Goal: Task Accomplishment & Management: Manage account settings

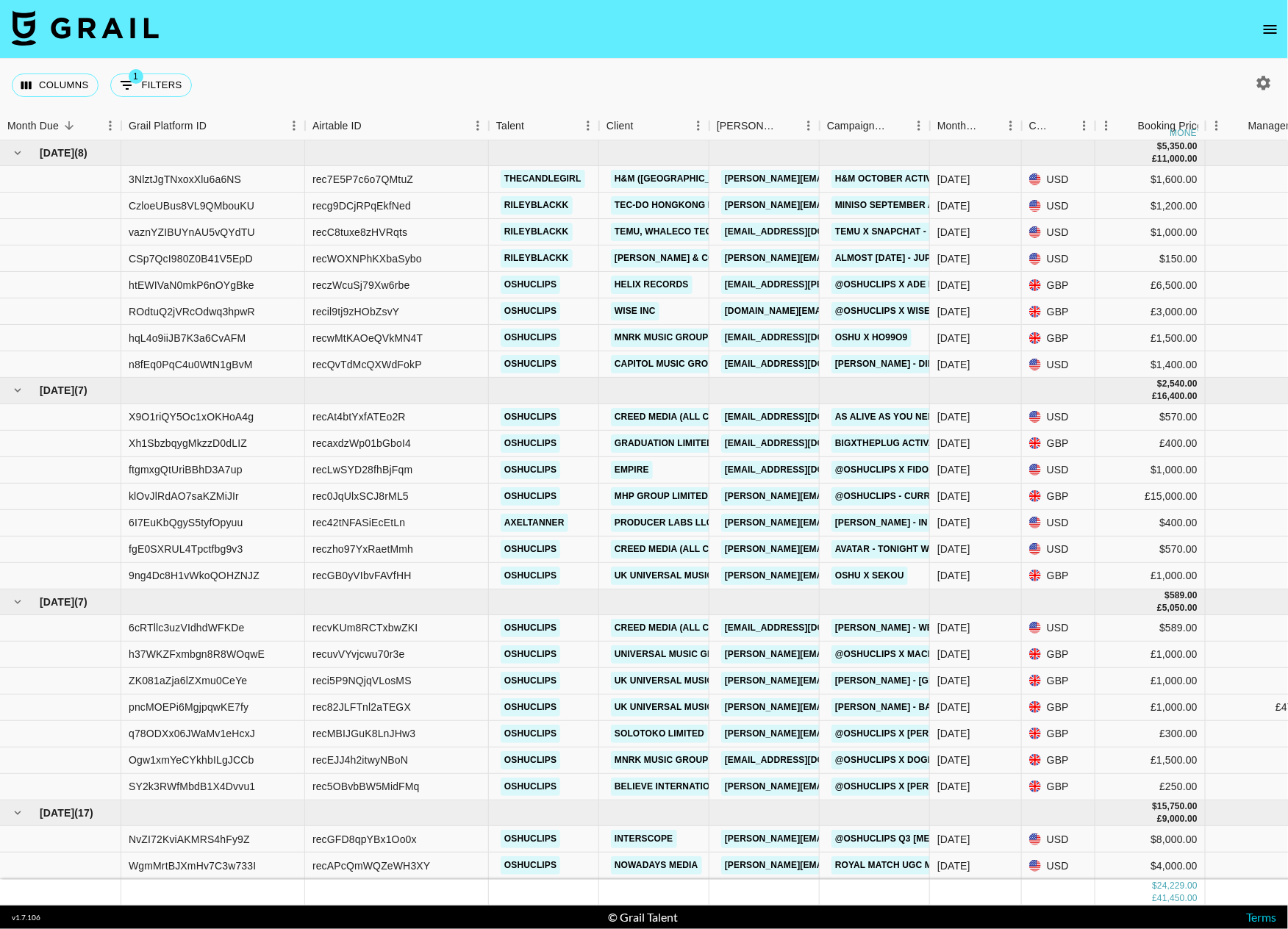
click at [1267, 24] on icon "open drawer" at bounding box center [1270, 29] width 18 height 18
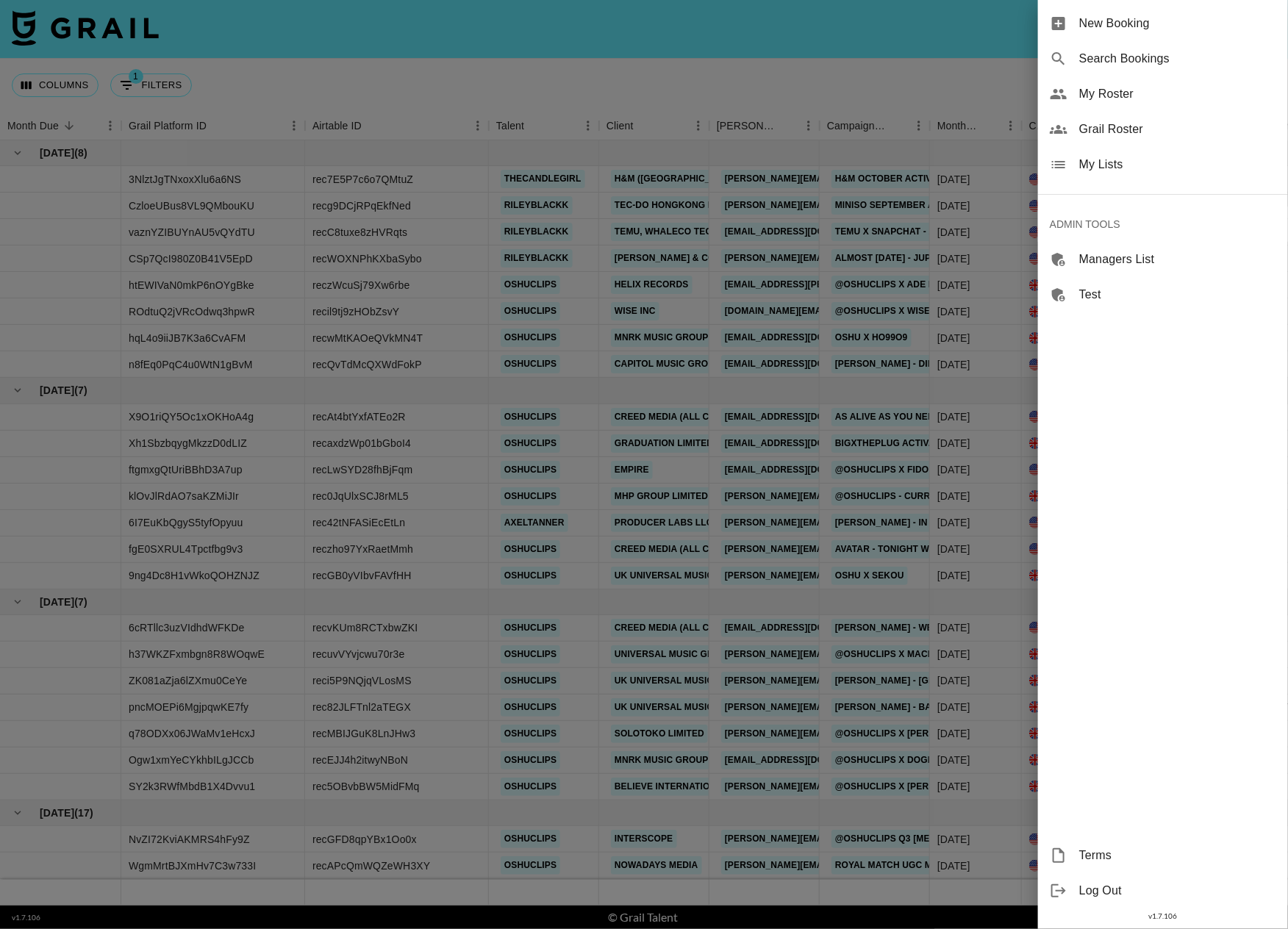
click at [1125, 133] on span "Grail Roster" at bounding box center [1177, 129] width 197 height 18
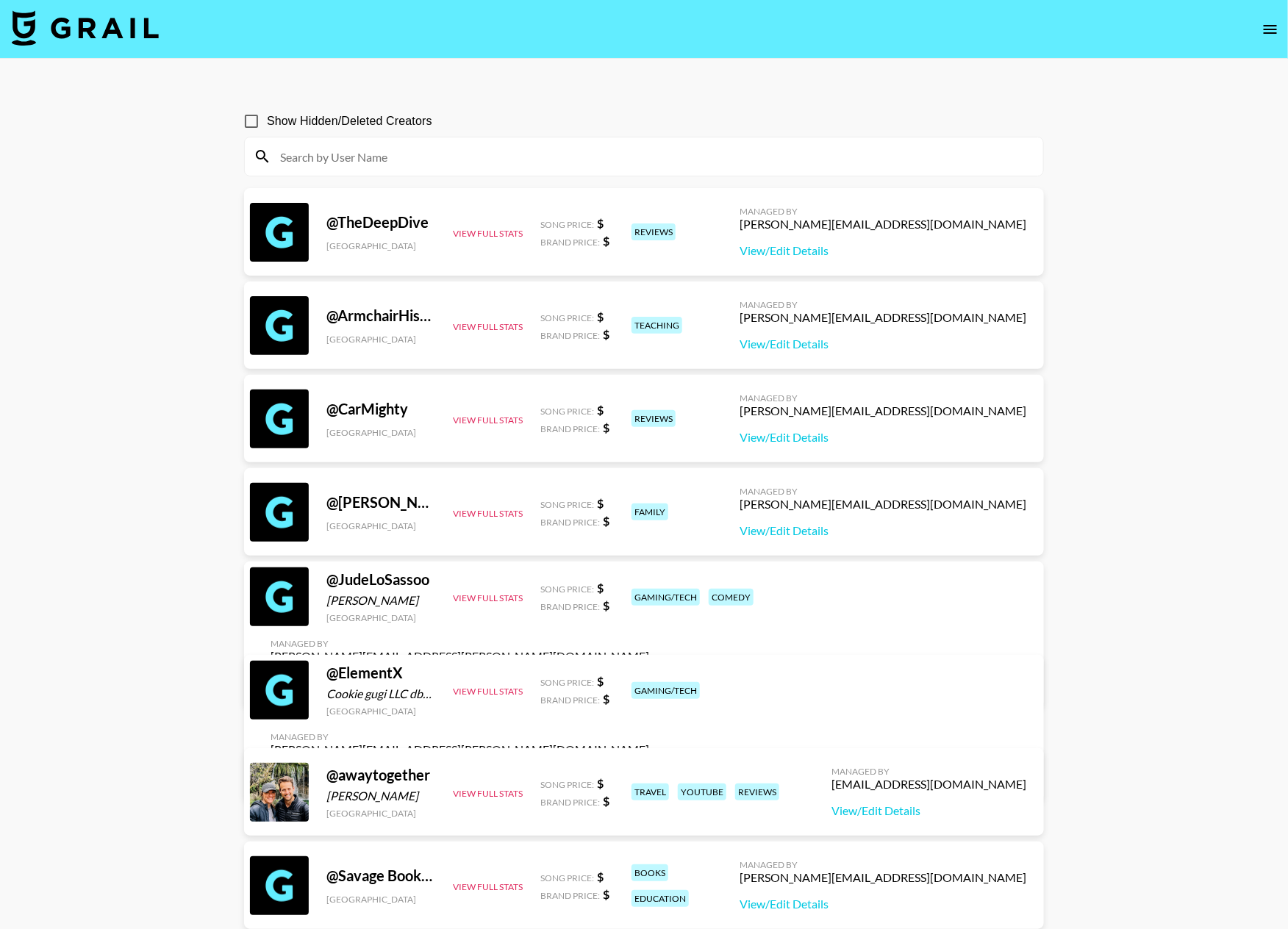
click at [1261, 34] on button "open drawer" at bounding box center [1270, 29] width 29 height 29
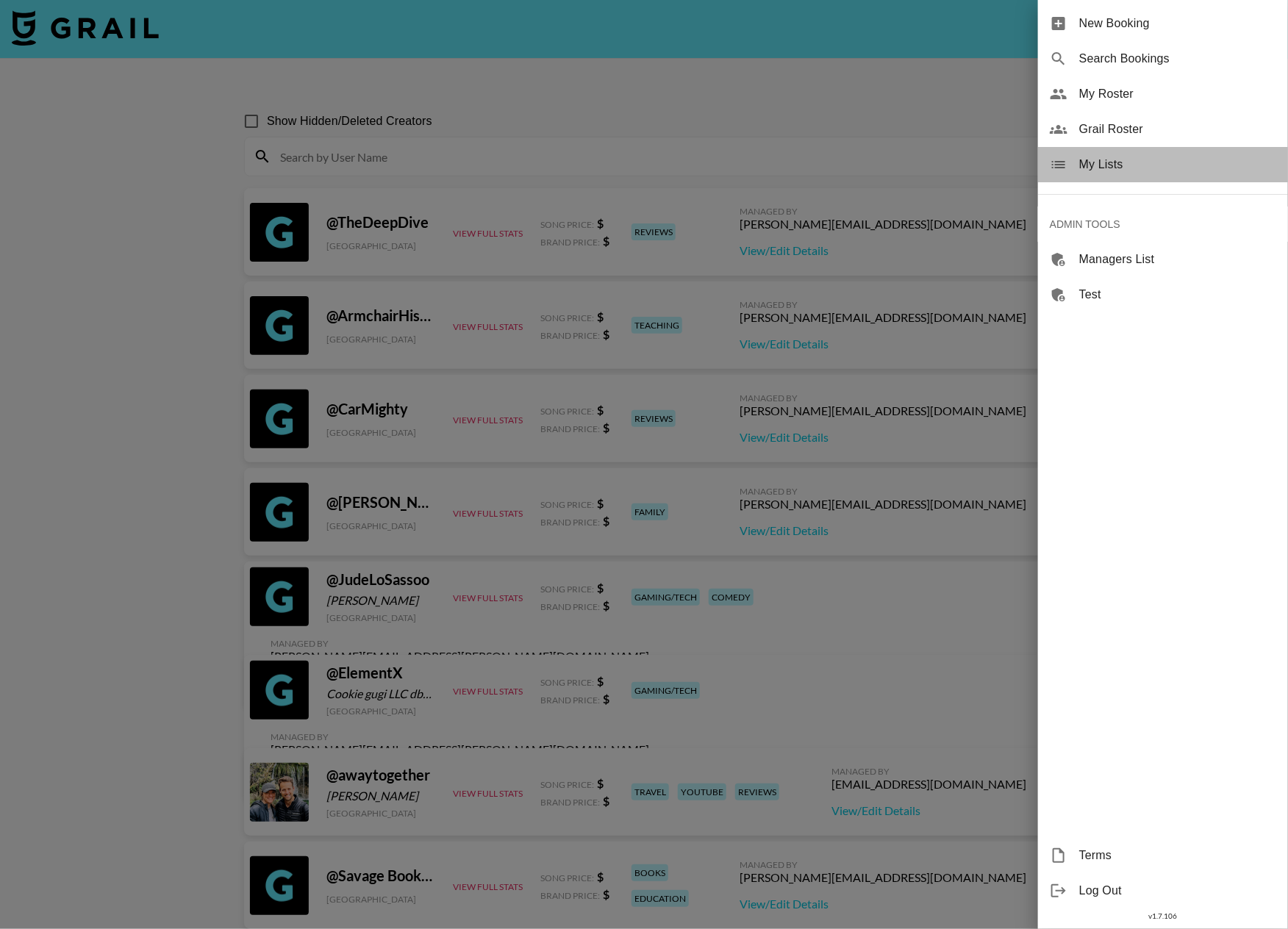
click at [1139, 168] on span "My Lists" at bounding box center [1177, 164] width 197 height 18
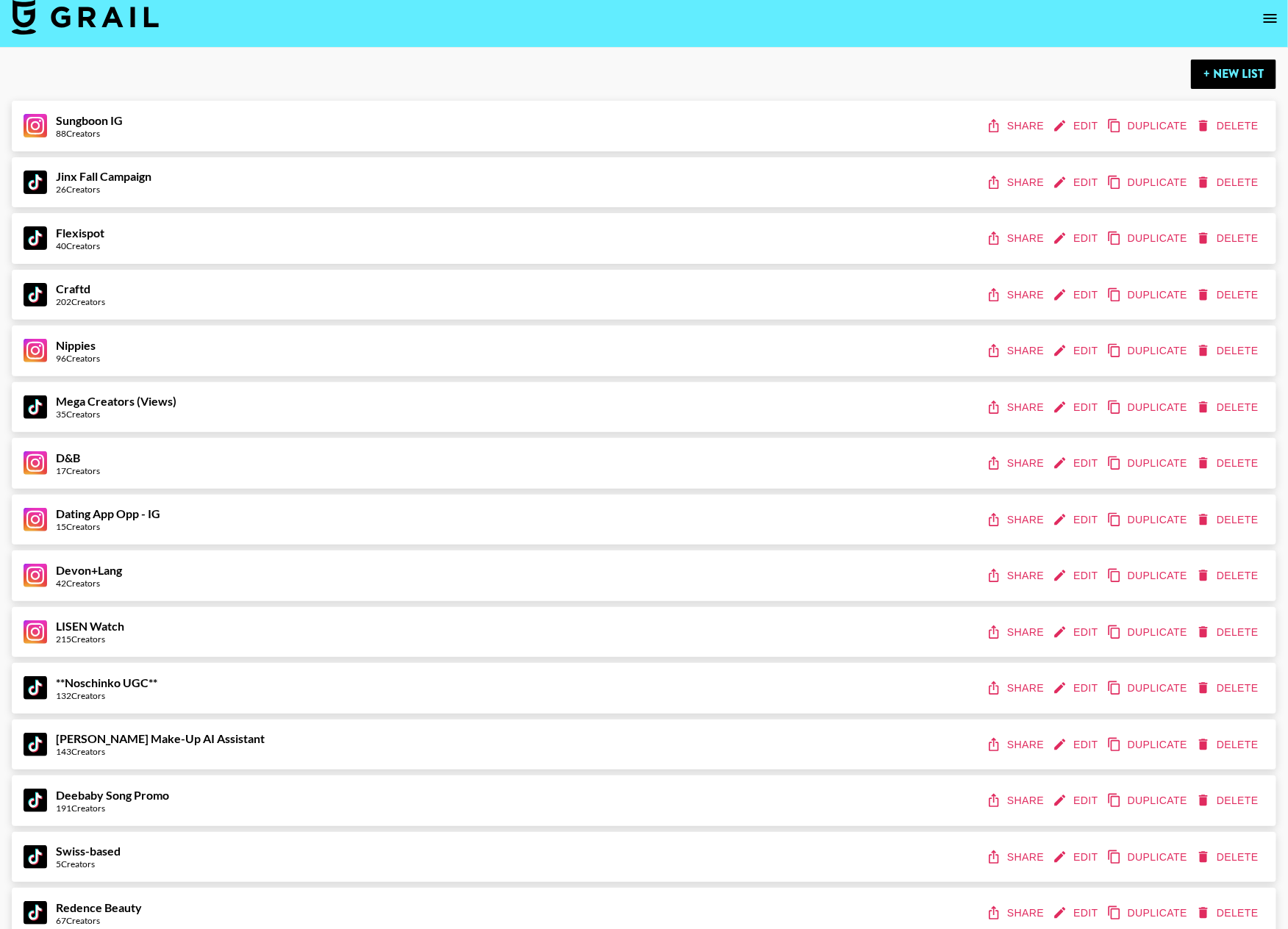
scroll to position [78, 0]
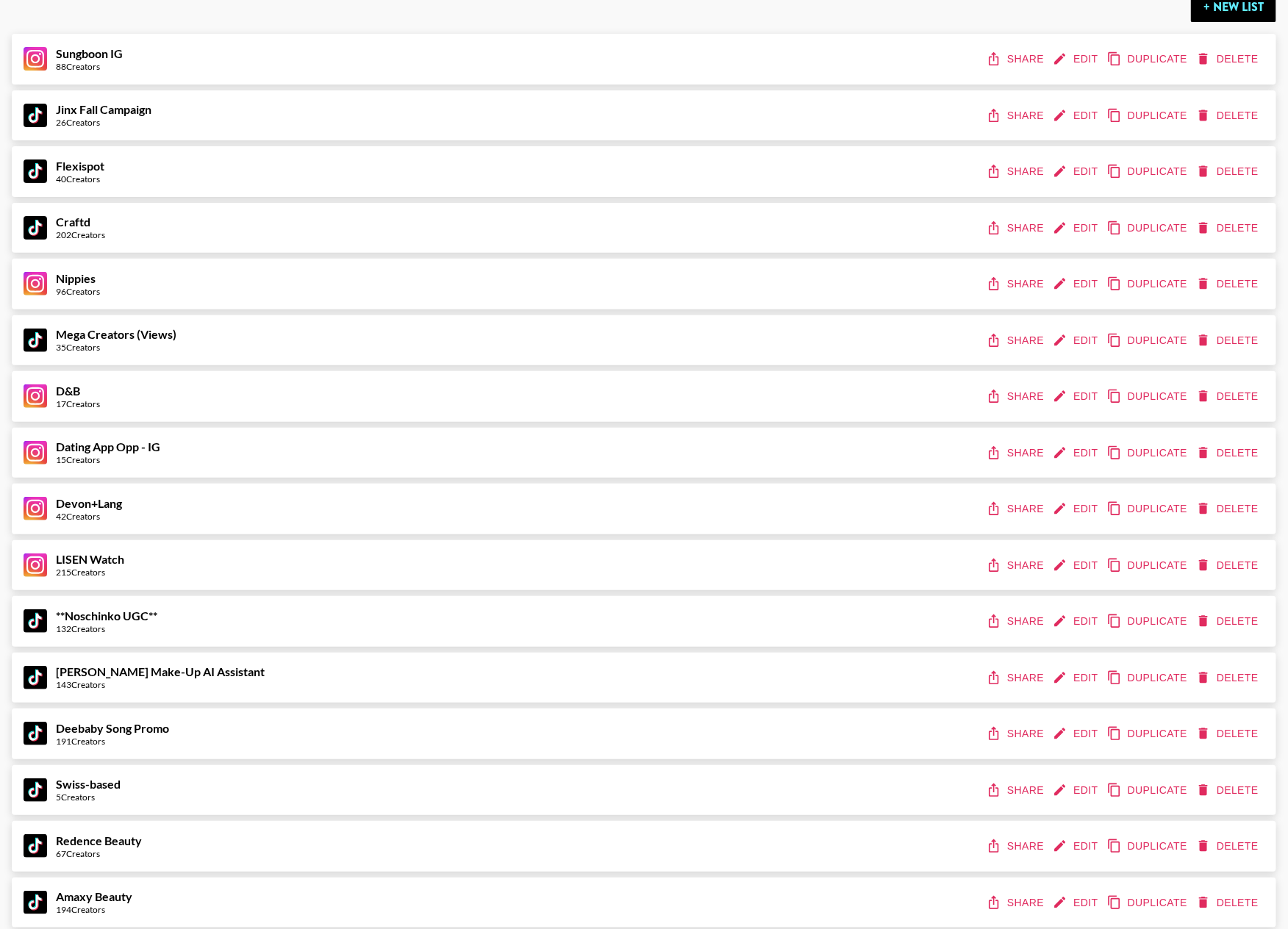
click at [1056, 221] on icon "edit" at bounding box center [1060, 228] width 15 height 15
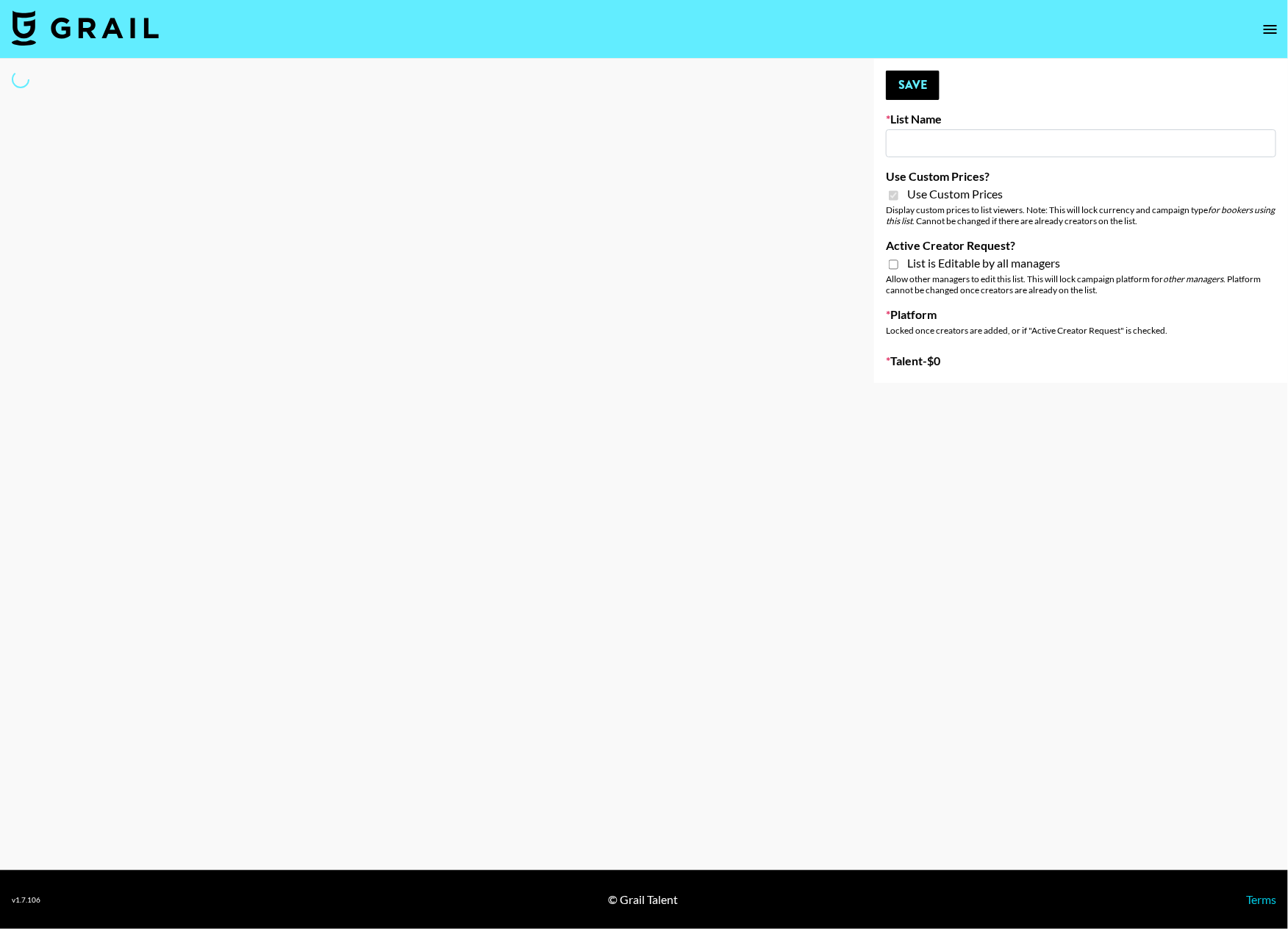
type input "Craftd"
checkbox input "true"
select select "Brand"
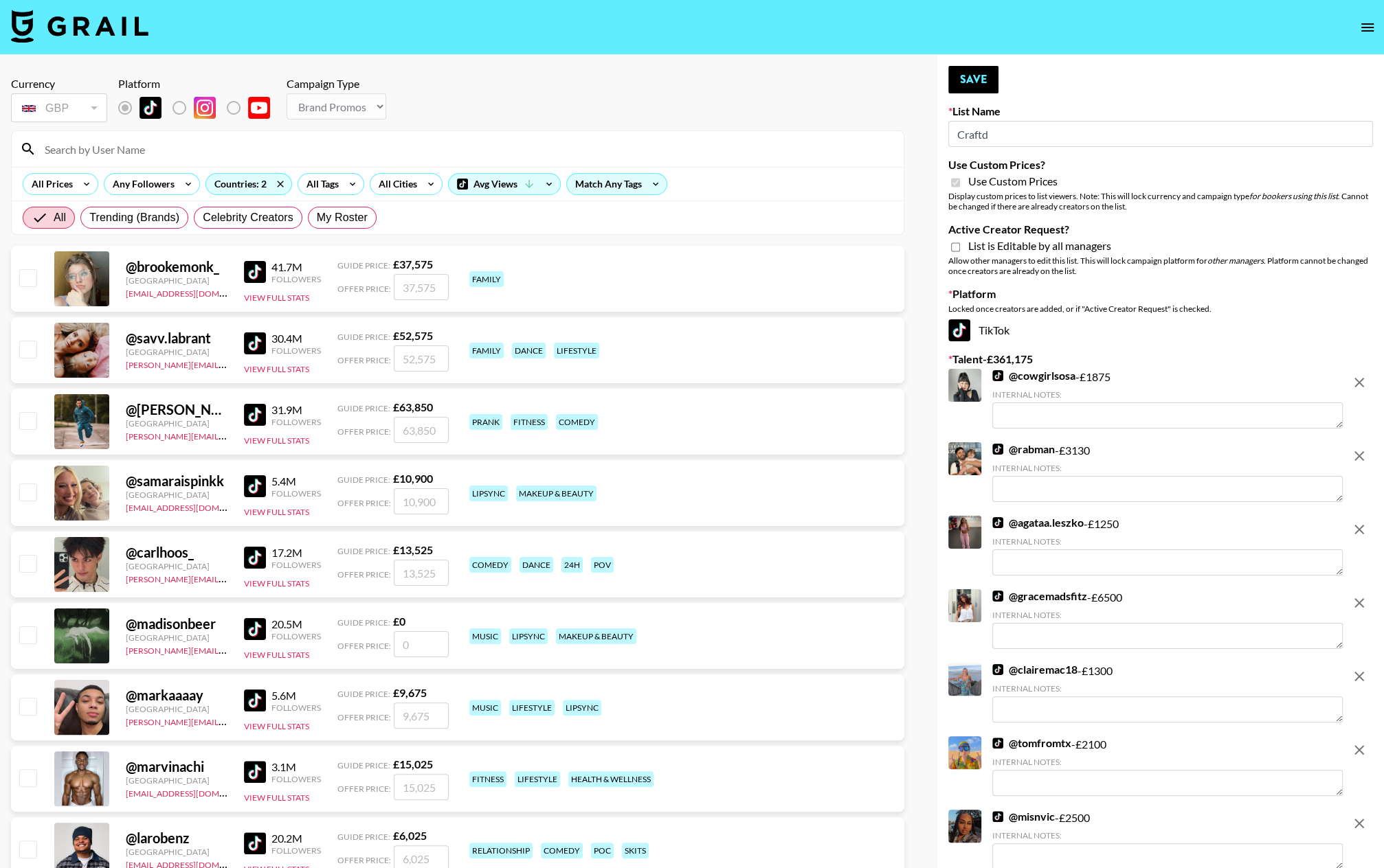
click at [1018, 140] on input "Craftd" at bounding box center [1161, 134] width 425 height 26
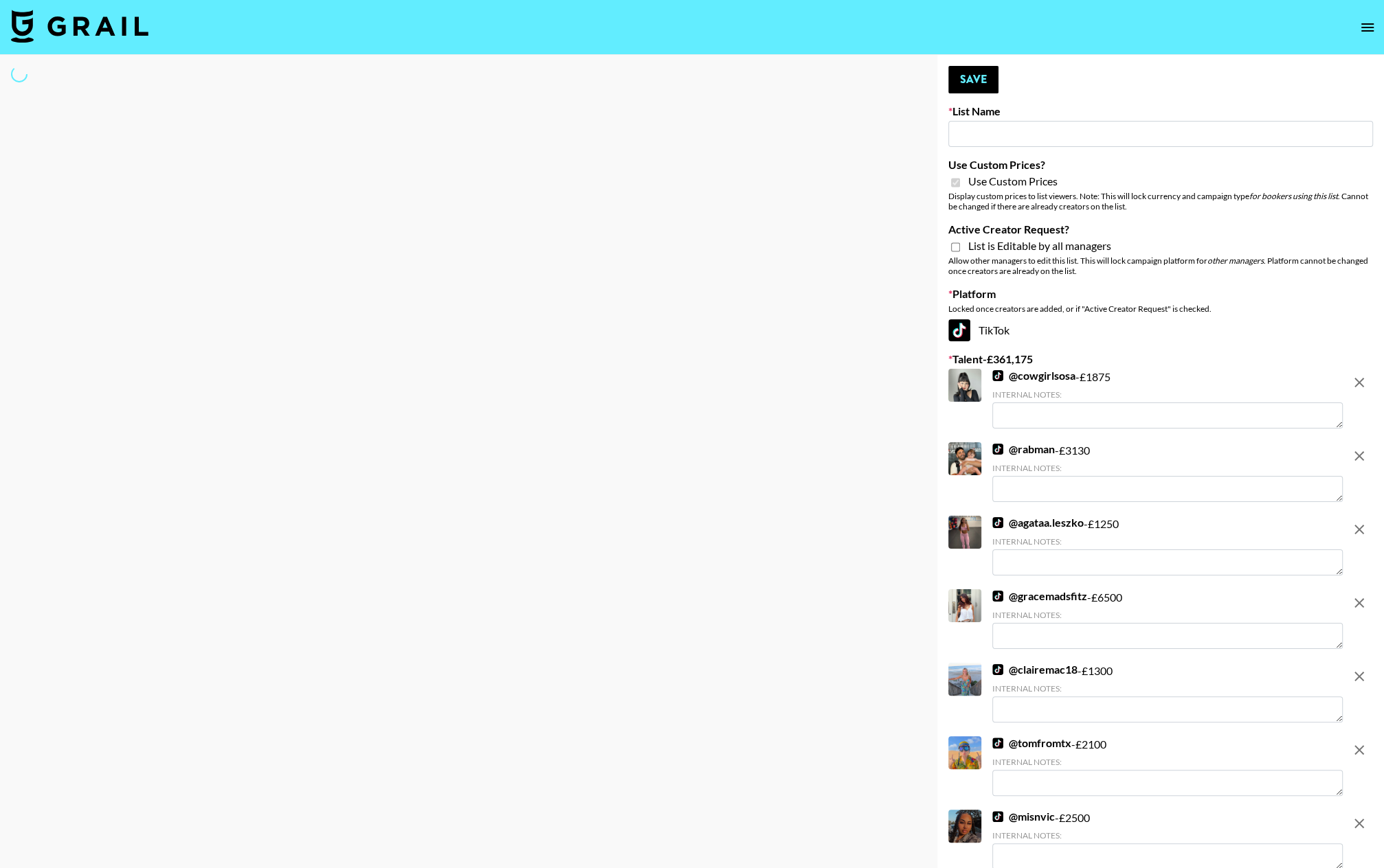
type input "j"
type input "har"
select select "Brand"
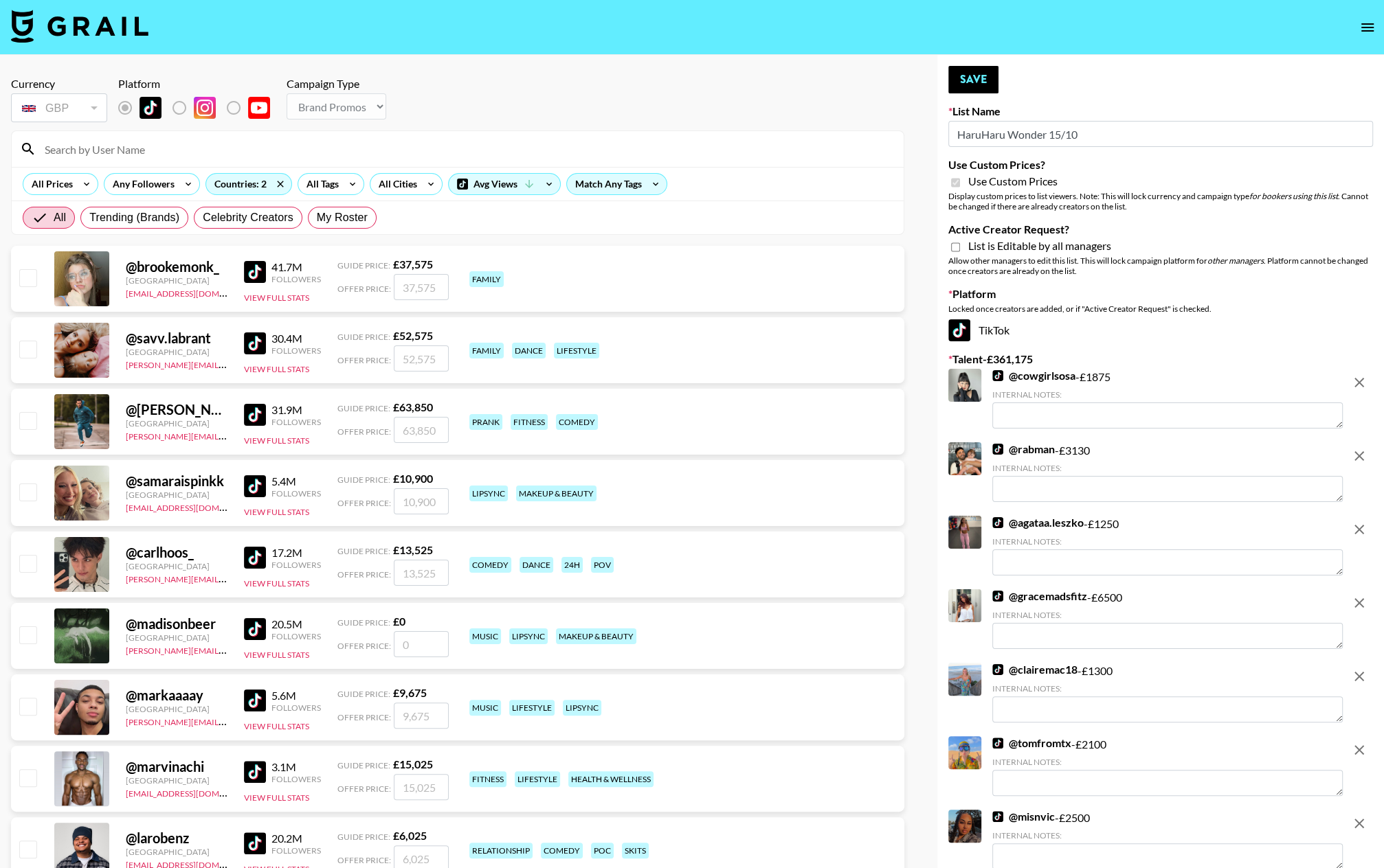
type input "HaruHaru Wonder 15/10"
click at [1203, 384] on icon "remove" at bounding box center [1359, 382] width 10 height 10
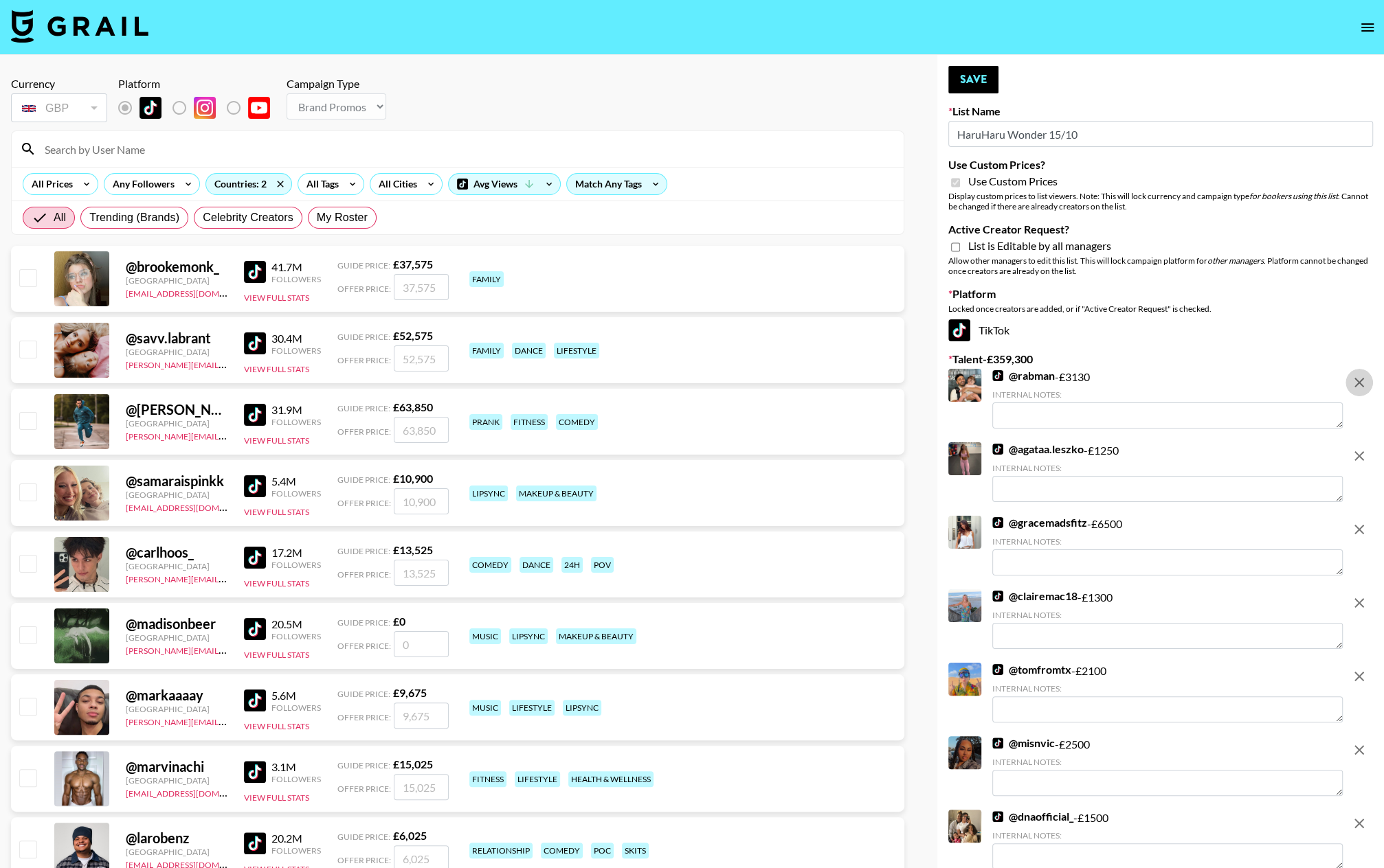
click at [1203, 384] on icon "remove" at bounding box center [1359, 382] width 10 height 10
click at [1203, 451] on icon "remove" at bounding box center [1359, 456] width 10 height 10
click at [1203, 524] on icon "remove" at bounding box center [1359, 529] width 10 height 10
click at [1203, 598] on icon "remove" at bounding box center [1359, 603] width 10 height 10
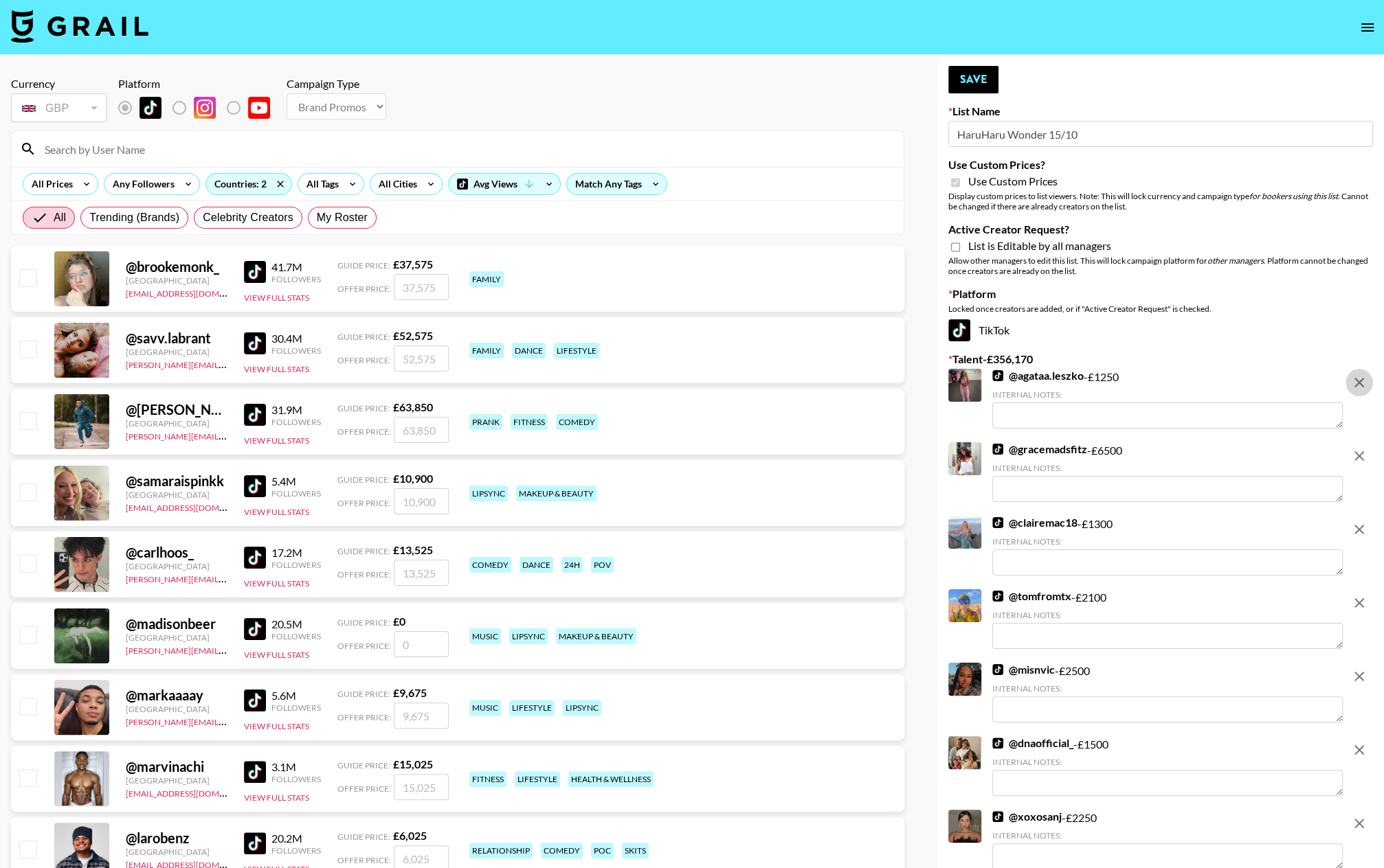
click at [1203, 671] on icon "remove" at bounding box center [1359, 676] width 10 height 10
click at [1203, 745] on icon "remove" at bounding box center [1359, 750] width 10 height 10
click at [1203, 818] on icon "remove" at bounding box center [1359, 823] width 10 height 10
click at [1203, 383] on icon "remove" at bounding box center [1359, 382] width 10 height 10
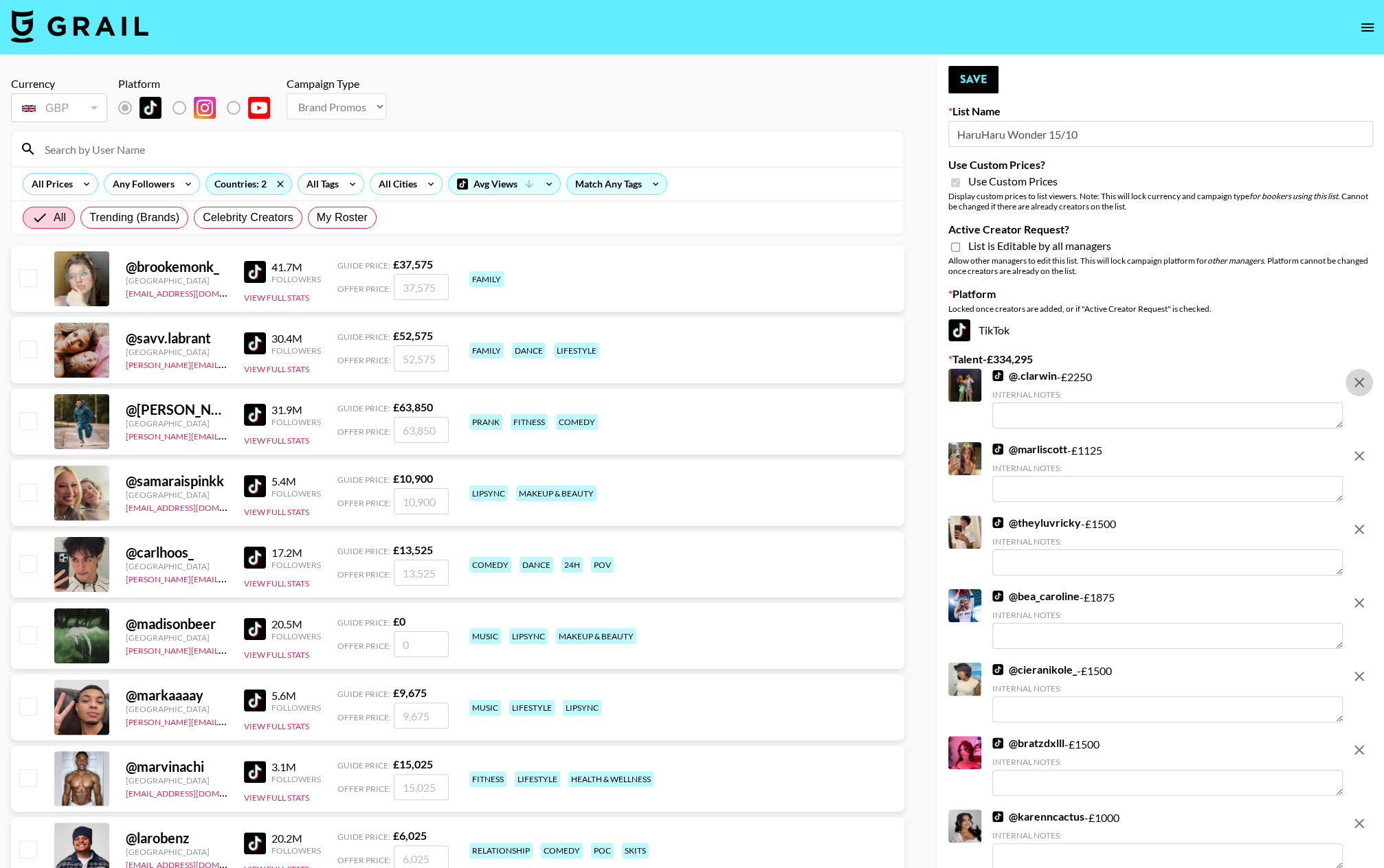
click at [1203, 451] on icon "remove" at bounding box center [1359, 456] width 10 height 10
click at [1203, 524] on icon "remove" at bounding box center [1359, 529] width 10 height 10
click at [1203, 598] on icon "remove" at bounding box center [1359, 603] width 10 height 10
click at [1203, 671] on icon "remove" at bounding box center [1359, 676] width 10 height 10
click at [1203, 745] on icon "remove" at bounding box center [1359, 750] width 10 height 10
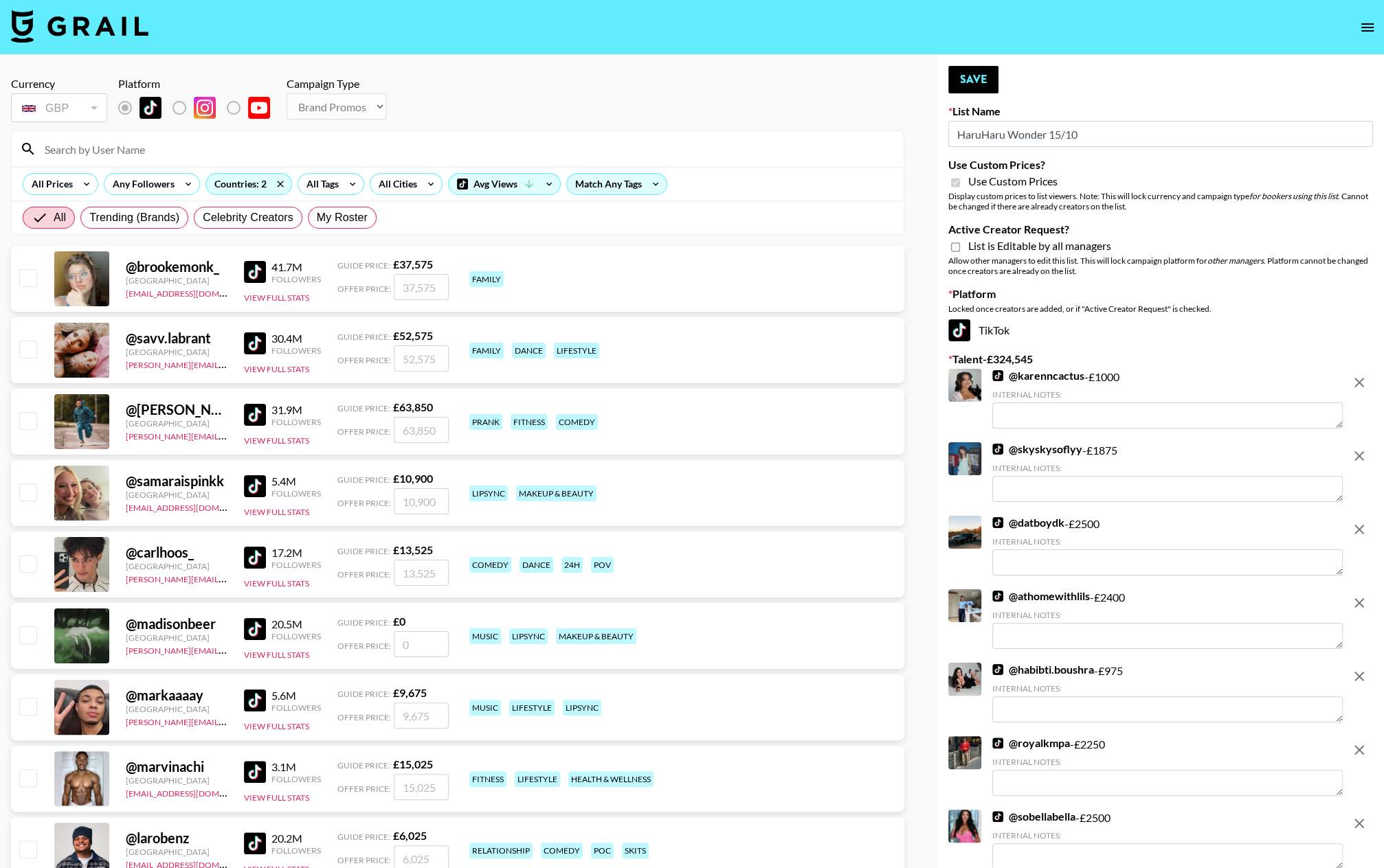
click at [1203, 383] on icon "remove" at bounding box center [1359, 382] width 10 height 10
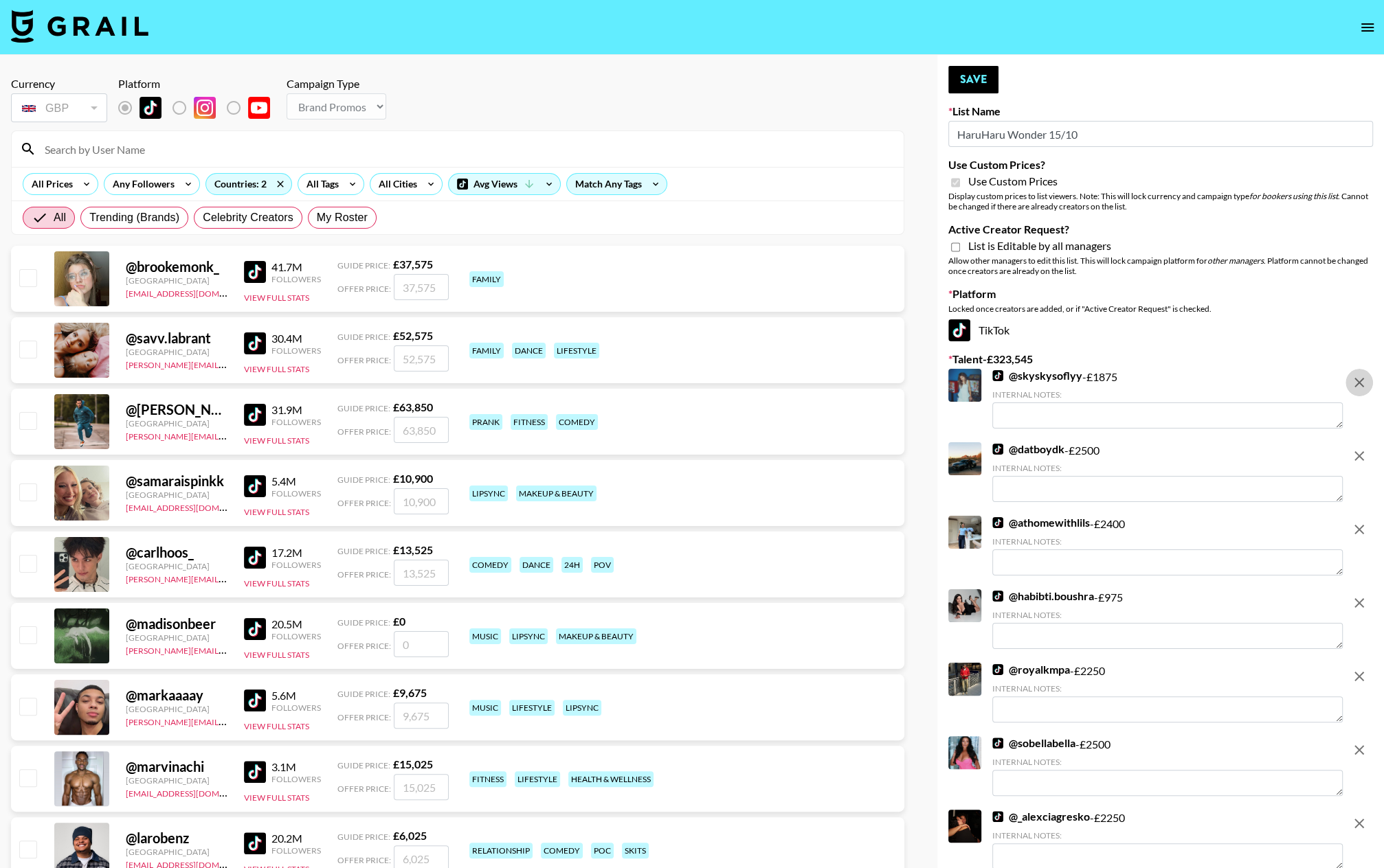
click at [1203, 383] on icon "remove" at bounding box center [1359, 382] width 10 height 10
click at [1203, 451] on icon "remove" at bounding box center [1359, 456] width 10 height 10
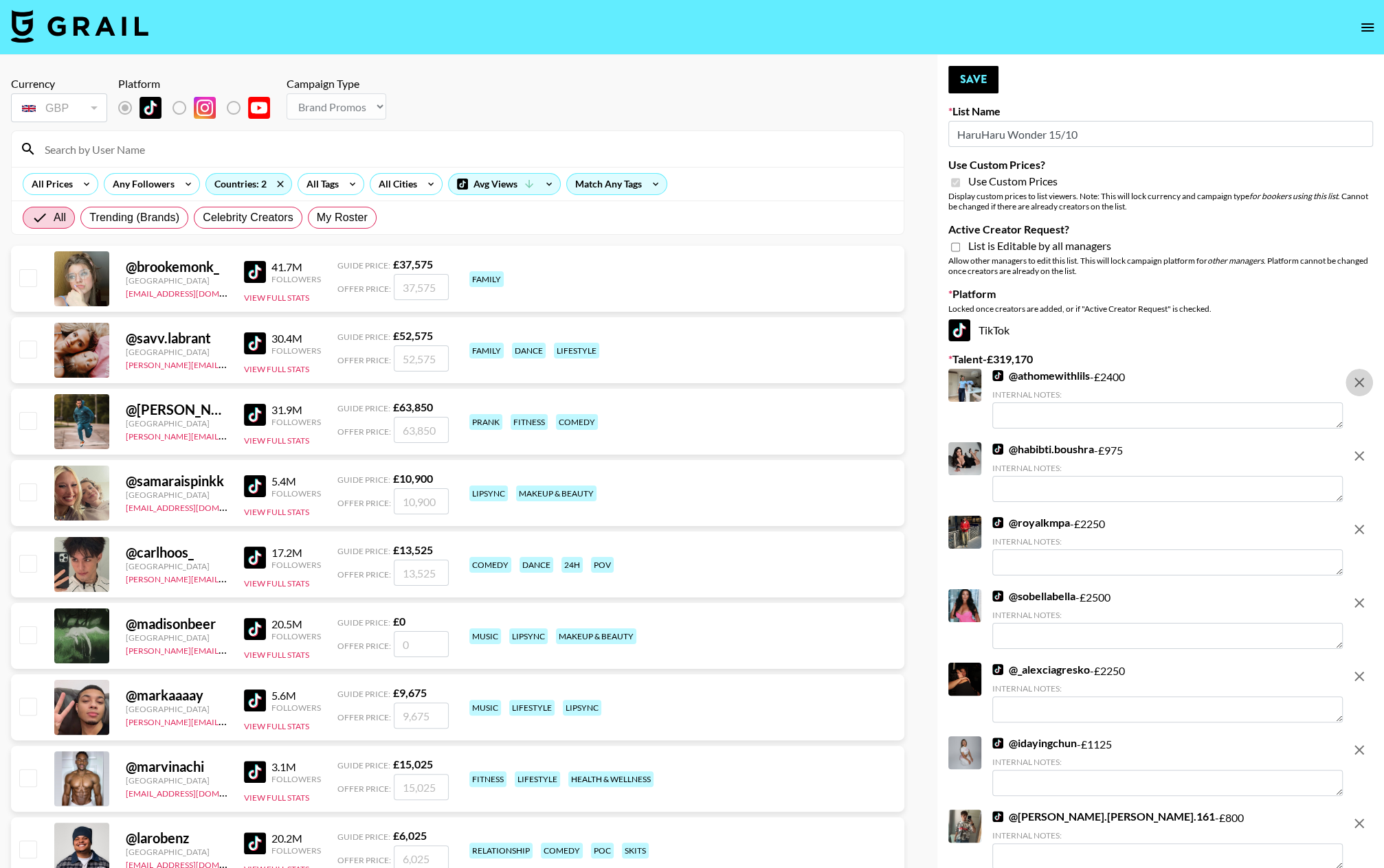
click at [1203, 383] on icon "remove" at bounding box center [1359, 382] width 10 height 10
click at [1203, 451] on icon "remove" at bounding box center [1359, 456] width 10 height 10
click at [1203, 524] on icon "remove" at bounding box center [1359, 529] width 10 height 10
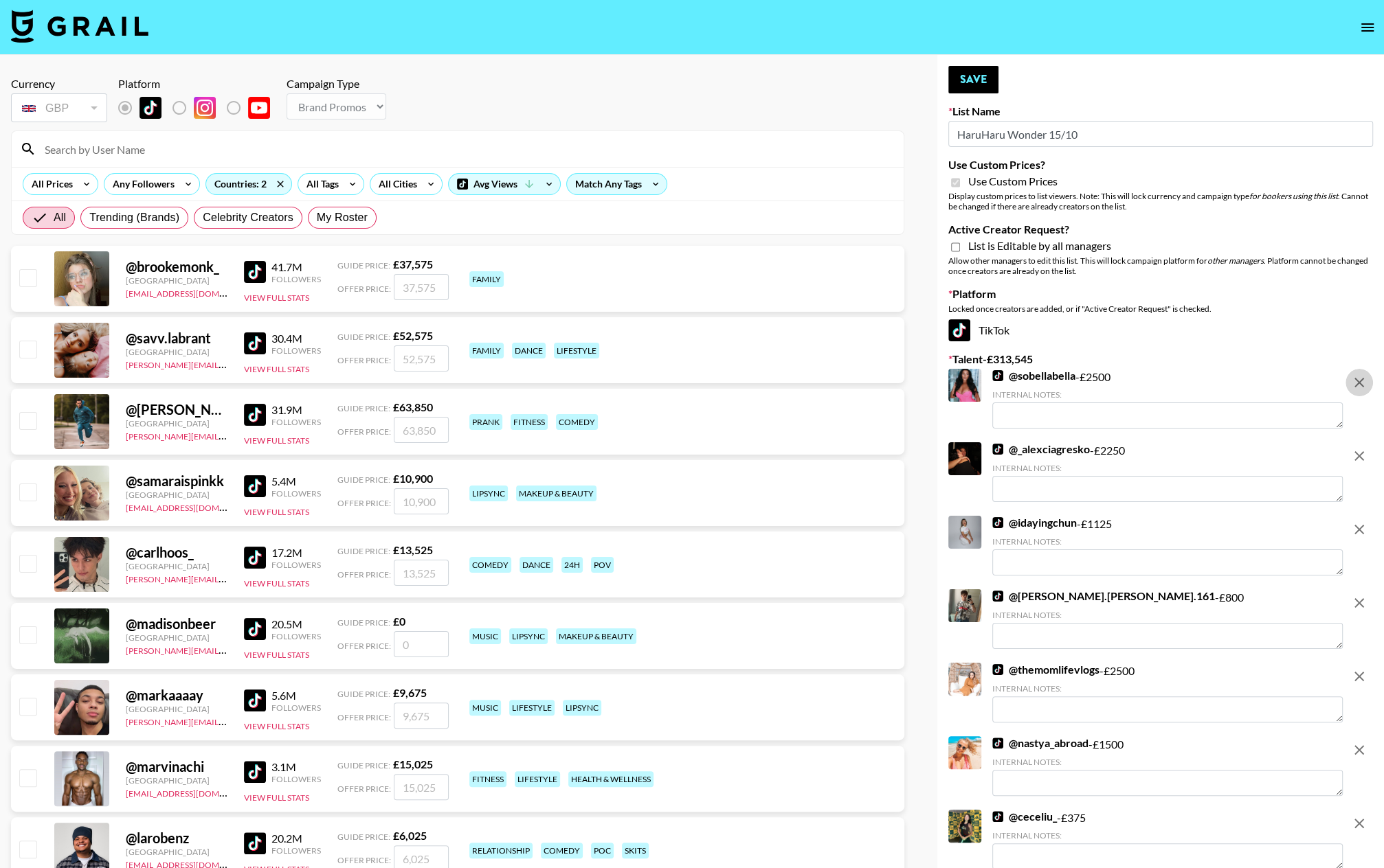
click at [1203, 383] on icon "remove" at bounding box center [1359, 382] width 10 height 10
click at [1203, 451] on icon "remove" at bounding box center [1359, 456] width 10 height 10
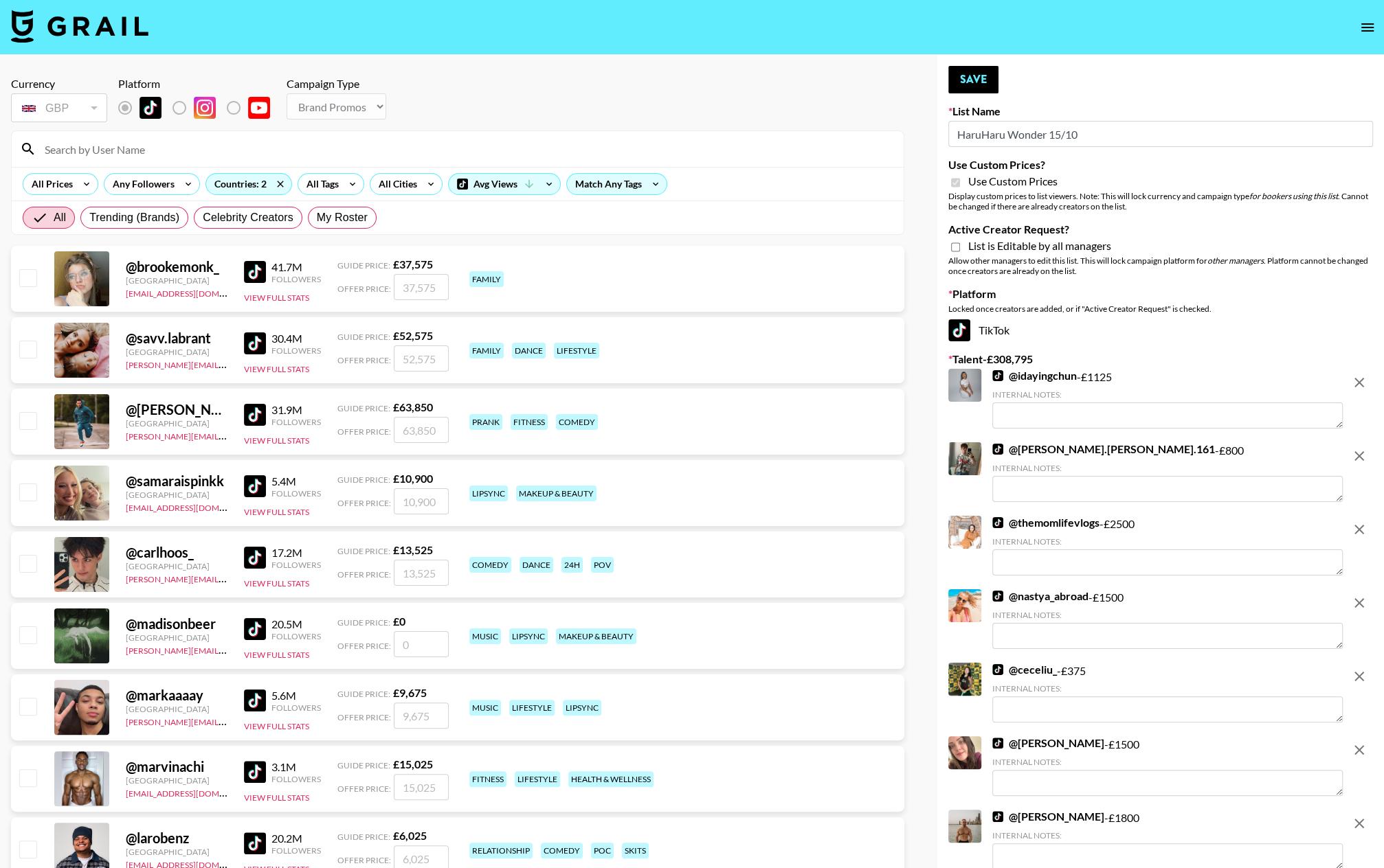
click at [1203, 383] on icon "remove" at bounding box center [1359, 382] width 10 height 10
click at [1203, 451] on icon "remove" at bounding box center [1359, 456] width 10 height 10
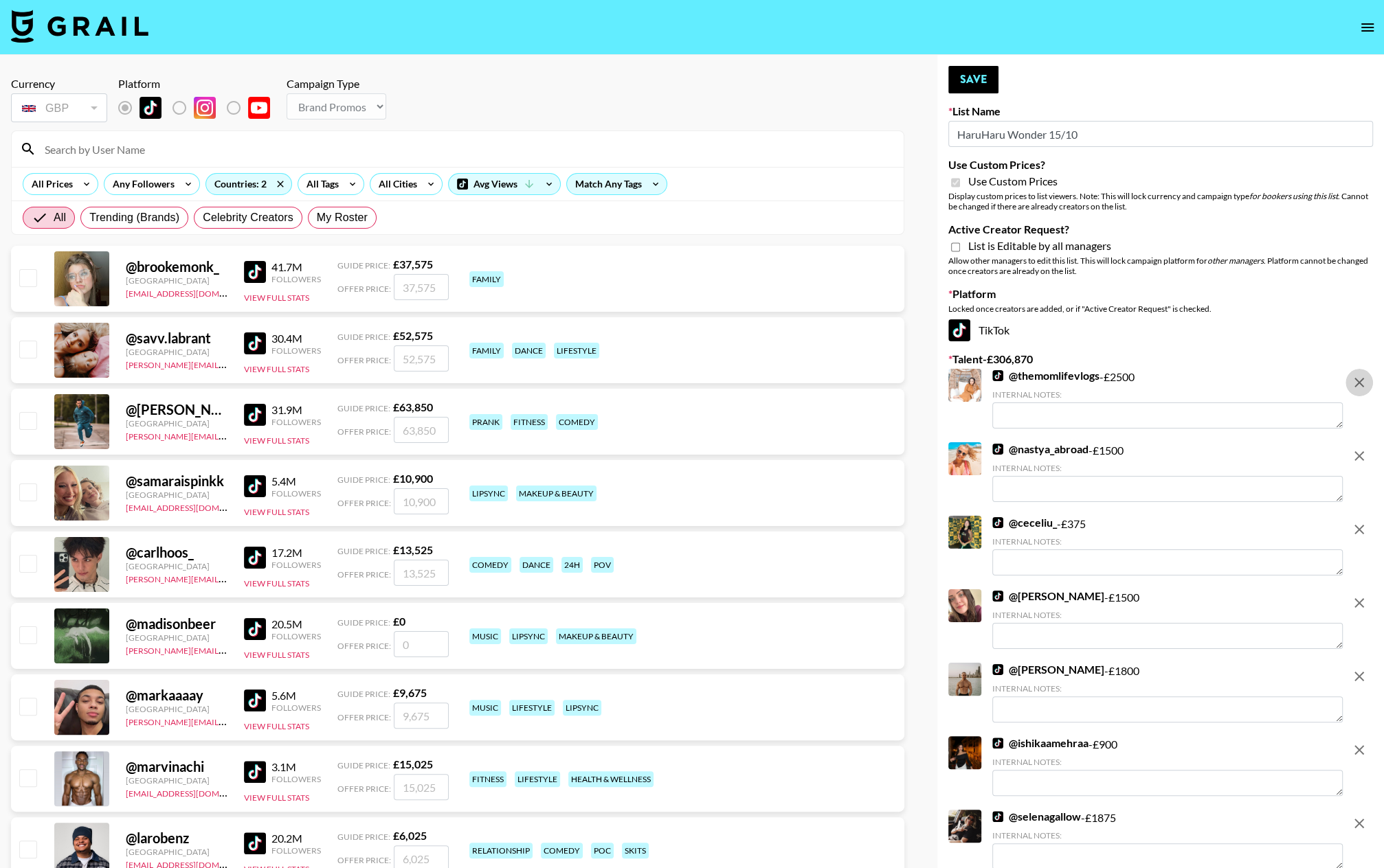
click at [1203, 383] on icon "remove" at bounding box center [1359, 382] width 10 height 10
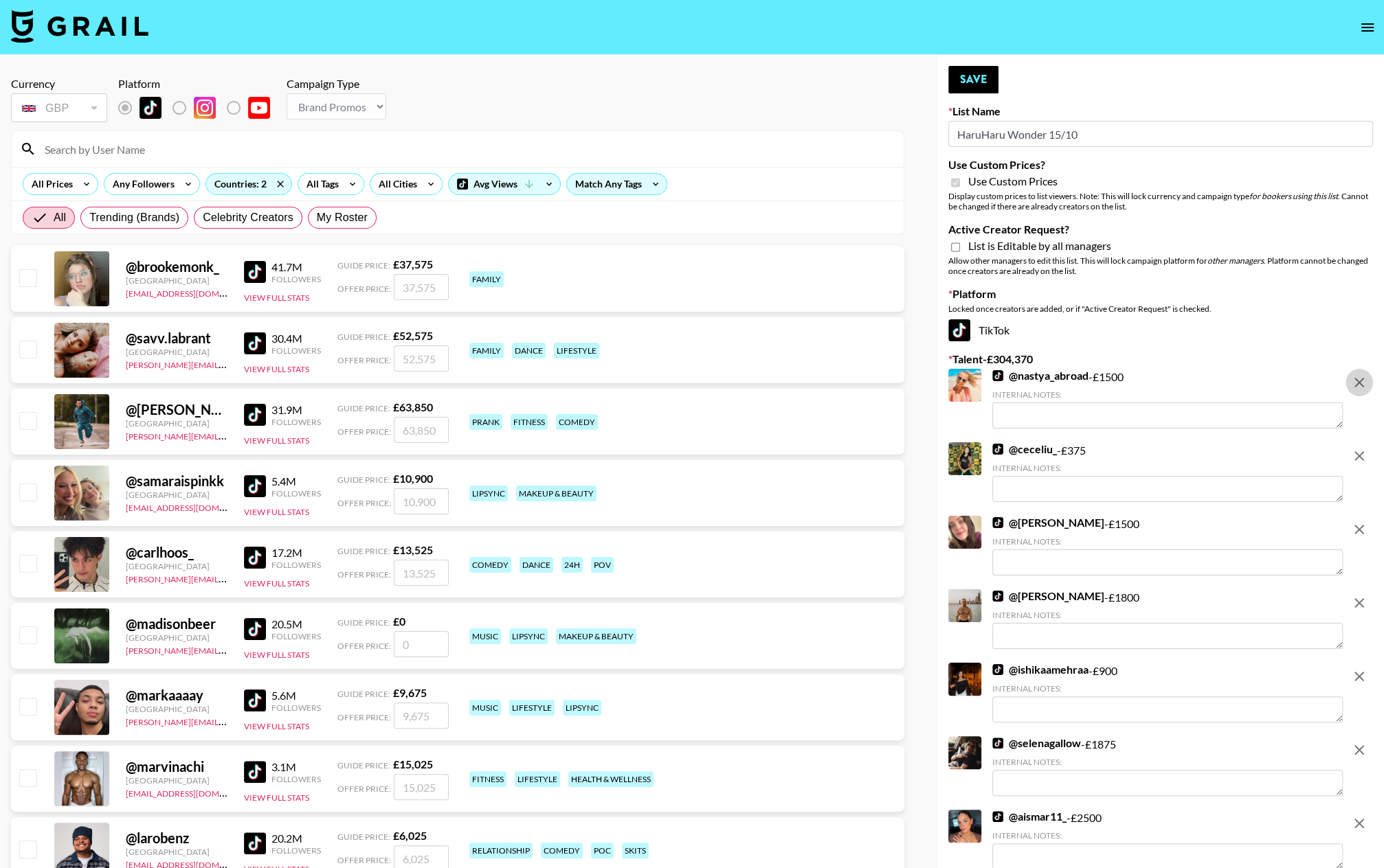
click at [1203, 383] on icon "remove" at bounding box center [1359, 382] width 10 height 10
click at [1203, 451] on icon "remove" at bounding box center [1359, 456] width 10 height 10
click at [1203, 524] on icon "remove" at bounding box center [1359, 529] width 10 height 10
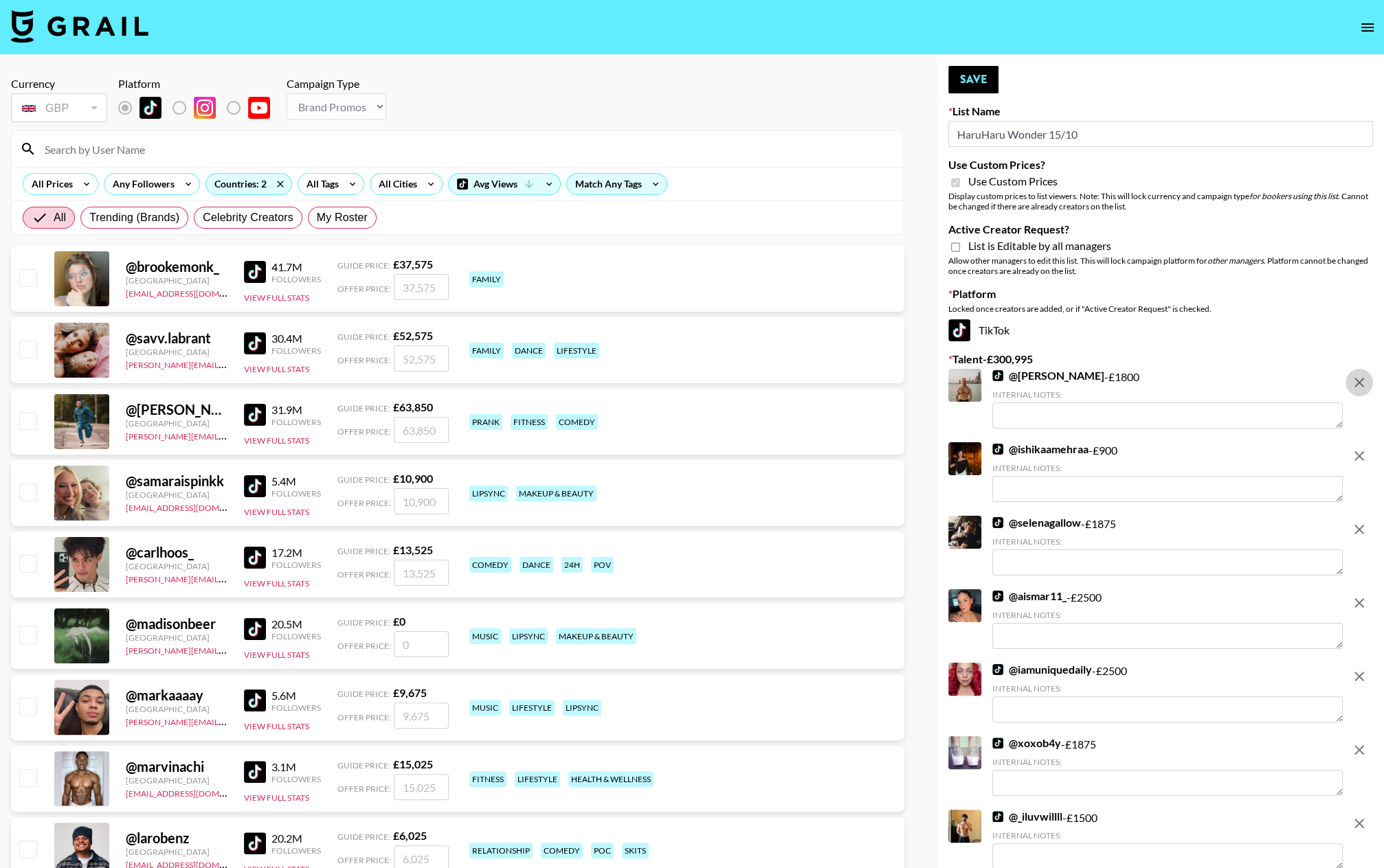
click at [1203, 383] on icon "remove" at bounding box center [1359, 382] width 10 height 10
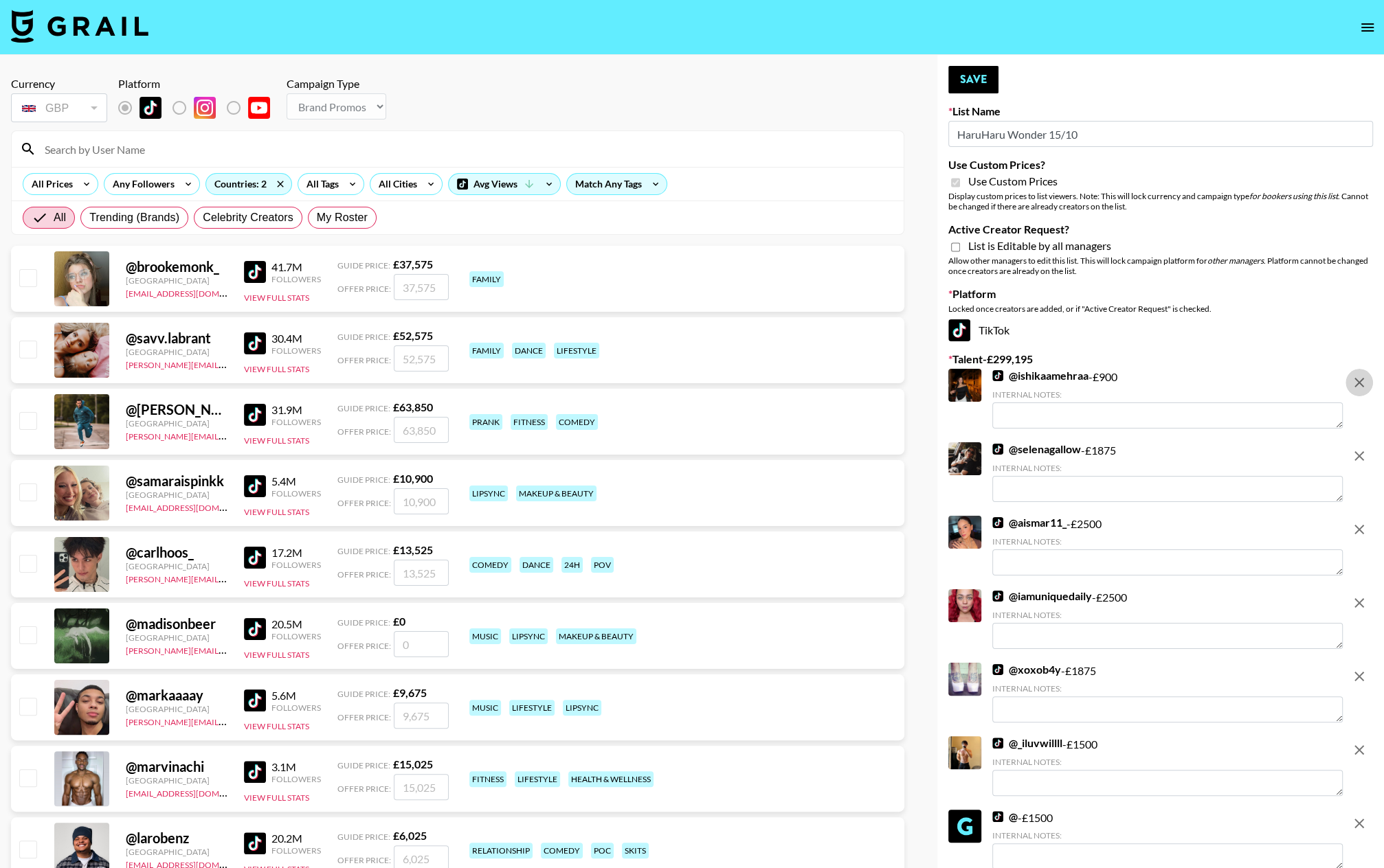
click at [1203, 383] on icon "remove" at bounding box center [1359, 382] width 10 height 10
click at [1203, 451] on icon "remove" at bounding box center [1359, 456] width 10 height 10
click at [1203, 524] on icon "remove" at bounding box center [1359, 529] width 10 height 10
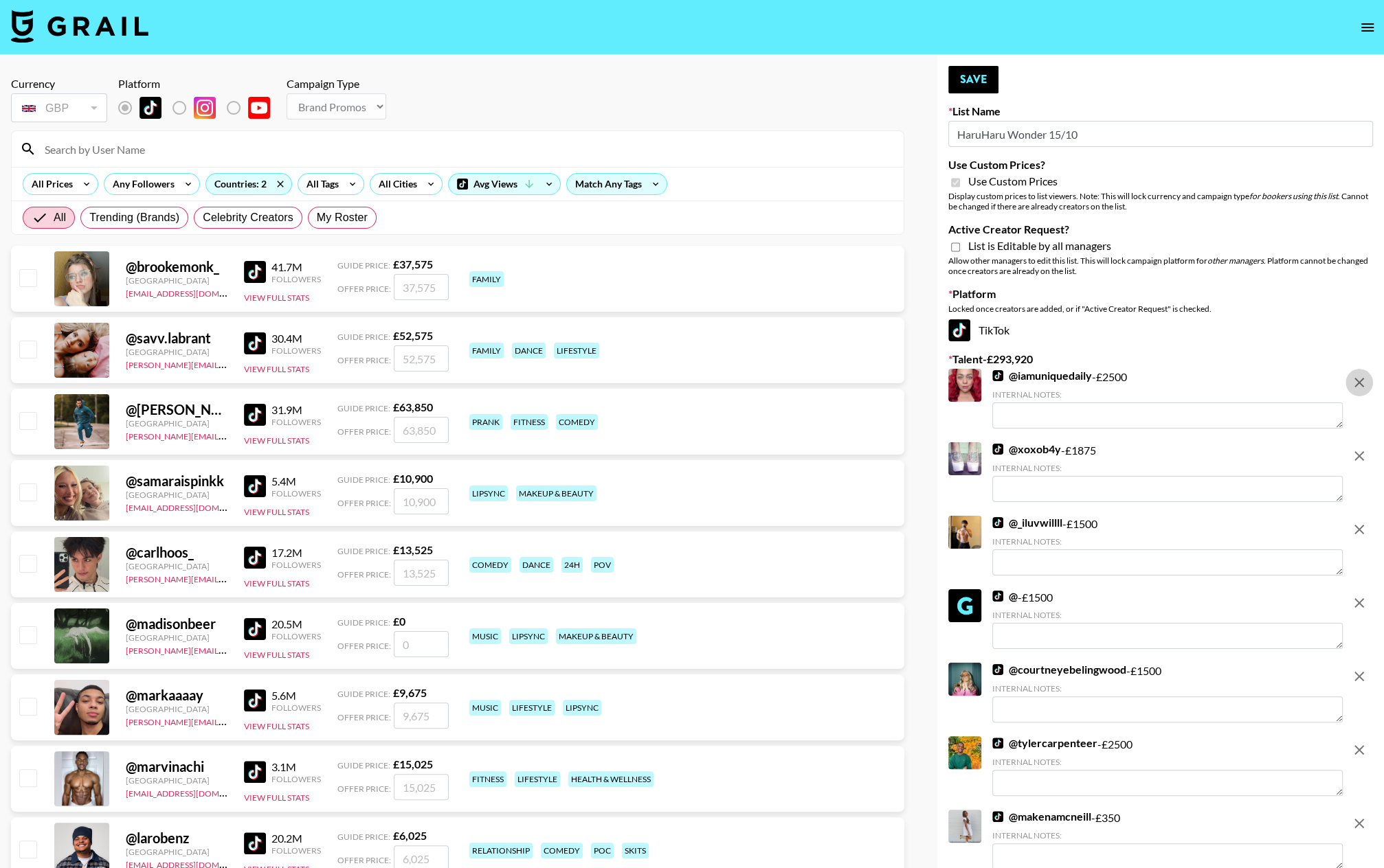
click at [1203, 383] on icon "remove" at bounding box center [1359, 382] width 10 height 10
click at [1203, 451] on icon "remove" at bounding box center [1359, 456] width 10 height 10
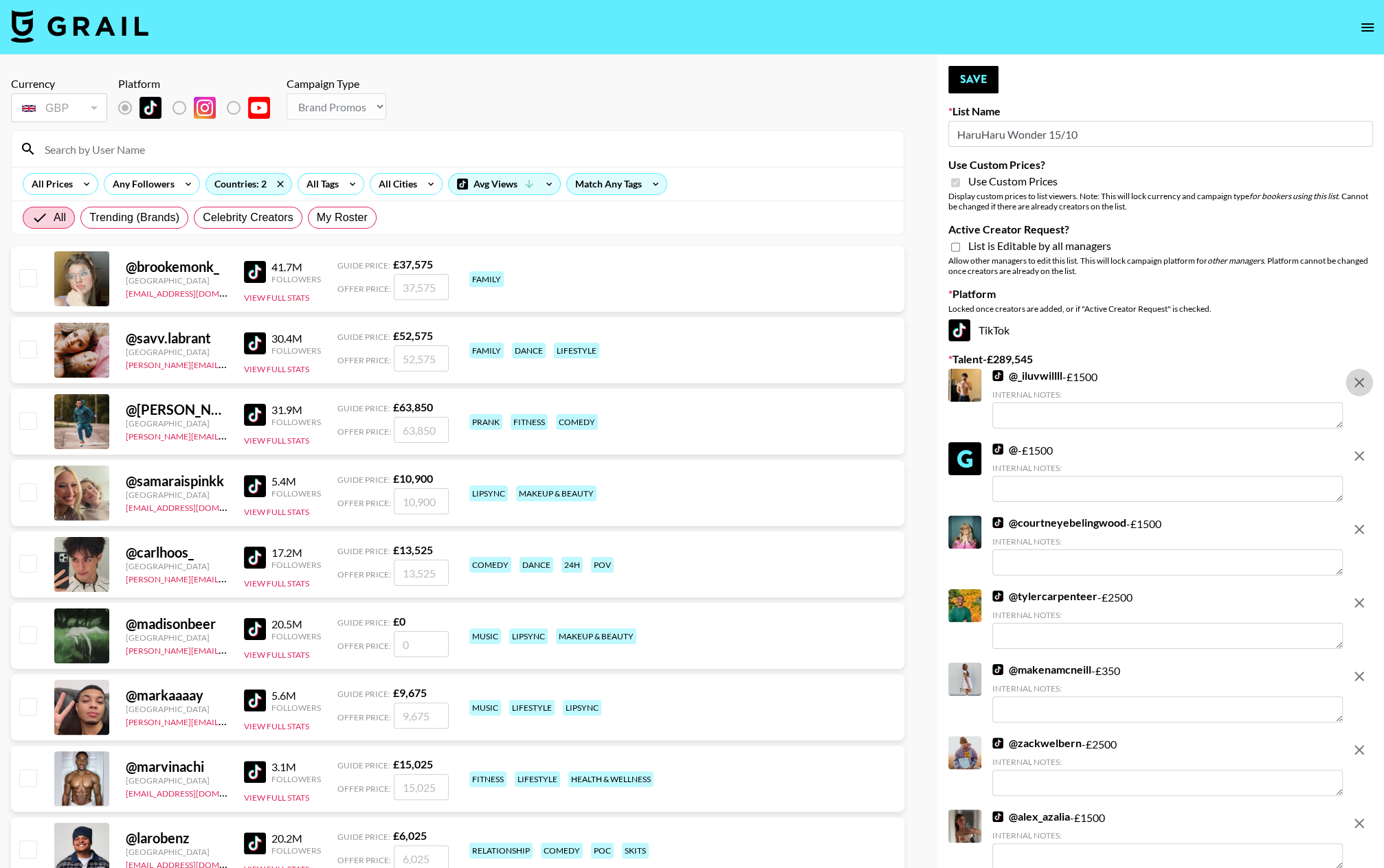
click at [1203, 383] on icon "remove" at bounding box center [1359, 382] width 10 height 10
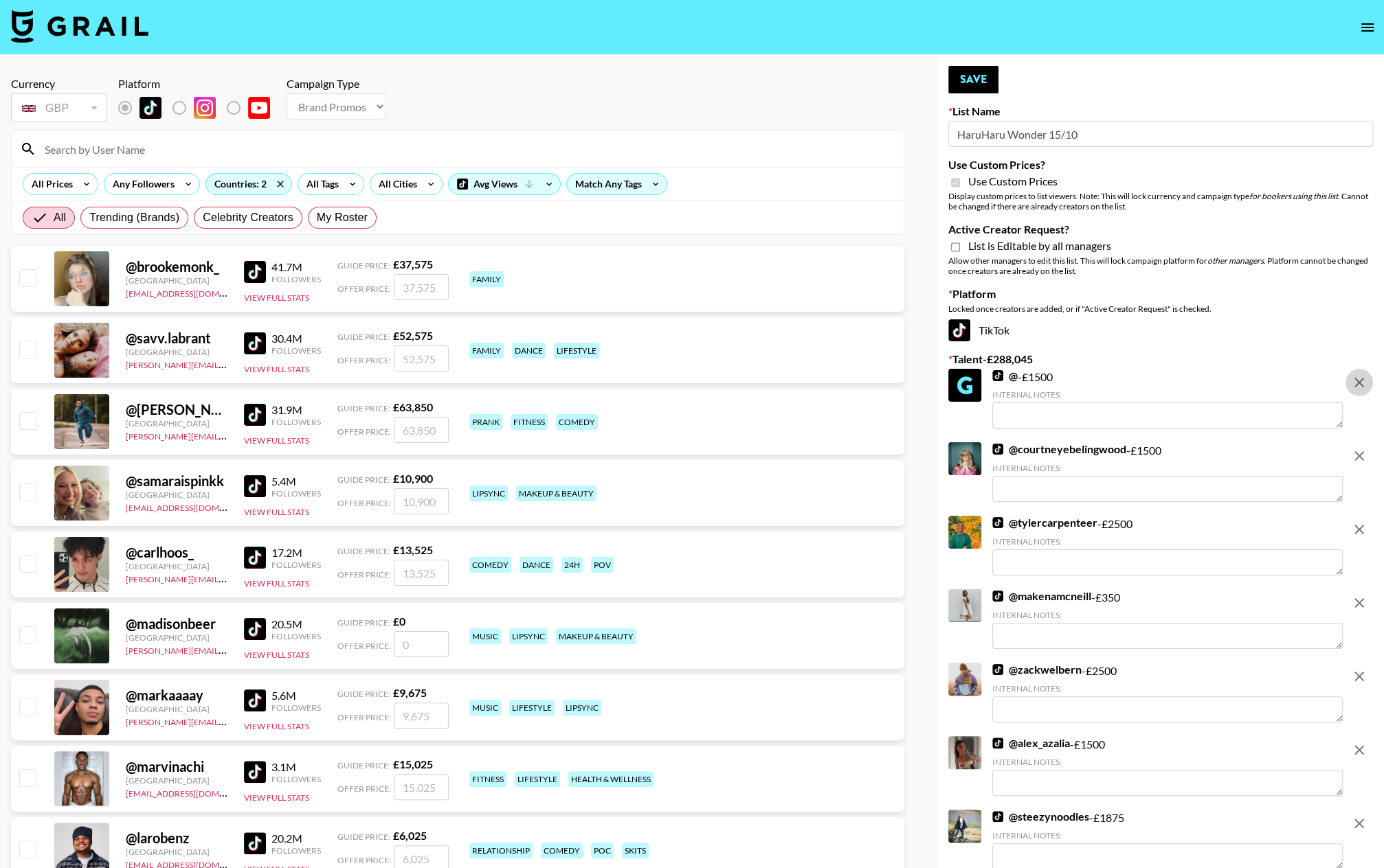
click at [1203, 383] on icon "remove" at bounding box center [1359, 382] width 10 height 10
click at [1203, 451] on icon "remove" at bounding box center [1359, 456] width 10 height 10
click at [1203, 524] on icon "remove" at bounding box center [1359, 529] width 10 height 10
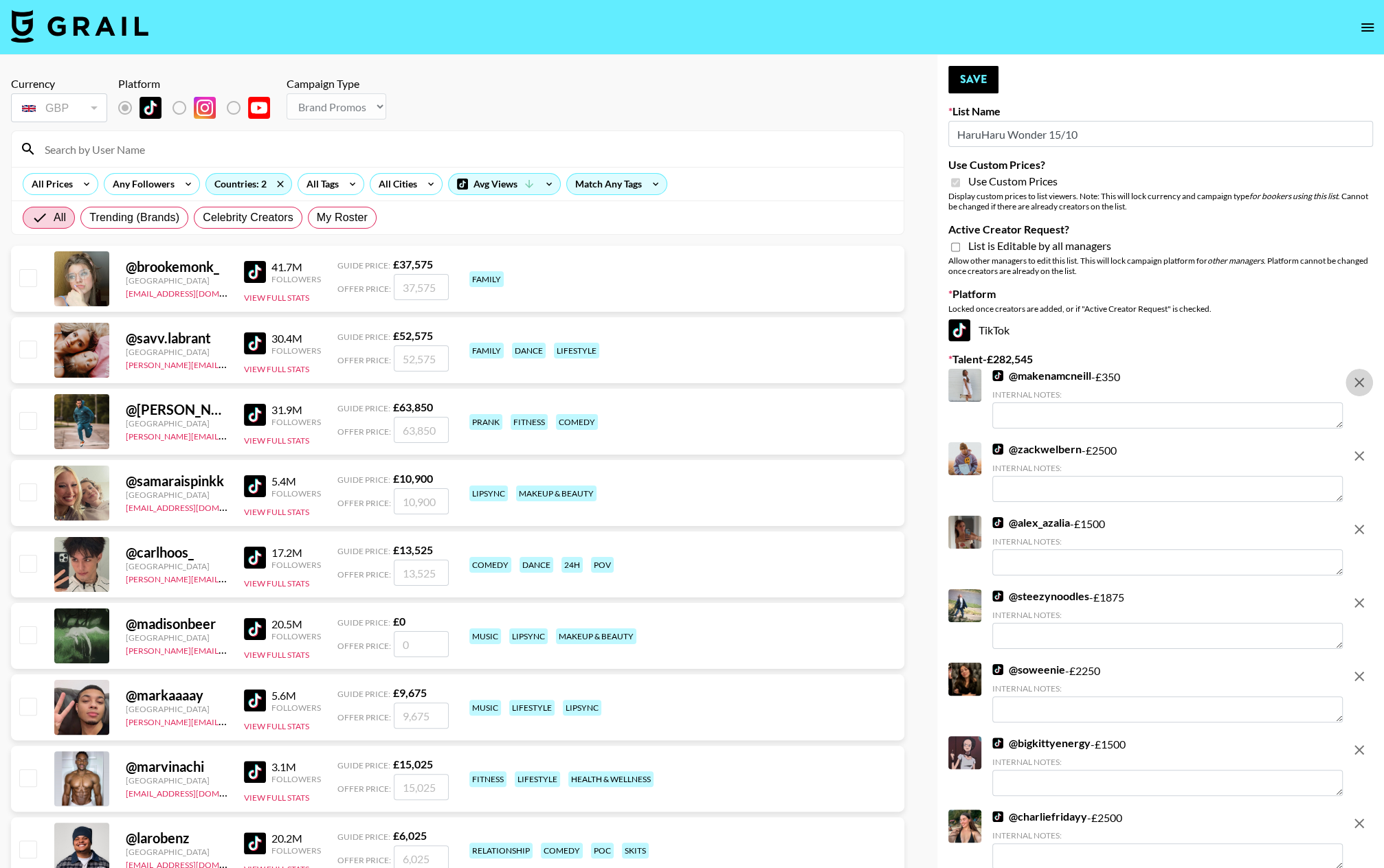
click at [1203, 383] on icon "remove" at bounding box center [1359, 382] width 10 height 10
click at [1203, 451] on icon "remove" at bounding box center [1359, 456] width 10 height 10
click at [1203, 383] on icon "remove" at bounding box center [1359, 382] width 10 height 10
click at [1203, 451] on icon "remove" at bounding box center [1359, 456] width 10 height 10
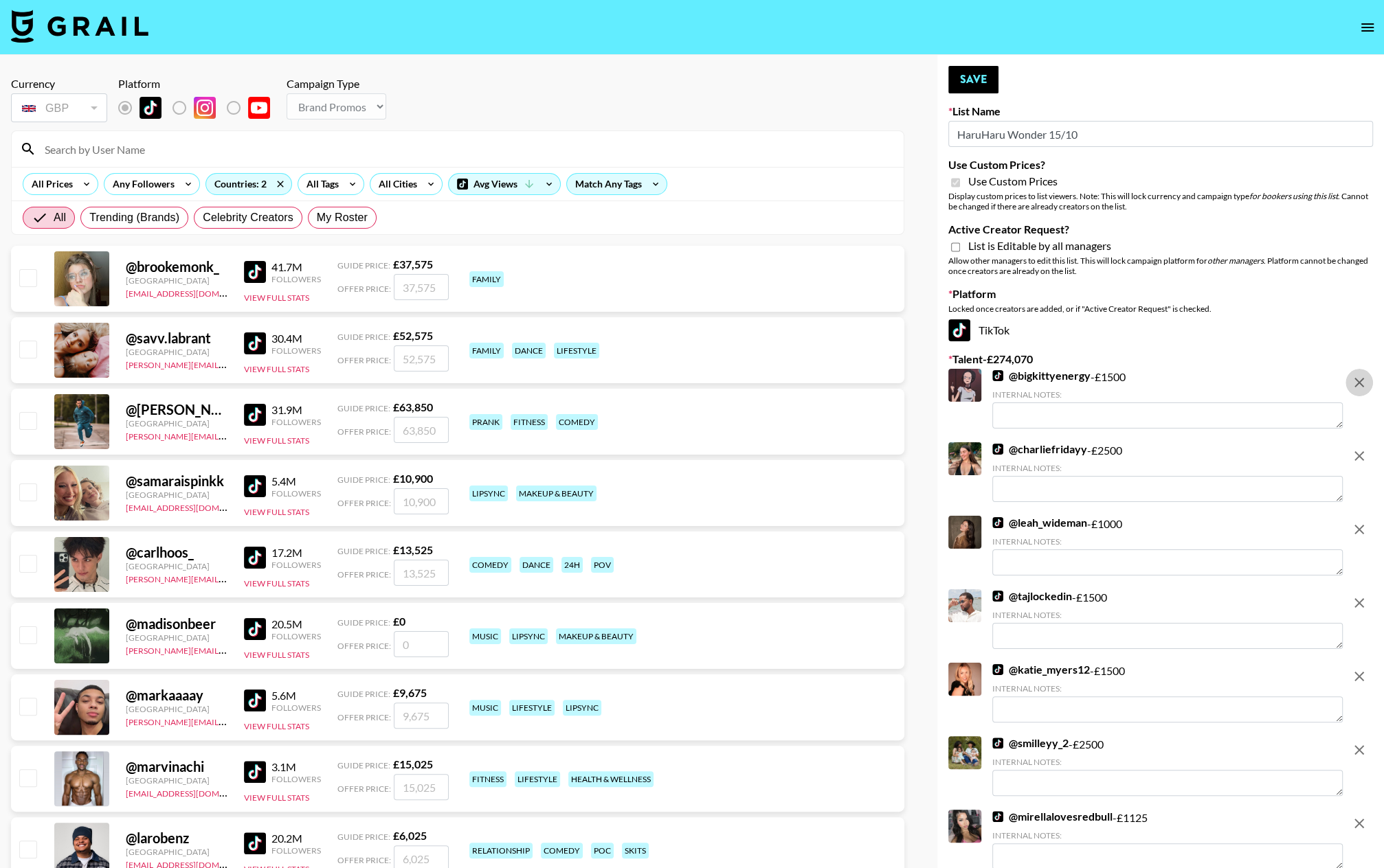
click at [1203, 383] on icon "remove" at bounding box center [1359, 382] width 10 height 10
click at [1203, 451] on icon "remove" at bounding box center [1359, 456] width 10 height 10
click at [1203, 383] on icon "remove" at bounding box center [1359, 382] width 10 height 10
click at [1203, 451] on icon "remove" at bounding box center [1359, 456] width 10 height 10
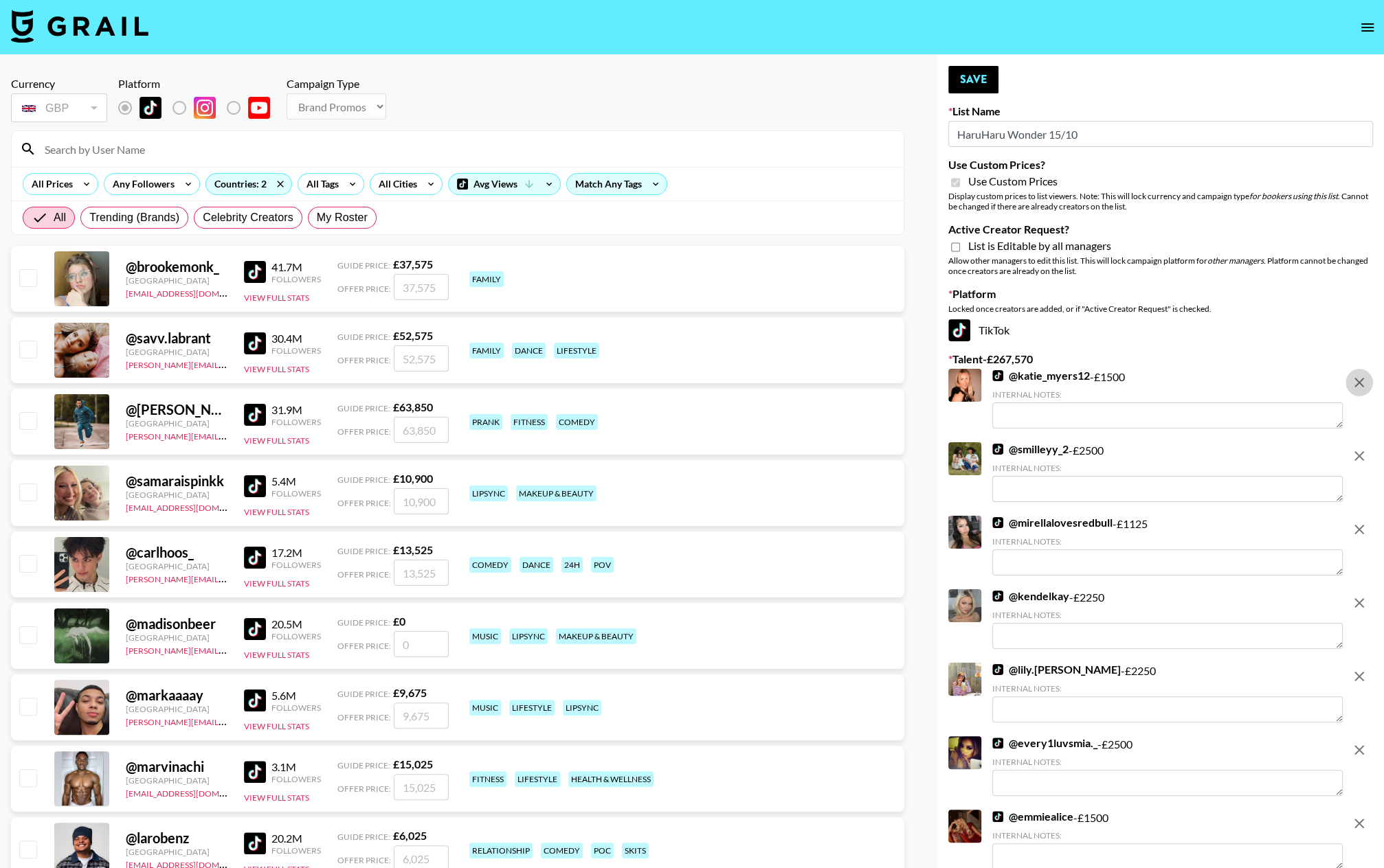
click at [1203, 383] on icon "remove" at bounding box center [1359, 382] width 10 height 10
click at [1203, 451] on icon "remove" at bounding box center [1359, 456] width 10 height 10
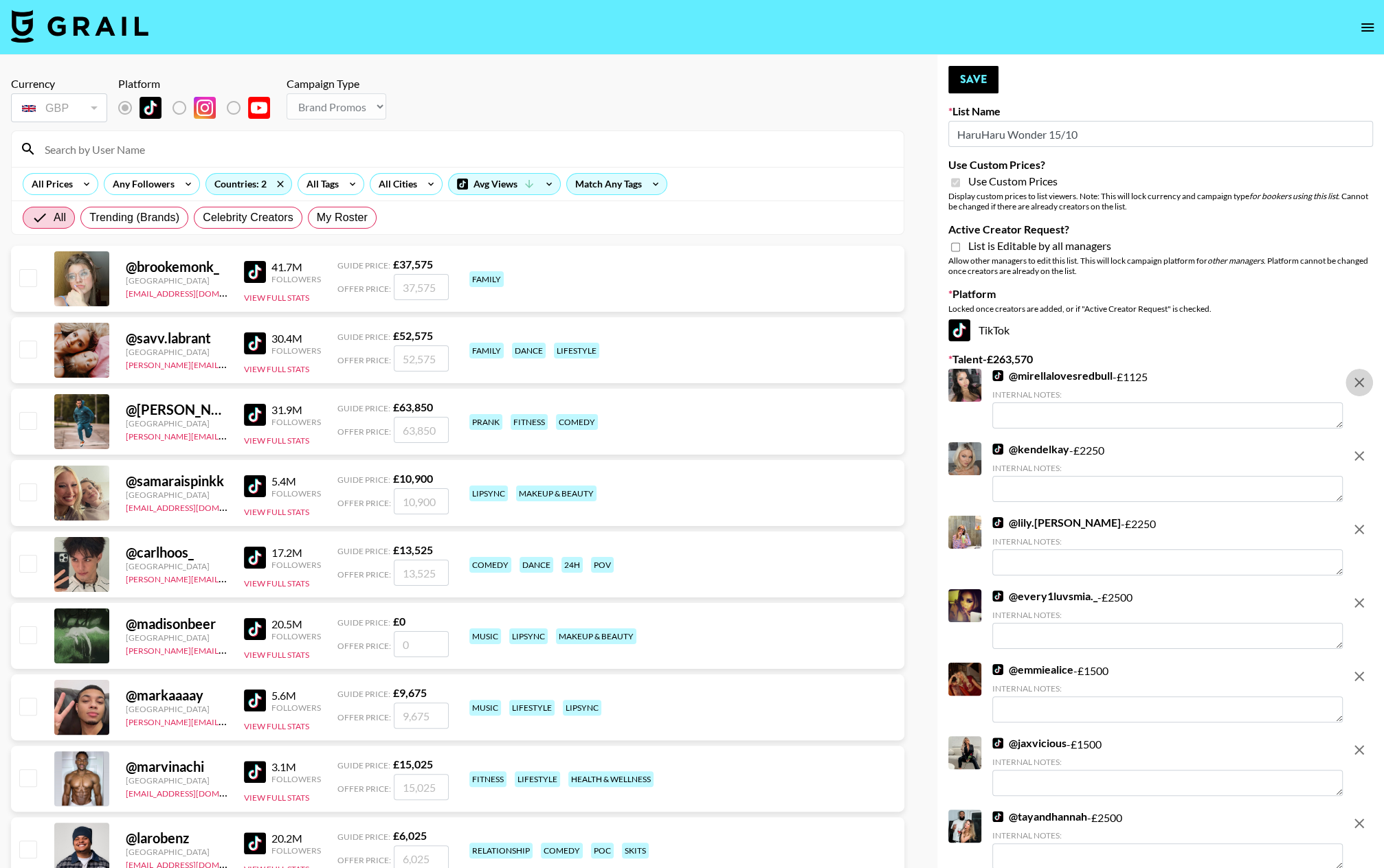
click at [1203, 383] on icon "remove" at bounding box center [1359, 382] width 10 height 10
click at [1203, 451] on icon "remove" at bounding box center [1359, 456] width 10 height 10
click at [1203, 524] on icon "remove" at bounding box center [1359, 529] width 10 height 10
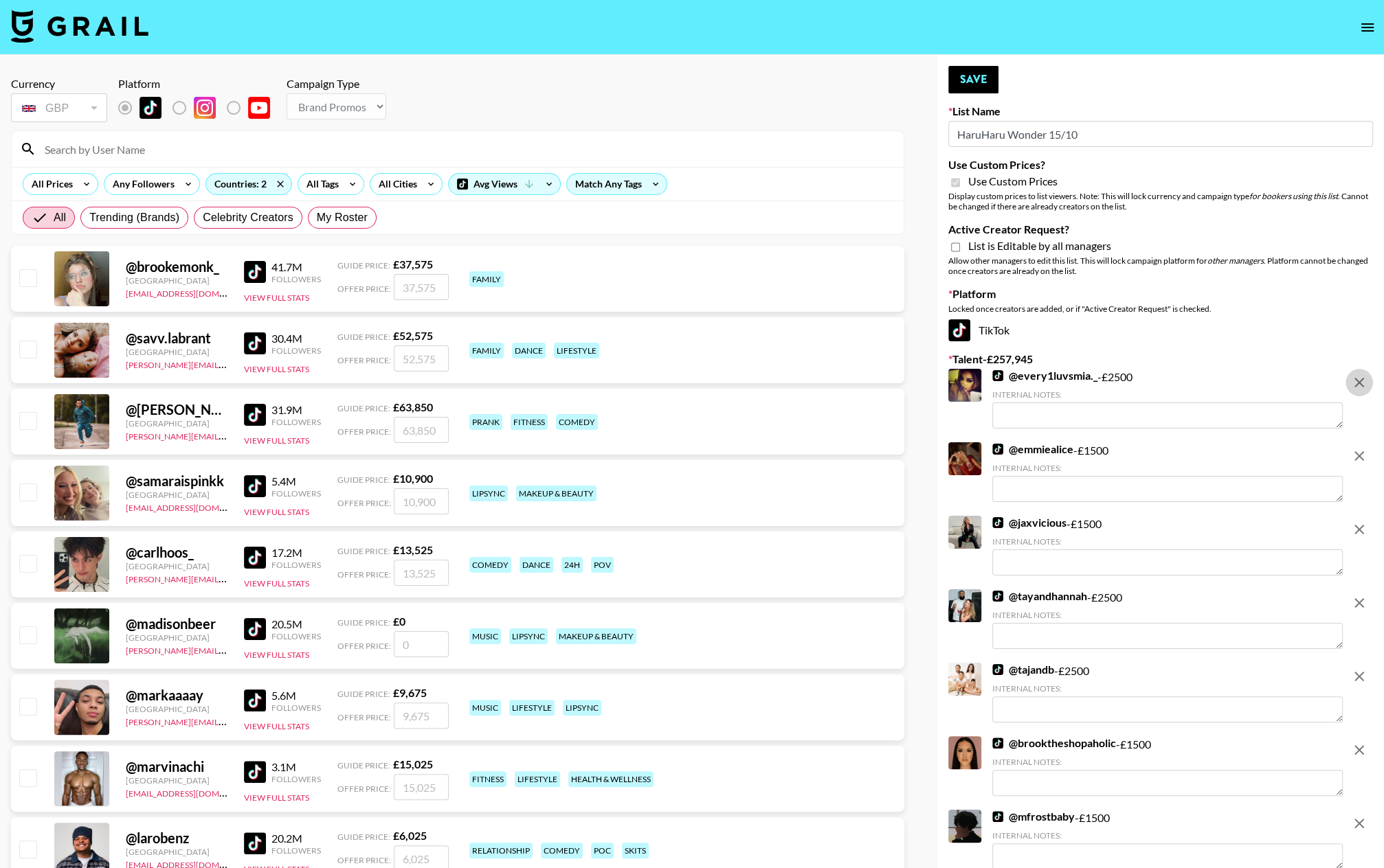
click at [1203, 383] on icon "remove" at bounding box center [1359, 382] width 10 height 10
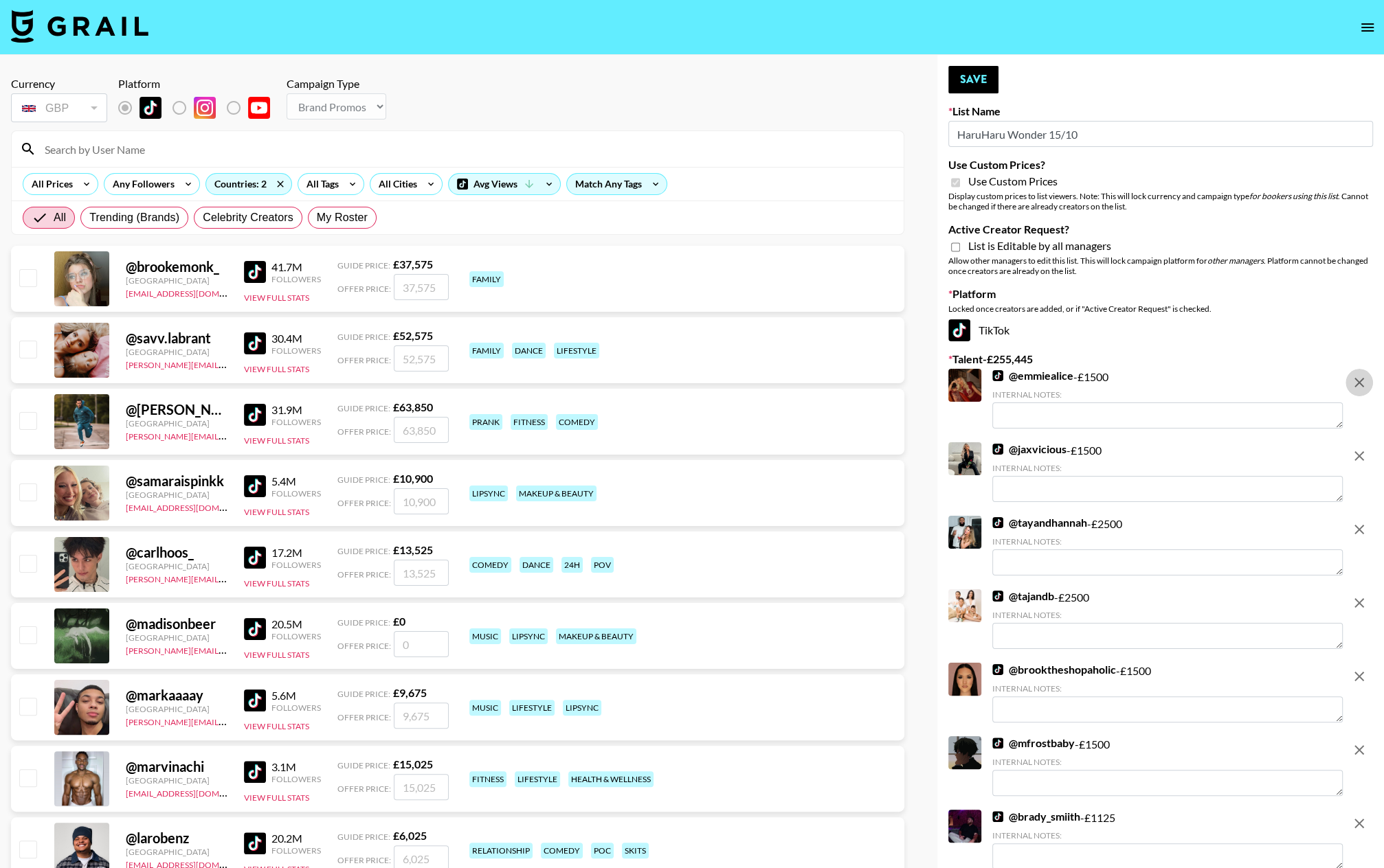
click at [1203, 383] on icon "remove" at bounding box center [1359, 382] width 10 height 10
click at [1203, 451] on icon "remove" at bounding box center [1359, 456] width 10 height 10
click at [1203, 524] on icon "remove" at bounding box center [1359, 529] width 10 height 10
click at [1203, 598] on icon "remove" at bounding box center [1359, 603] width 10 height 10
click at [1203, 383] on icon "remove" at bounding box center [1359, 382] width 10 height 10
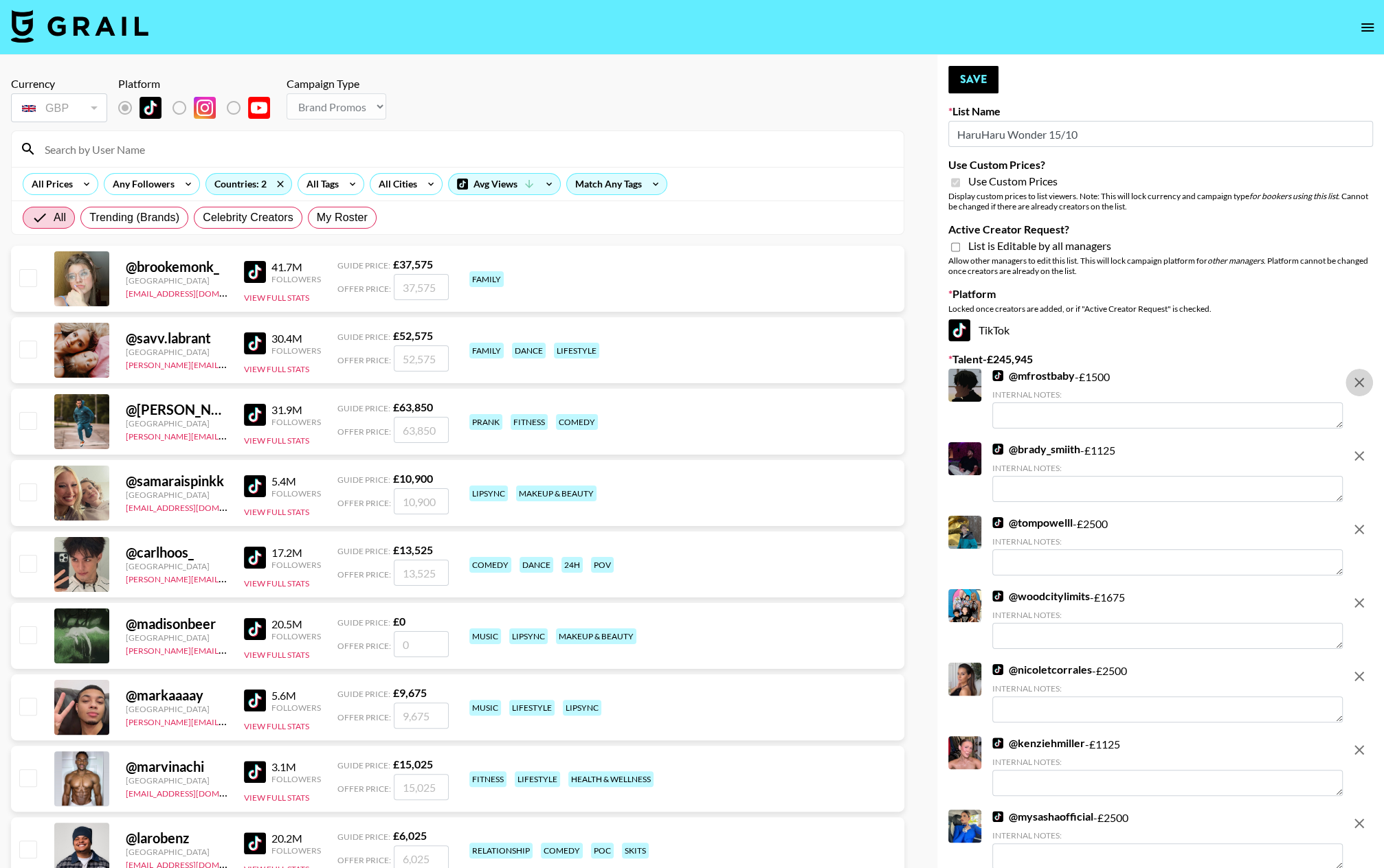
click at [1203, 383] on icon "remove" at bounding box center [1359, 382] width 10 height 10
click at [1203, 451] on icon "remove" at bounding box center [1359, 456] width 10 height 10
click at [1203, 383] on icon "remove" at bounding box center [1359, 382] width 10 height 10
click at [1203, 451] on icon "remove" at bounding box center [1359, 456] width 10 height 10
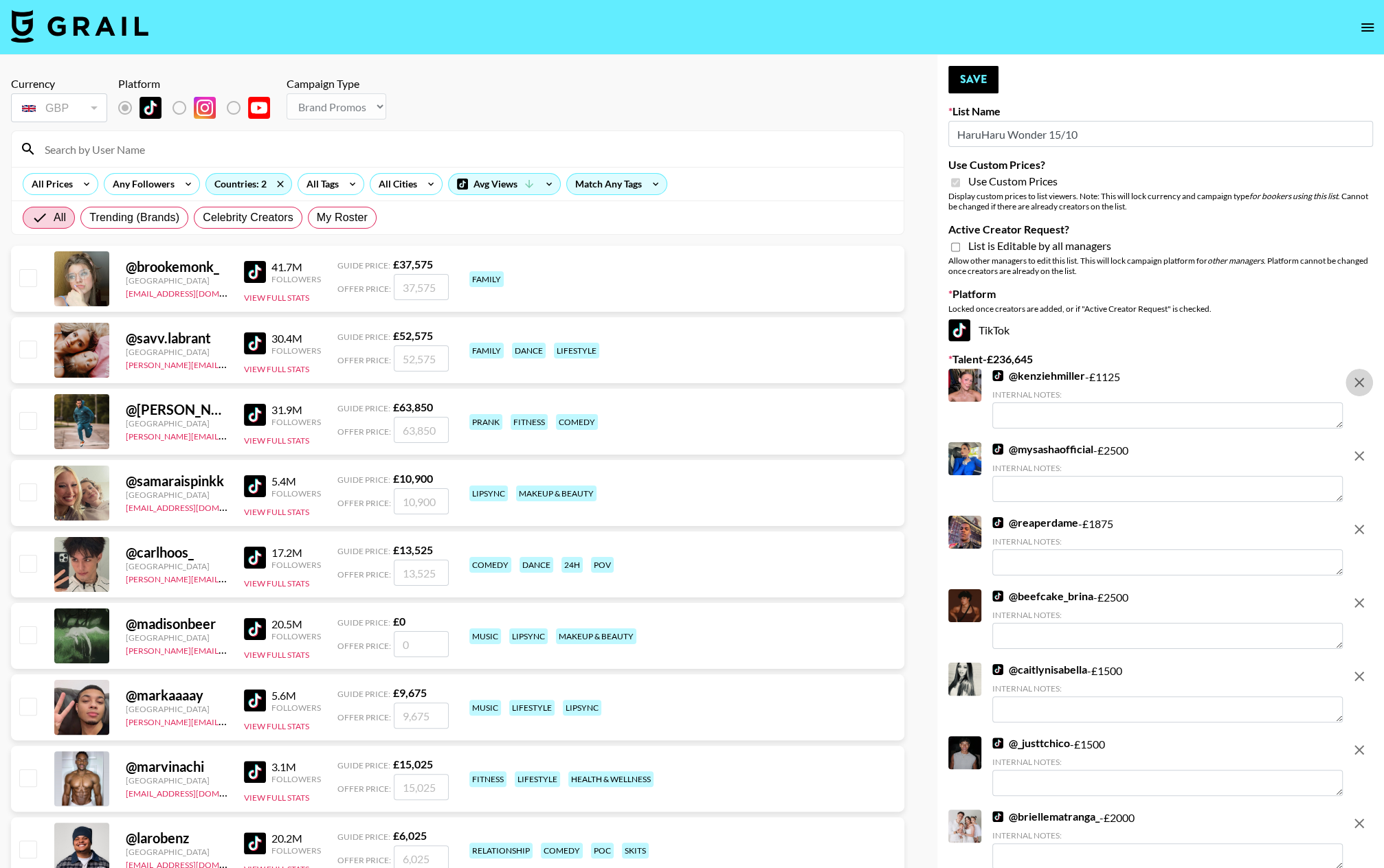
click at [1203, 383] on icon "remove" at bounding box center [1359, 382] width 10 height 10
click at [1203, 451] on icon "remove" at bounding box center [1359, 456] width 10 height 10
click at [1203, 383] on icon "remove" at bounding box center [1359, 382] width 10 height 10
click at [1203, 451] on icon "remove" at bounding box center [1359, 456] width 10 height 10
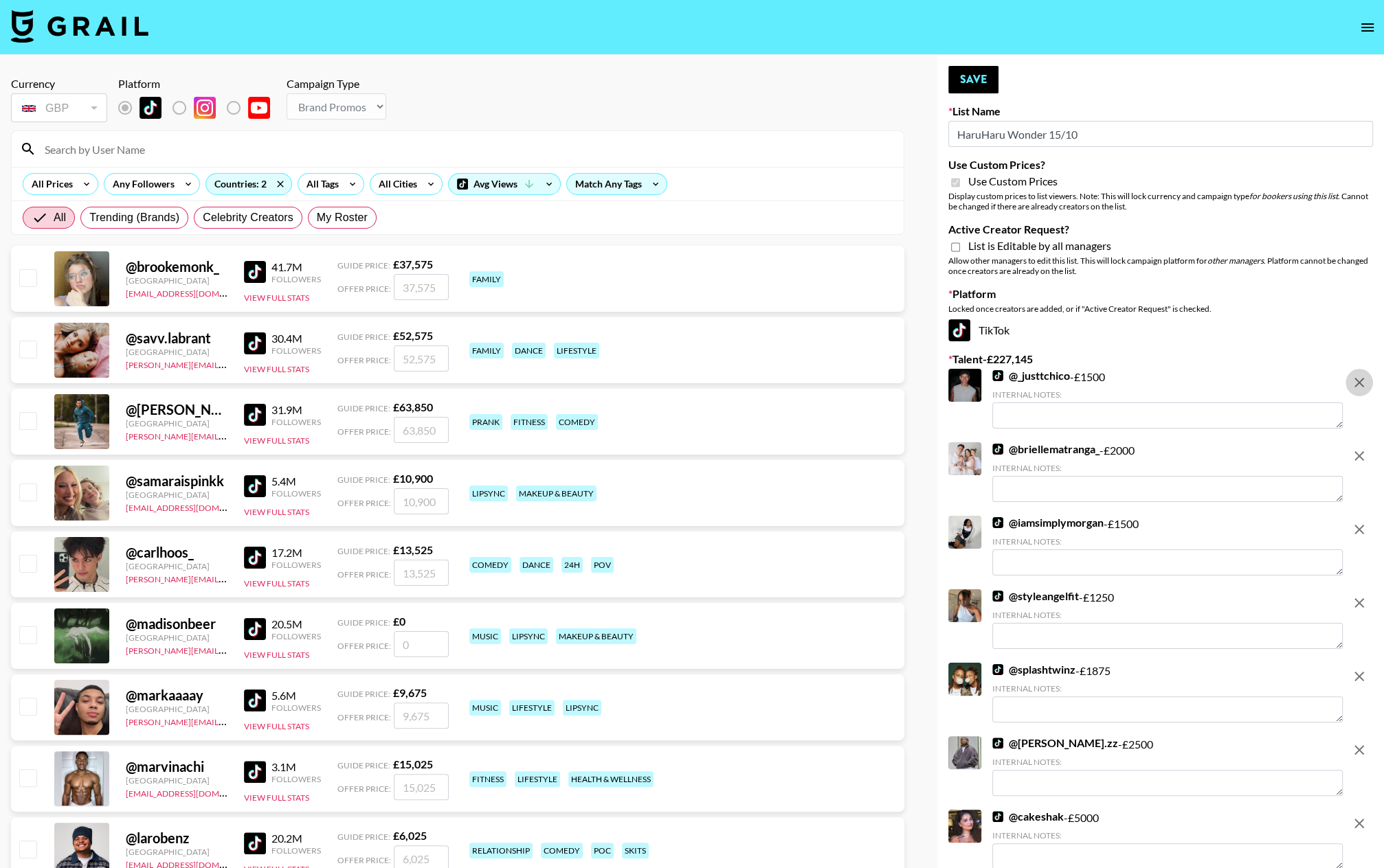
click at [1203, 383] on icon "remove" at bounding box center [1359, 382] width 10 height 10
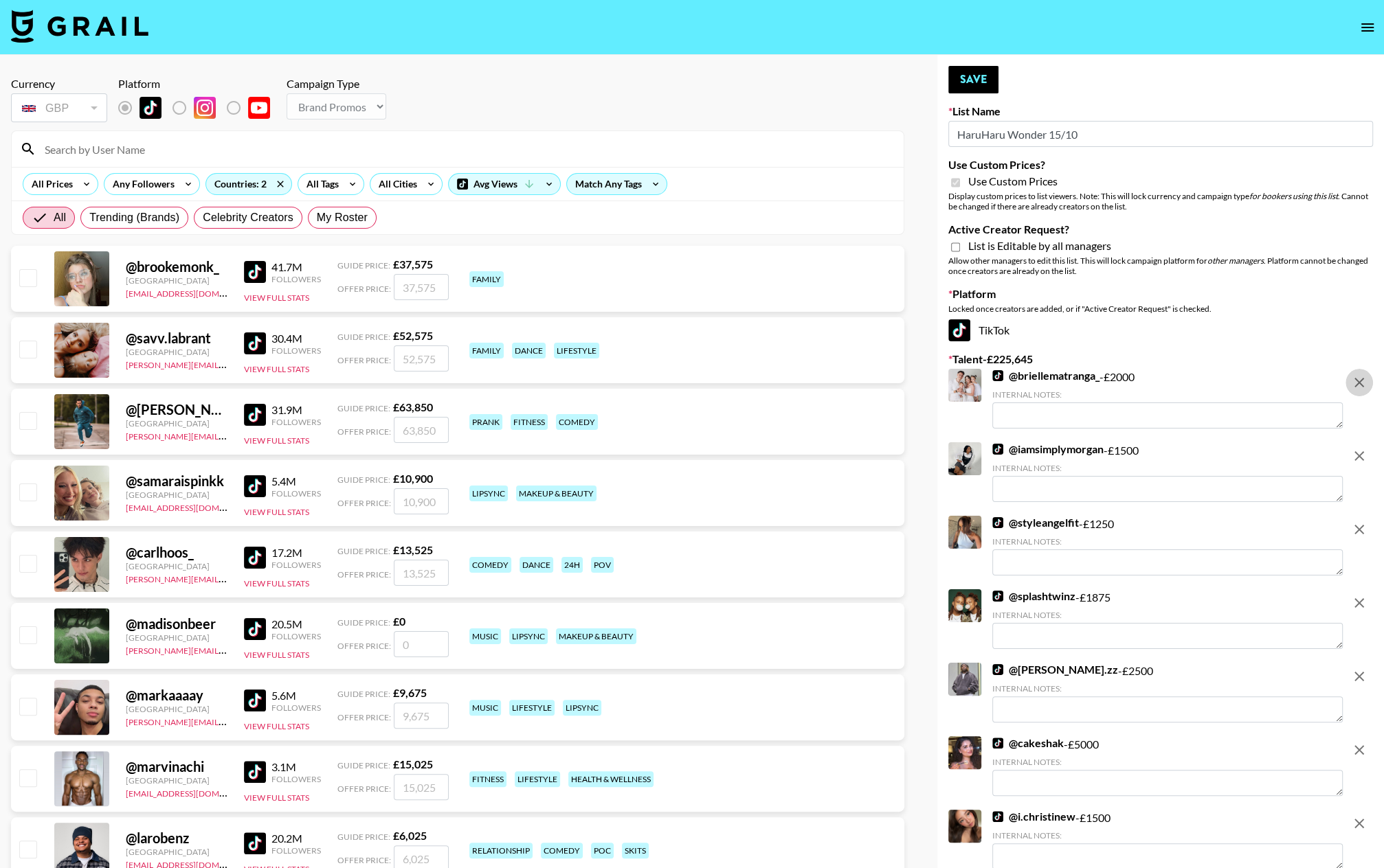
click at [1203, 383] on icon "remove" at bounding box center [1359, 382] width 10 height 10
click at [1203, 451] on icon "remove" at bounding box center [1359, 456] width 10 height 10
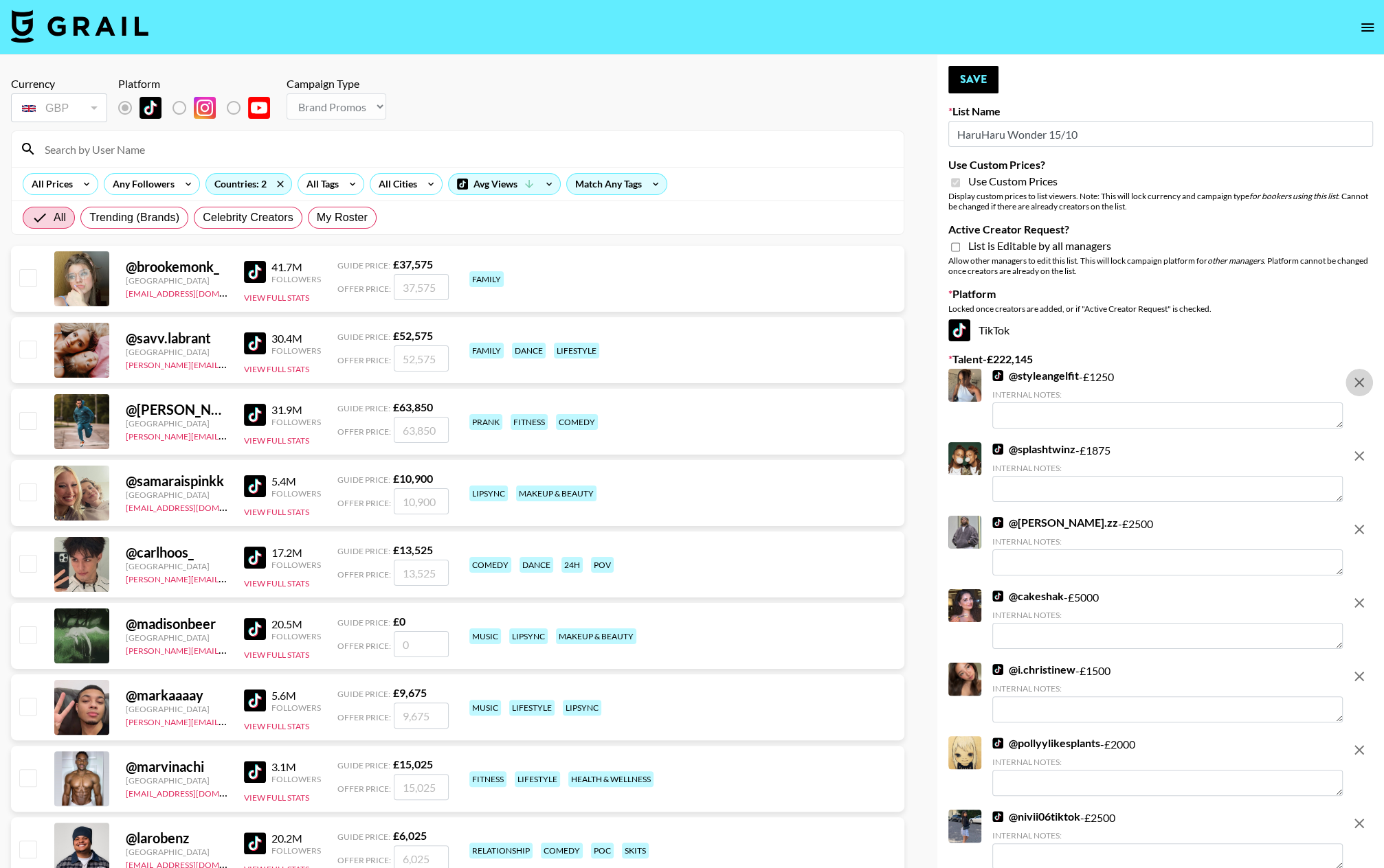
click at [1203, 383] on icon "remove" at bounding box center [1359, 382] width 10 height 10
click at [1203, 451] on icon "remove" at bounding box center [1359, 456] width 10 height 10
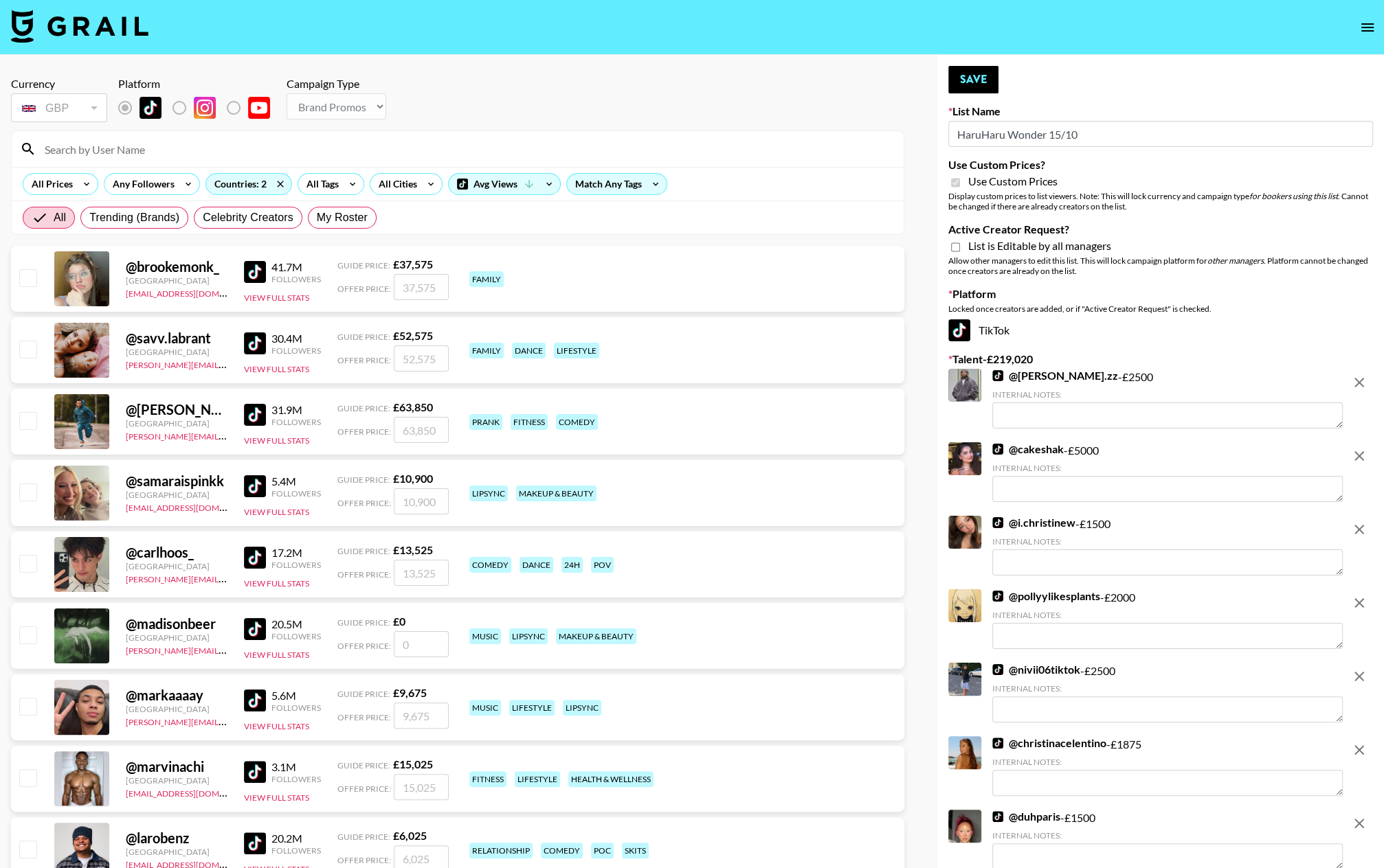
click at [1203, 383] on icon "remove" at bounding box center [1359, 382] width 10 height 10
click at [1203, 451] on icon "remove" at bounding box center [1359, 456] width 10 height 10
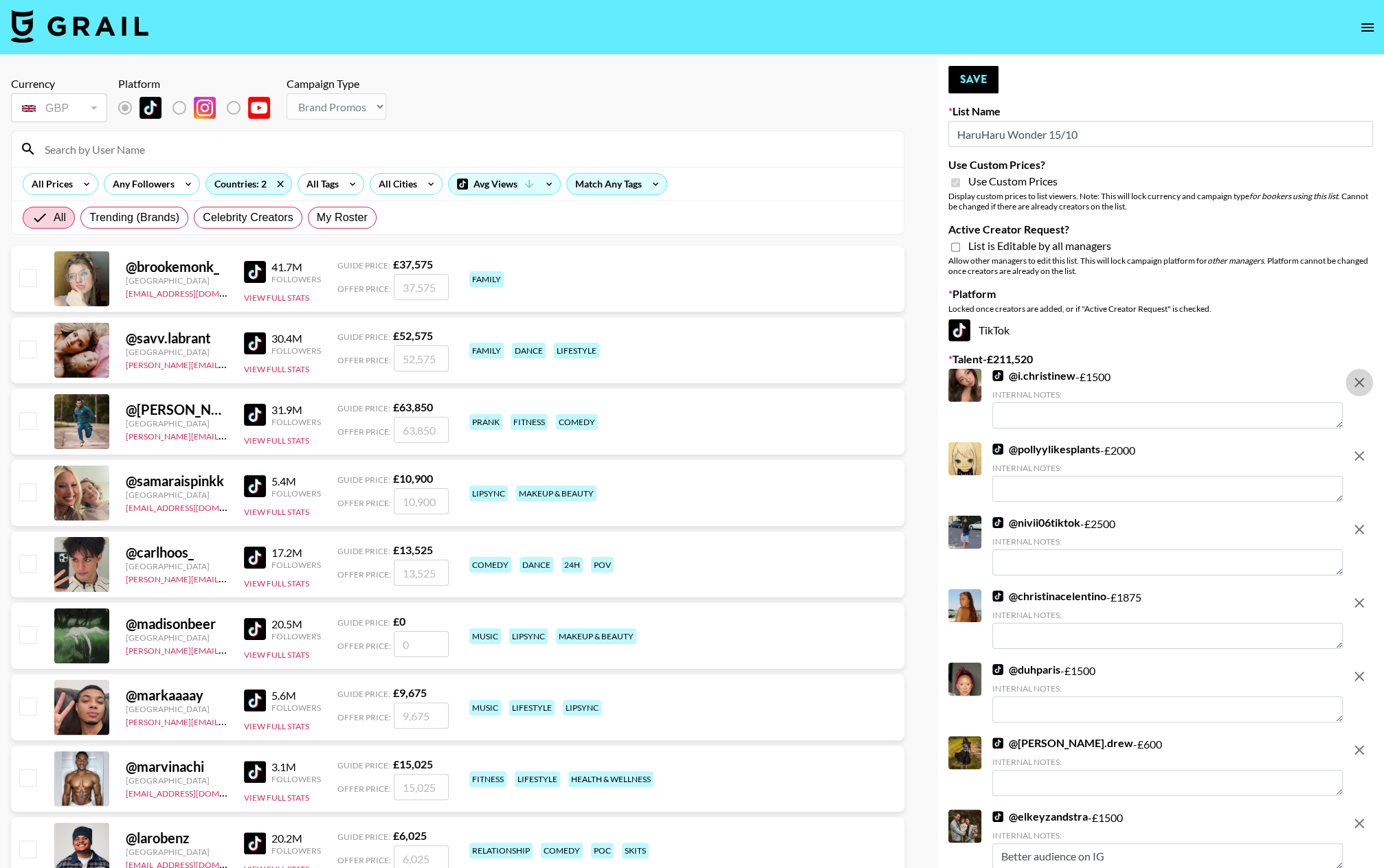
click at [1203, 383] on icon "remove" at bounding box center [1359, 382] width 10 height 10
click at [1203, 451] on icon "remove" at bounding box center [1359, 456] width 10 height 10
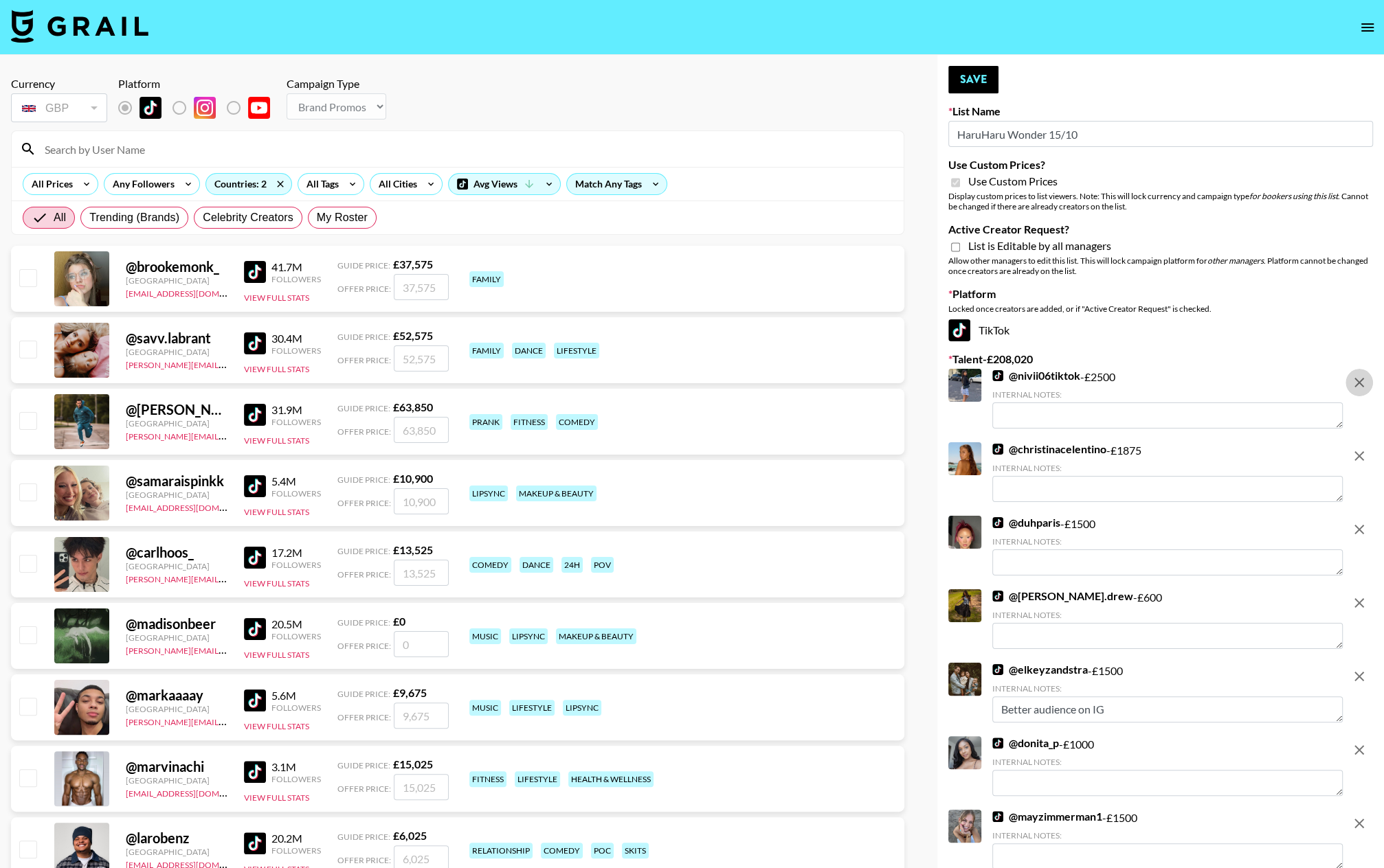
click at [1203, 383] on icon "remove" at bounding box center [1359, 382] width 10 height 10
click at [1203, 451] on icon "remove" at bounding box center [1359, 456] width 10 height 10
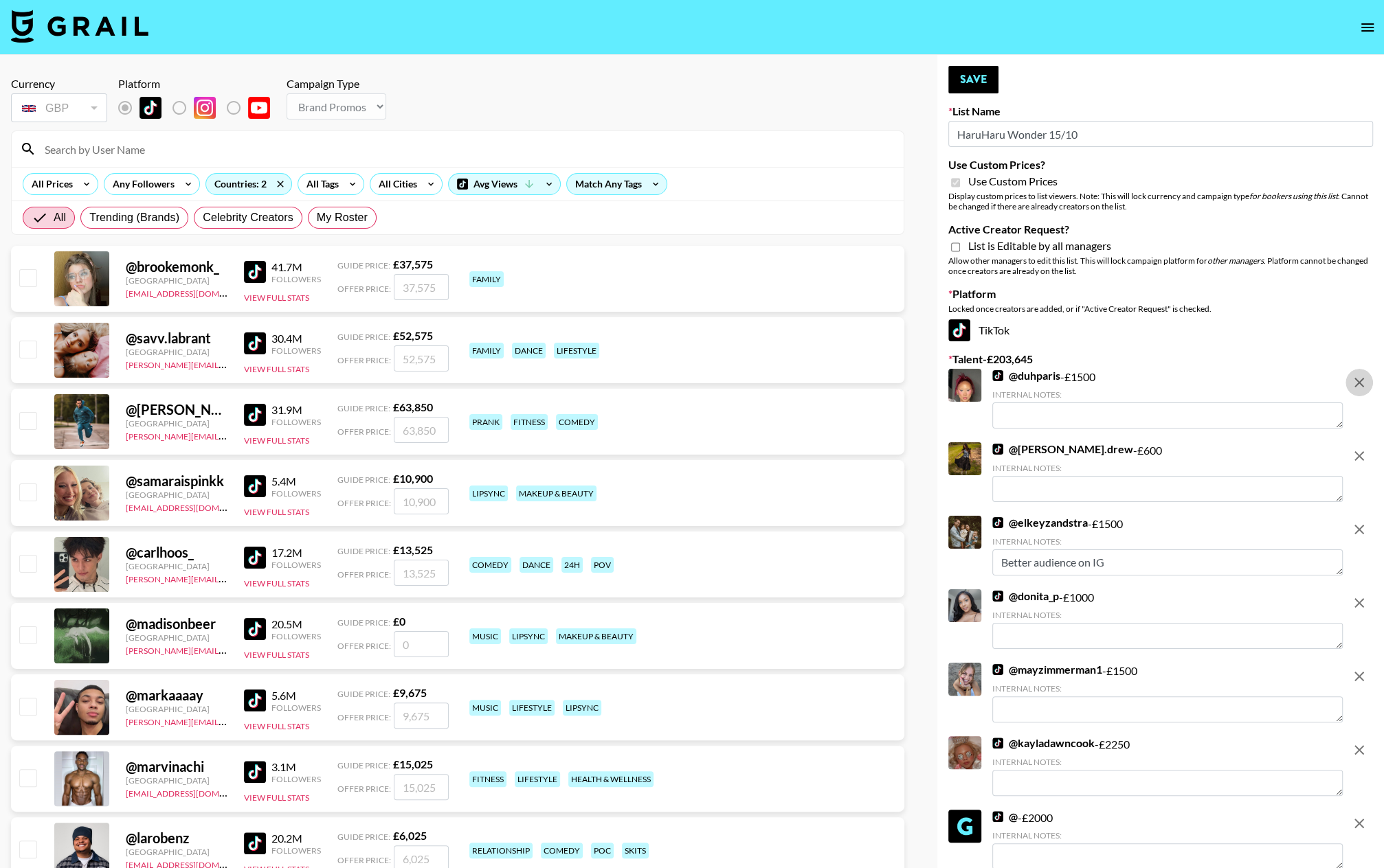
click at [1203, 383] on icon "remove" at bounding box center [1359, 382] width 10 height 10
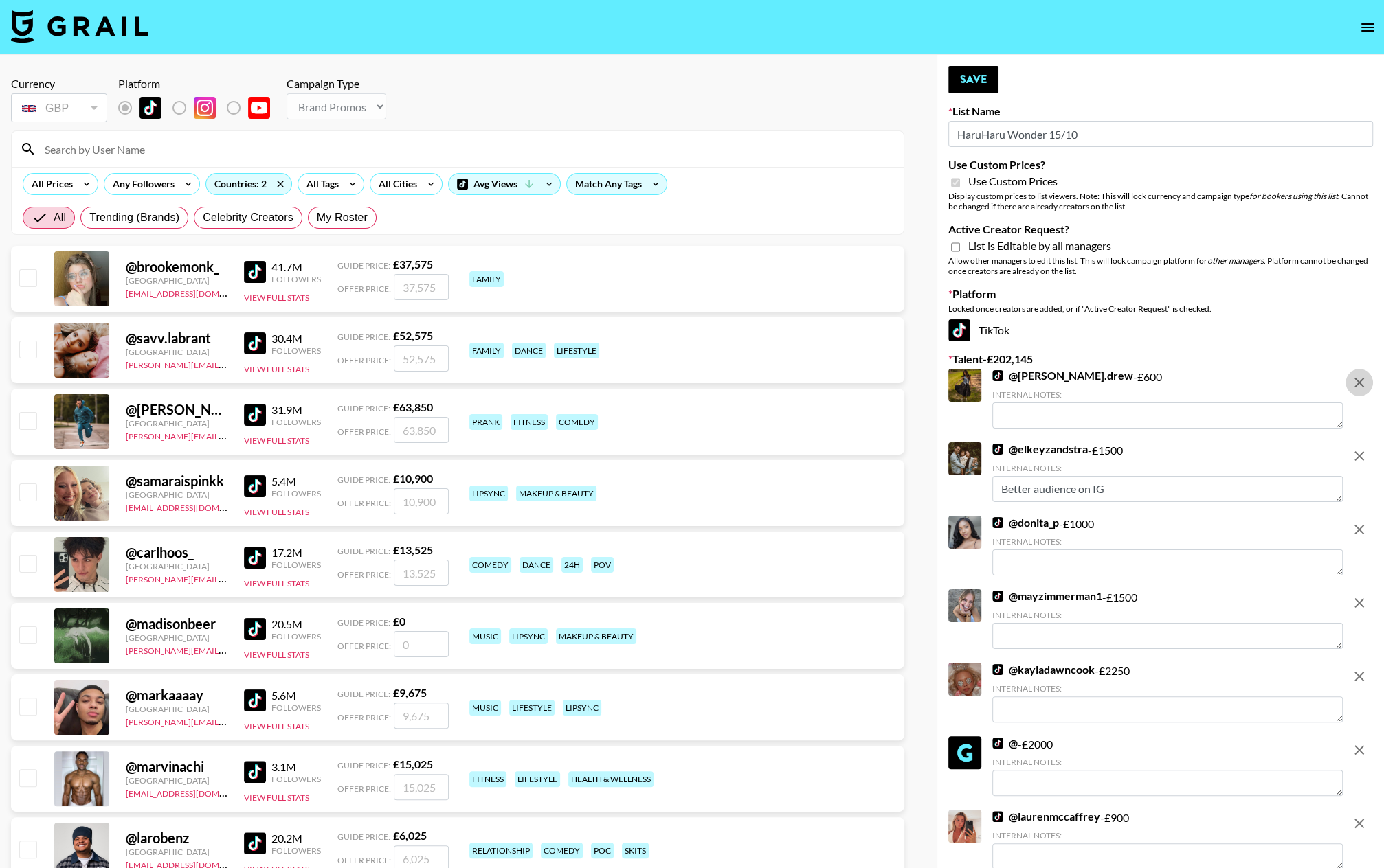
click at [1203, 383] on icon "remove" at bounding box center [1359, 382] width 10 height 10
click at [1203, 451] on icon "remove" at bounding box center [1359, 456] width 10 height 10
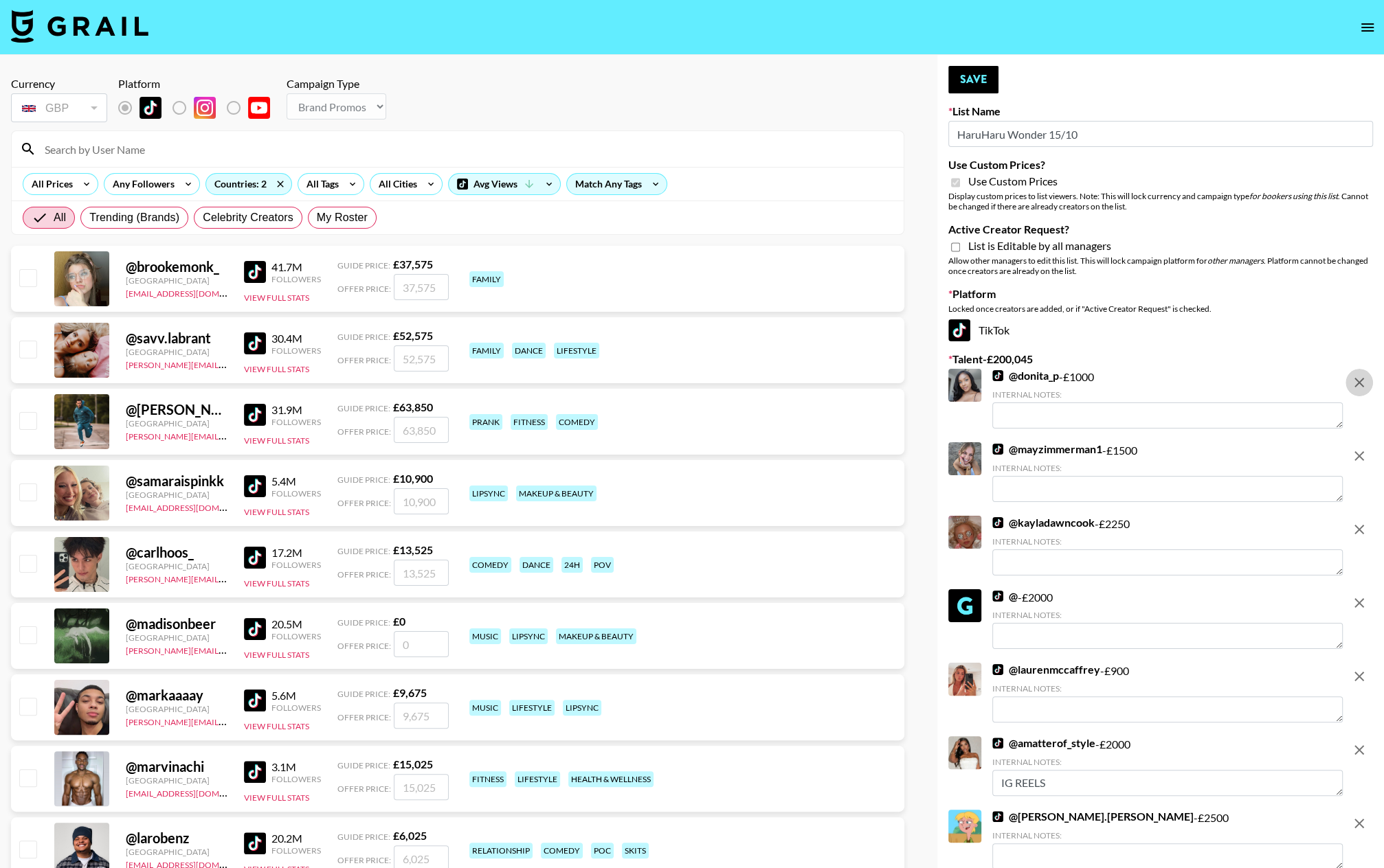
click at [1203, 383] on icon "remove" at bounding box center [1359, 382] width 10 height 10
click at [1203, 451] on icon "remove" at bounding box center [1359, 456] width 10 height 10
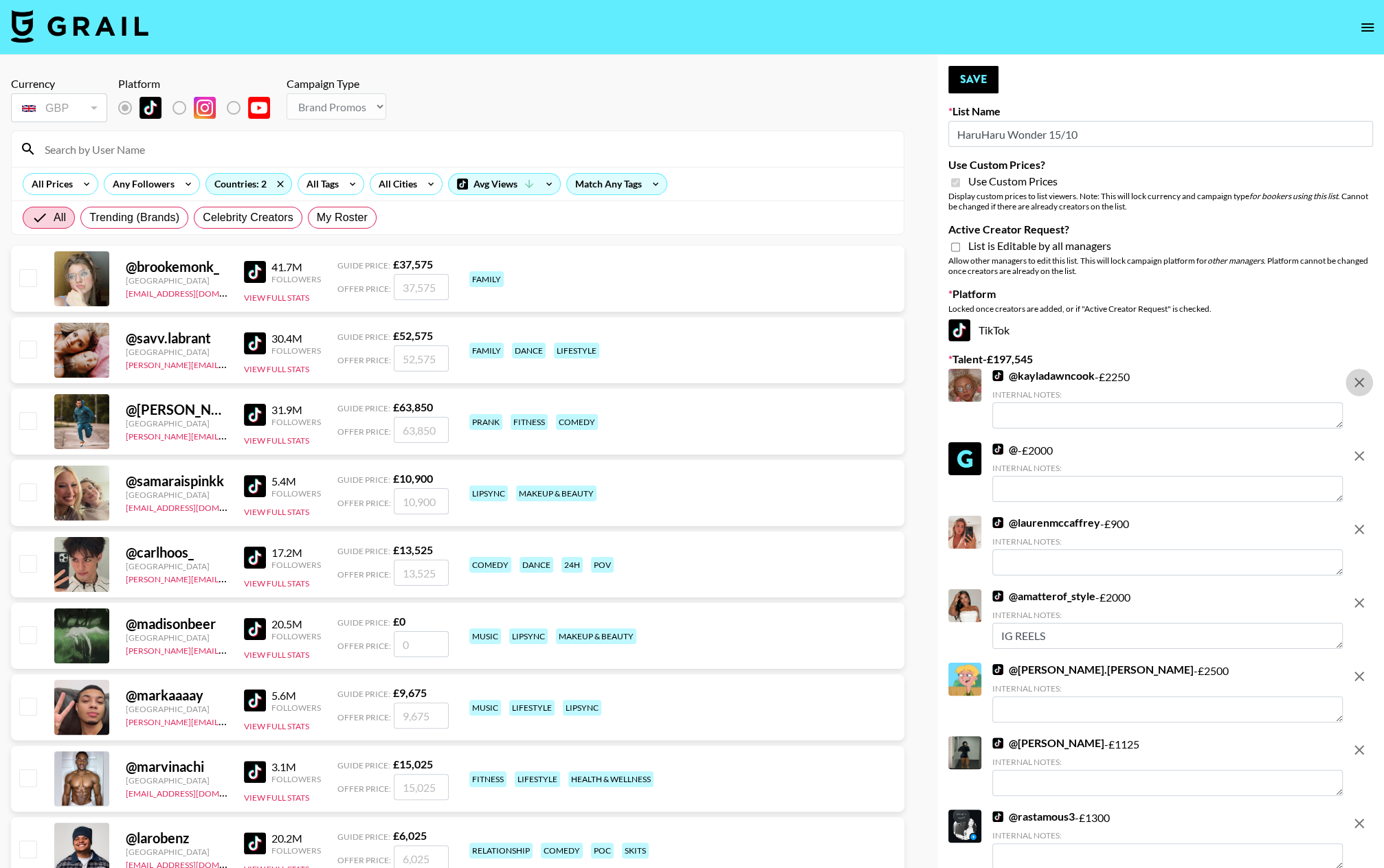
click at [1203, 383] on icon "remove" at bounding box center [1359, 382] width 10 height 10
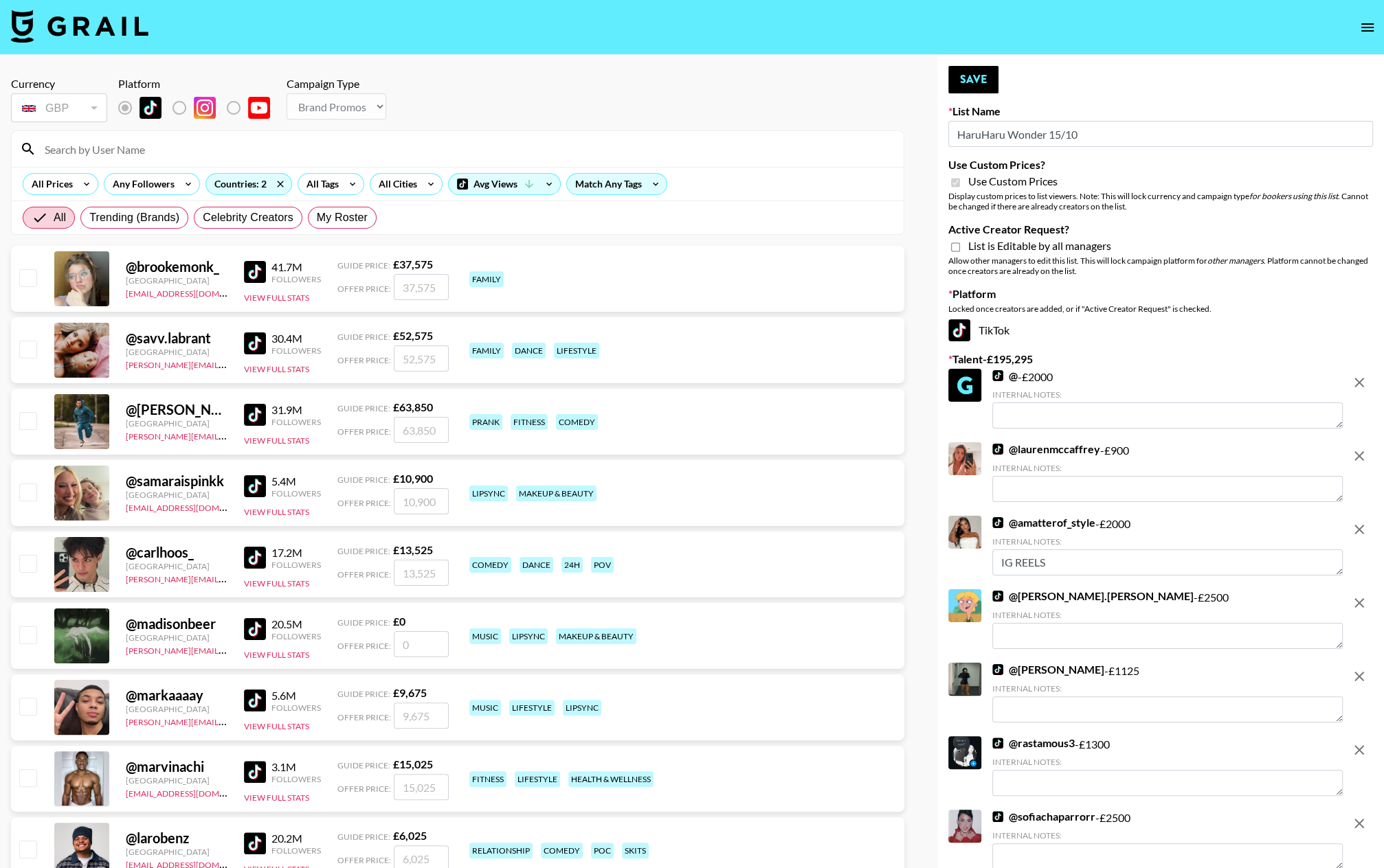
click at [1203, 383] on icon "remove" at bounding box center [1359, 382] width 10 height 10
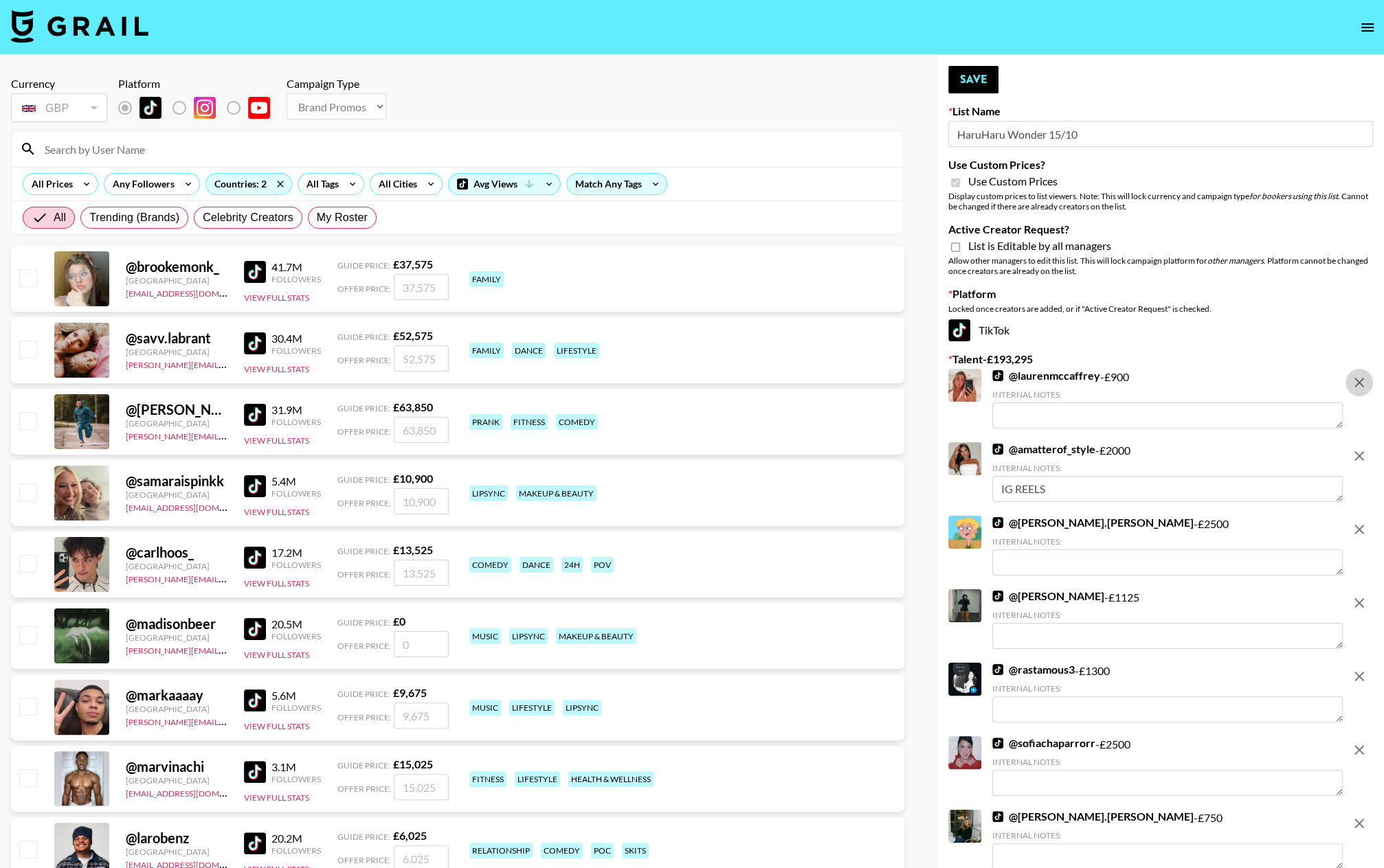
click at [1203, 383] on icon "remove" at bounding box center [1359, 382] width 10 height 10
click at [1203, 451] on icon "remove" at bounding box center [1359, 456] width 10 height 10
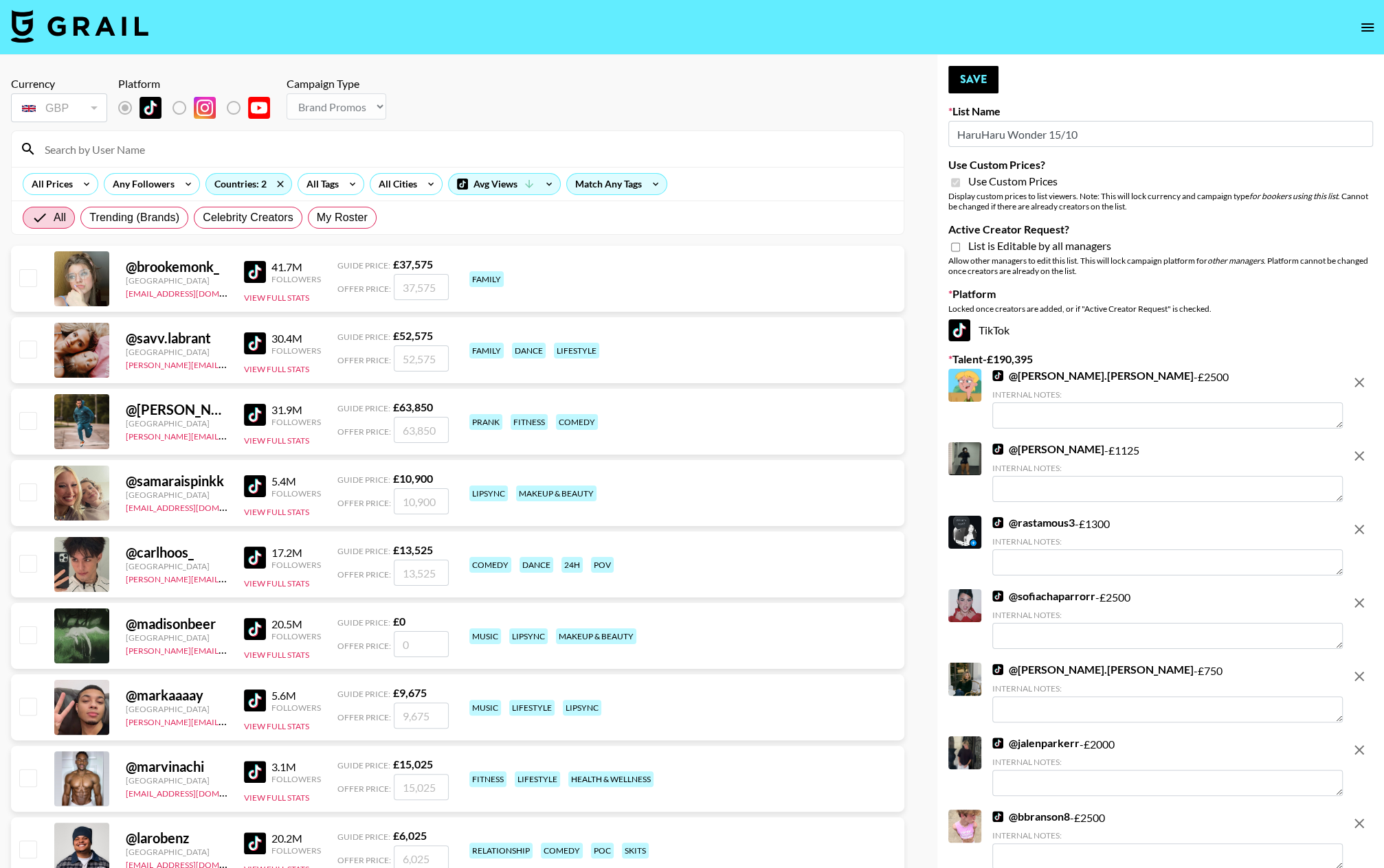
click at [1203, 383] on icon "remove" at bounding box center [1359, 382] width 10 height 10
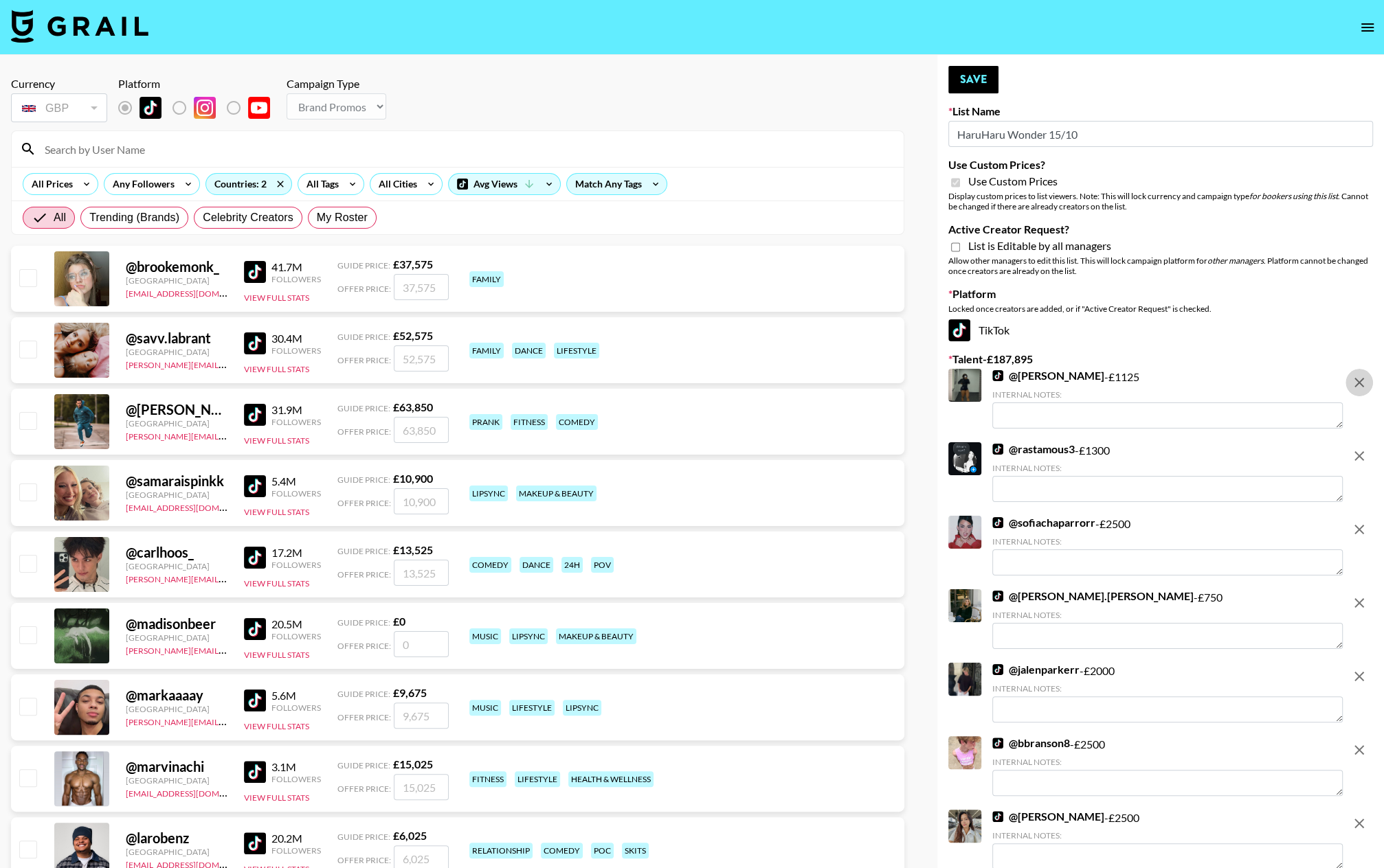
click at [1203, 383] on icon "remove" at bounding box center [1359, 382] width 10 height 10
click at [1203, 451] on icon "remove" at bounding box center [1359, 456] width 10 height 10
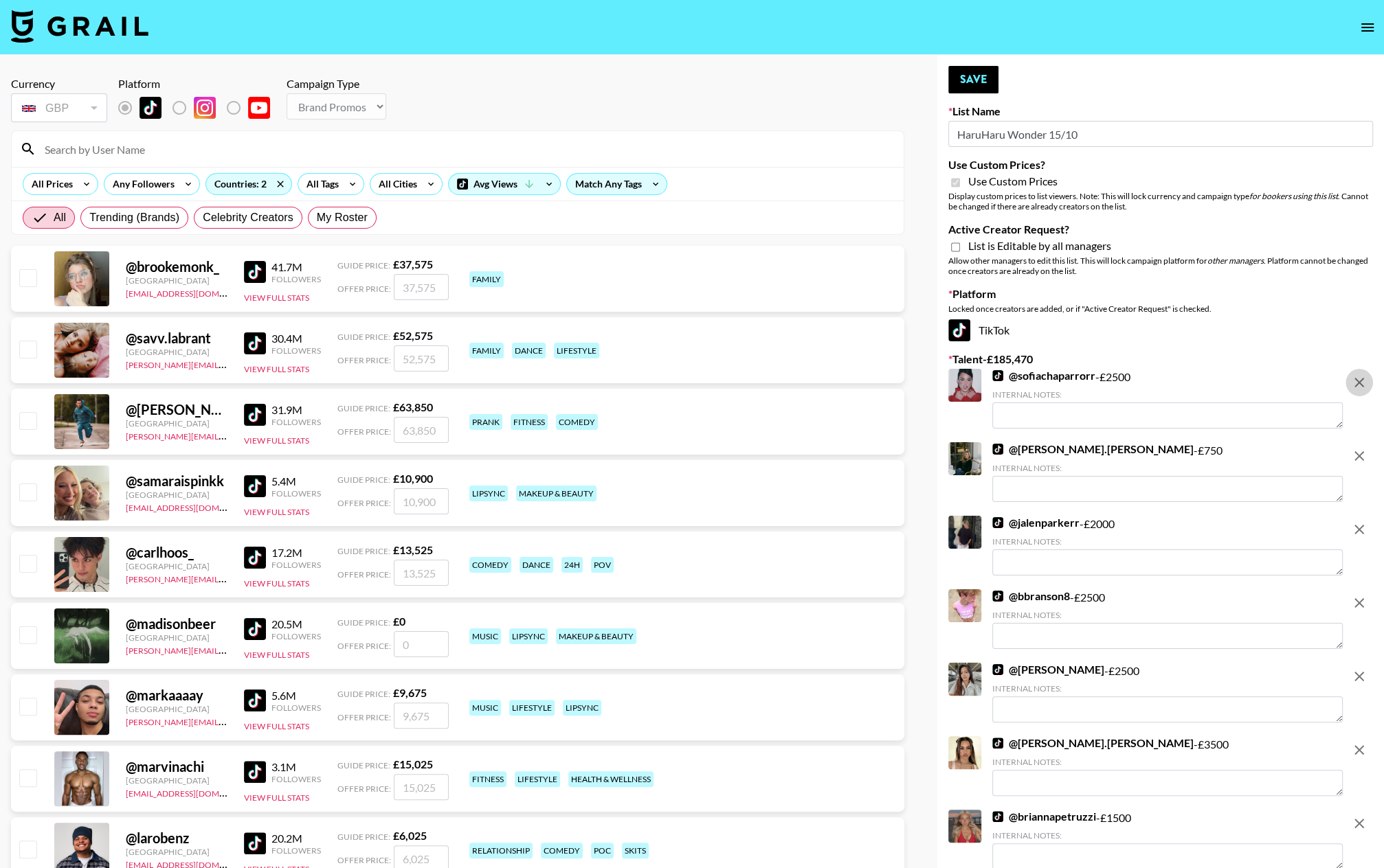
click at [1203, 383] on icon "remove" at bounding box center [1359, 382] width 10 height 10
click at [1203, 451] on icon "remove" at bounding box center [1359, 456] width 10 height 10
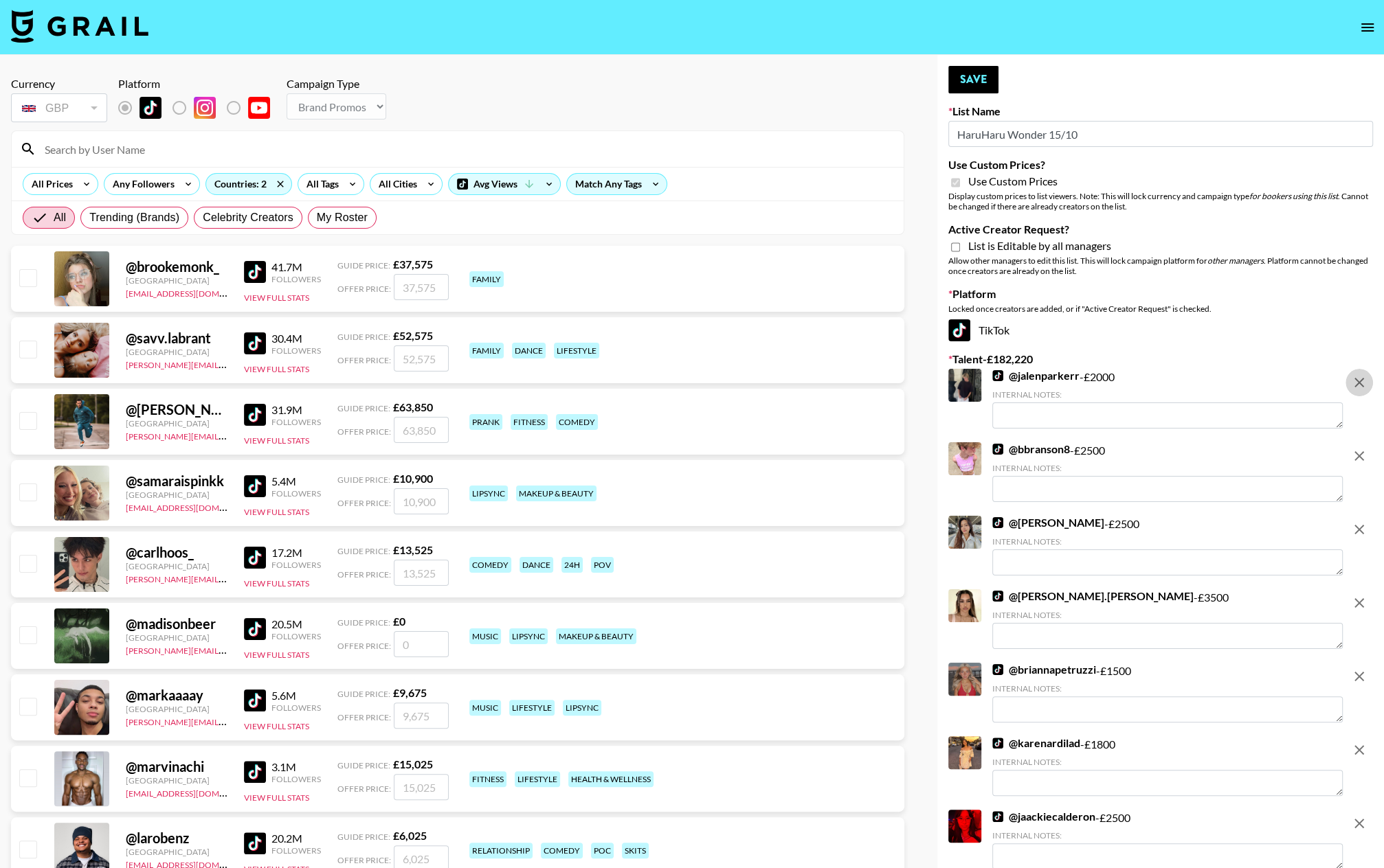
click at [1203, 383] on icon "remove" at bounding box center [1359, 382] width 10 height 10
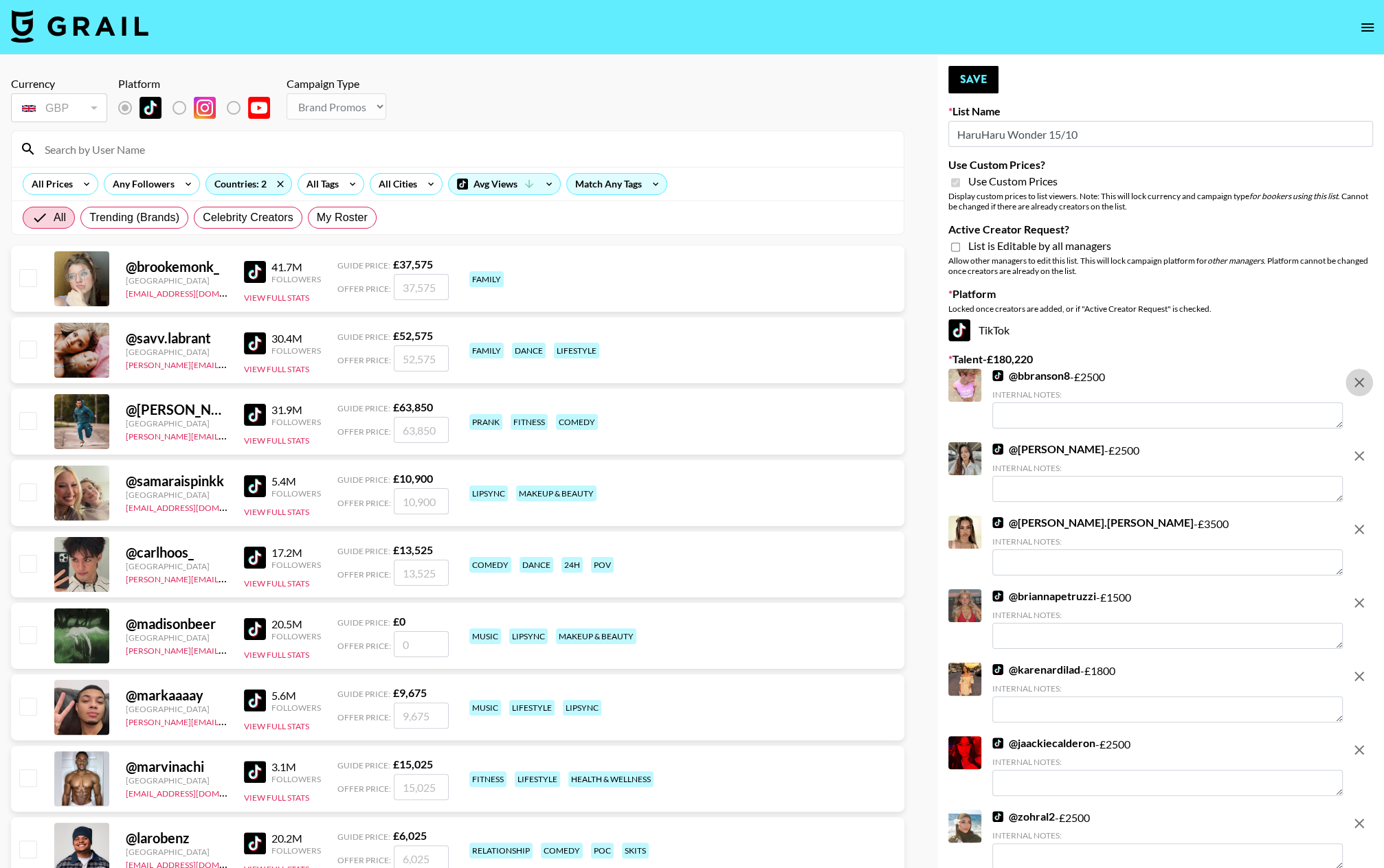
click at [1203, 383] on icon "remove" at bounding box center [1359, 382] width 10 height 10
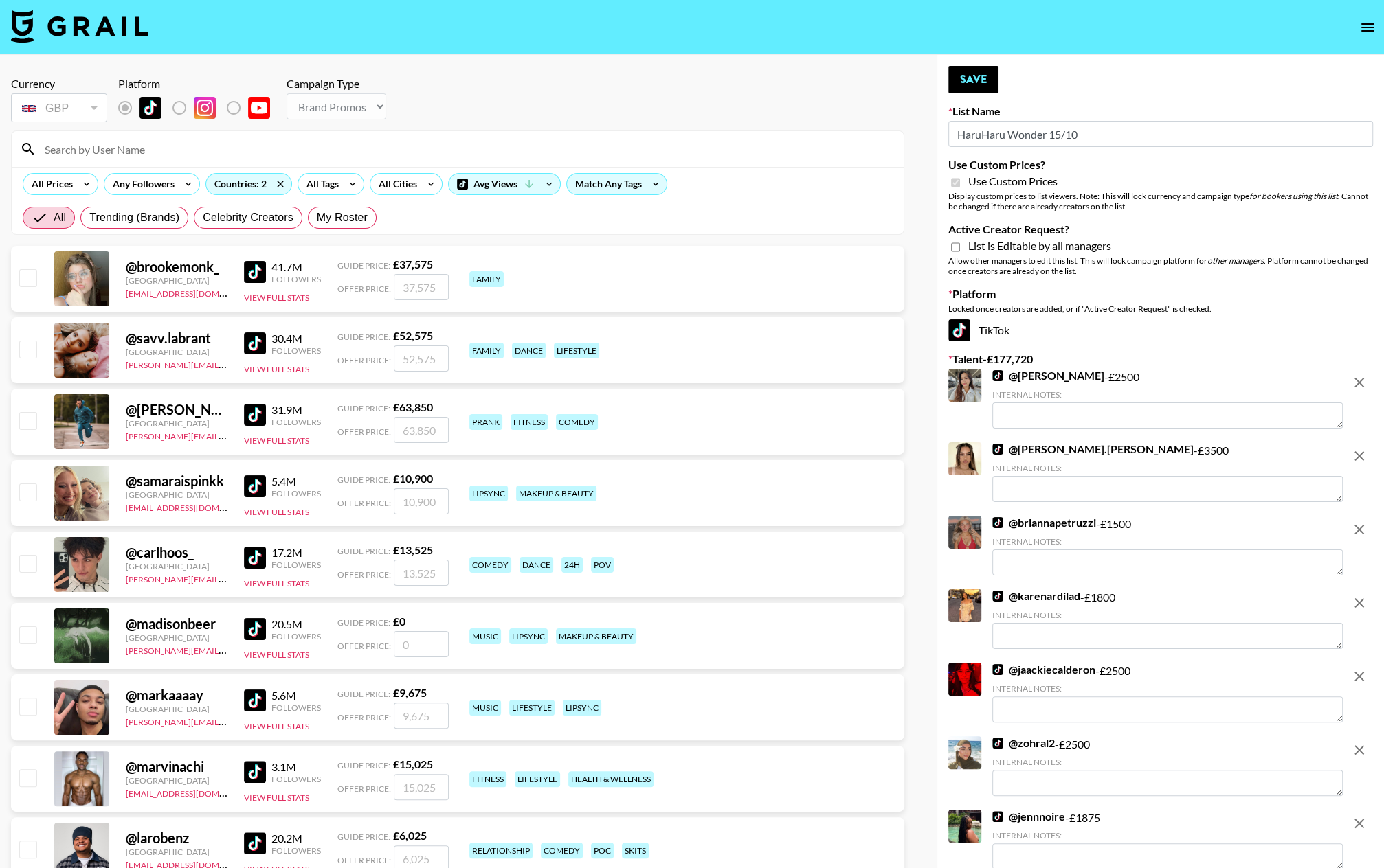
click at [1203, 383] on icon "remove" at bounding box center [1359, 382] width 10 height 10
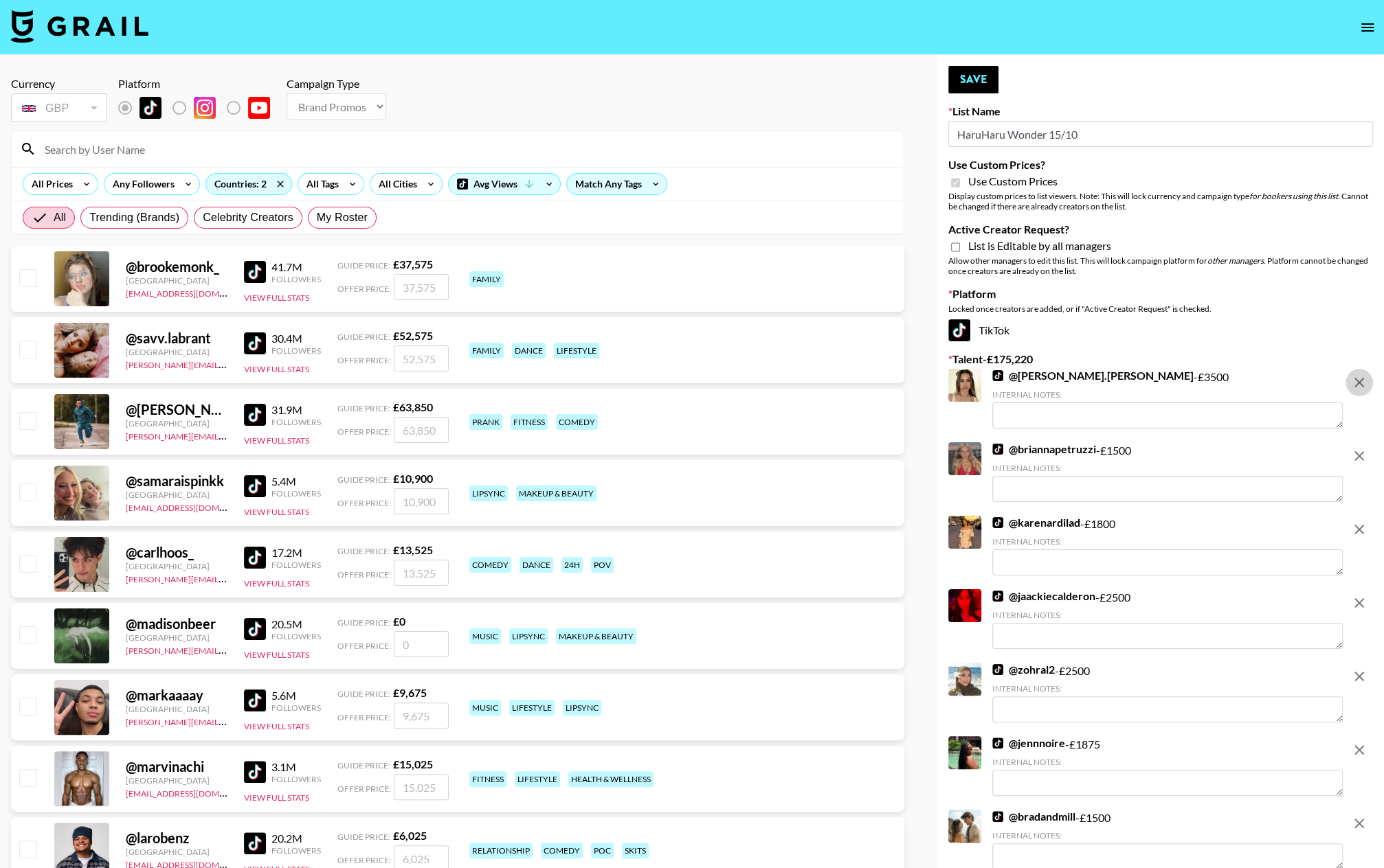
click at [1203, 383] on icon "remove" at bounding box center [1359, 382] width 10 height 10
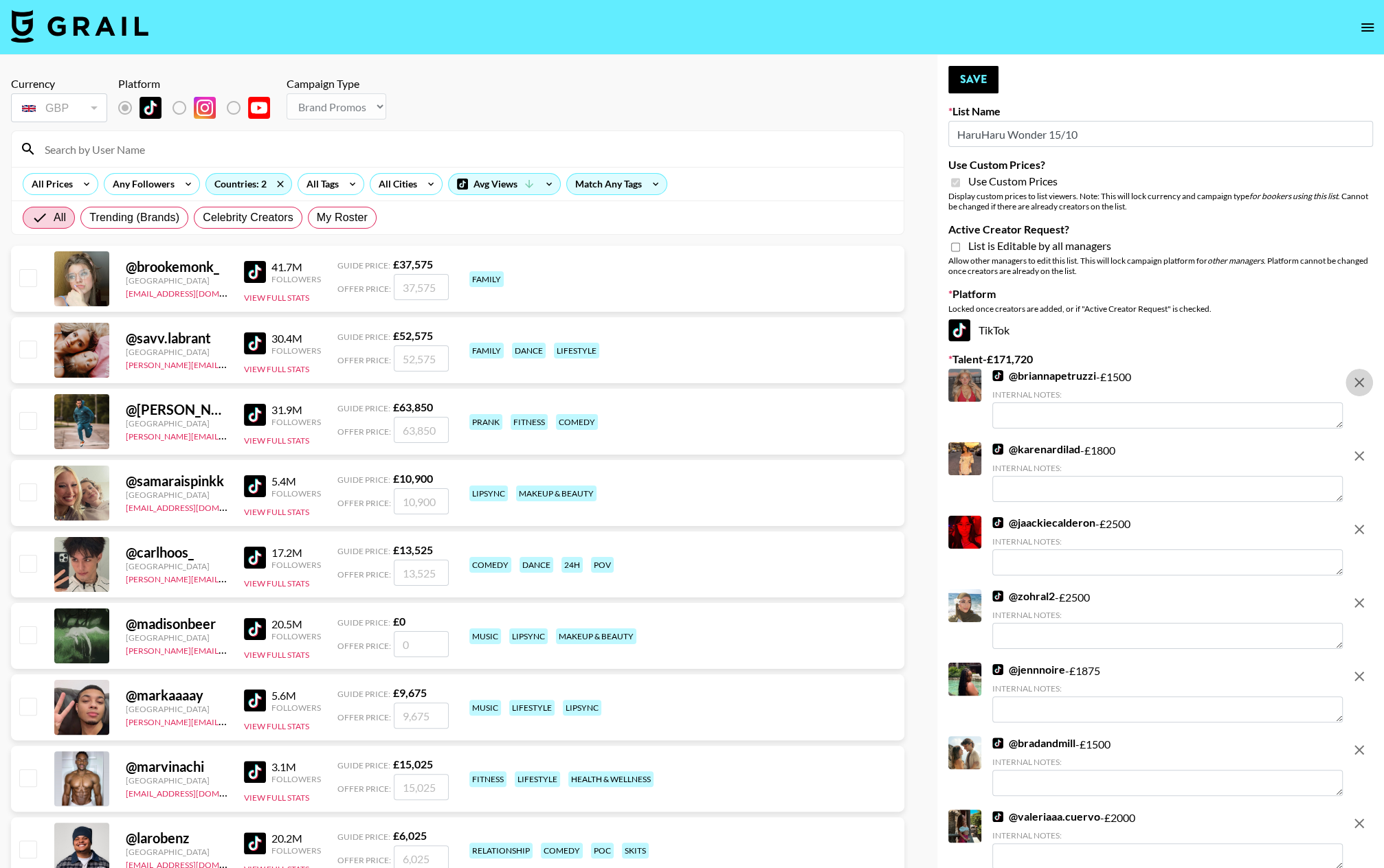
click at [1203, 383] on icon "remove" at bounding box center [1359, 382] width 10 height 10
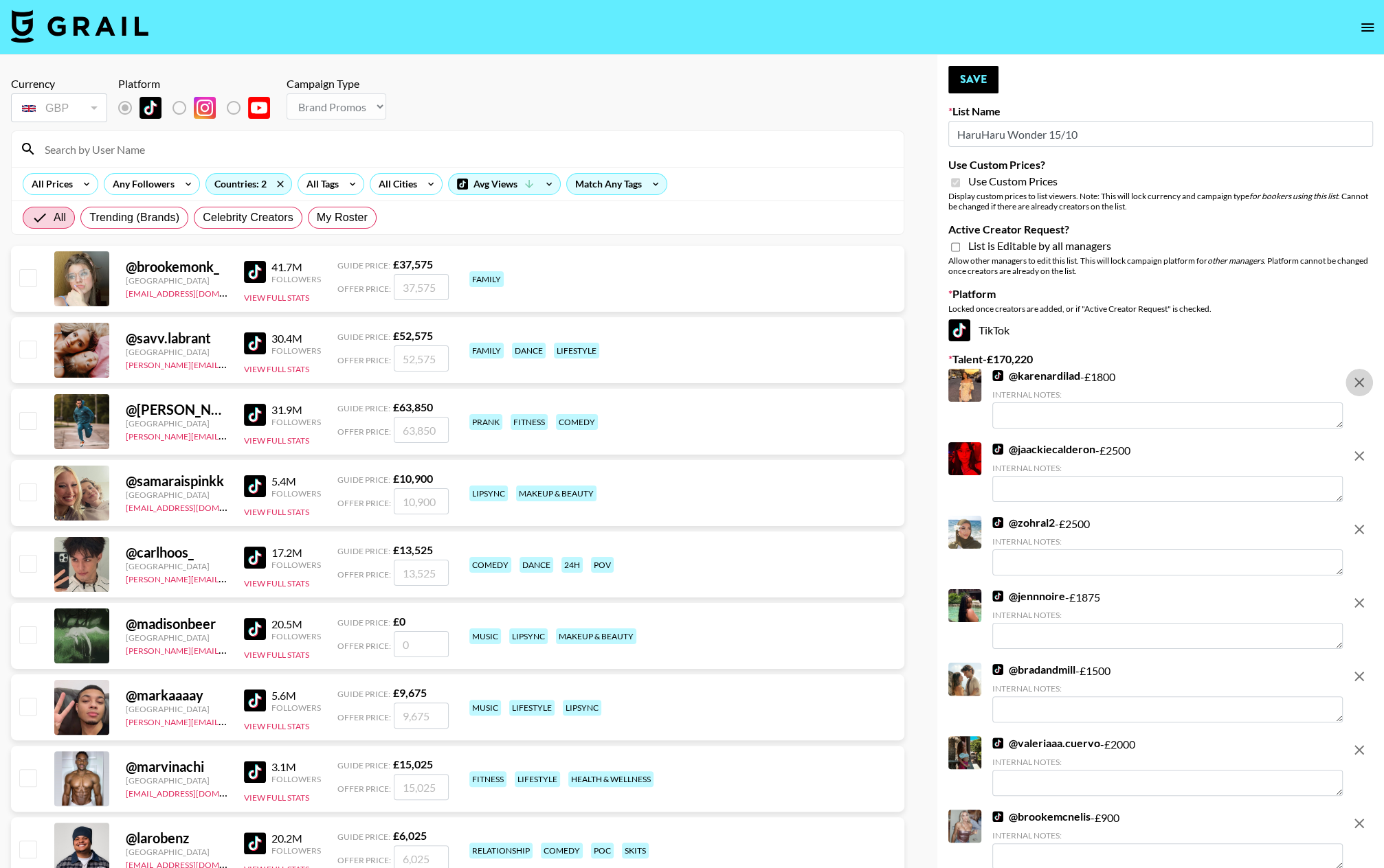
click at [1203, 383] on icon "remove" at bounding box center [1359, 382] width 10 height 10
click at [1203, 451] on icon "remove" at bounding box center [1359, 456] width 10 height 10
click at [1203, 383] on icon "remove" at bounding box center [1359, 382] width 10 height 10
click at [1203, 451] on icon "remove" at bounding box center [1359, 456] width 10 height 10
click at [1203, 383] on icon "remove" at bounding box center [1359, 382] width 10 height 10
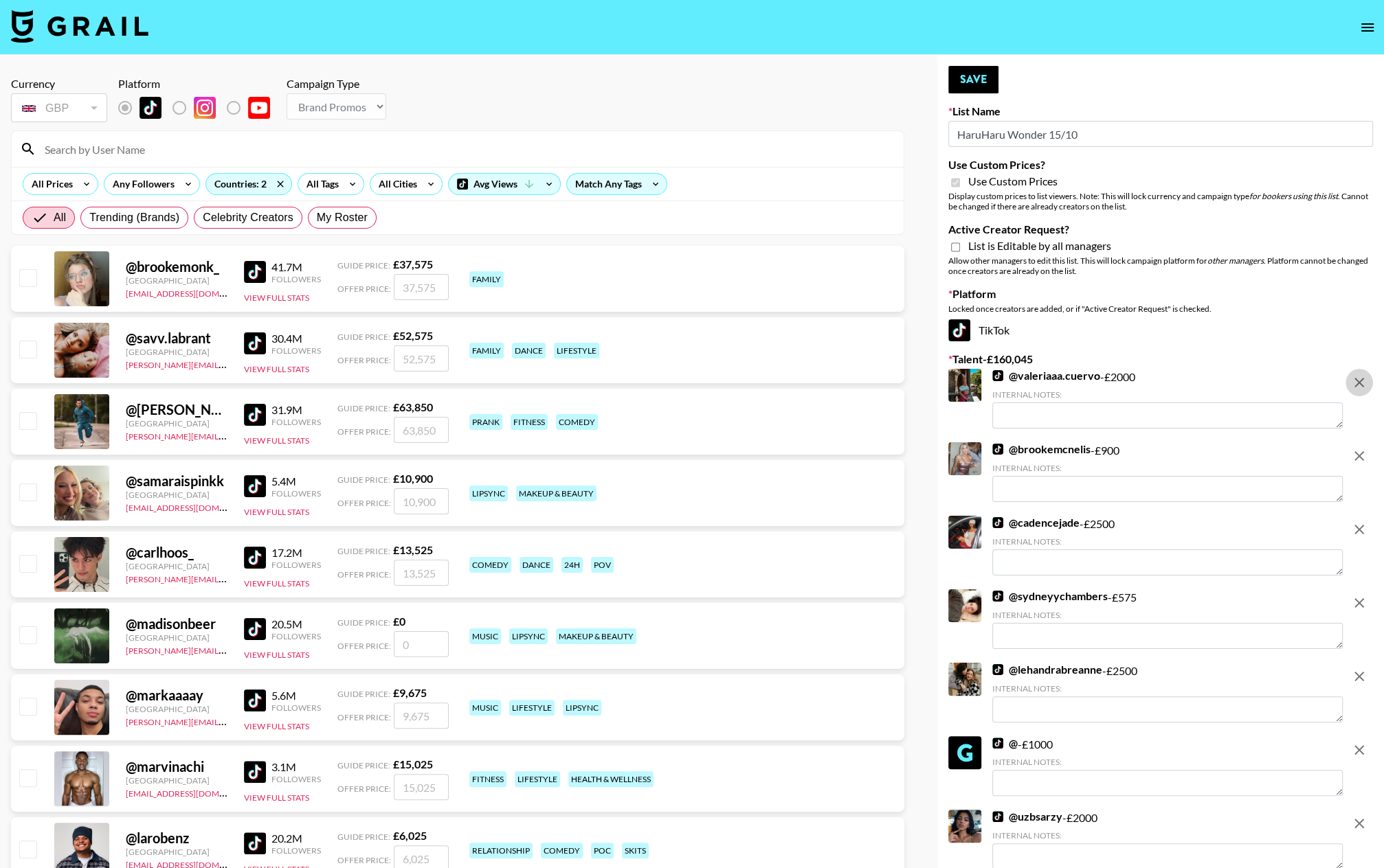
click at [1203, 383] on icon "remove" at bounding box center [1359, 382] width 10 height 10
click at [1203, 451] on icon "remove" at bounding box center [1359, 456] width 10 height 10
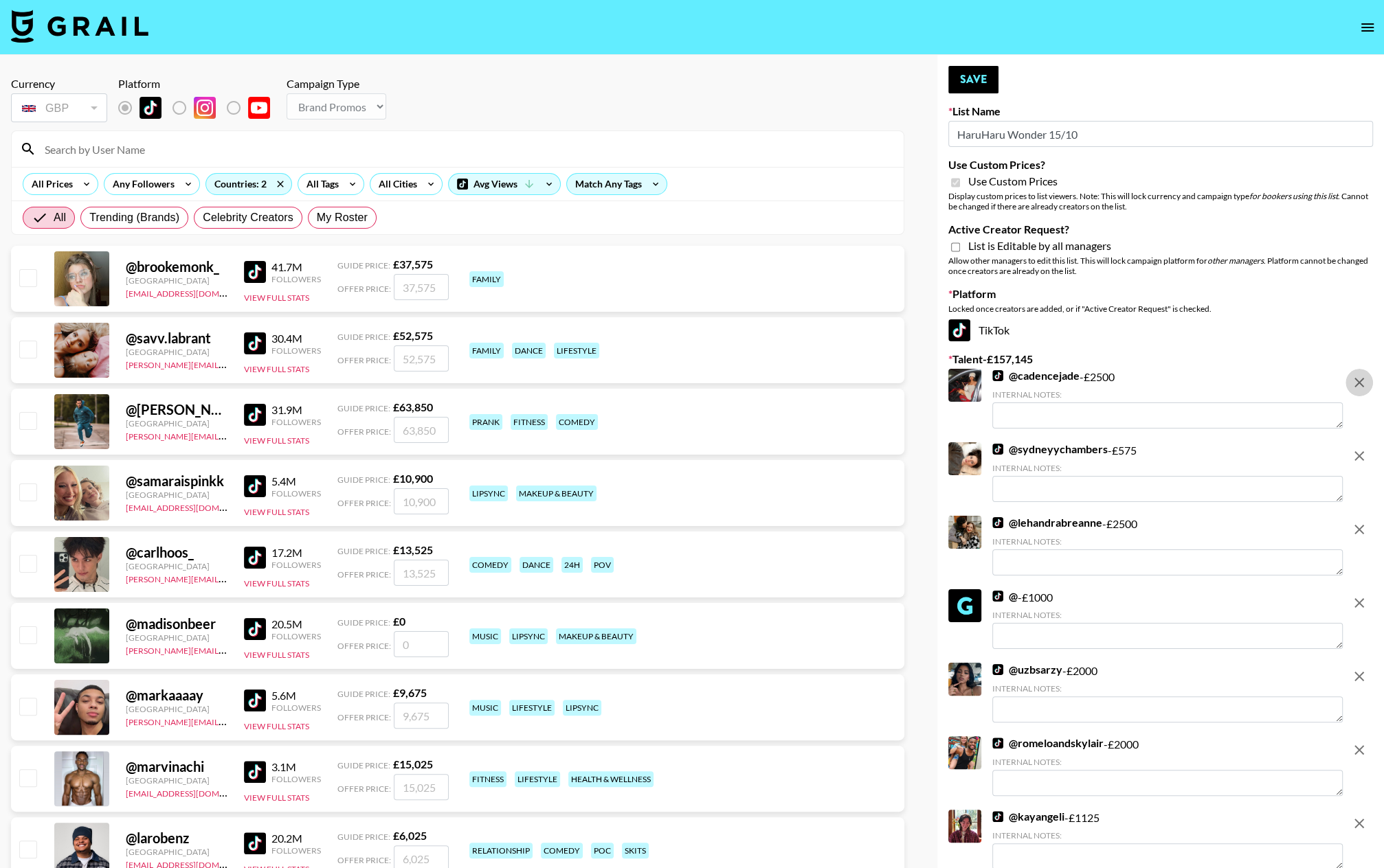
click at [1203, 383] on icon "remove" at bounding box center [1359, 382] width 10 height 10
click at [1203, 451] on icon "remove" at bounding box center [1359, 456] width 10 height 10
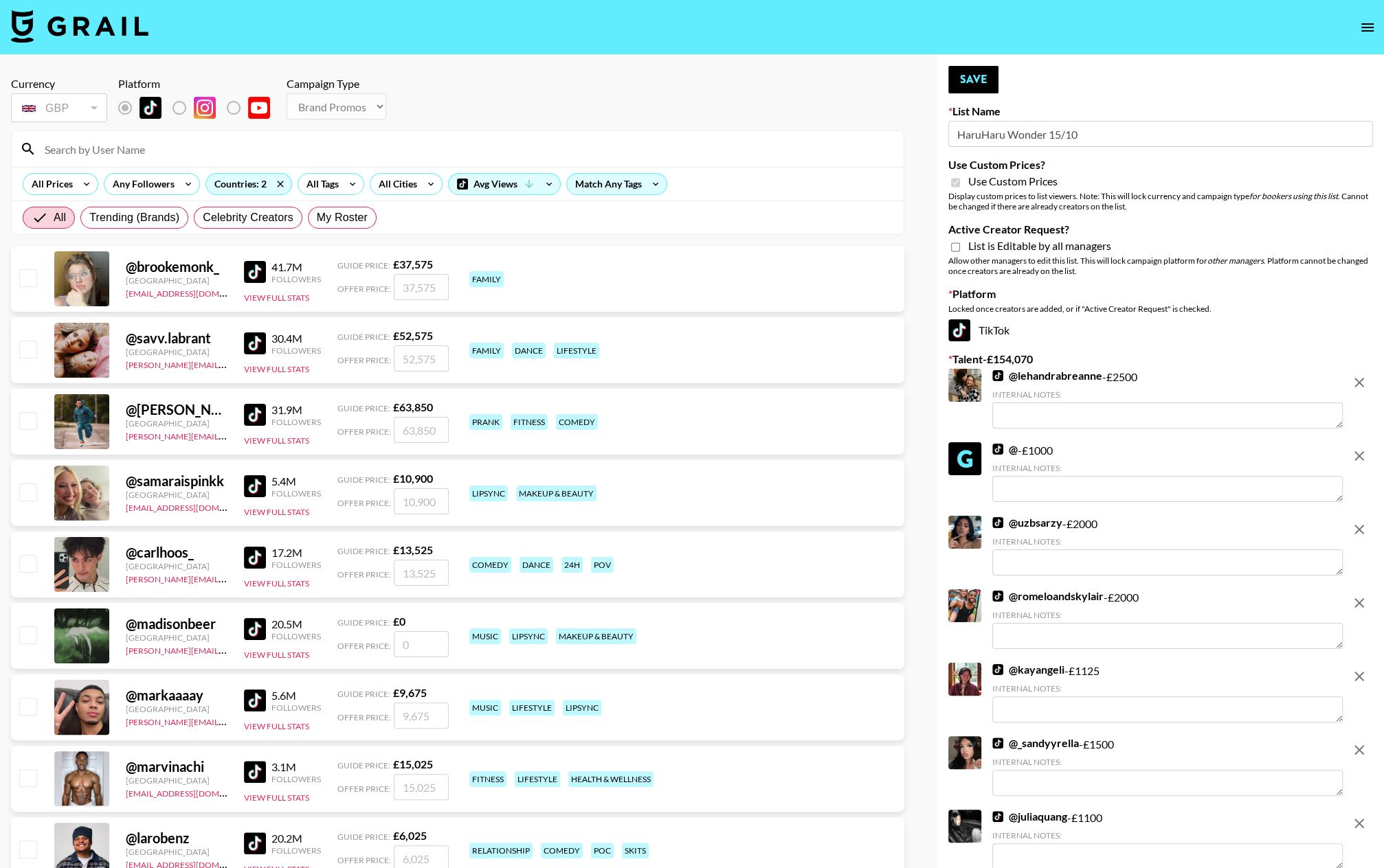
click at [1203, 383] on icon "remove" at bounding box center [1359, 382] width 10 height 10
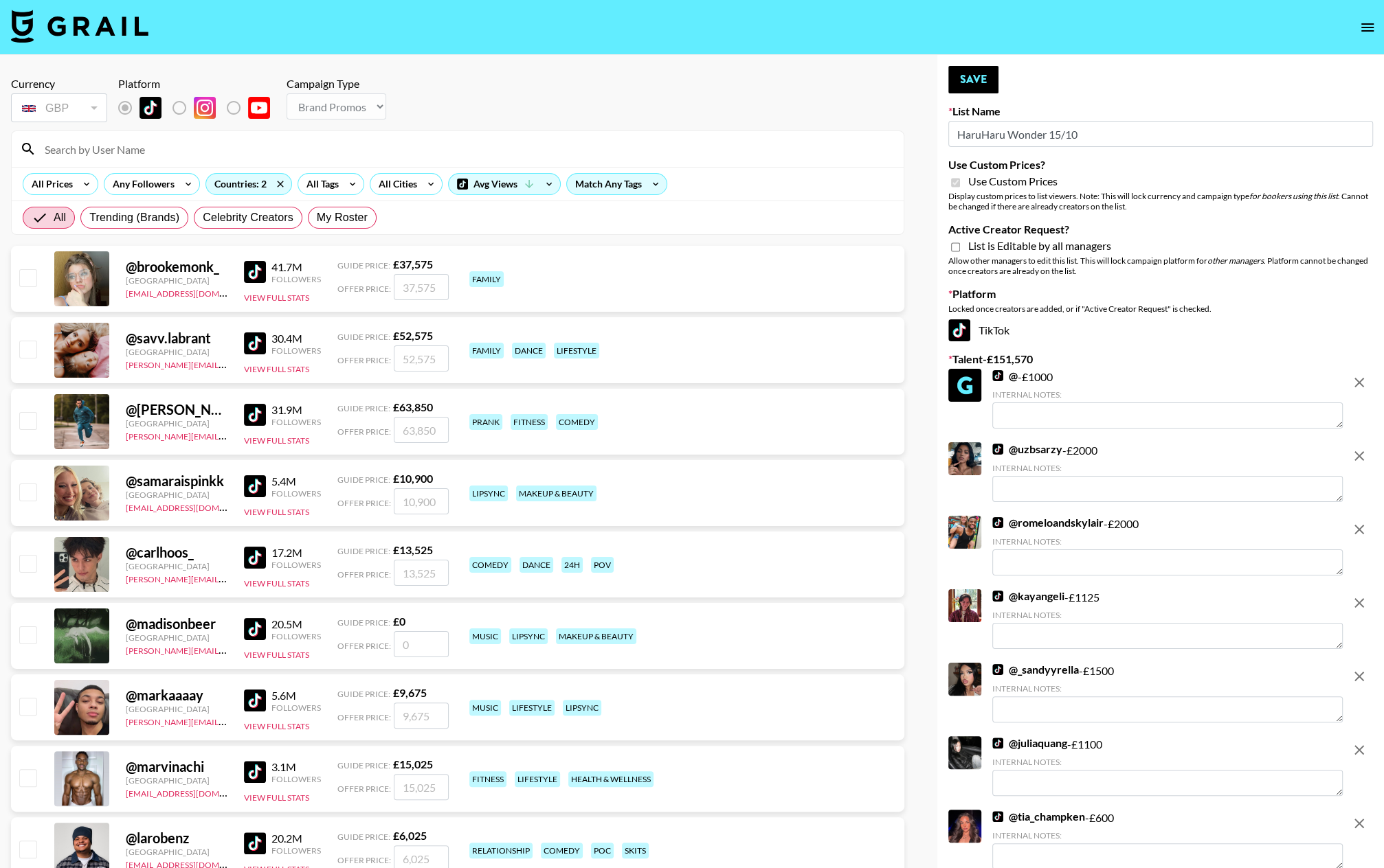
click at [1203, 383] on icon "remove" at bounding box center [1359, 382] width 10 height 10
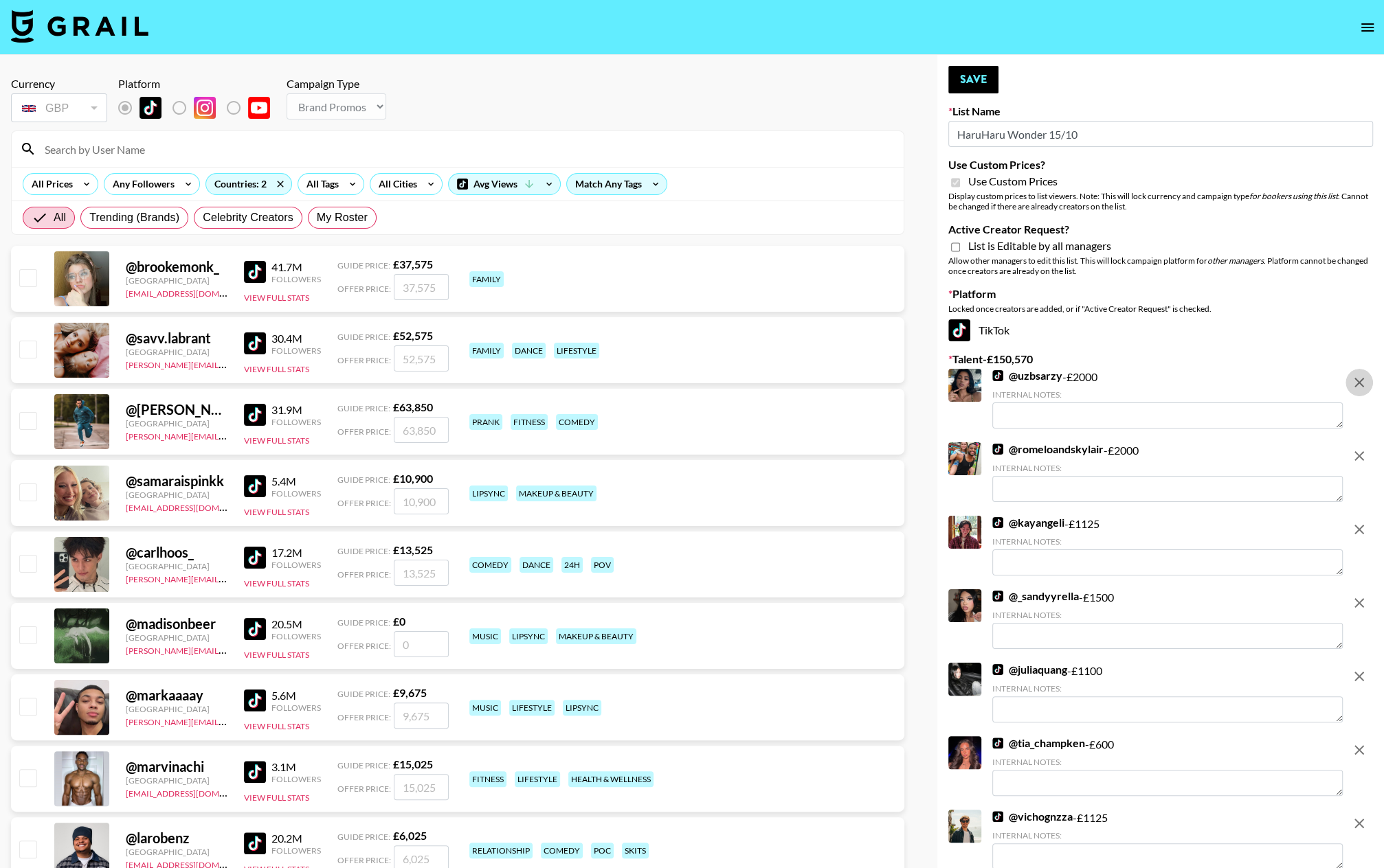
click at [1203, 383] on icon "remove" at bounding box center [1359, 382] width 10 height 10
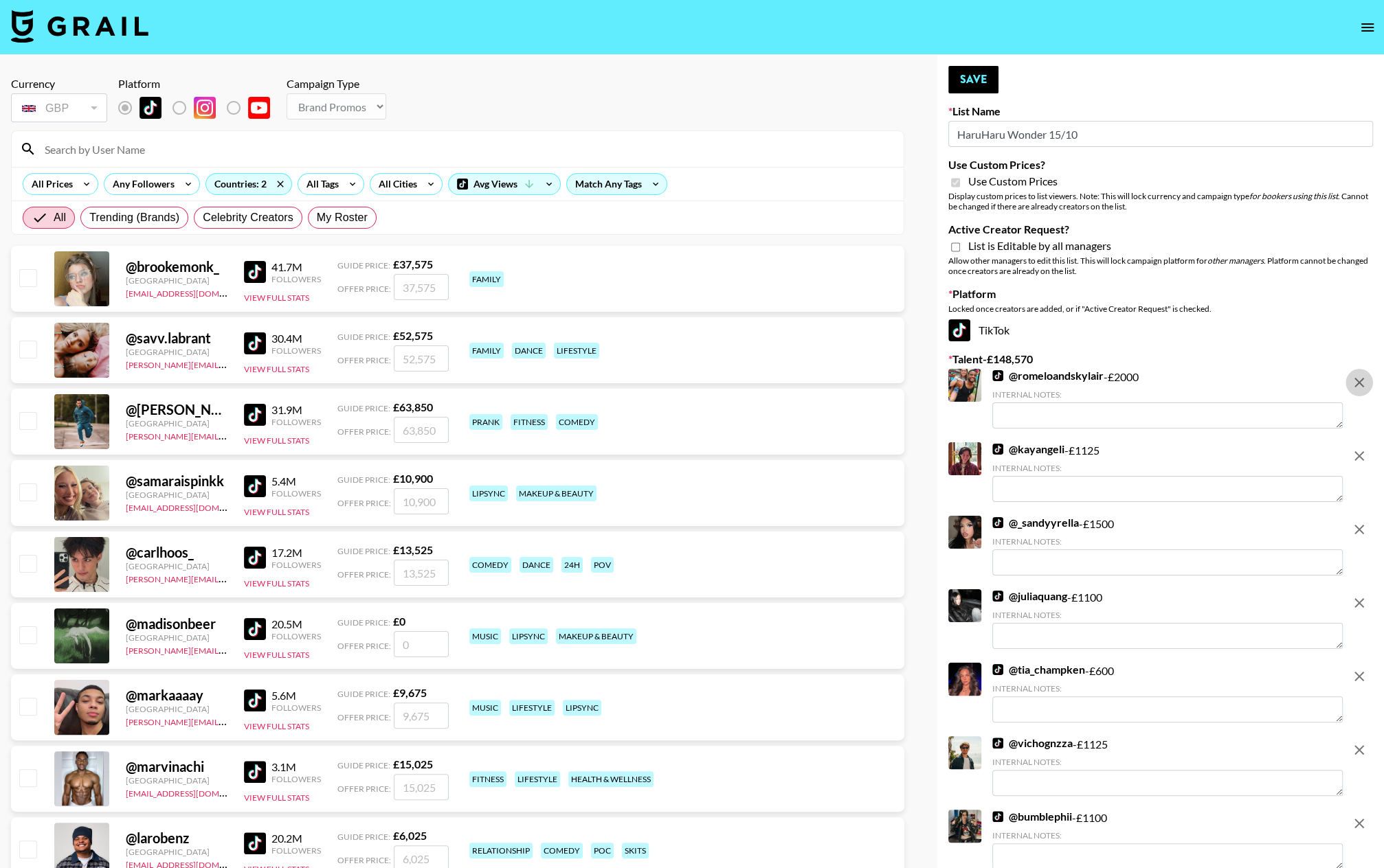
click at [1203, 383] on icon "remove" at bounding box center [1359, 382] width 10 height 10
click at [1203, 451] on icon "remove" at bounding box center [1359, 456] width 10 height 10
click at [1203, 383] on icon "remove" at bounding box center [1359, 382] width 10 height 10
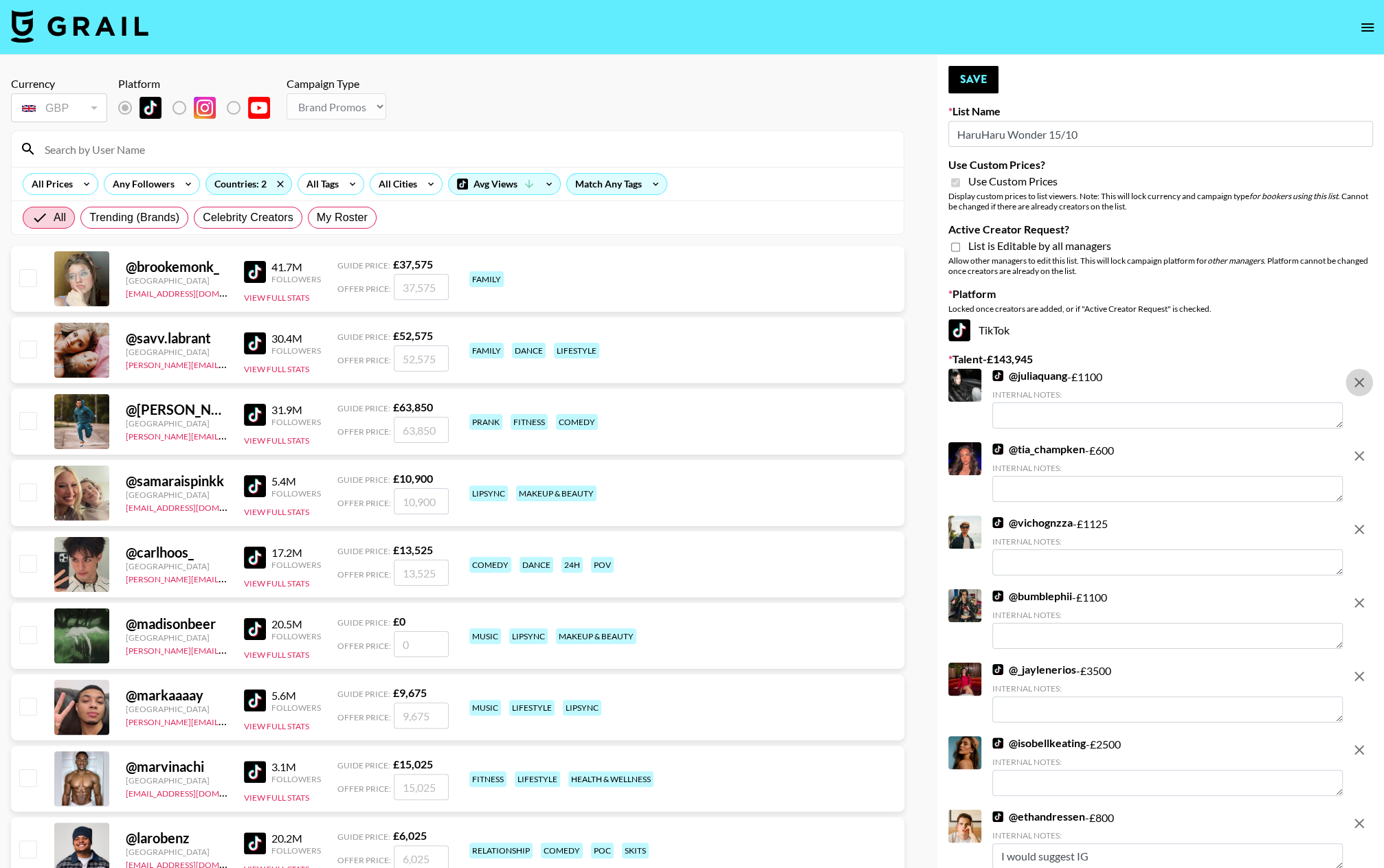
click at [1203, 383] on icon "remove" at bounding box center [1359, 382] width 10 height 10
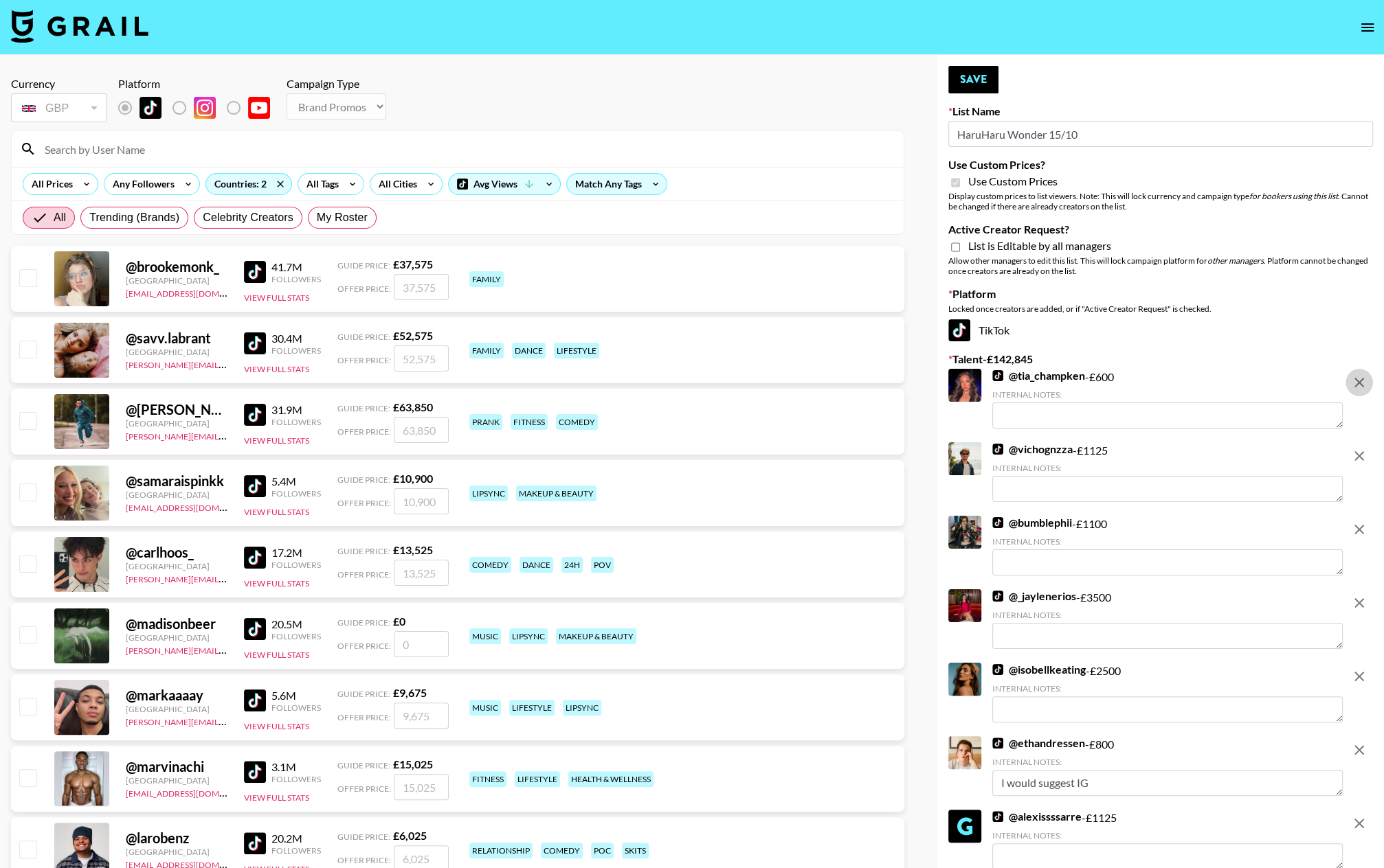
click at [1203, 383] on icon "remove" at bounding box center [1359, 382] width 10 height 10
click at [1203, 451] on icon "remove" at bounding box center [1359, 456] width 10 height 10
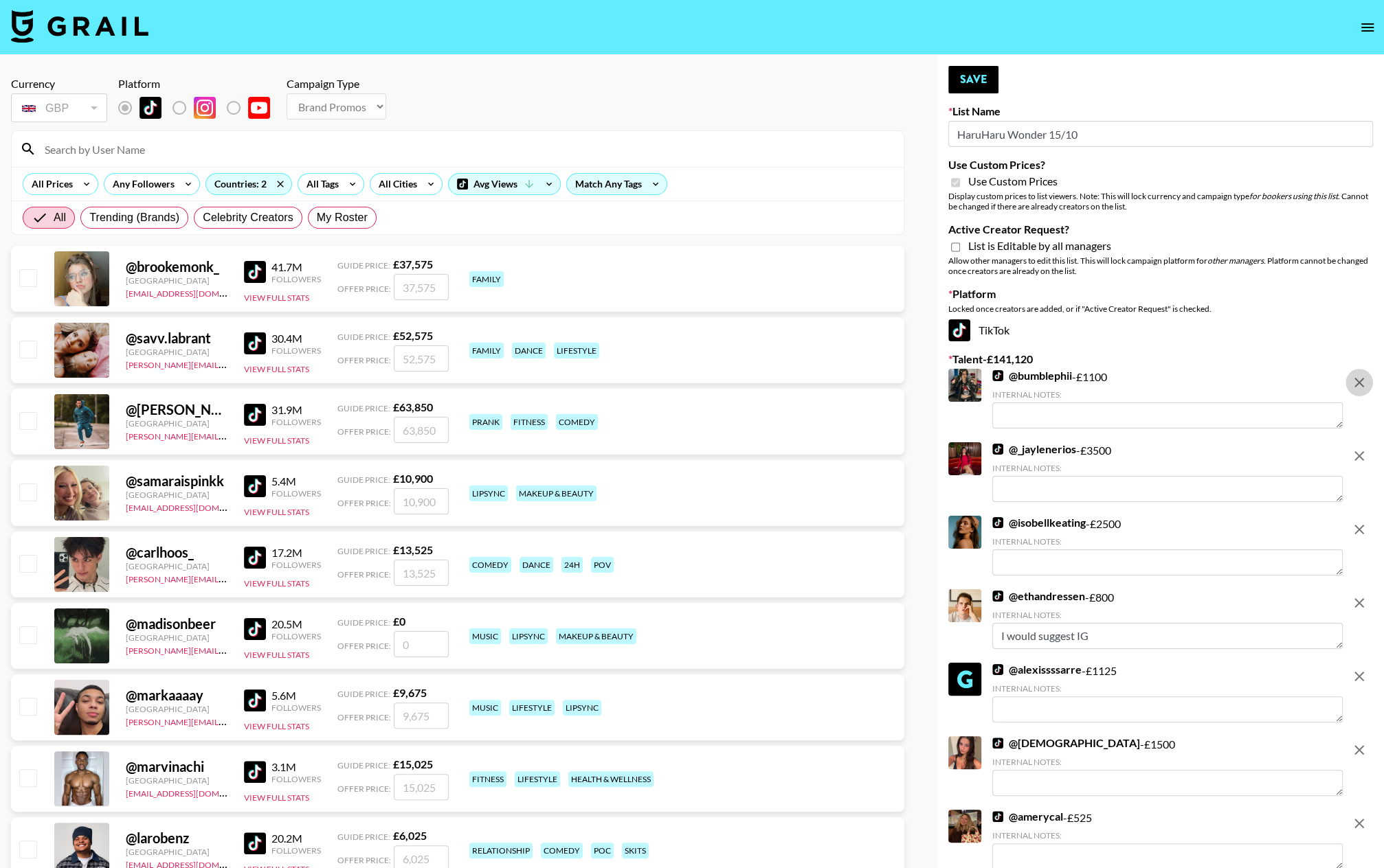
click at [1203, 383] on icon "remove" at bounding box center [1359, 382] width 10 height 10
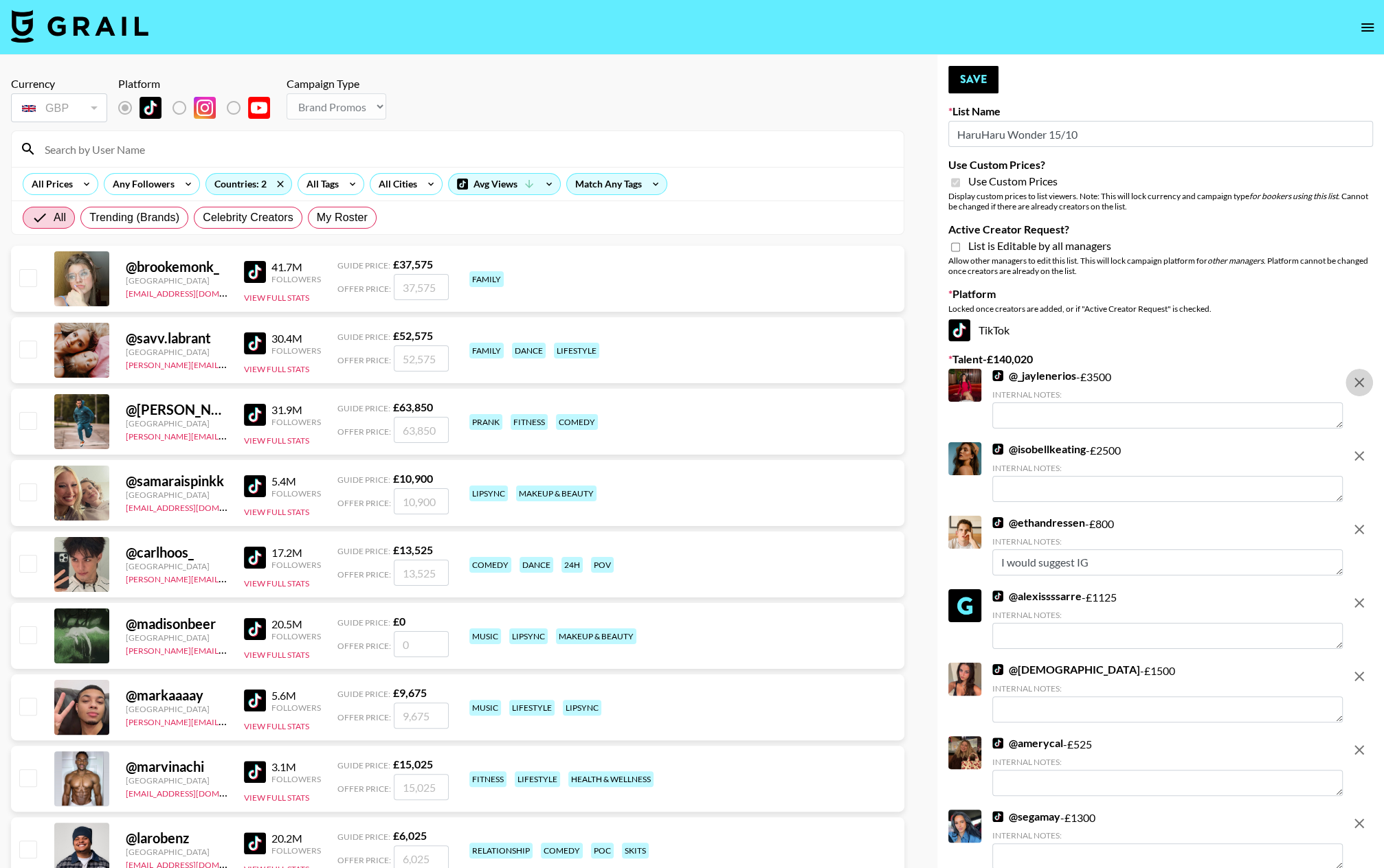
click at [1203, 383] on icon "remove" at bounding box center [1359, 382] width 10 height 10
click at [1203, 451] on icon "remove" at bounding box center [1359, 456] width 10 height 10
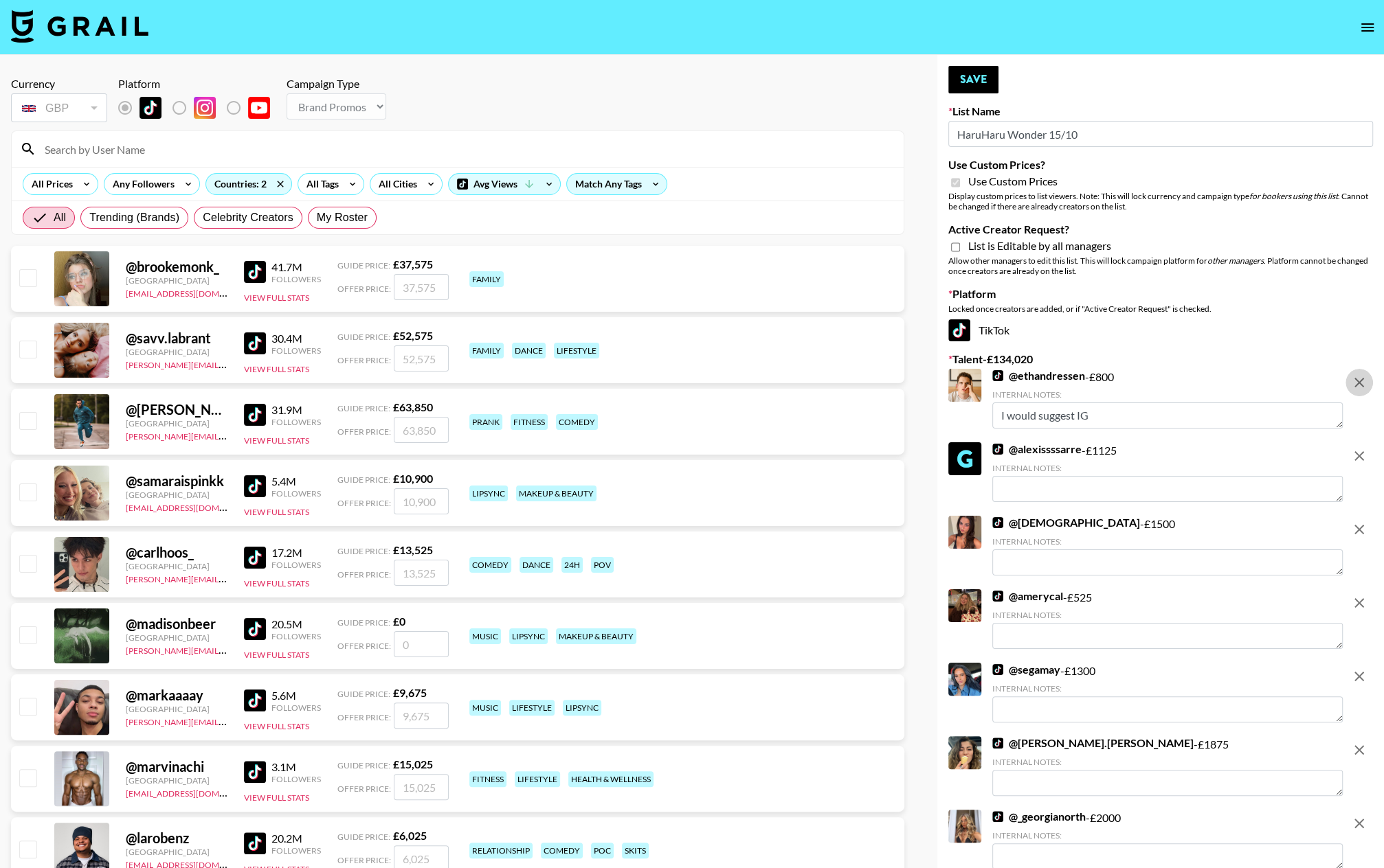
click at [1203, 383] on icon "remove" at bounding box center [1359, 382] width 10 height 10
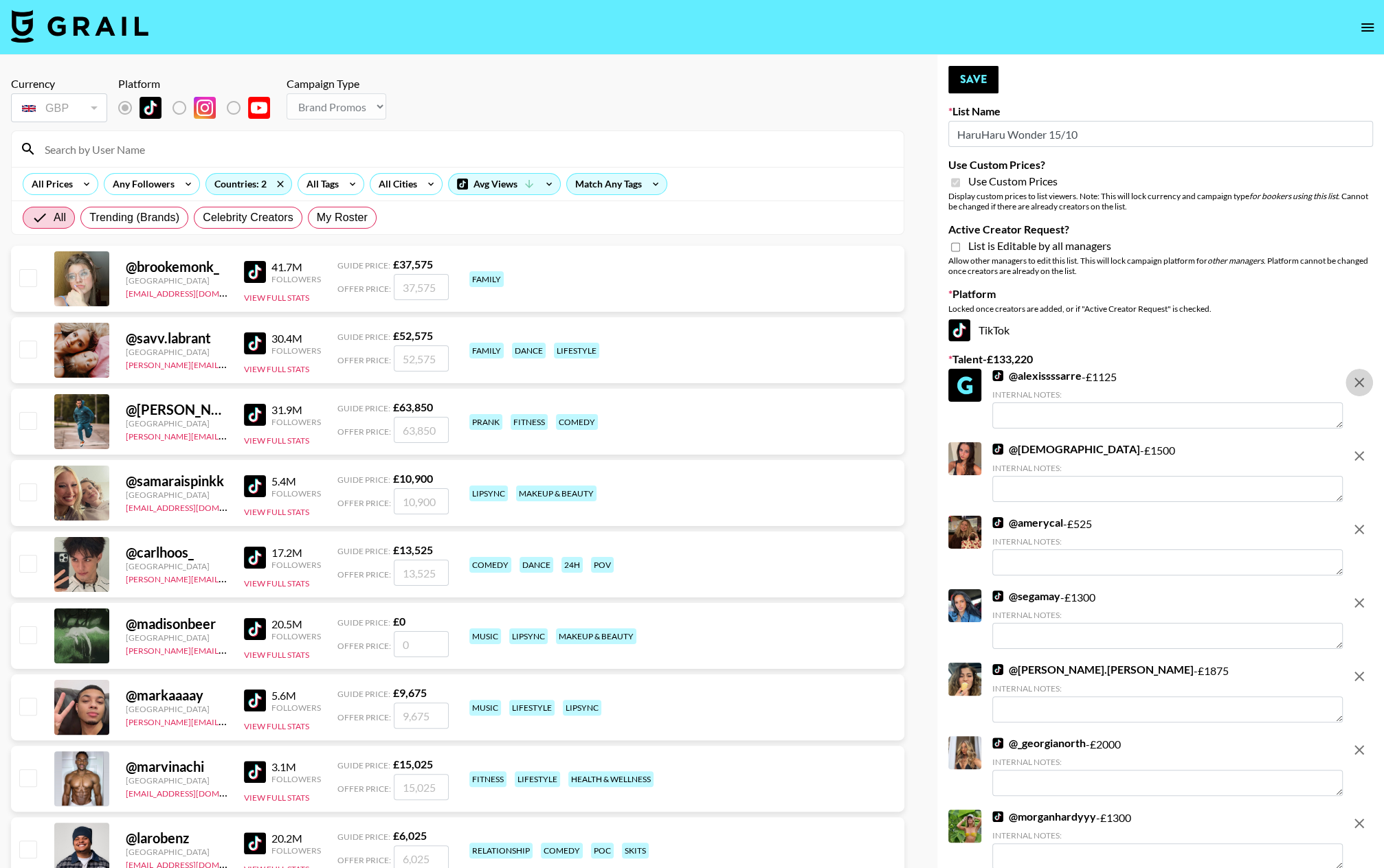
click at [1203, 383] on icon "remove" at bounding box center [1359, 382] width 10 height 10
click at [1203, 451] on icon "remove" at bounding box center [1359, 456] width 10 height 10
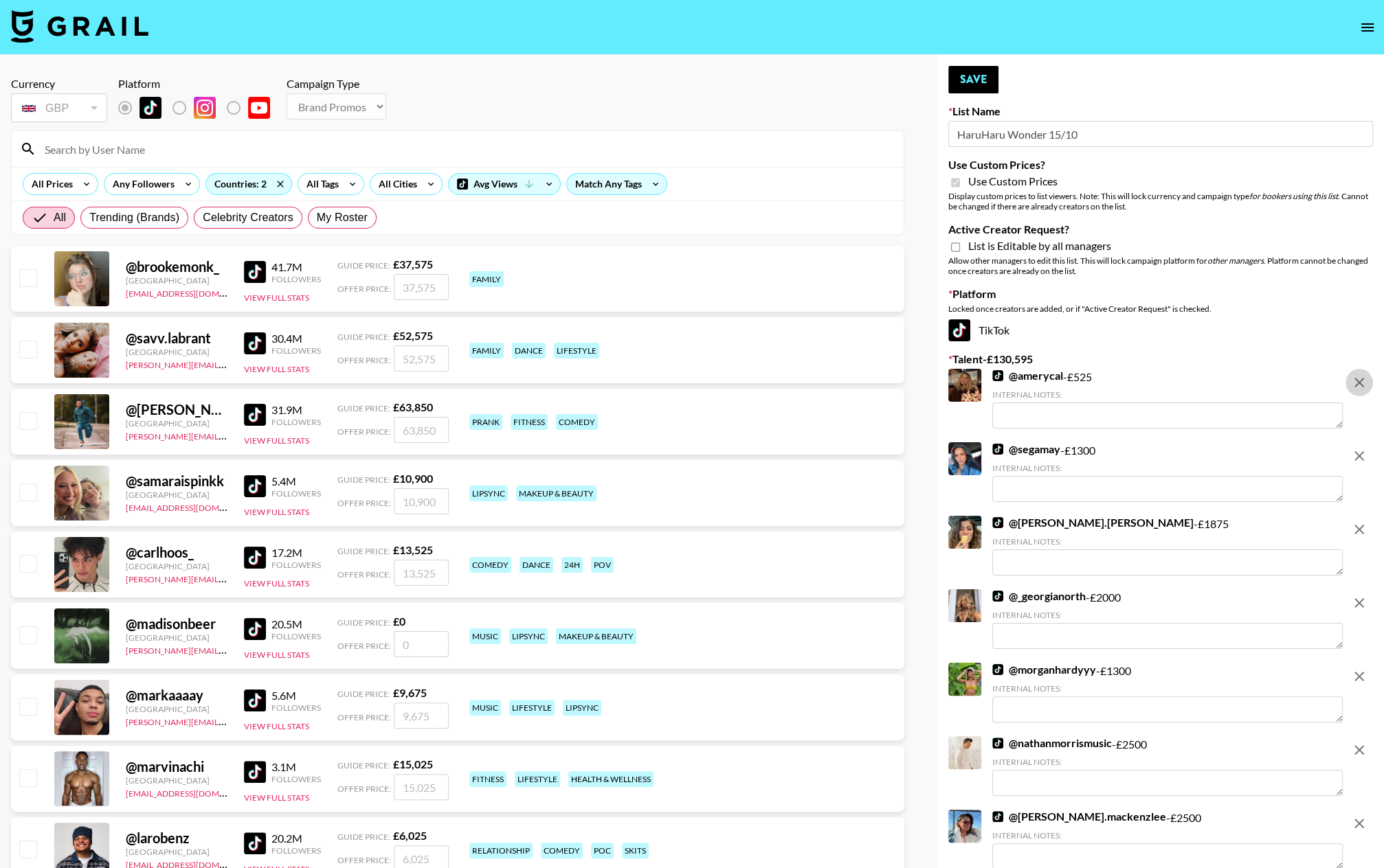
click at [1203, 383] on icon "remove" at bounding box center [1359, 382] width 10 height 10
click at [1203, 451] on icon "remove" at bounding box center [1359, 456] width 10 height 10
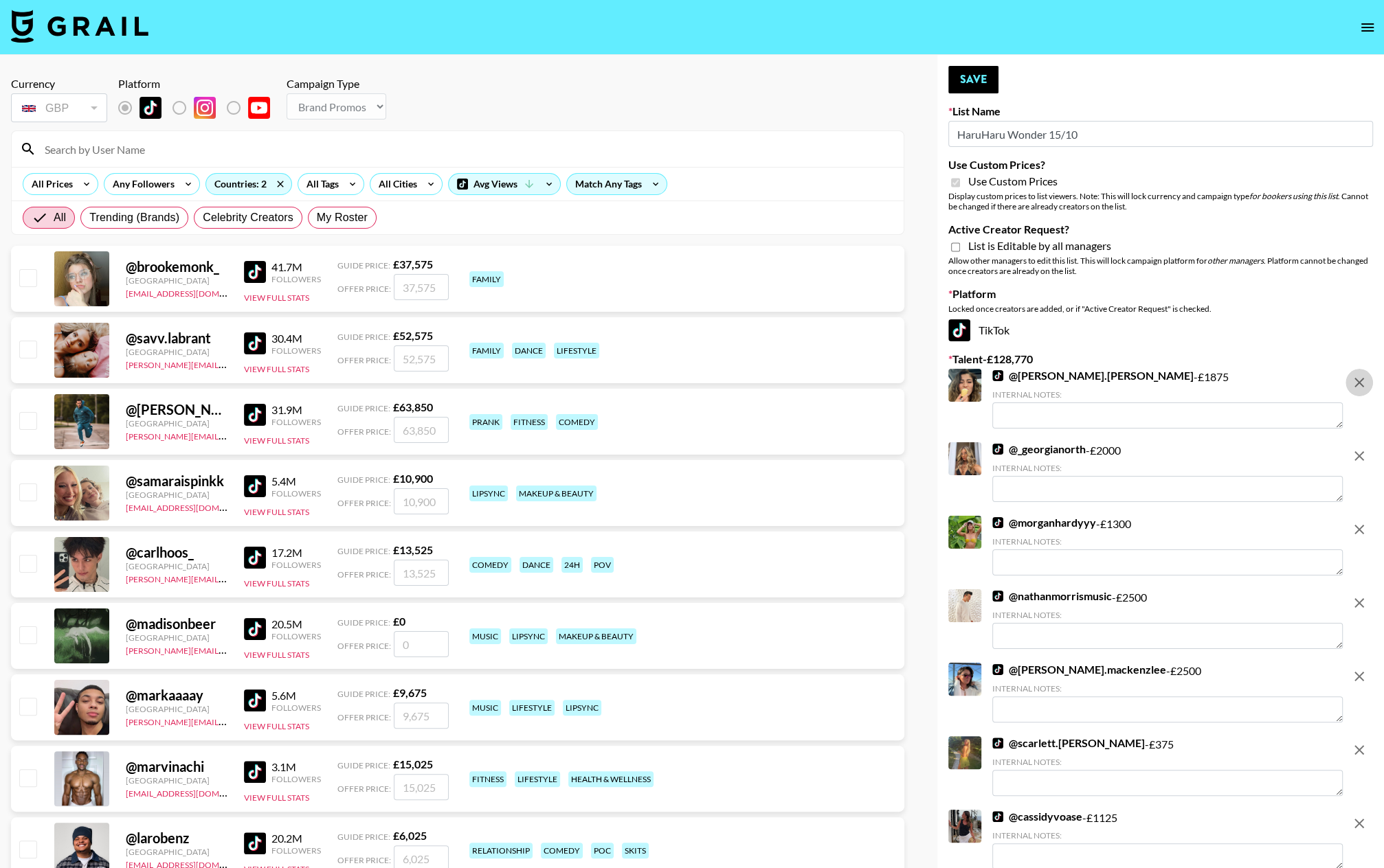
click at [1203, 383] on icon "remove" at bounding box center [1359, 382] width 10 height 10
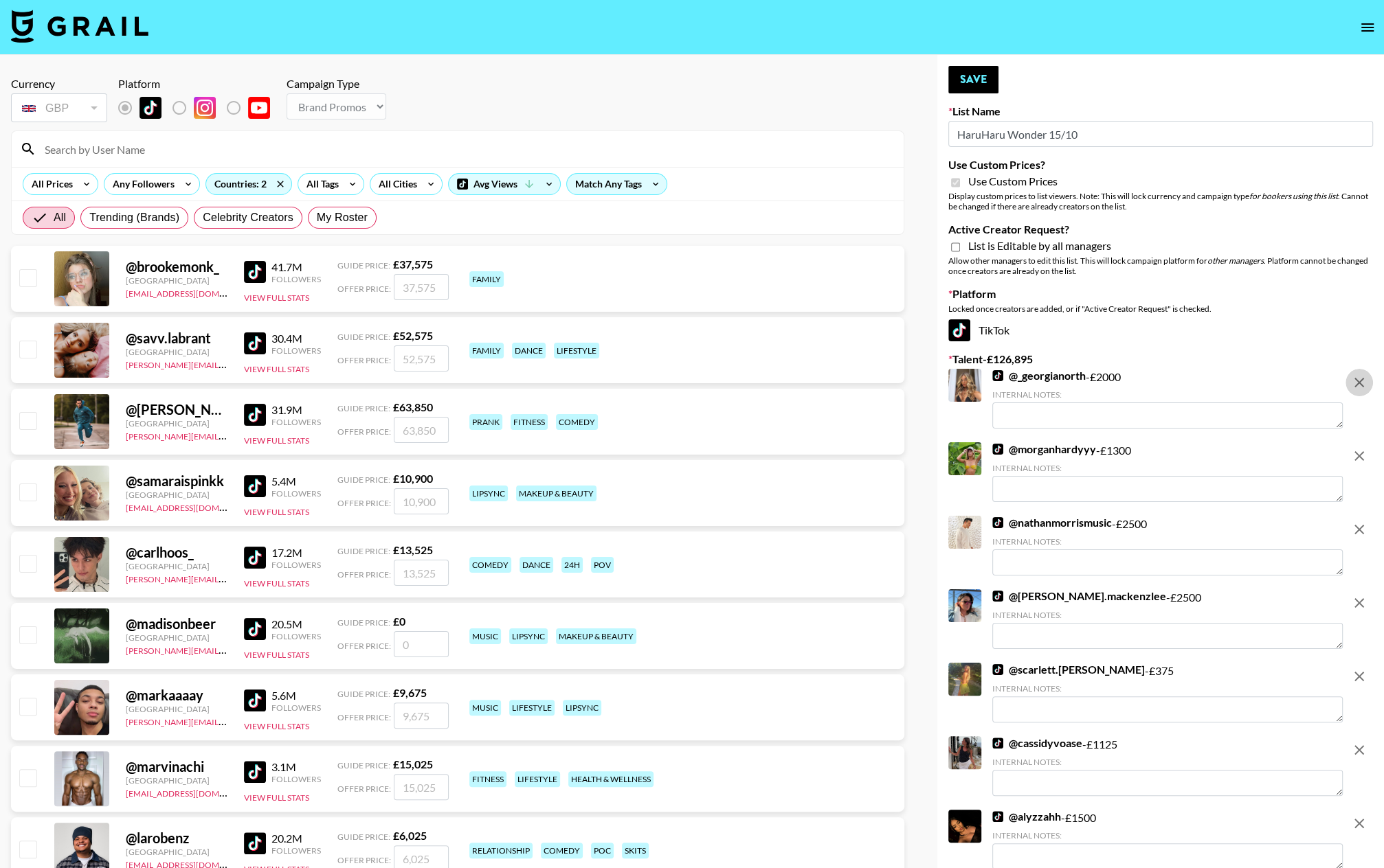
click at [1203, 383] on icon "remove" at bounding box center [1359, 382] width 10 height 10
click at [1203, 451] on icon "remove" at bounding box center [1359, 456] width 10 height 10
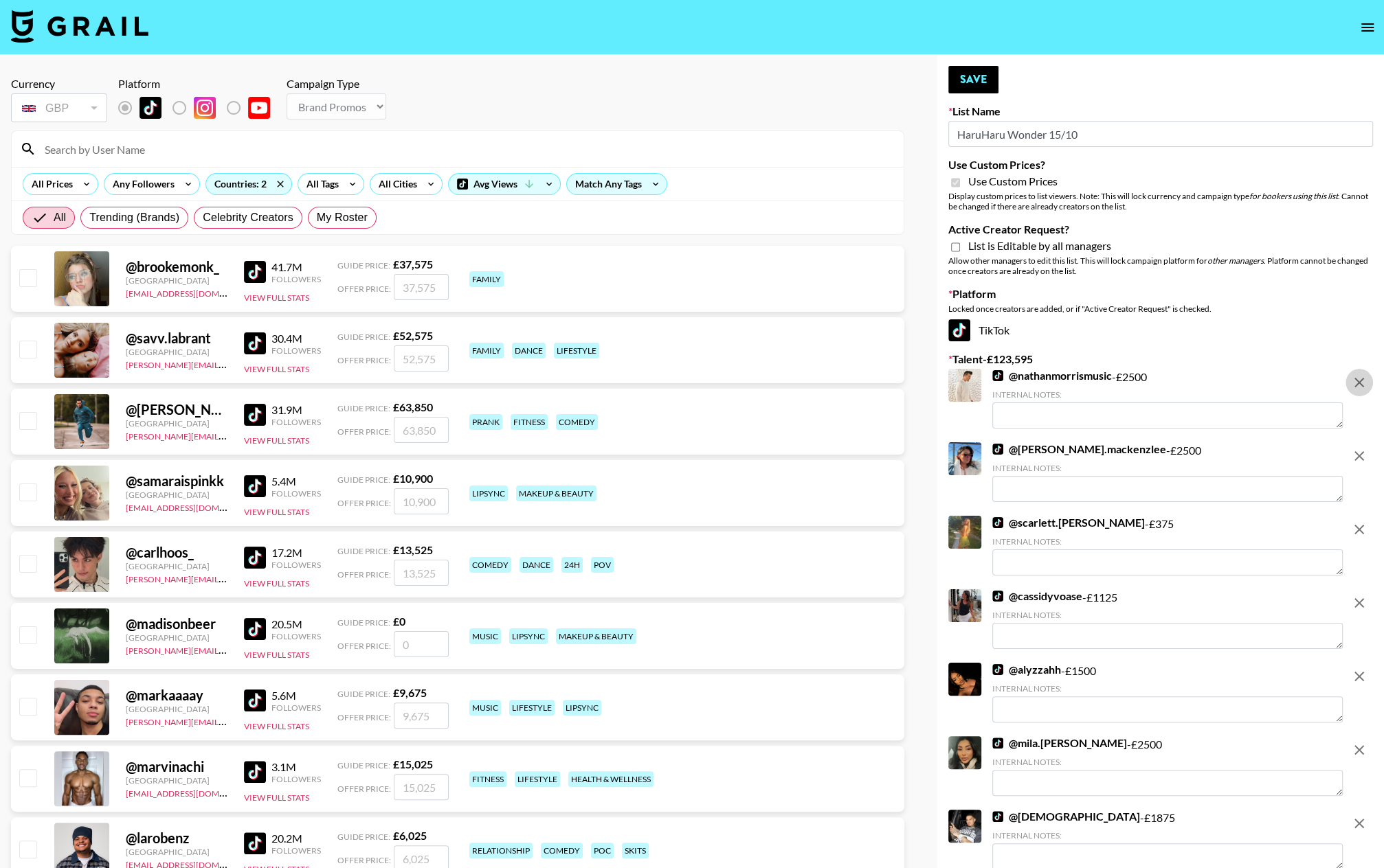
click at [1203, 383] on icon "remove" at bounding box center [1359, 382] width 10 height 10
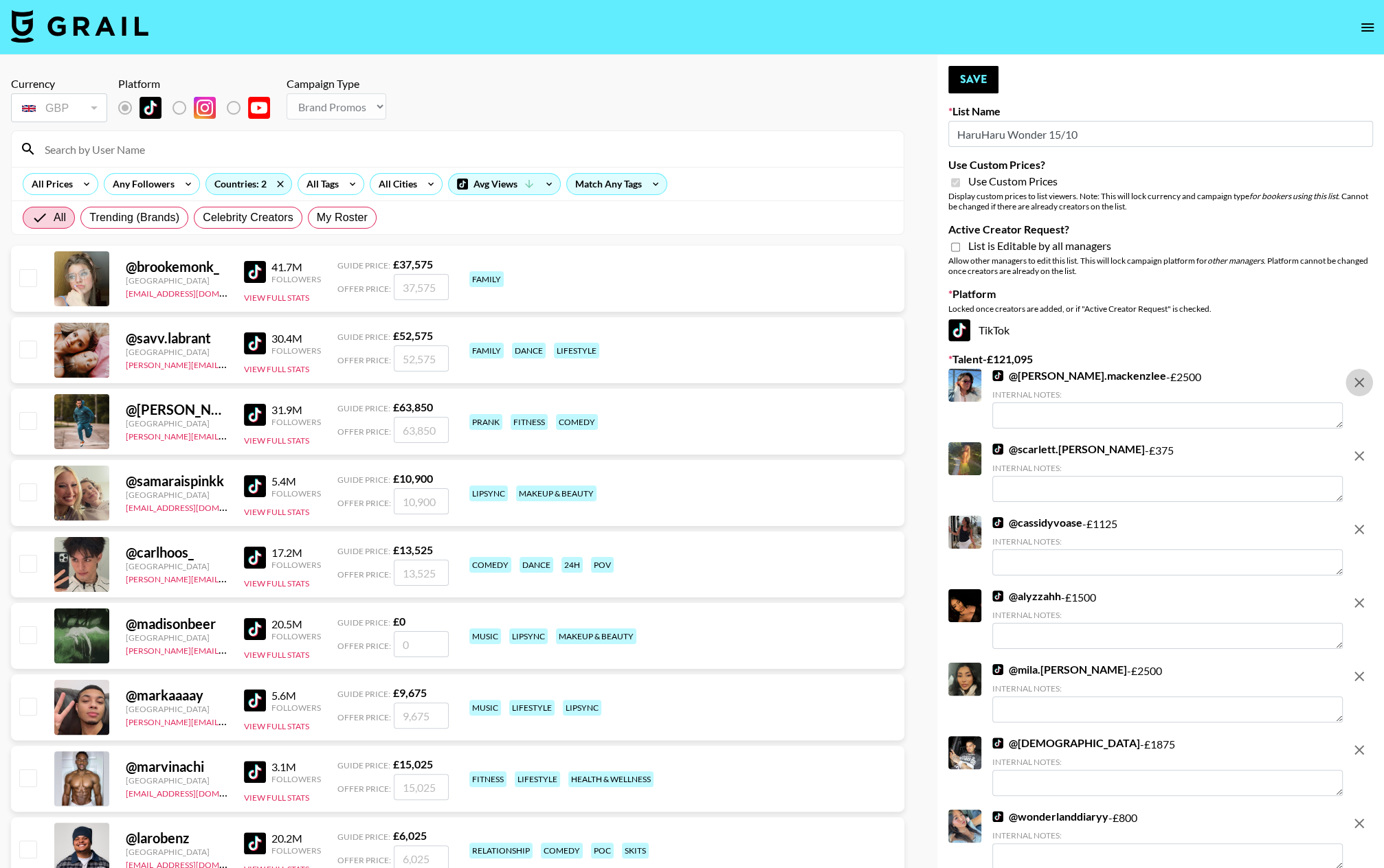
click at [1203, 383] on icon "remove" at bounding box center [1359, 382] width 10 height 10
click at [1203, 451] on icon "remove" at bounding box center [1359, 456] width 10 height 10
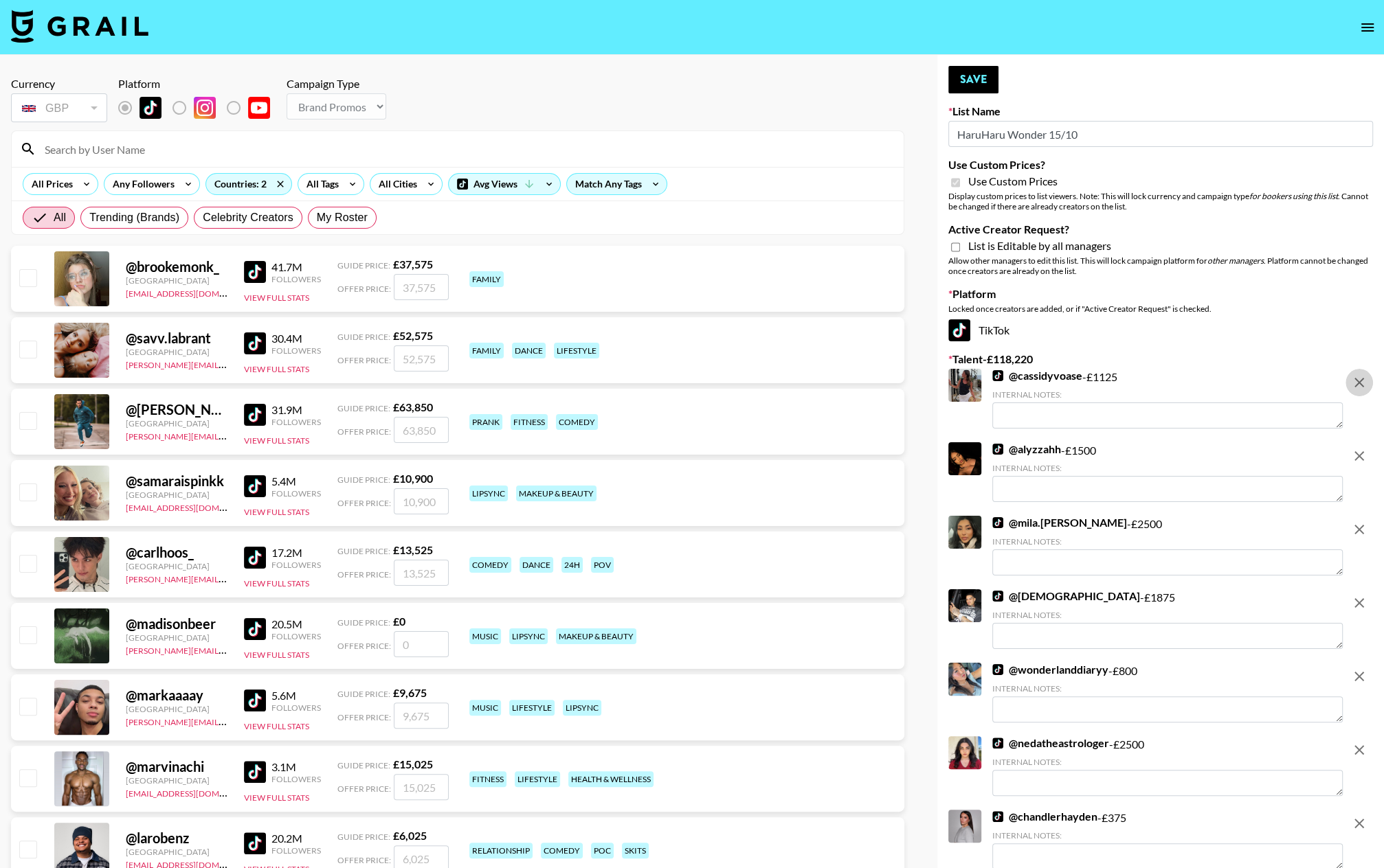
click at [1203, 383] on icon "remove" at bounding box center [1359, 382] width 10 height 10
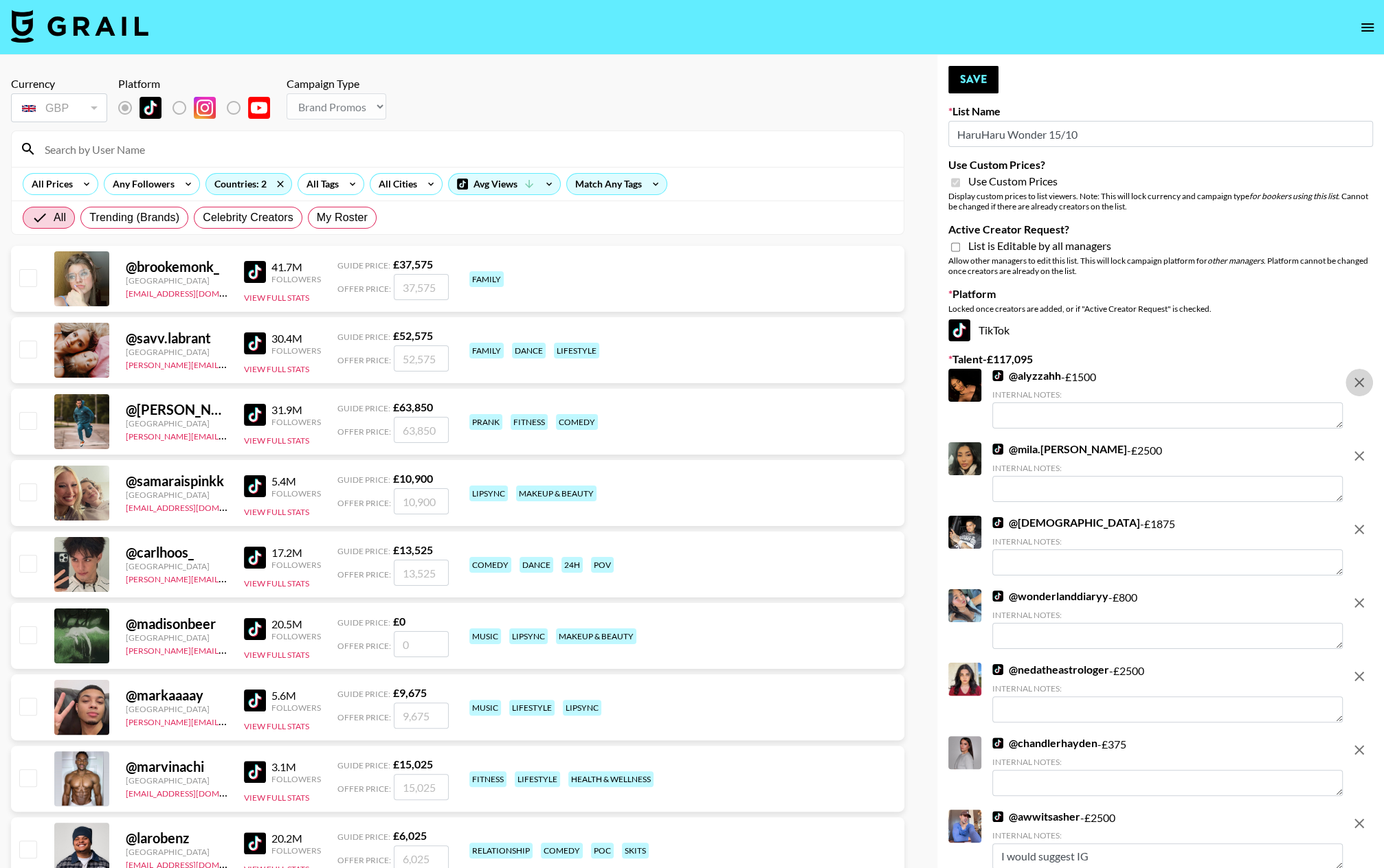
click at [1203, 383] on icon "remove" at bounding box center [1359, 382] width 10 height 10
click at [1203, 451] on icon "remove" at bounding box center [1359, 456] width 10 height 10
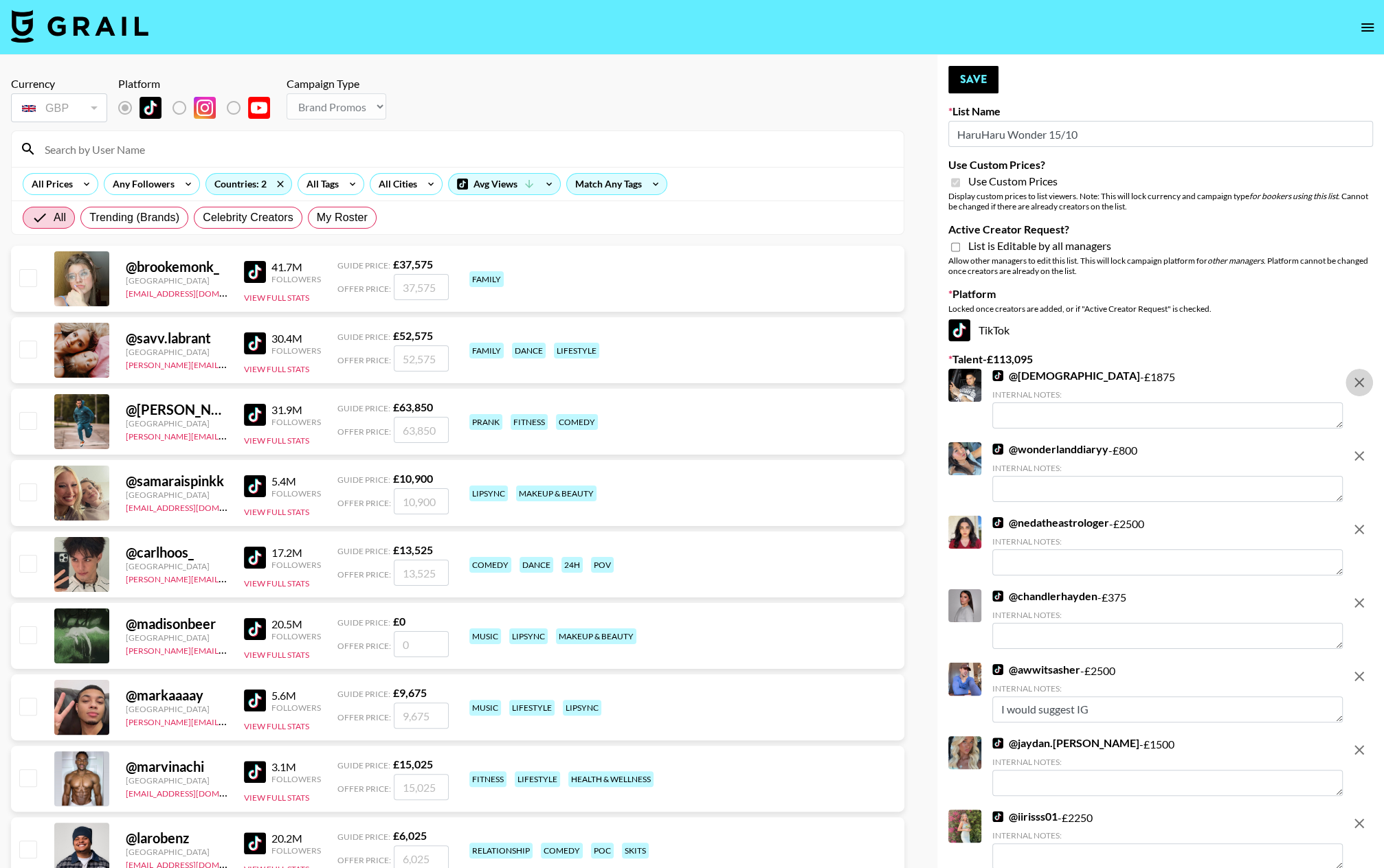
click at [1203, 383] on icon "remove" at bounding box center [1359, 382] width 10 height 10
click at [1203, 451] on icon "remove" at bounding box center [1359, 456] width 10 height 10
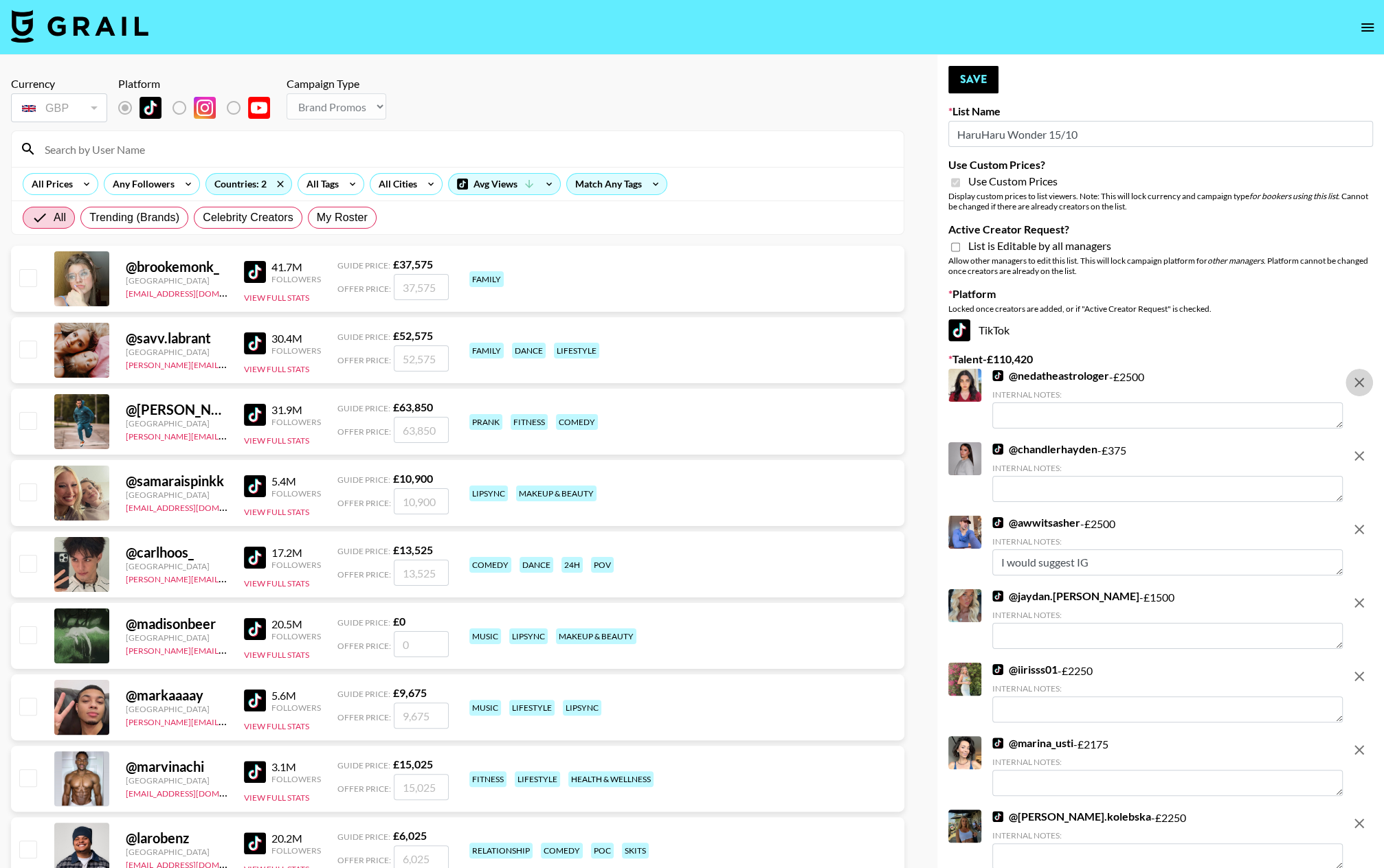
click at [1203, 383] on icon "remove" at bounding box center [1359, 382] width 10 height 10
click at [1203, 451] on icon "remove" at bounding box center [1359, 456] width 10 height 10
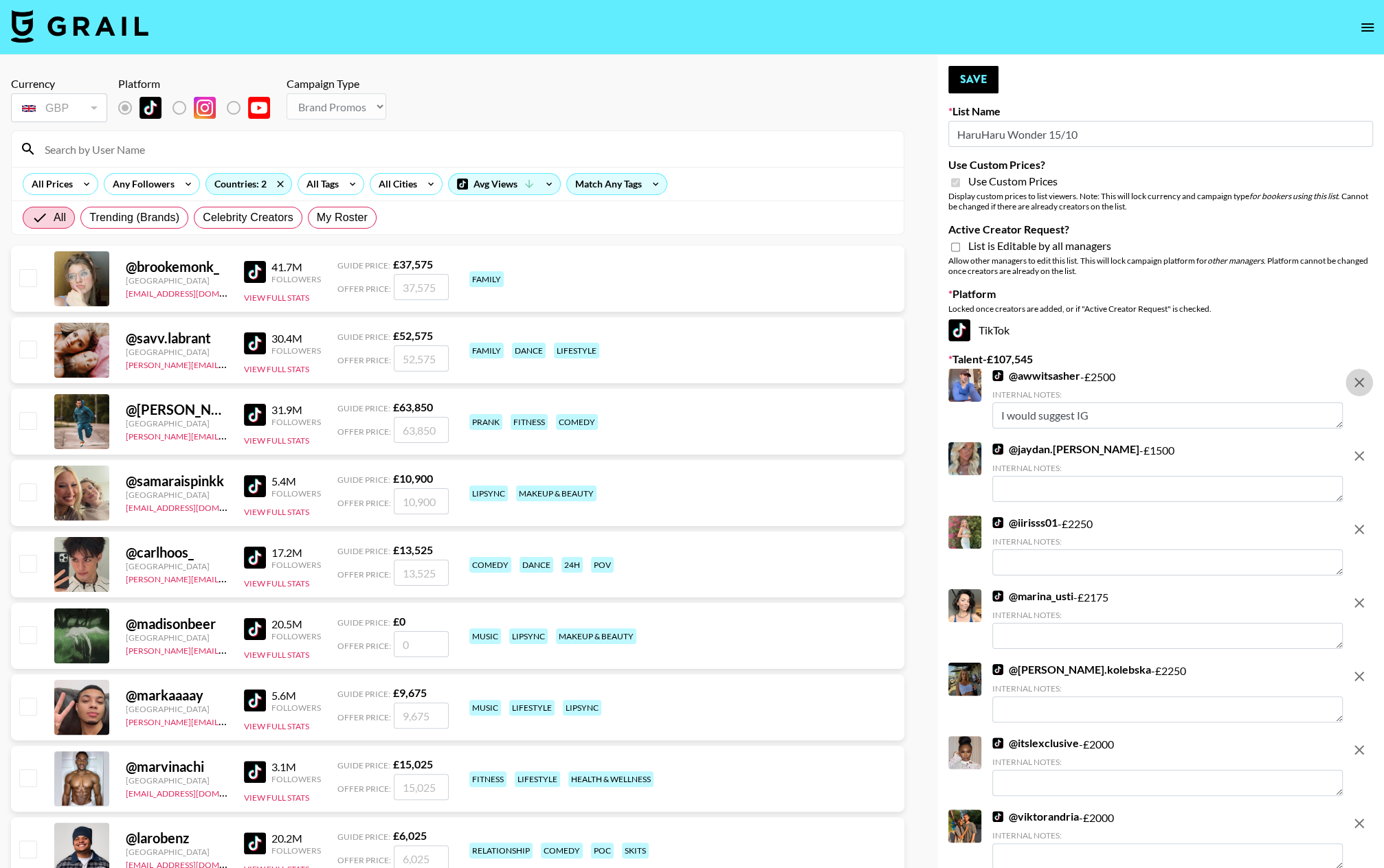
click at [1203, 383] on icon "remove" at bounding box center [1359, 382] width 10 height 10
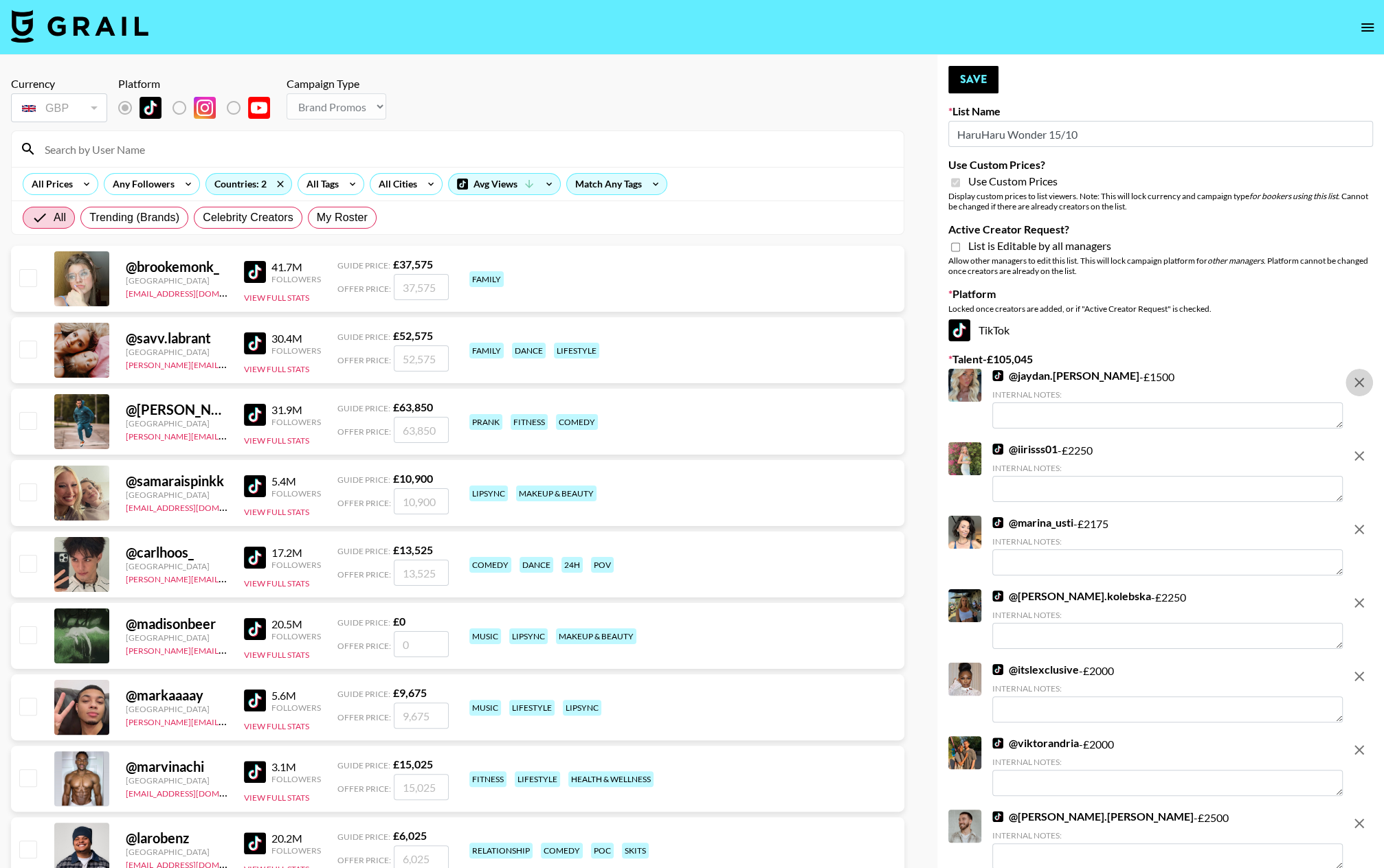
click at [1203, 383] on icon "remove" at bounding box center [1359, 382] width 10 height 10
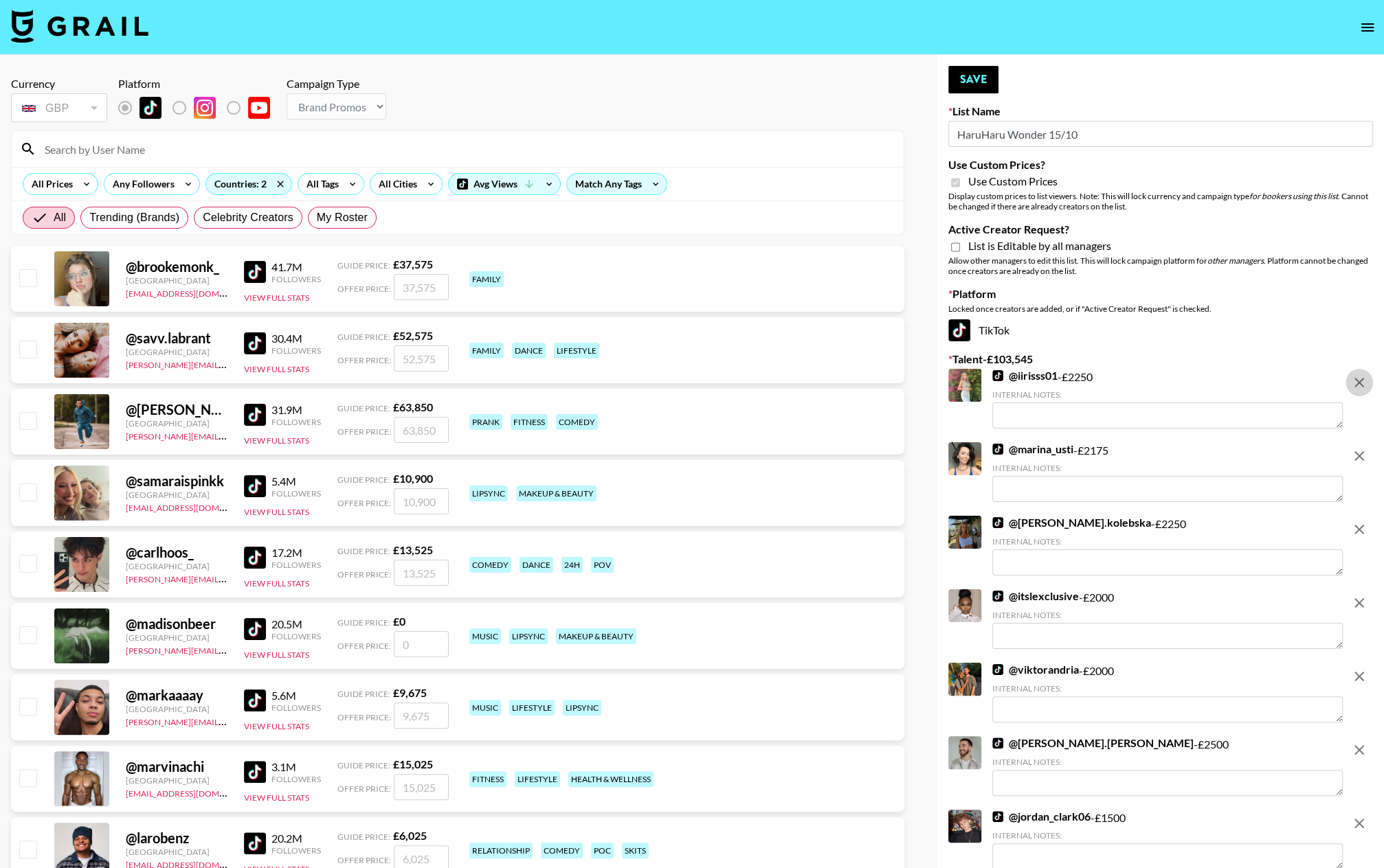
click at [1203, 383] on icon "remove" at bounding box center [1359, 382] width 10 height 10
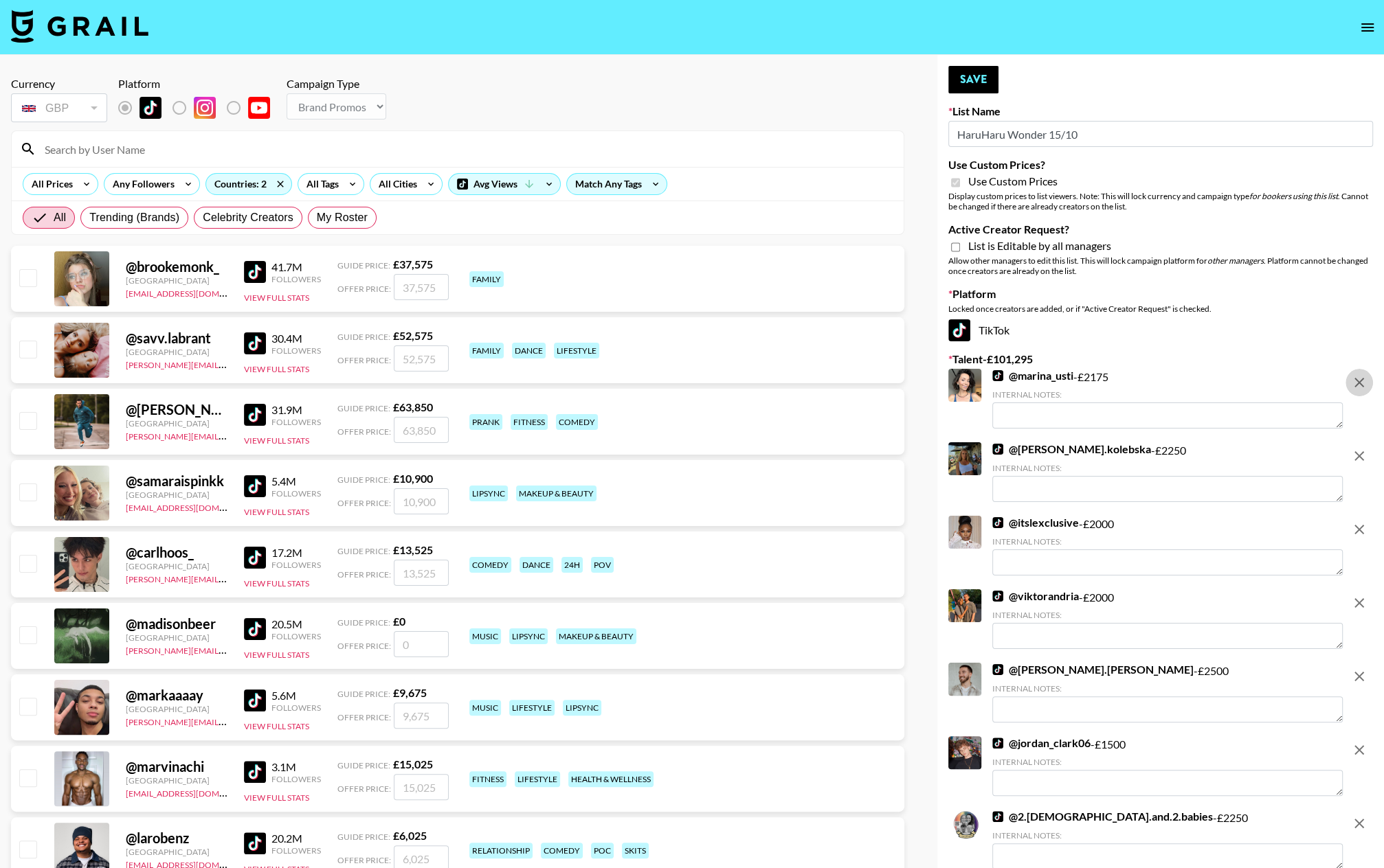
click at [1203, 383] on icon "remove" at bounding box center [1359, 382] width 10 height 10
click at [1203, 451] on icon "remove" at bounding box center [1359, 456] width 10 height 10
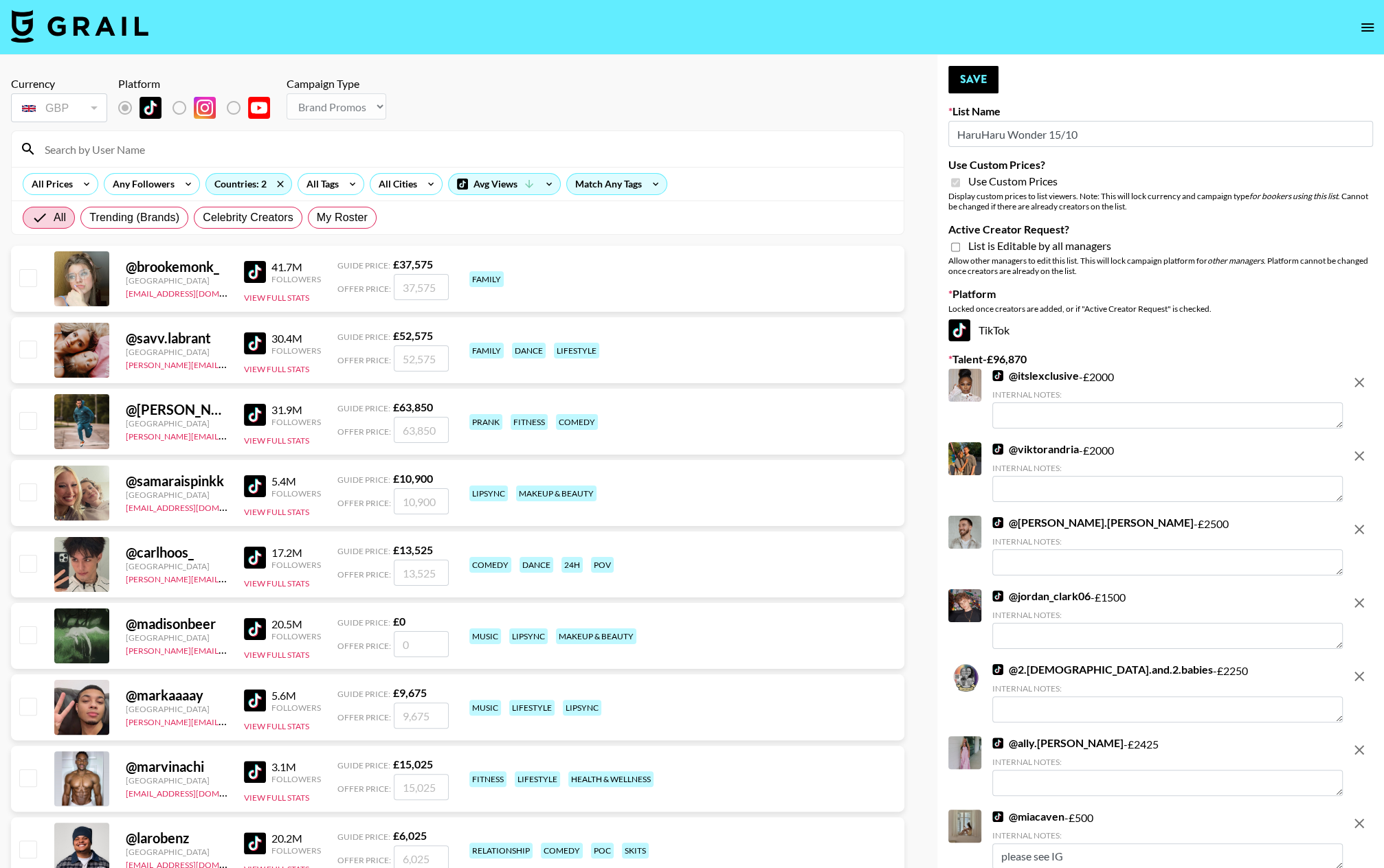
click at [1203, 383] on icon "remove" at bounding box center [1359, 382] width 10 height 10
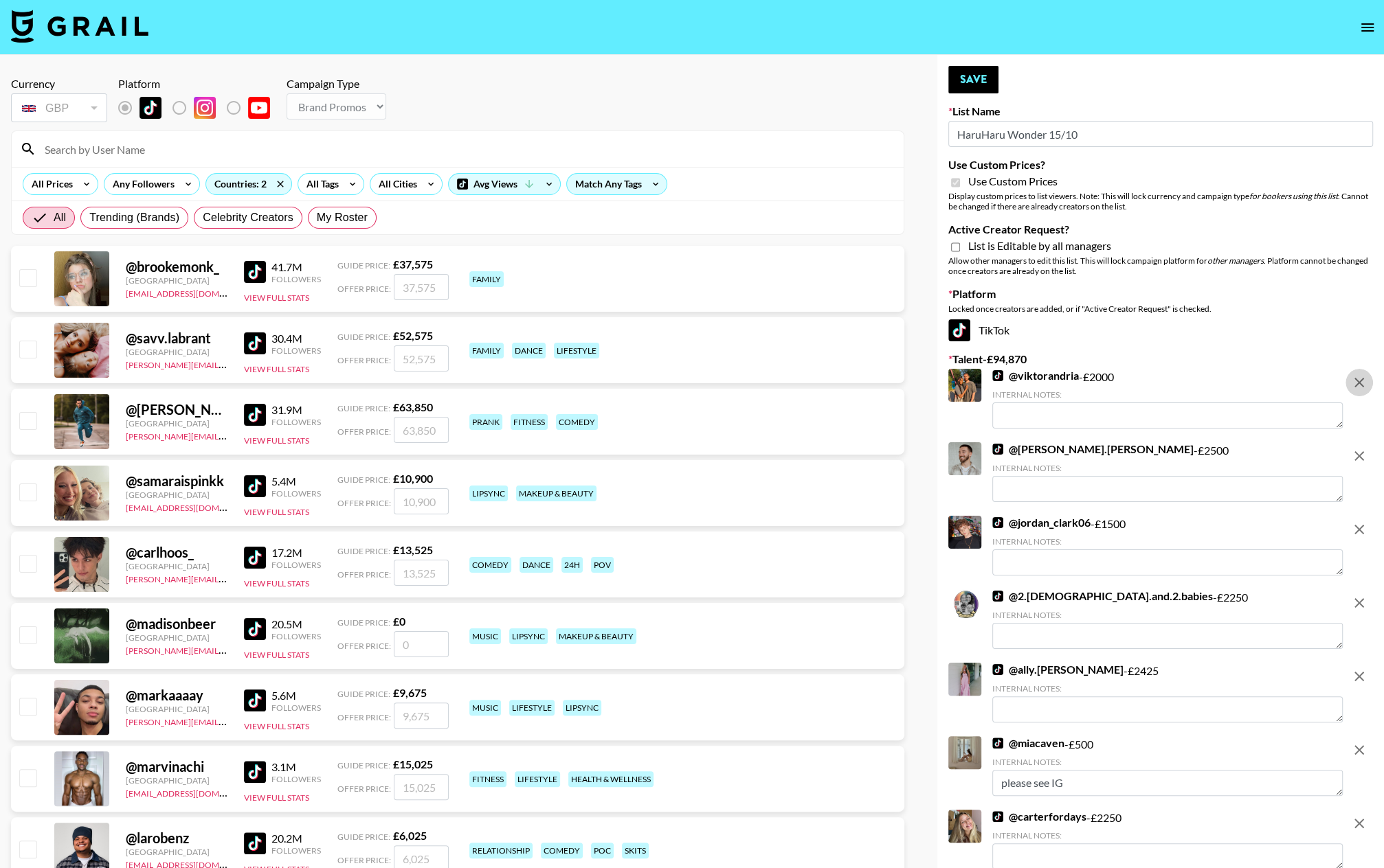
click at [1203, 383] on icon "remove" at bounding box center [1359, 382] width 10 height 10
click at [1203, 451] on icon "remove" at bounding box center [1359, 456] width 10 height 10
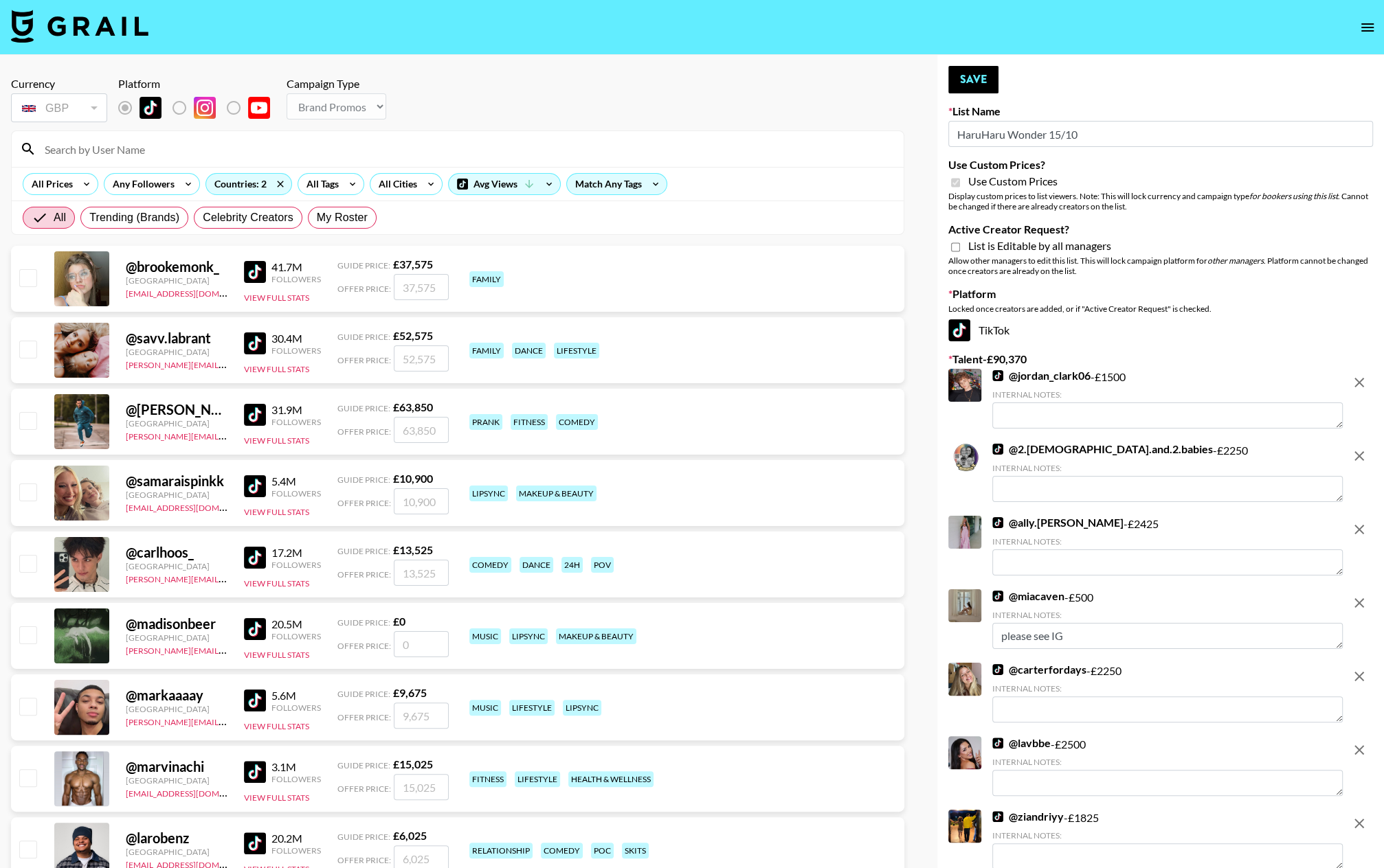
click at [1203, 383] on icon "remove" at bounding box center [1359, 382] width 10 height 10
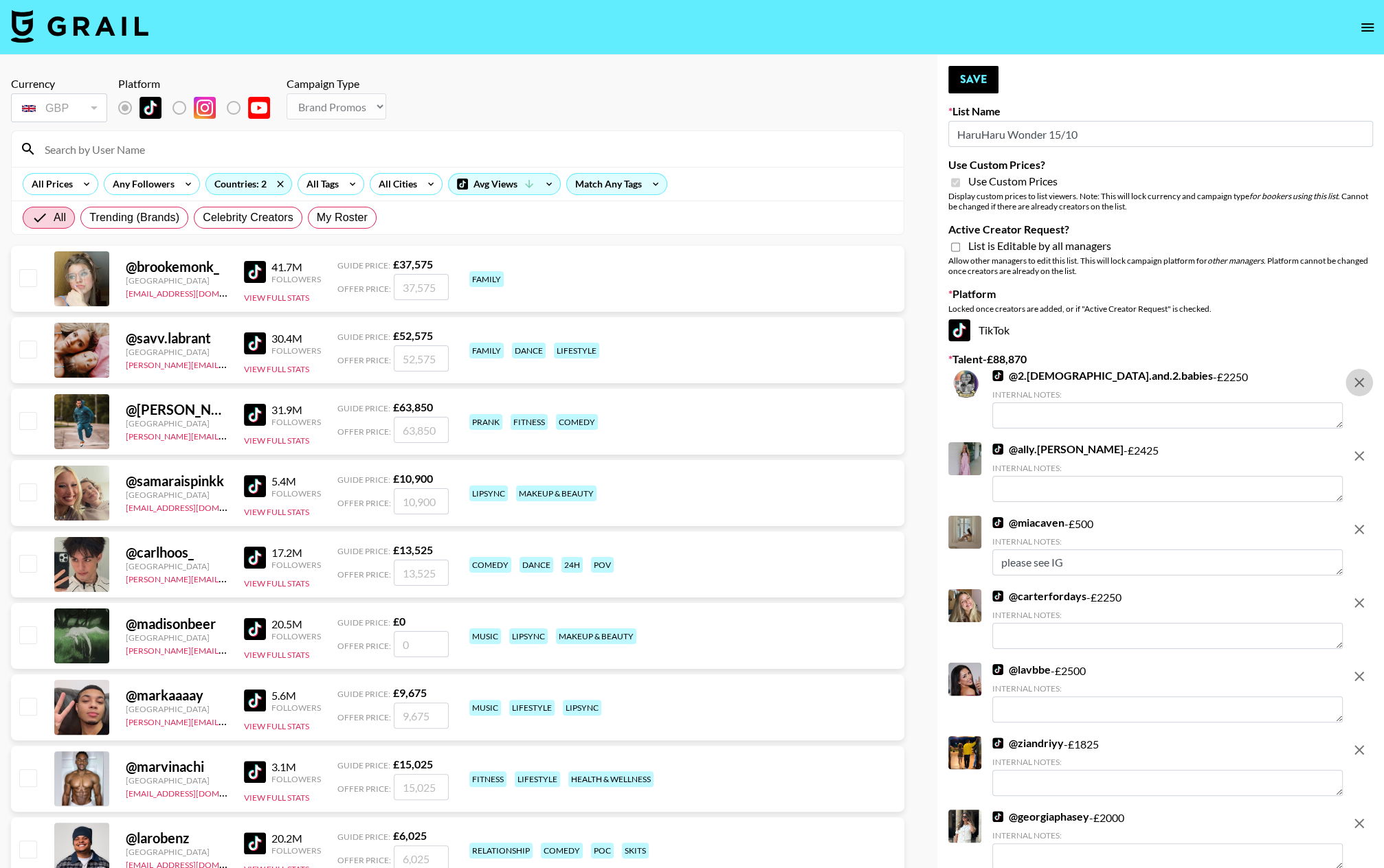
click at [1203, 383] on icon "remove" at bounding box center [1359, 382] width 10 height 10
click at [1203, 451] on icon "remove" at bounding box center [1359, 456] width 10 height 10
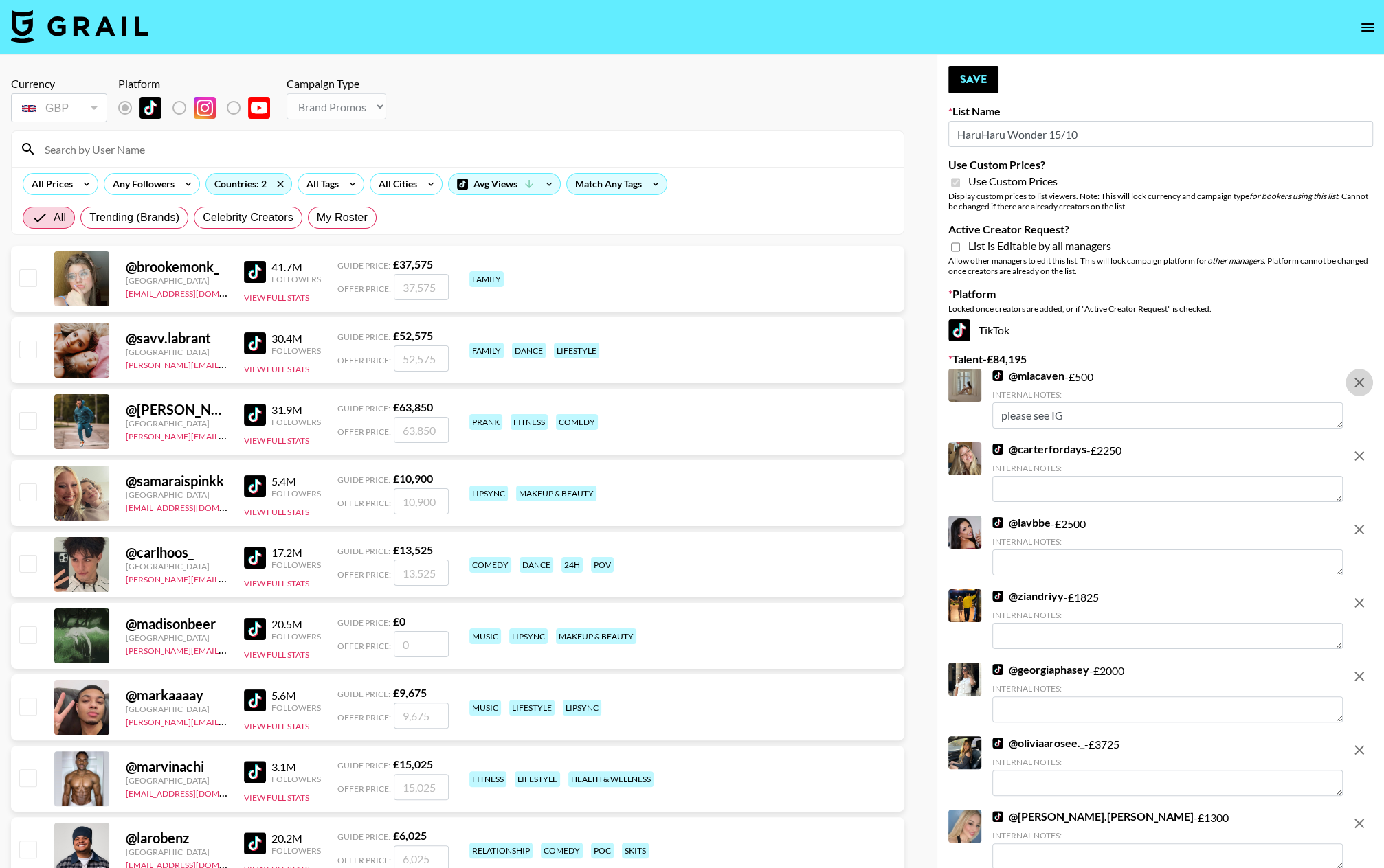
click at [1203, 383] on icon "remove" at bounding box center [1359, 382] width 10 height 10
click at [1203, 451] on icon "remove" at bounding box center [1359, 456] width 10 height 10
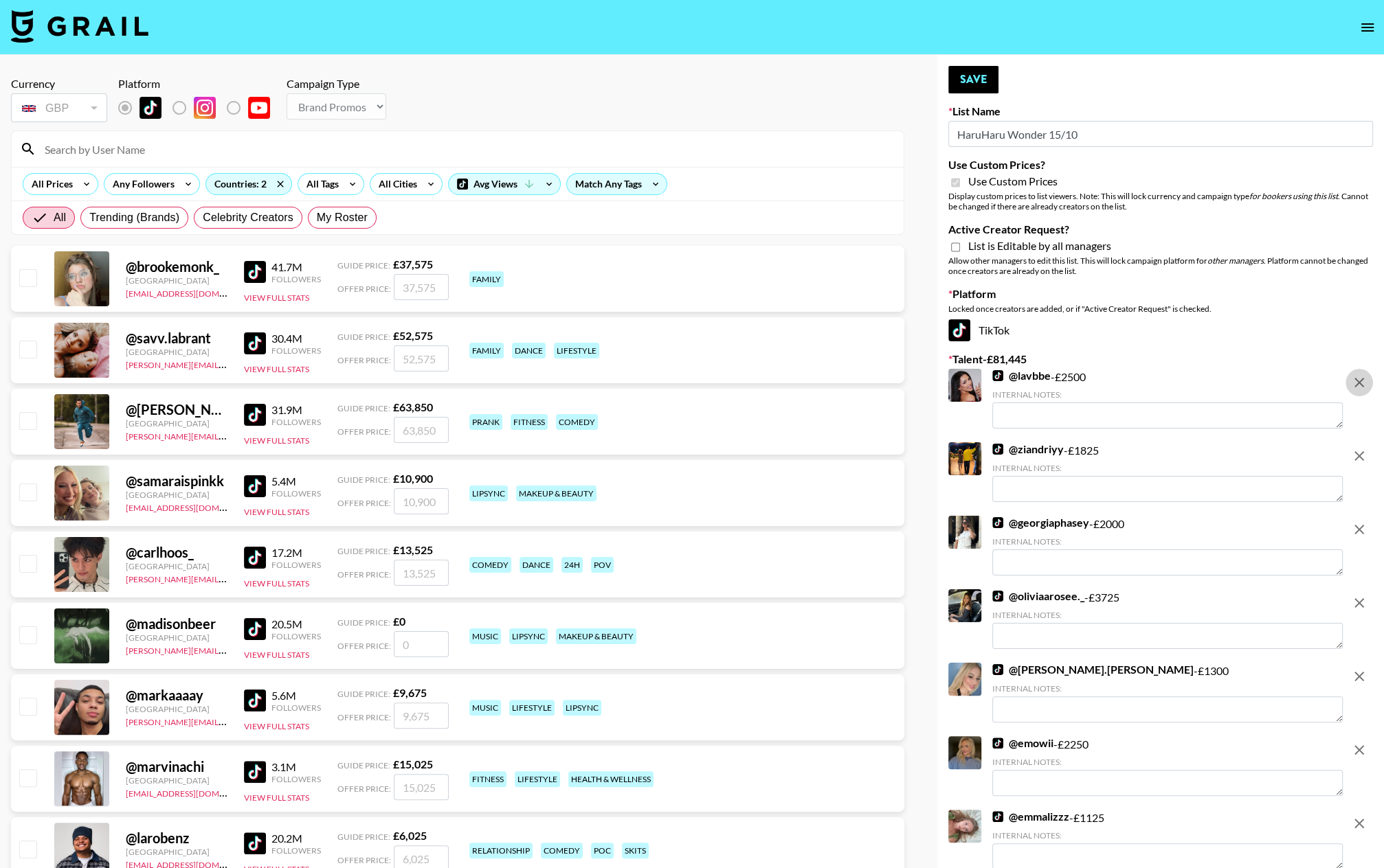
click at [1203, 383] on icon "remove" at bounding box center [1359, 382] width 10 height 10
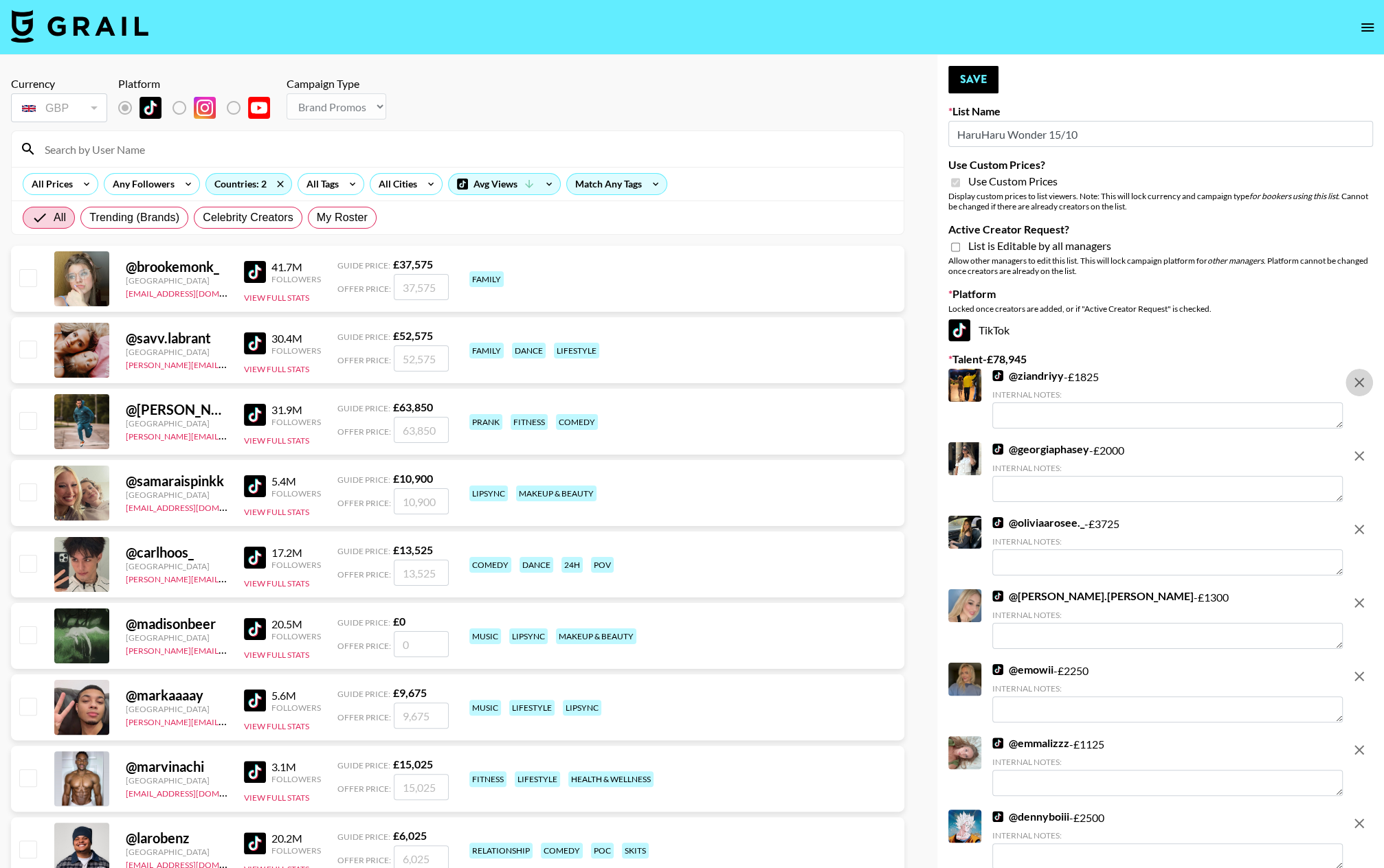
click at [1203, 383] on icon "remove" at bounding box center [1359, 382] width 10 height 10
click at [1203, 451] on icon "remove" at bounding box center [1359, 456] width 10 height 10
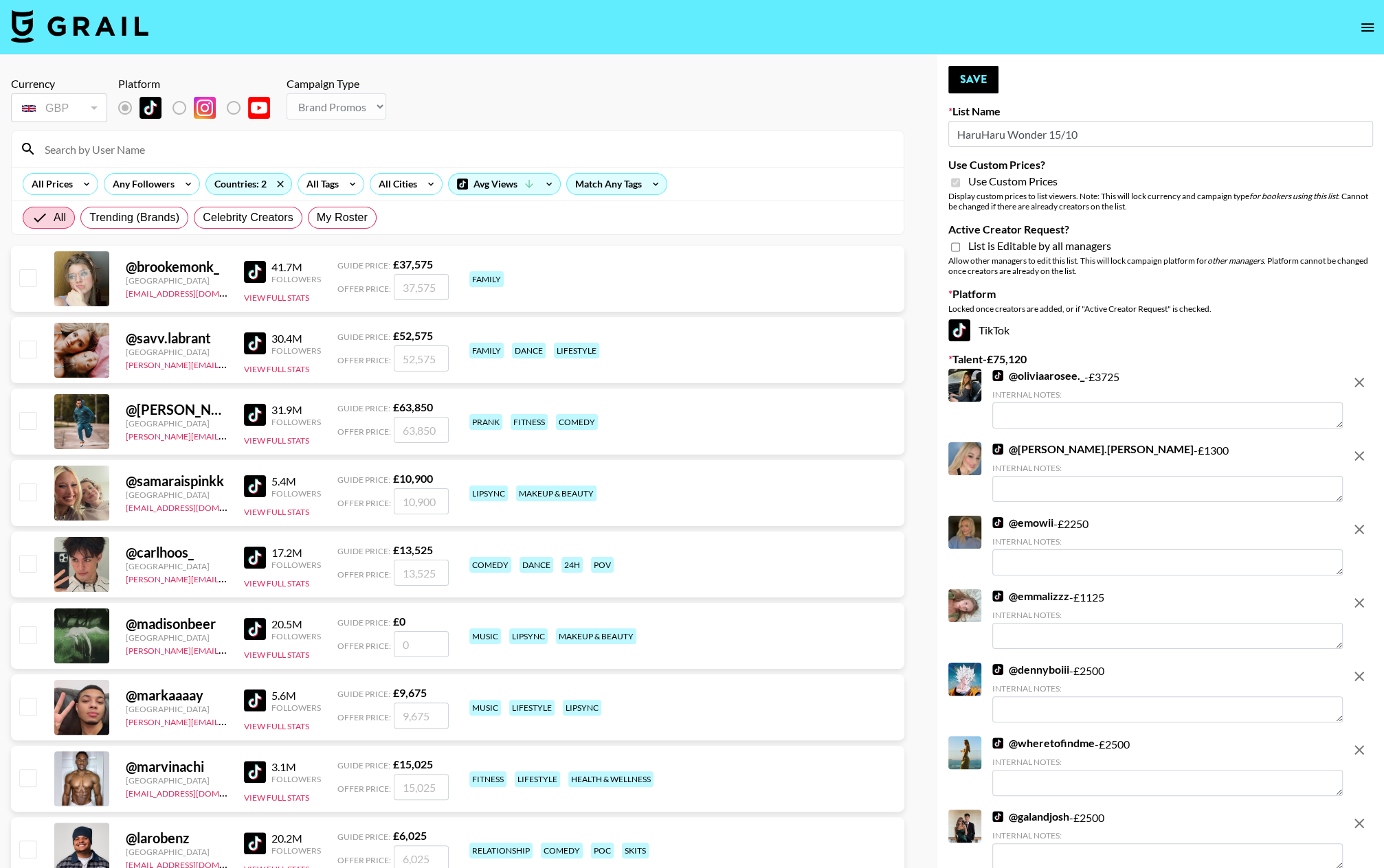
click at [1203, 383] on icon "remove" at bounding box center [1359, 382] width 10 height 10
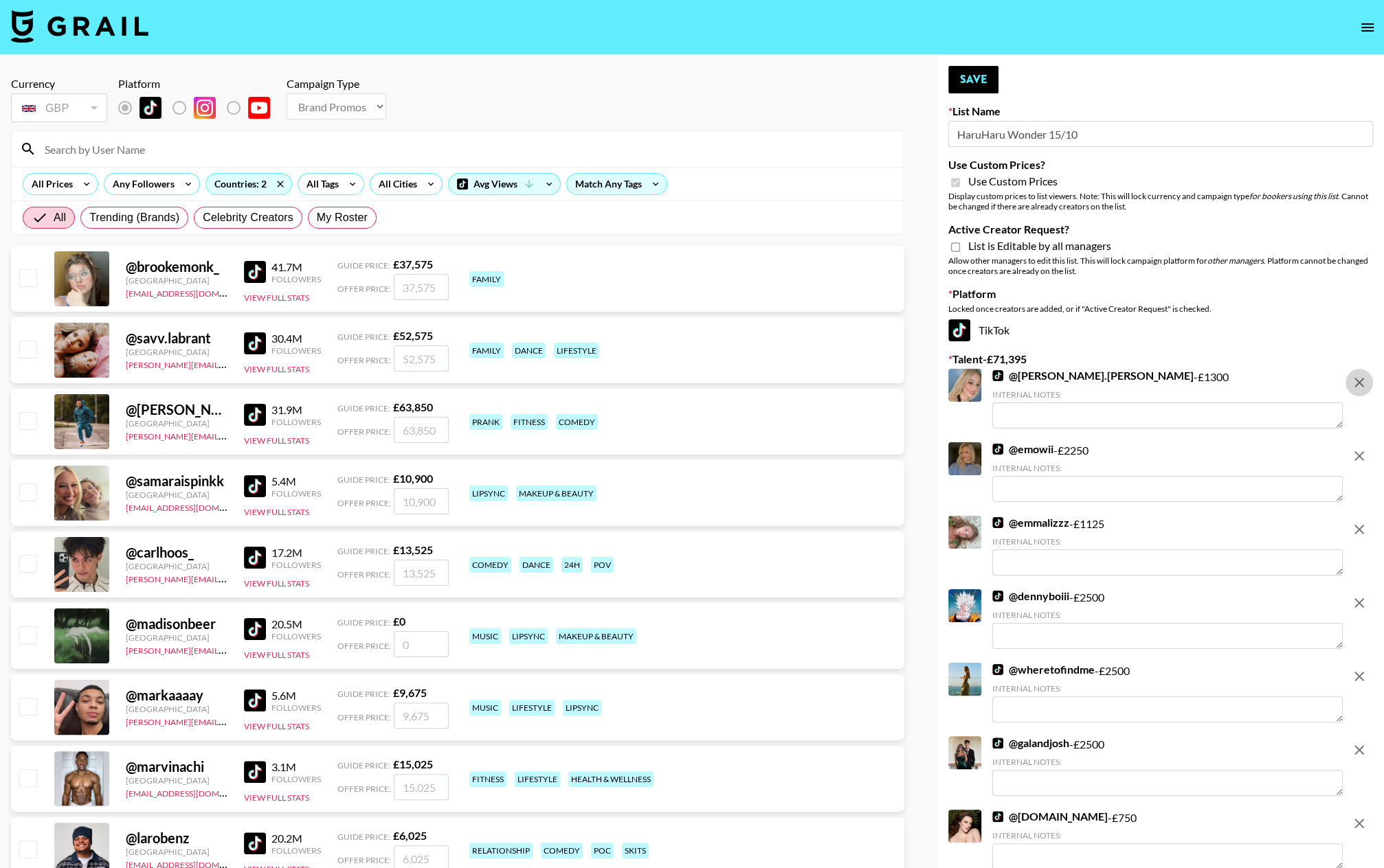
click at [1203, 383] on icon "remove" at bounding box center [1359, 382] width 10 height 10
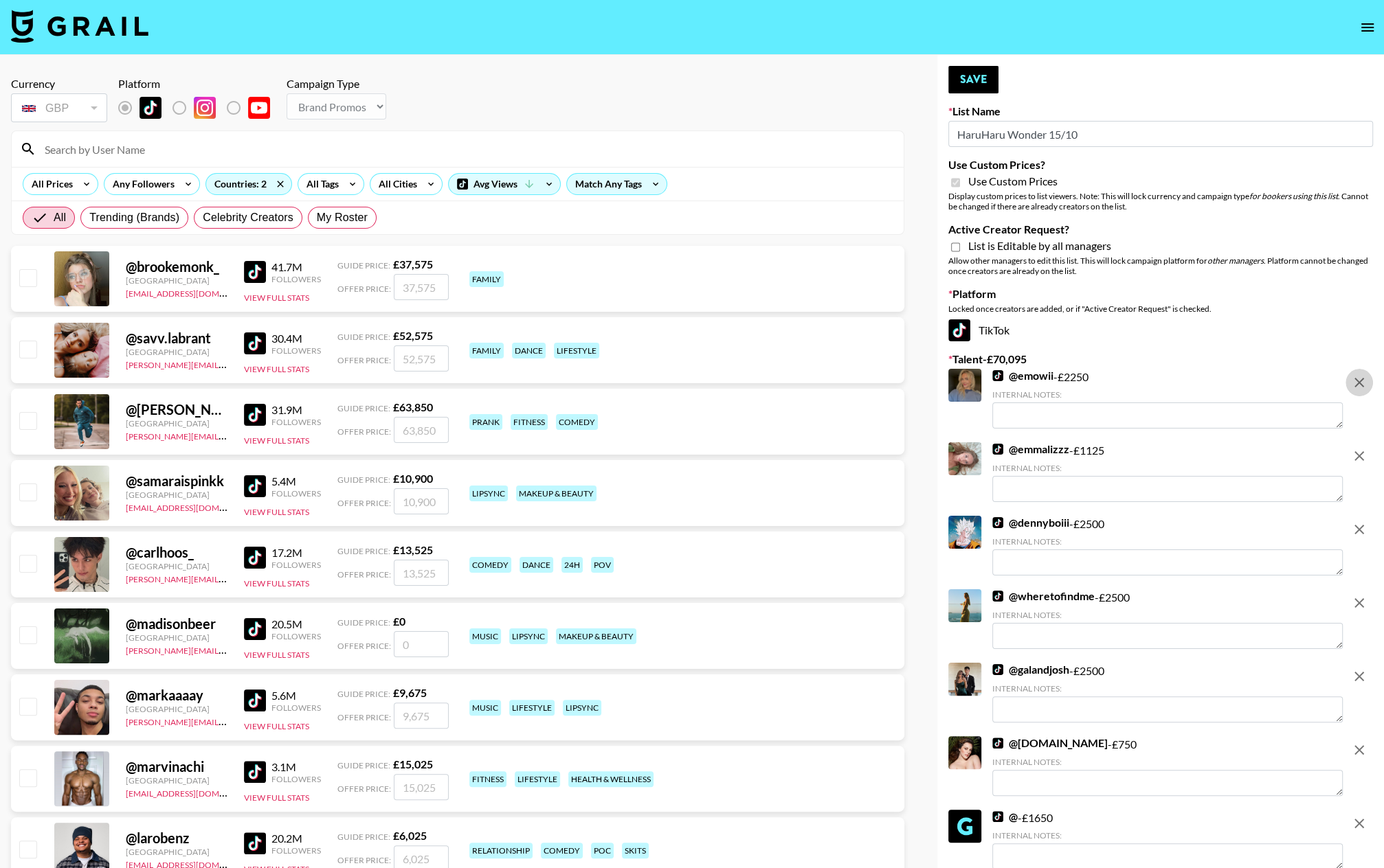
click at [1203, 383] on icon "remove" at bounding box center [1359, 382] width 10 height 10
click at [1203, 451] on icon "remove" at bounding box center [1359, 456] width 10 height 10
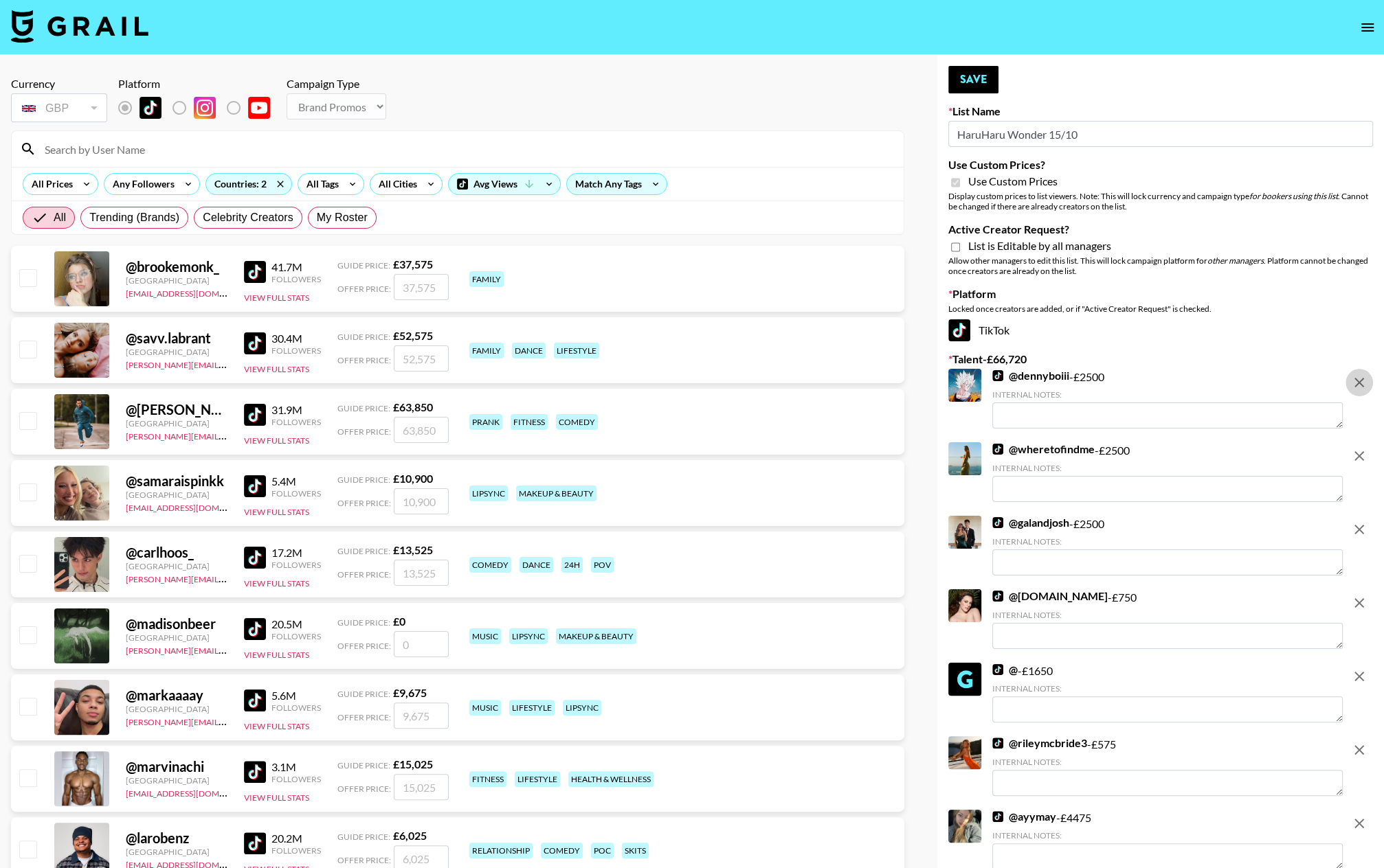
click at [1203, 383] on icon "remove" at bounding box center [1359, 382] width 10 height 10
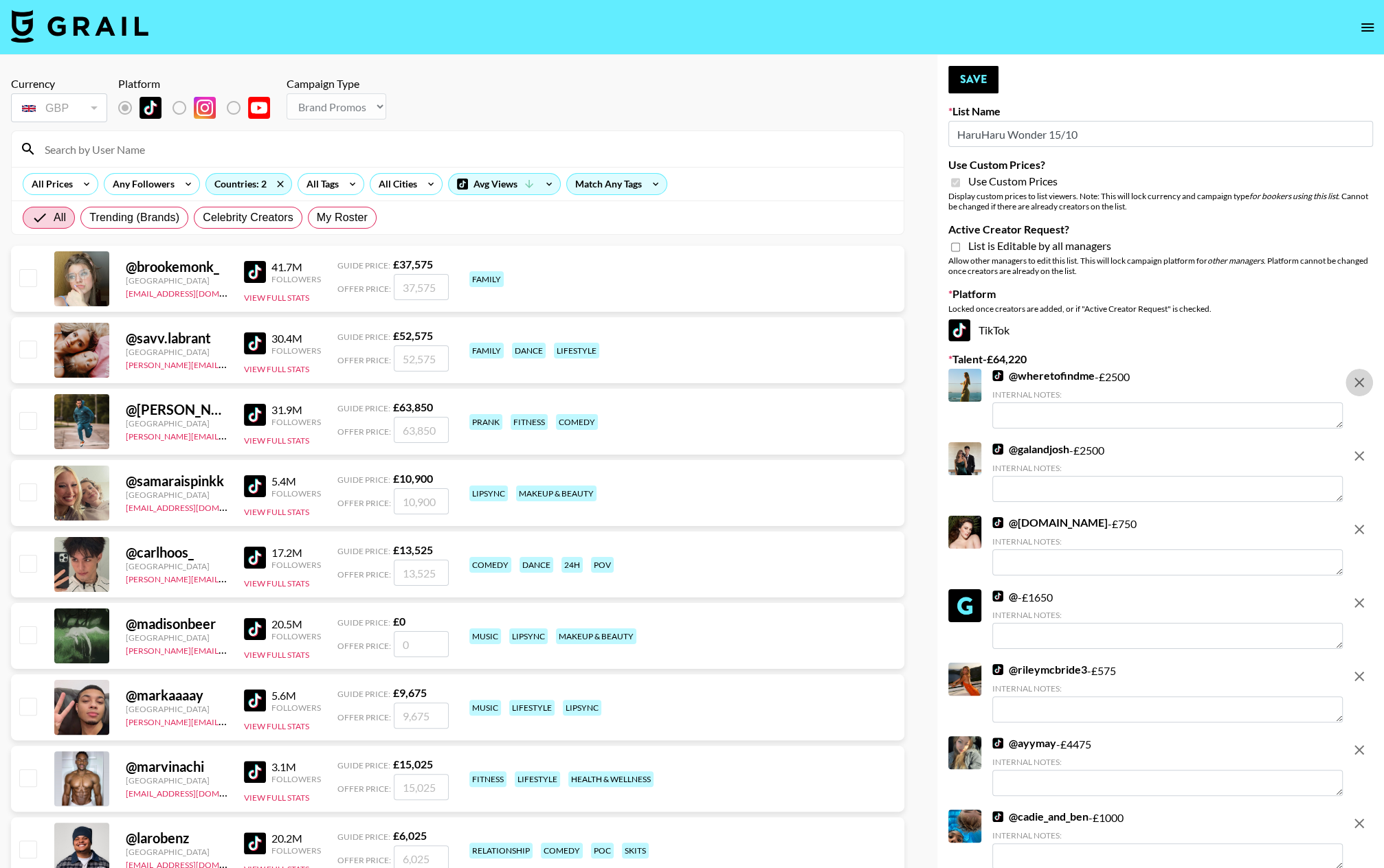
click at [1203, 383] on icon "remove" at bounding box center [1359, 382] width 10 height 10
click at [1203, 451] on icon "remove" at bounding box center [1359, 456] width 10 height 10
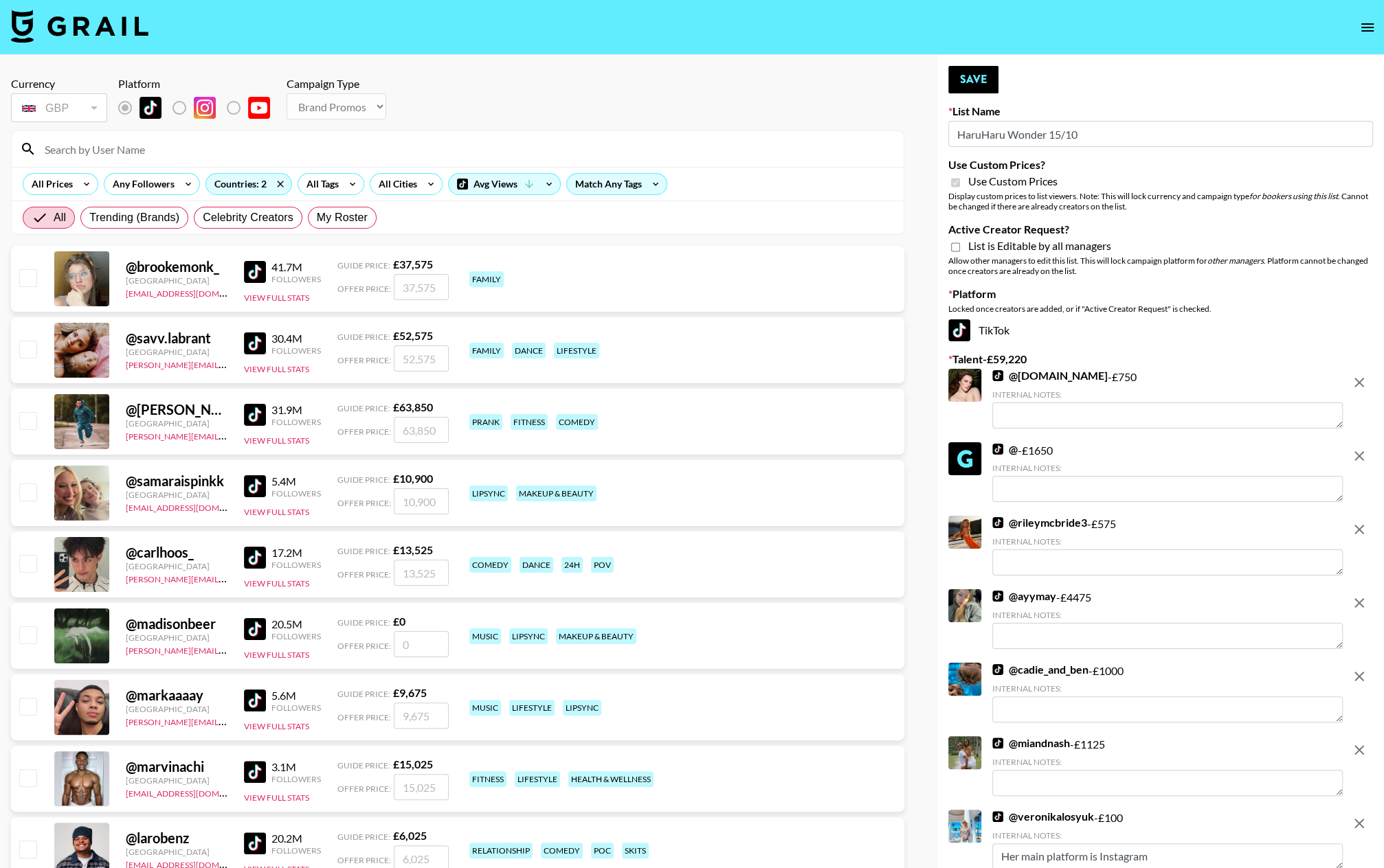
click at [1203, 383] on icon "remove" at bounding box center [1359, 382] width 10 height 10
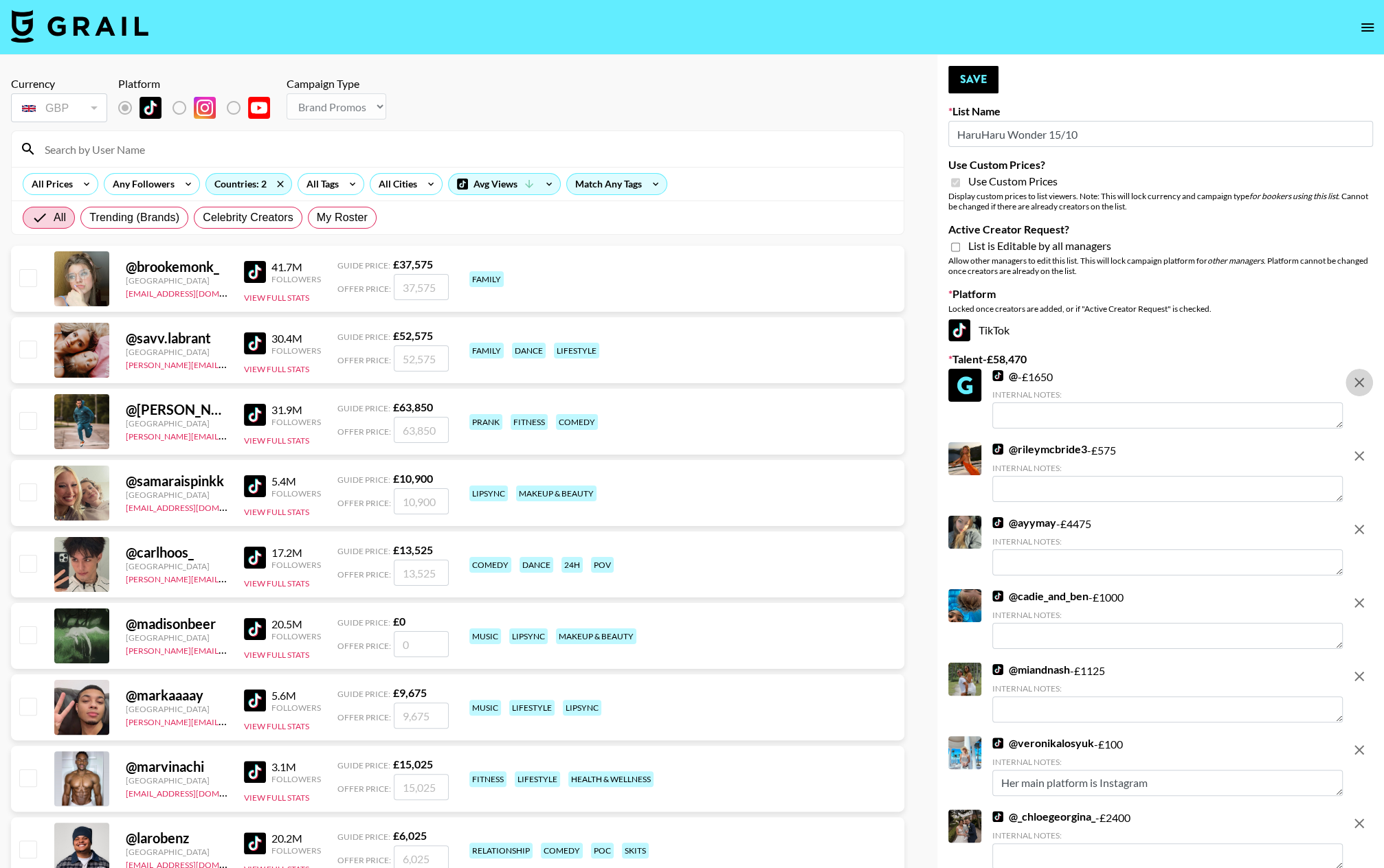
click at [1203, 383] on icon "remove" at bounding box center [1359, 382] width 10 height 10
click at [1203, 451] on icon "remove" at bounding box center [1359, 456] width 10 height 10
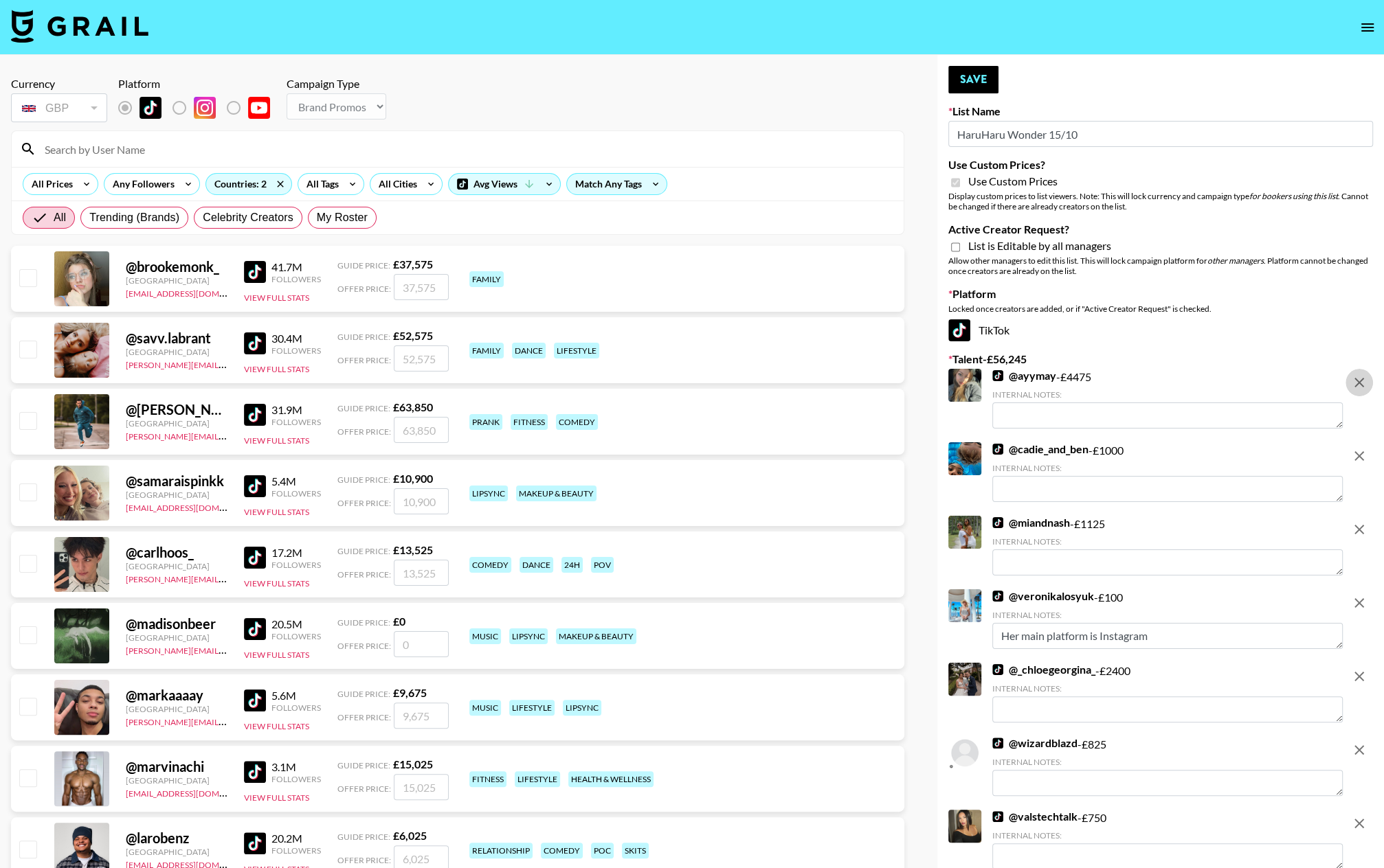
click at [1203, 383] on icon "remove" at bounding box center [1359, 382] width 10 height 10
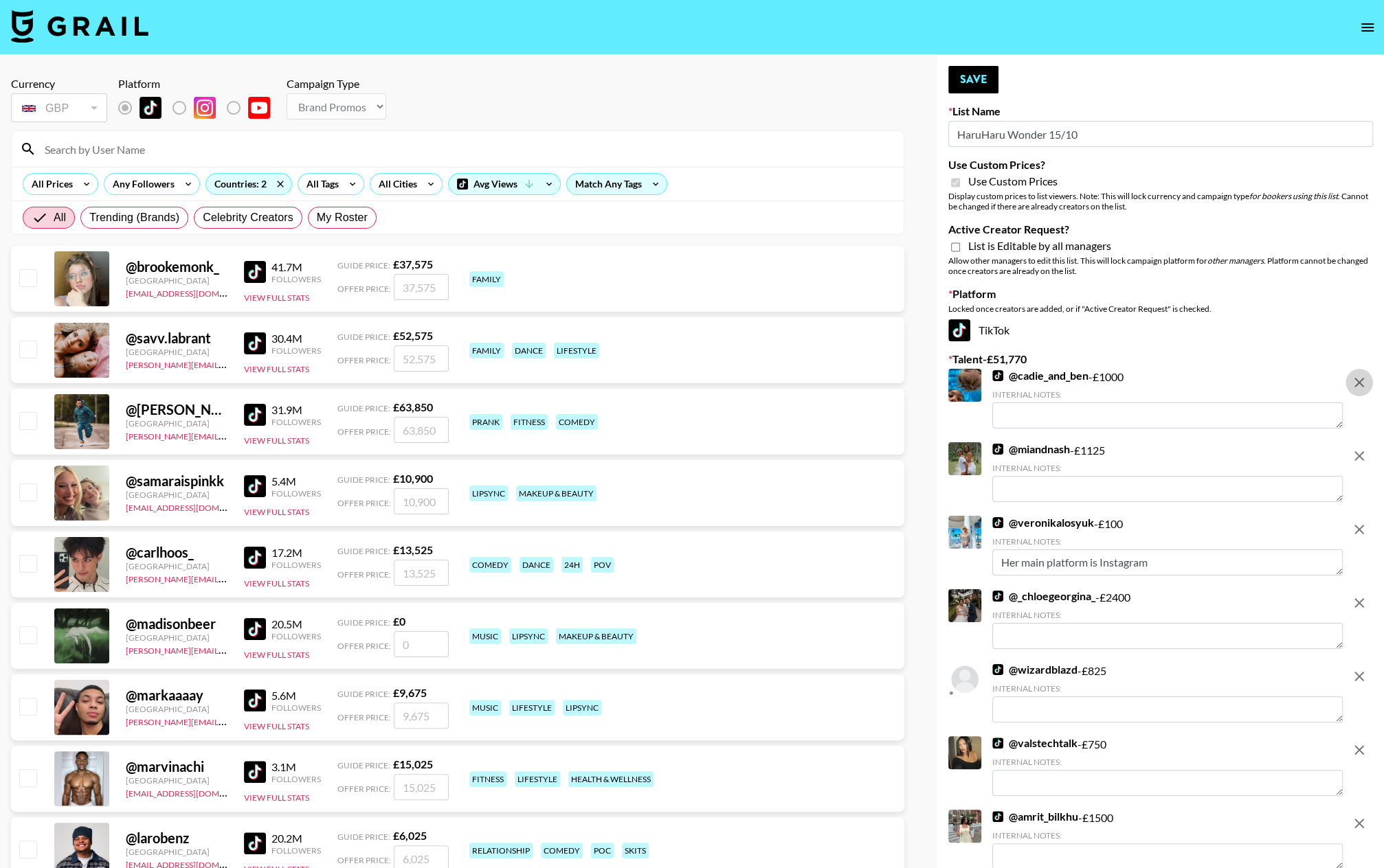
click at [1203, 383] on icon "remove" at bounding box center [1359, 382] width 10 height 10
click at [1203, 451] on icon "remove" at bounding box center [1359, 456] width 10 height 10
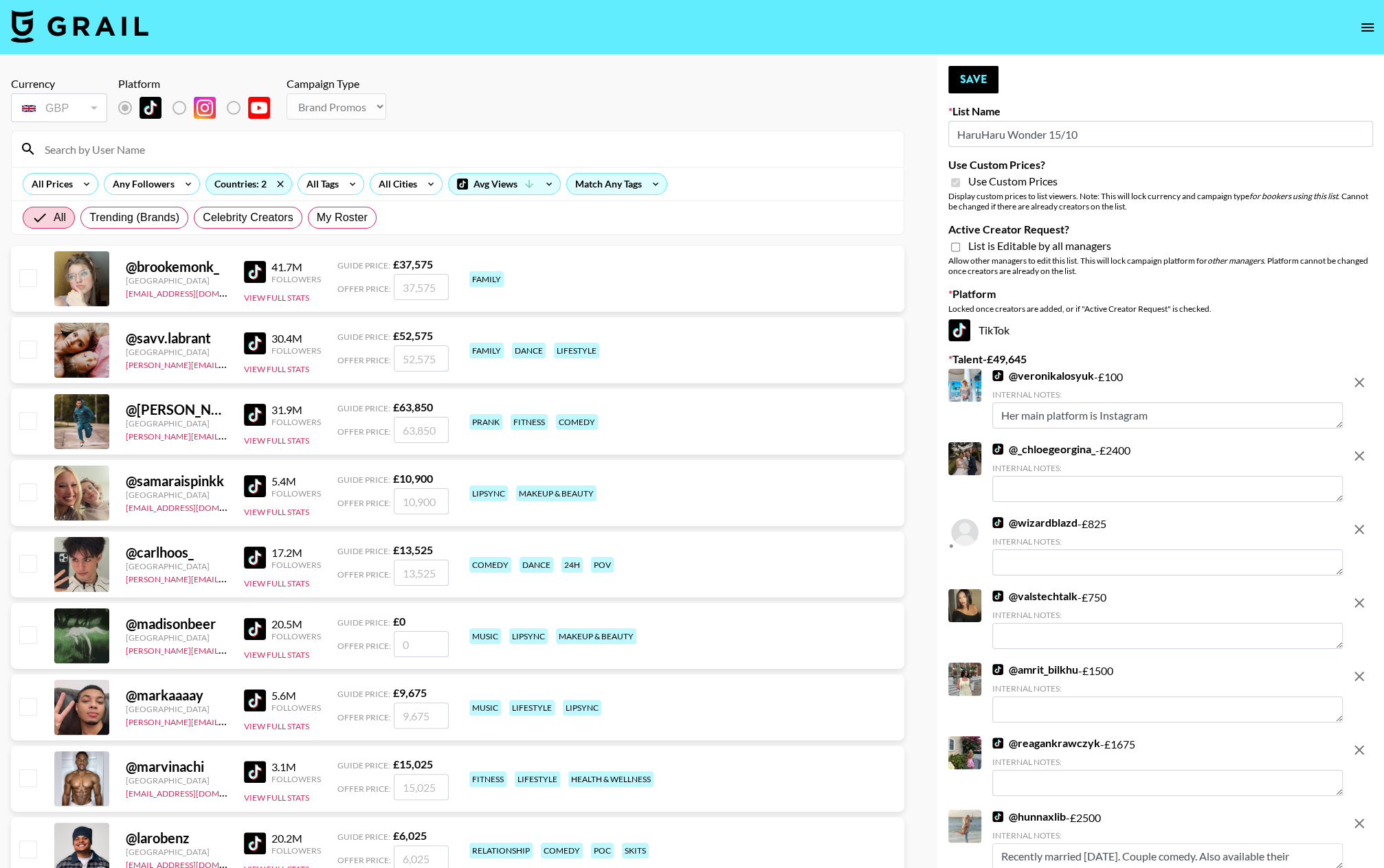
click at [1203, 383] on icon "remove" at bounding box center [1359, 382] width 10 height 10
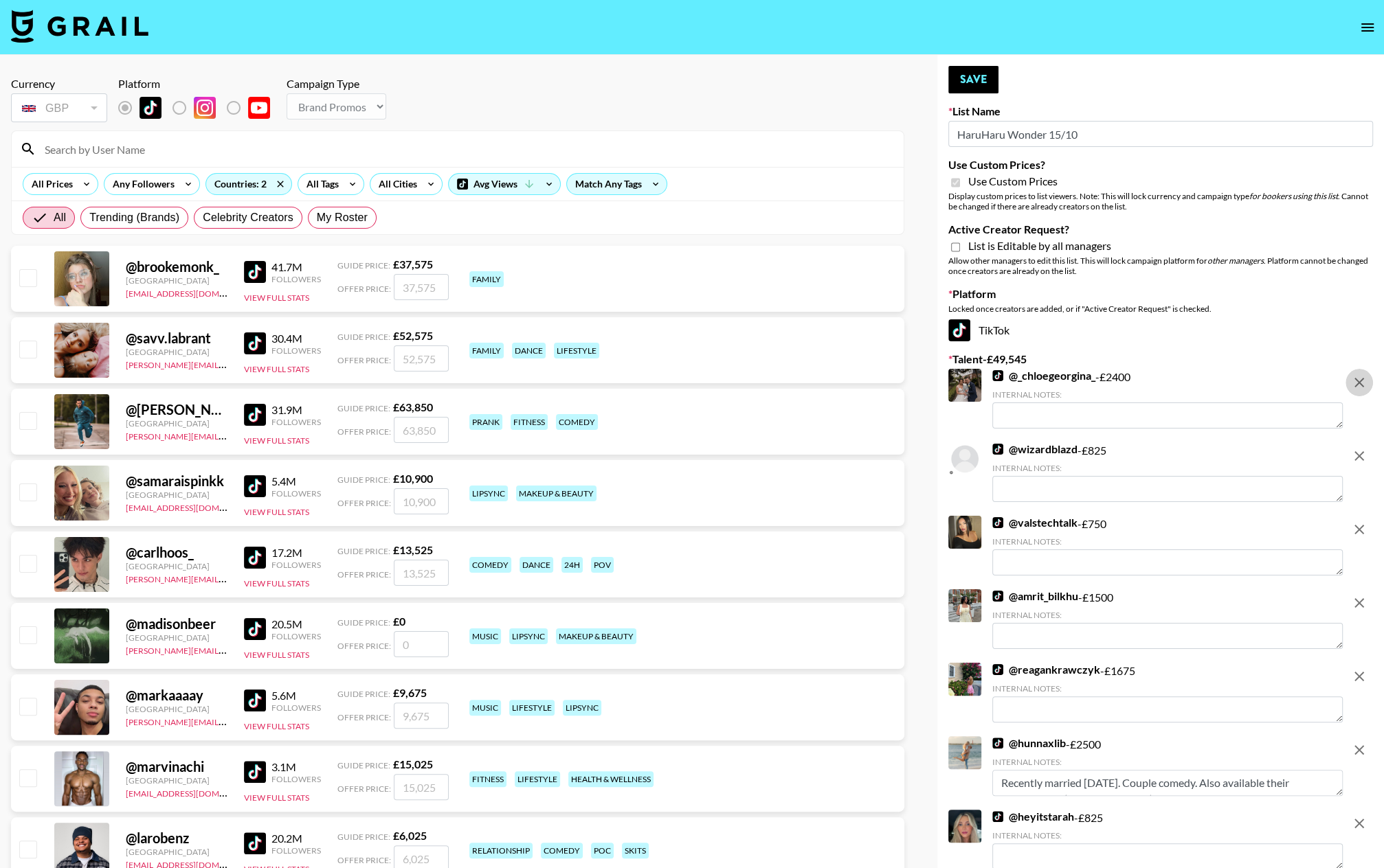
click at [1203, 383] on icon "remove" at bounding box center [1359, 382] width 10 height 10
click at [1203, 451] on icon "remove" at bounding box center [1359, 456] width 10 height 10
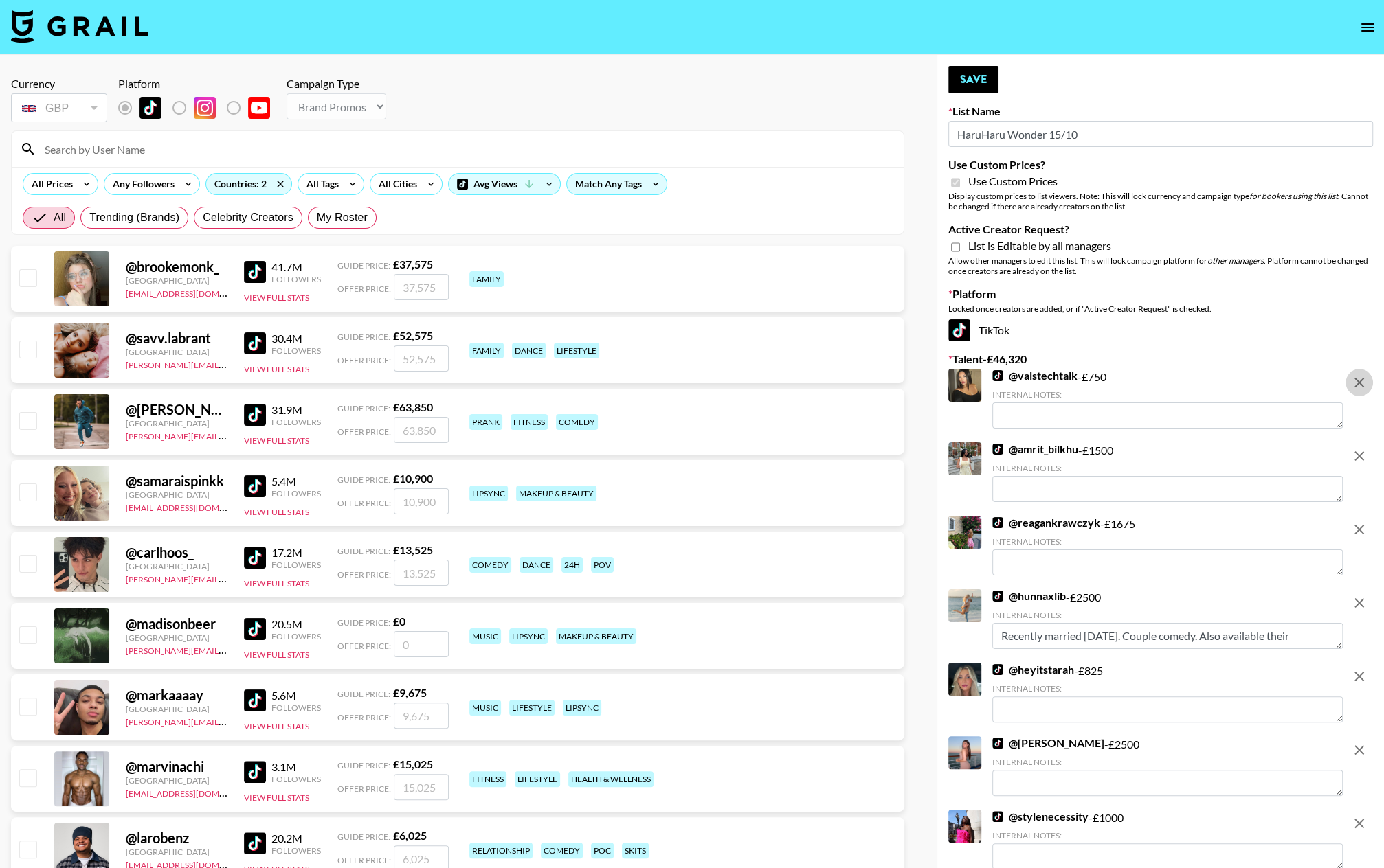
click at [1203, 383] on icon "remove" at bounding box center [1359, 382] width 10 height 10
click at [1203, 451] on icon "remove" at bounding box center [1359, 456] width 10 height 10
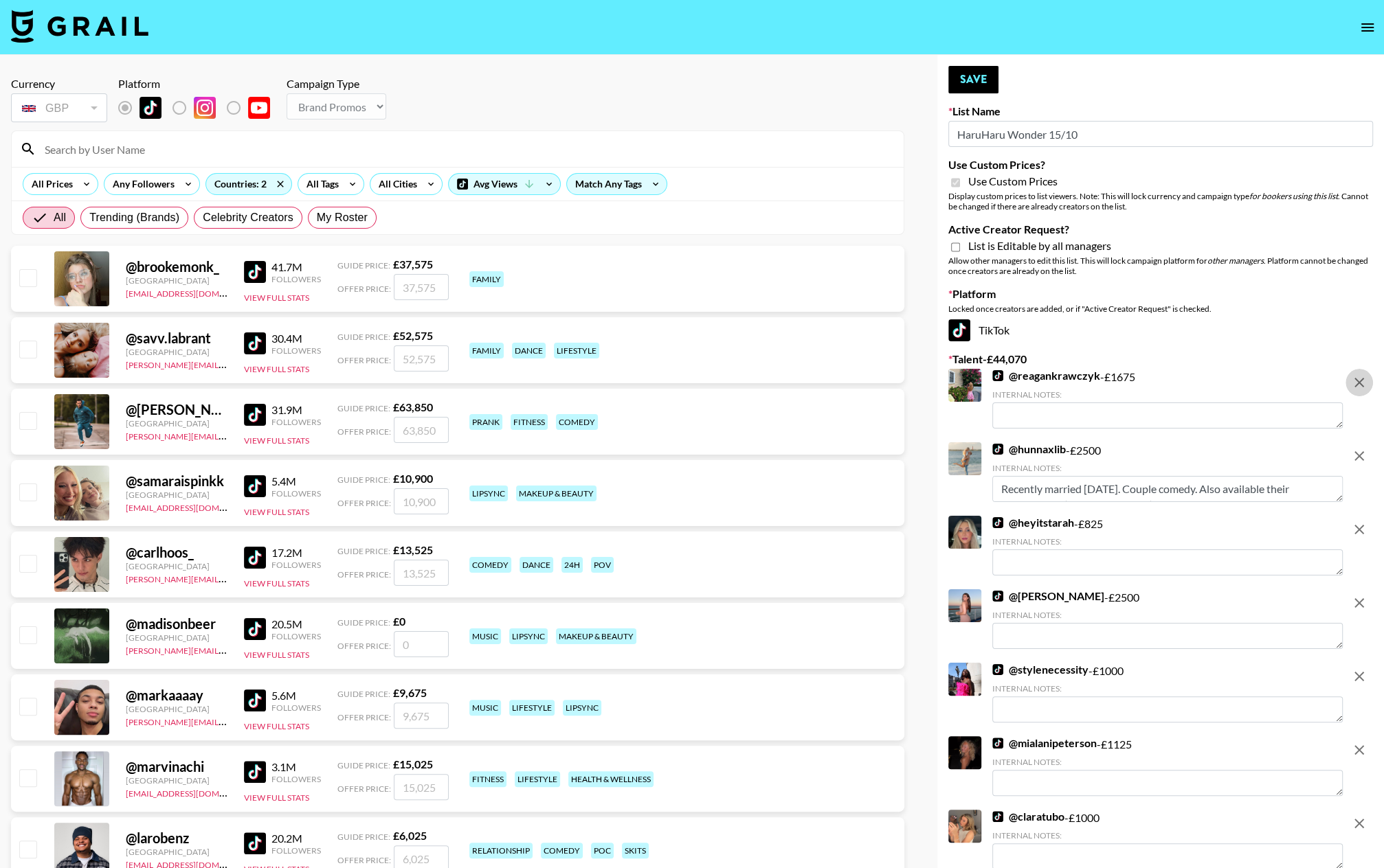
click at [1203, 383] on icon "remove" at bounding box center [1359, 382] width 10 height 10
click at [1203, 451] on icon "remove" at bounding box center [1359, 456] width 10 height 10
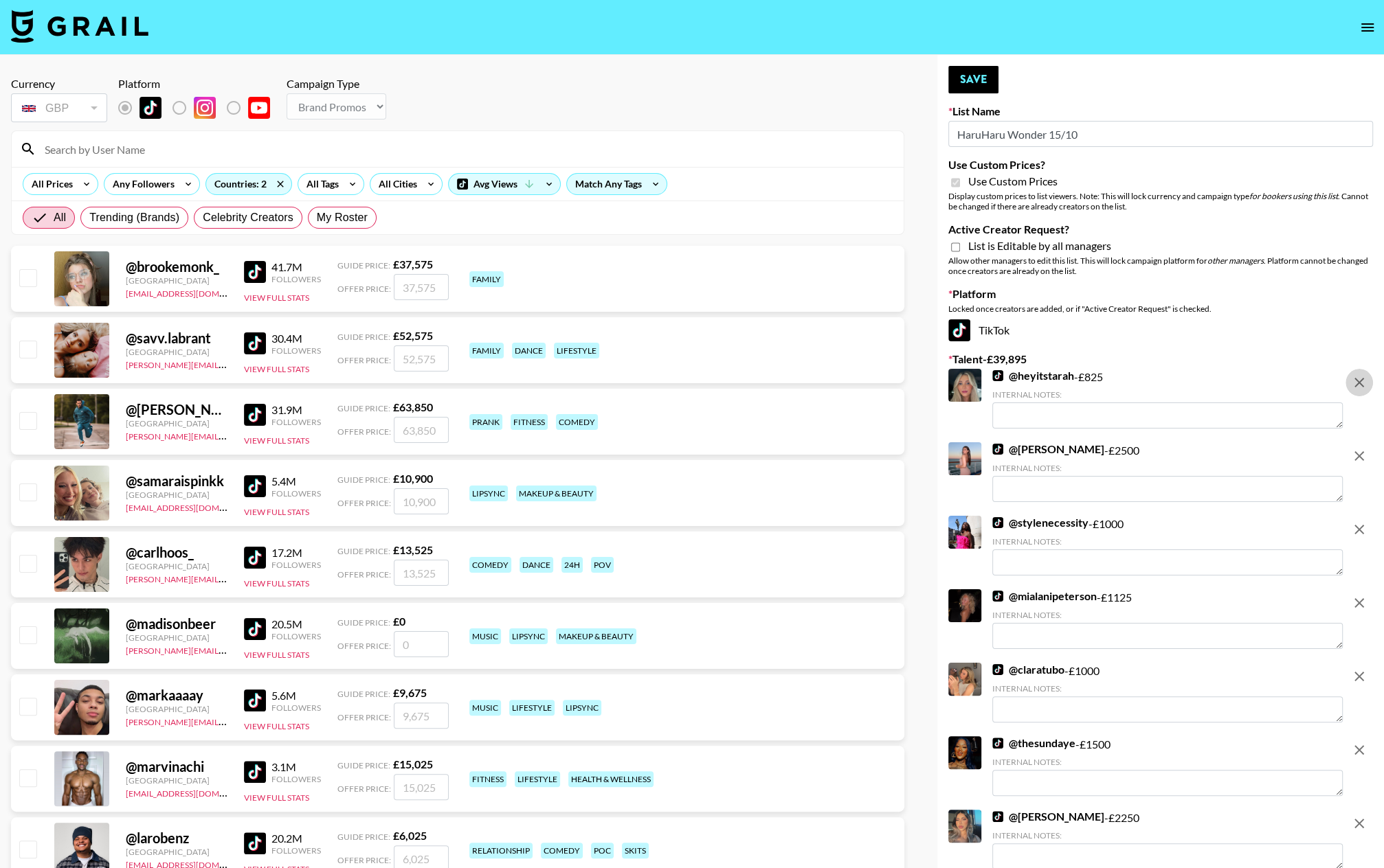
click at [1203, 383] on icon "remove" at bounding box center [1359, 382] width 10 height 10
click at [1203, 451] on icon "remove" at bounding box center [1359, 456] width 10 height 10
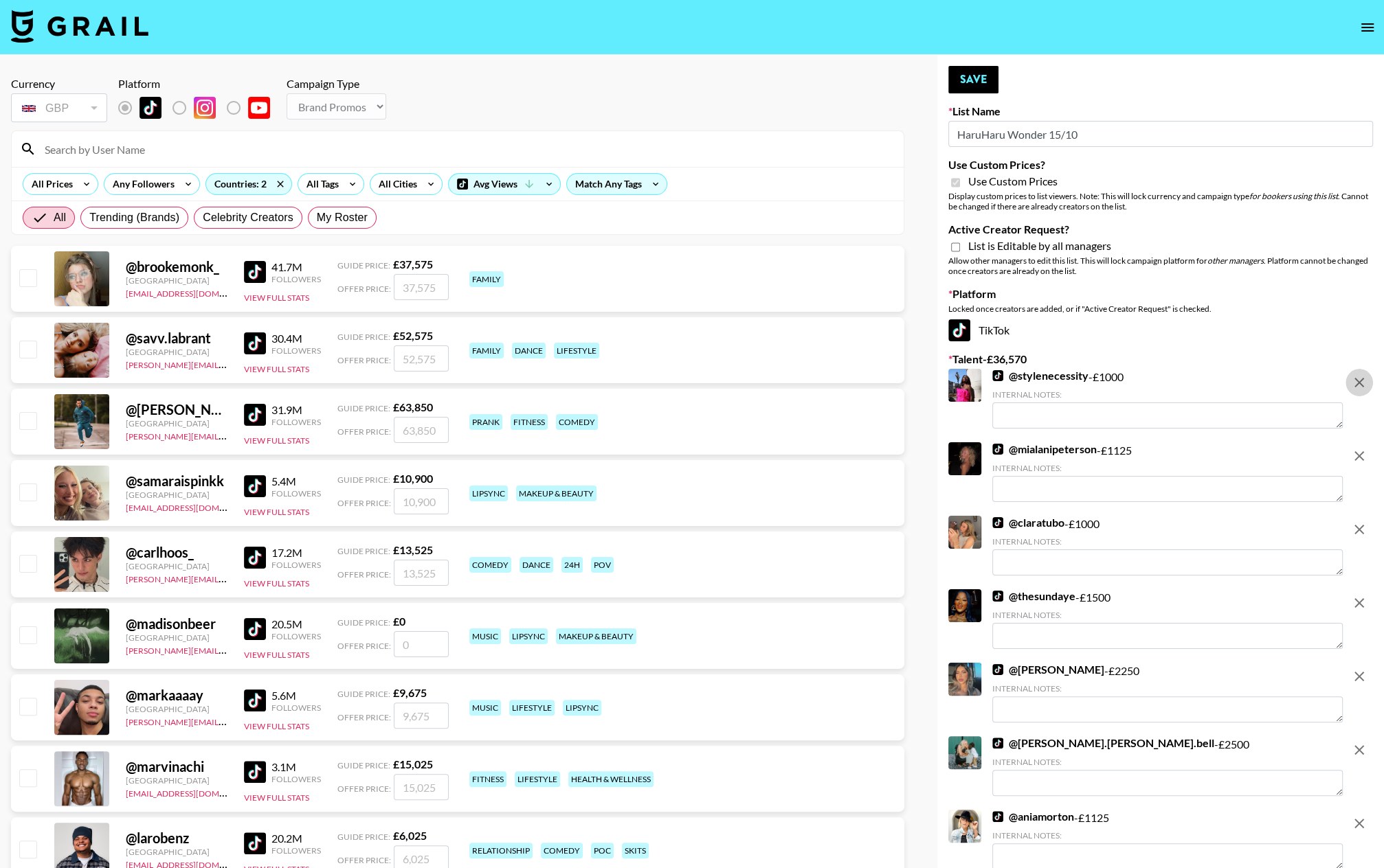
click at [1203, 383] on icon "remove" at bounding box center [1359, 382] width 10 height 10
click at [1203, 451] on icon "remove" at bounding box center [1359, 456] width 10 height 10
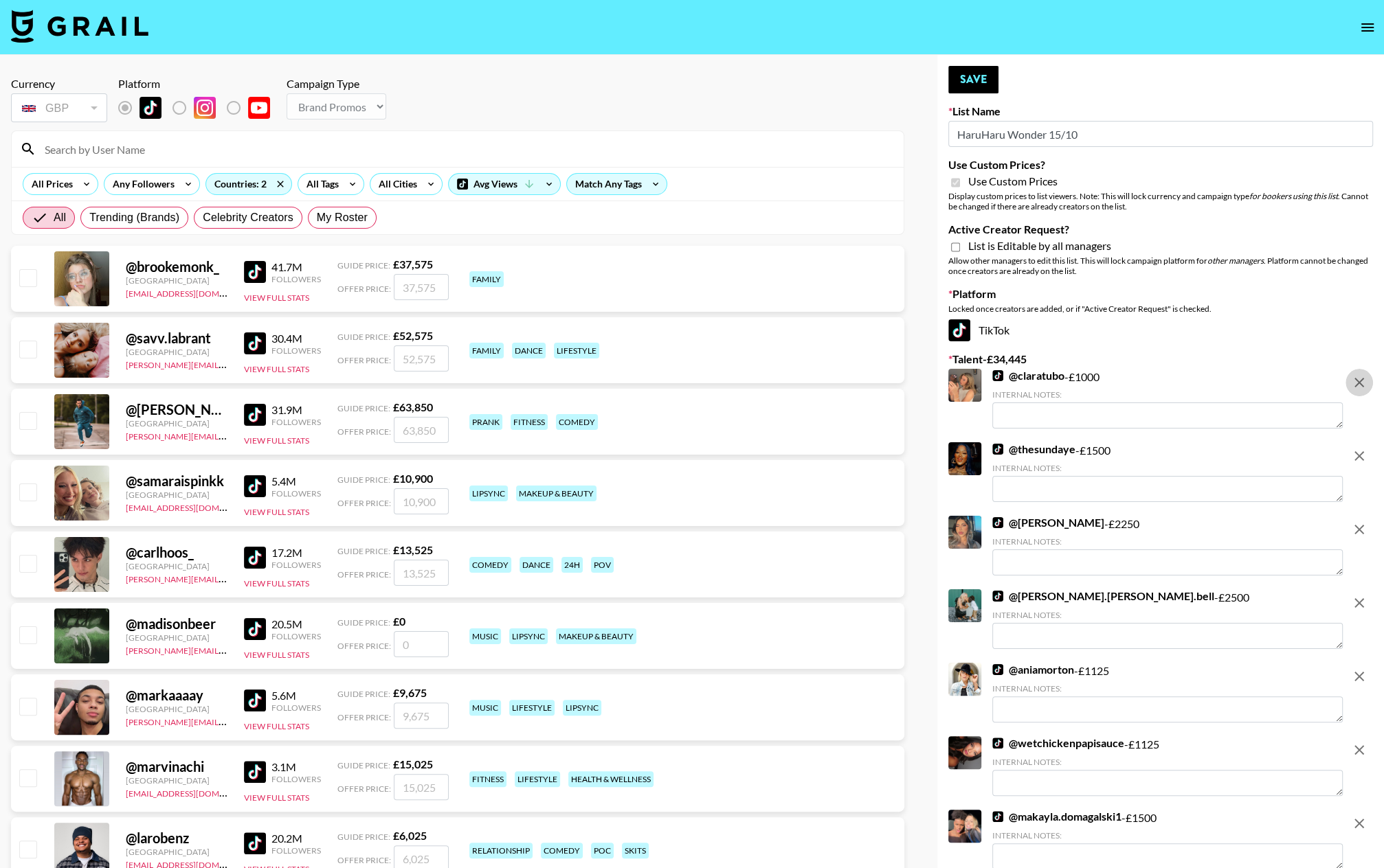
click at [1203, 383] on icon "remove" at bounding box center [1359, 382] width 10 height 10
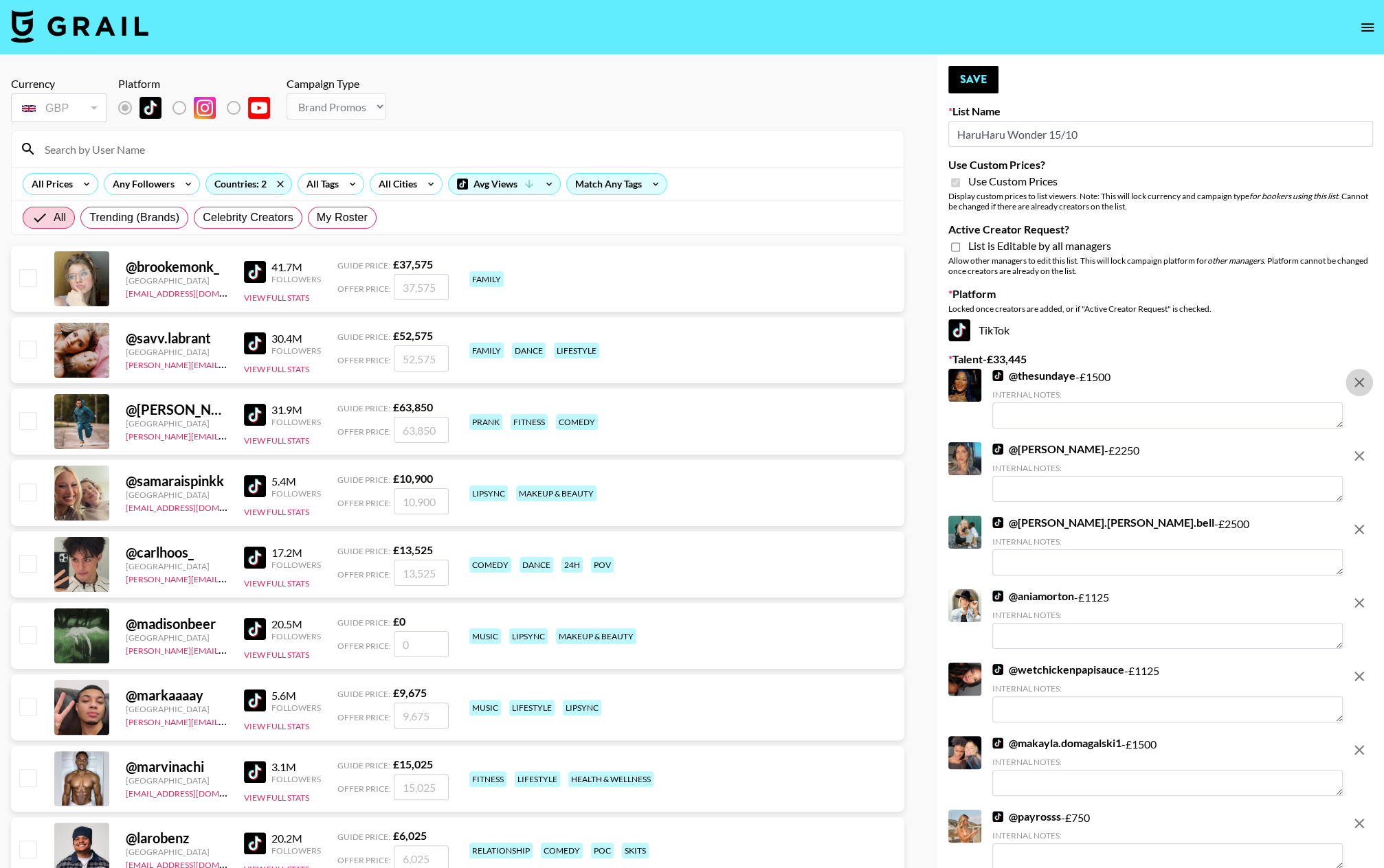
click at [1203, 383] on icon "remove" at bounding box center [1359, 382] width 10 height 10
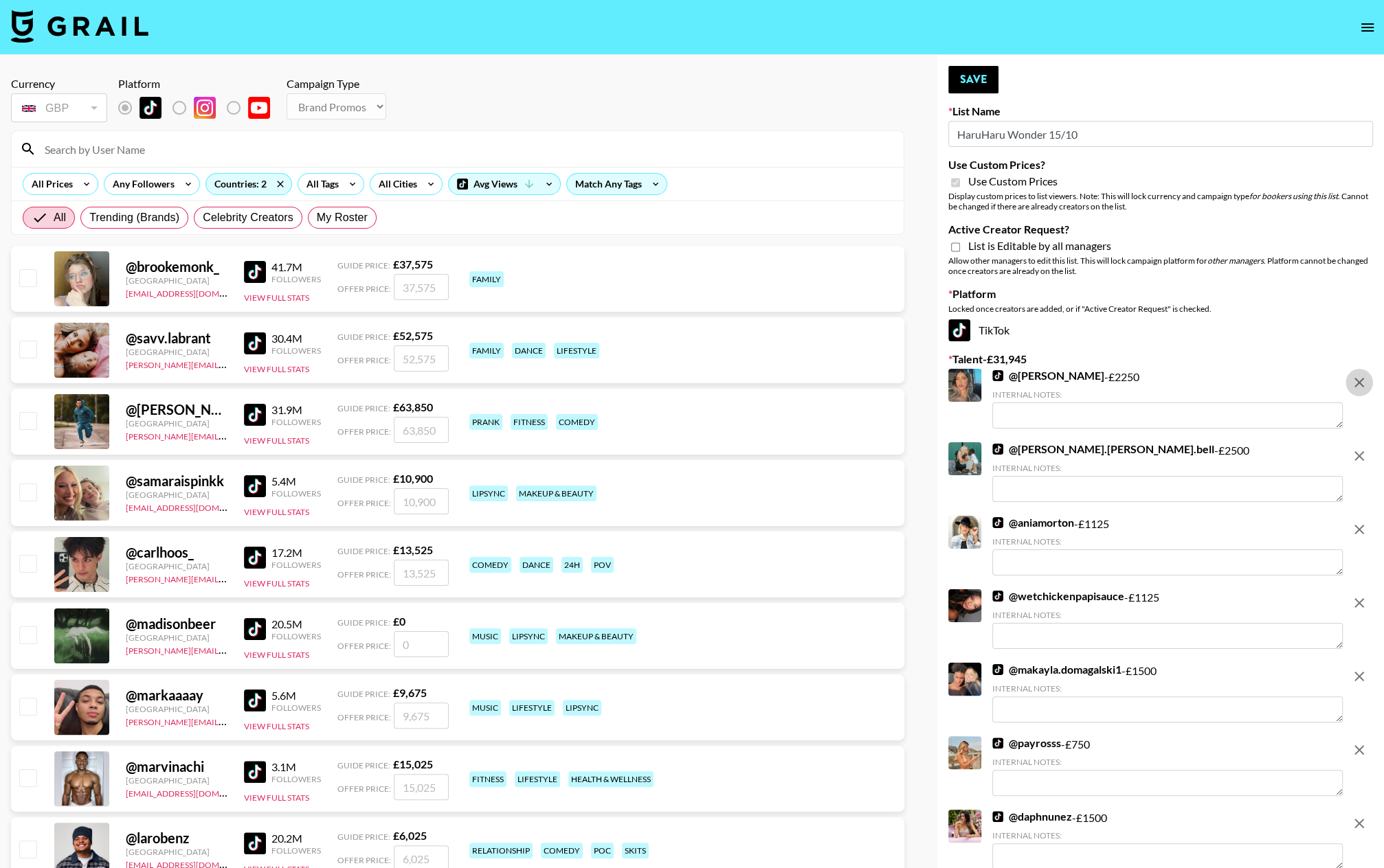
click at [1203, 383] on icon "remove" at bounding box center [1359, 382] width 10 height 10
click at [1203, 451] on icon "remove" at bounding box center [1359, 456] width 10 height 10
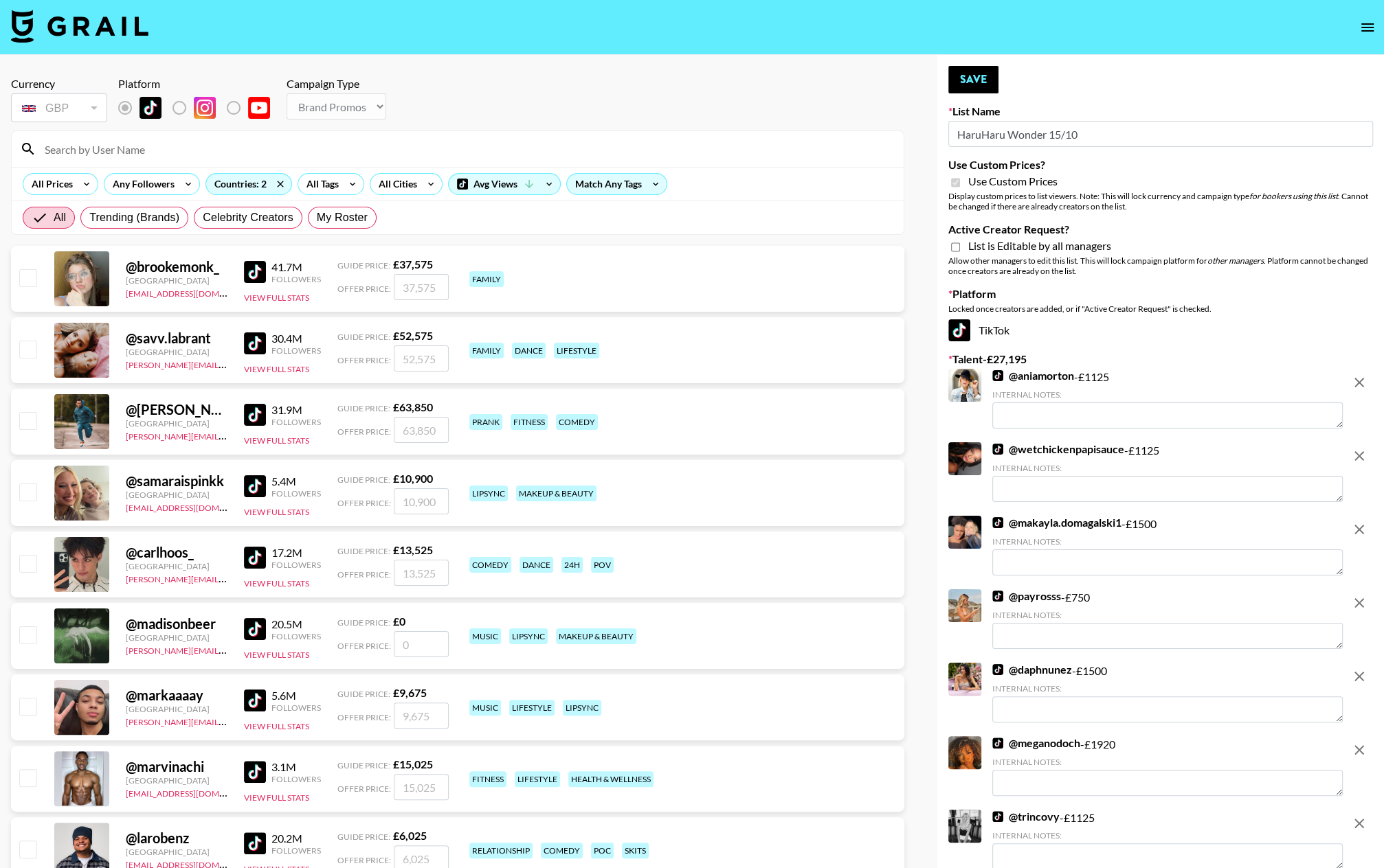
click at [1203, 383] on icon "remove" at bounding box center [1359, 382] width 10 height 10
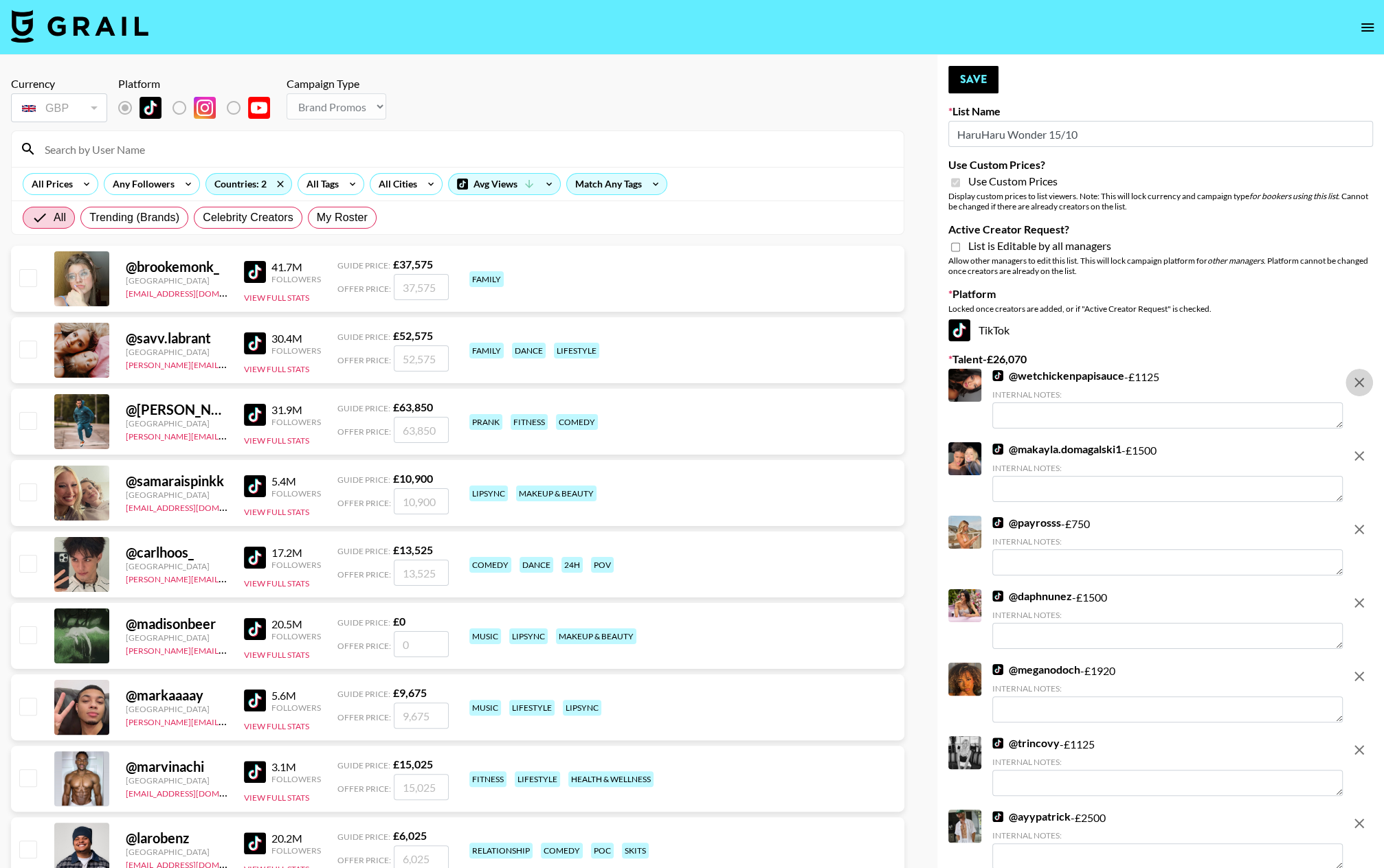
click at [1203, 383] on icon "remove" at bounding box center [1359, 382] width 10 height 10
click at [1203, 451] on icon "remove" at bounding box center [1359, 456] width 10 height 10
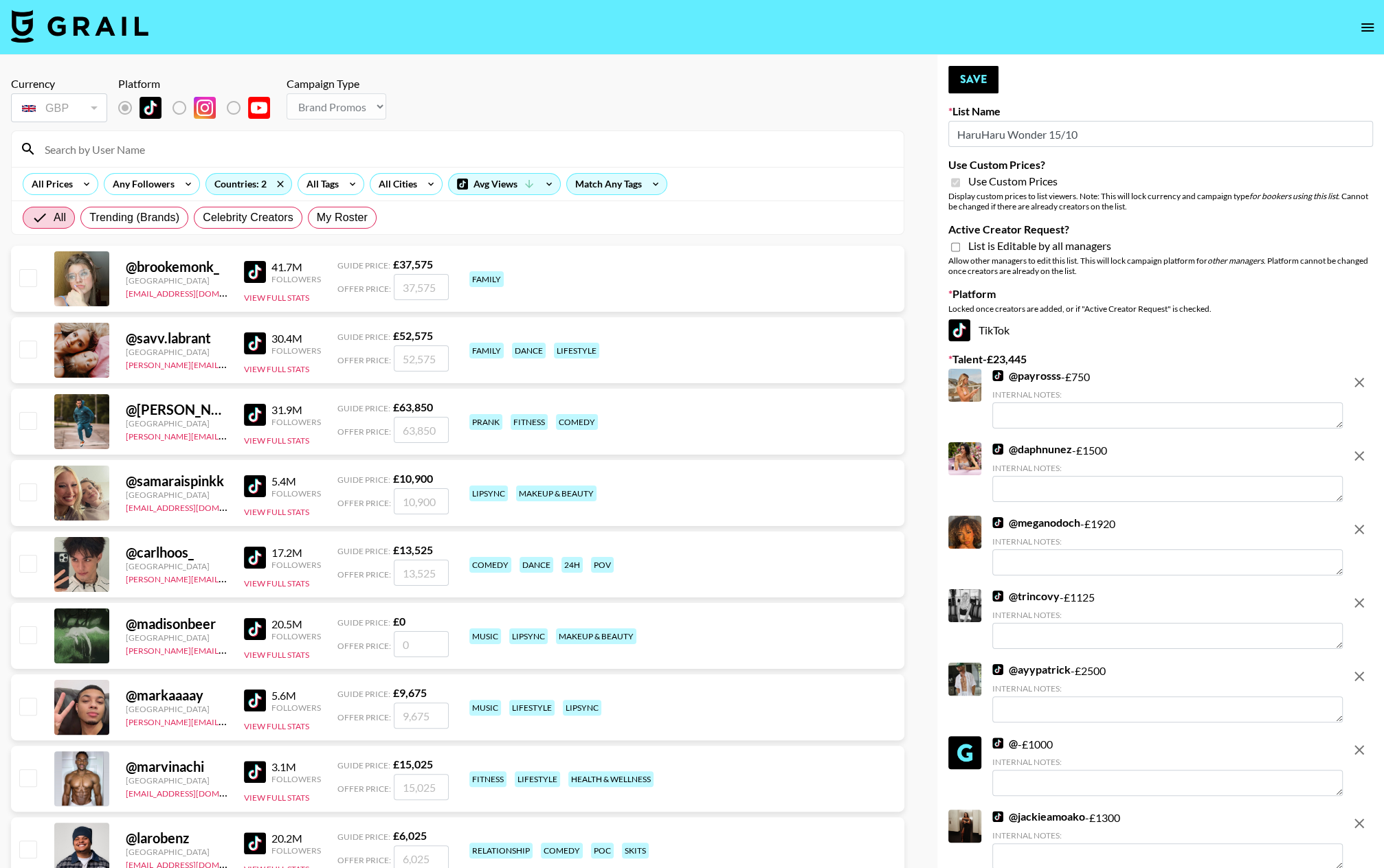
click at [1203, 383] on icon "remove" at bounding box center [1359, 382] width 10 height 10
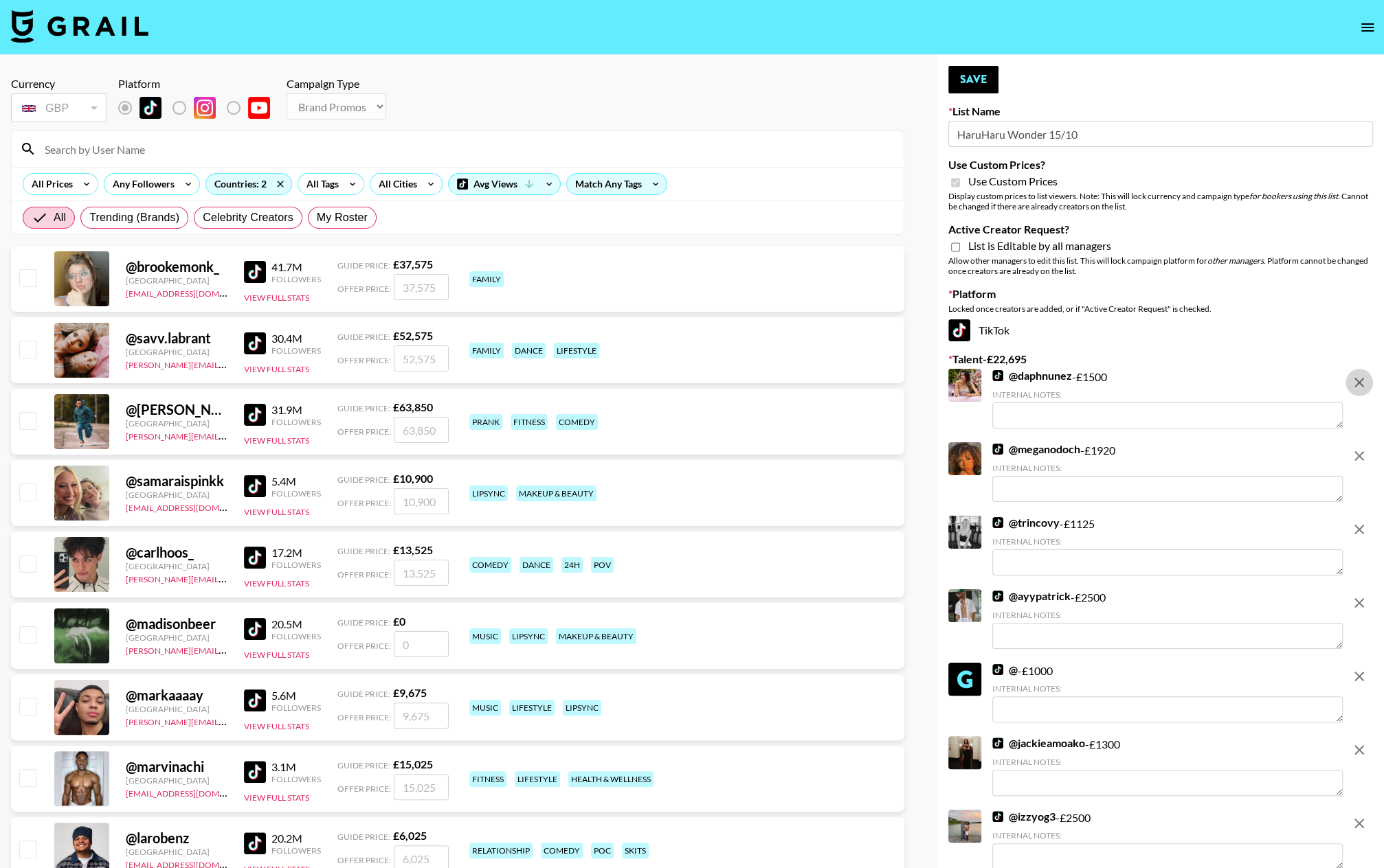
click at [1203, 383] on icon "remove" at bounding box center [1359, 382] width 10 height 10
click at [1203, 451] on icon "remove" at bounding box center [1359, 456] width 10 height 10
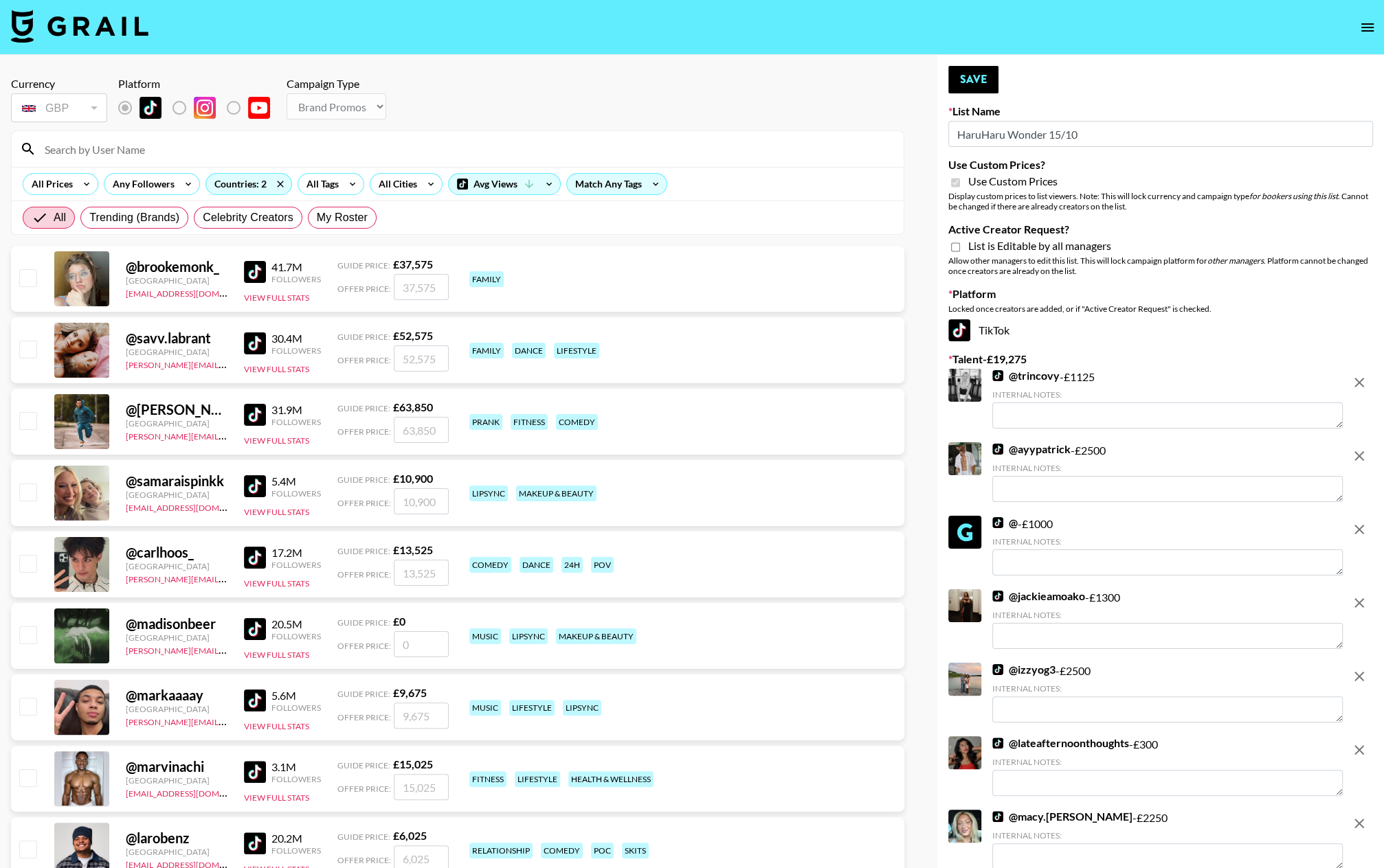
click at [1203, 383] on icon "remove" at bounding box center [1359, 382] width 10 height 10
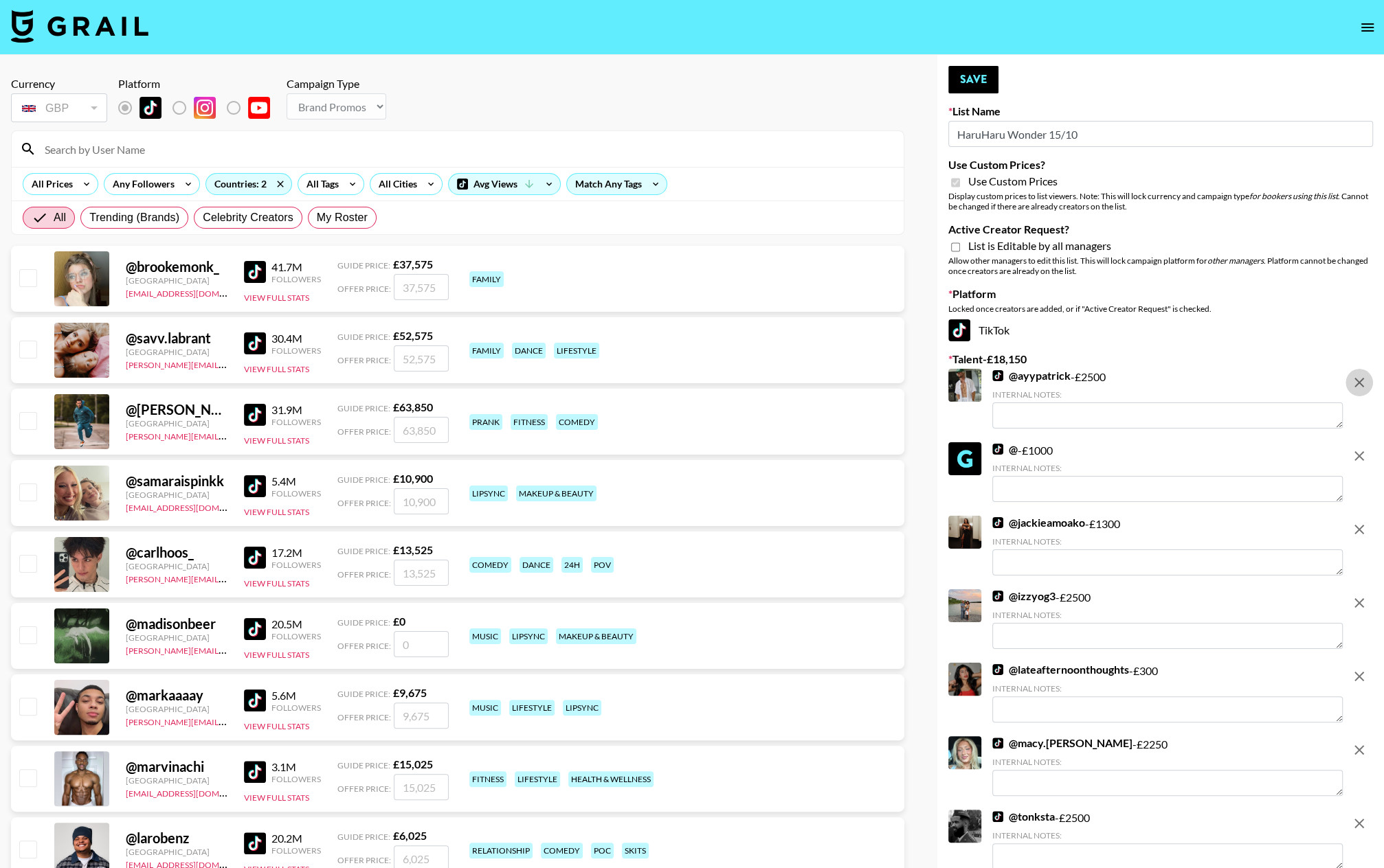
click at [1203, 383] on icon "remove" at bounding box center [1359, 382] width 10 height 10
click at [1203, 451] on icon "remove" at bounding box center [1359, 456] width 10 height 10
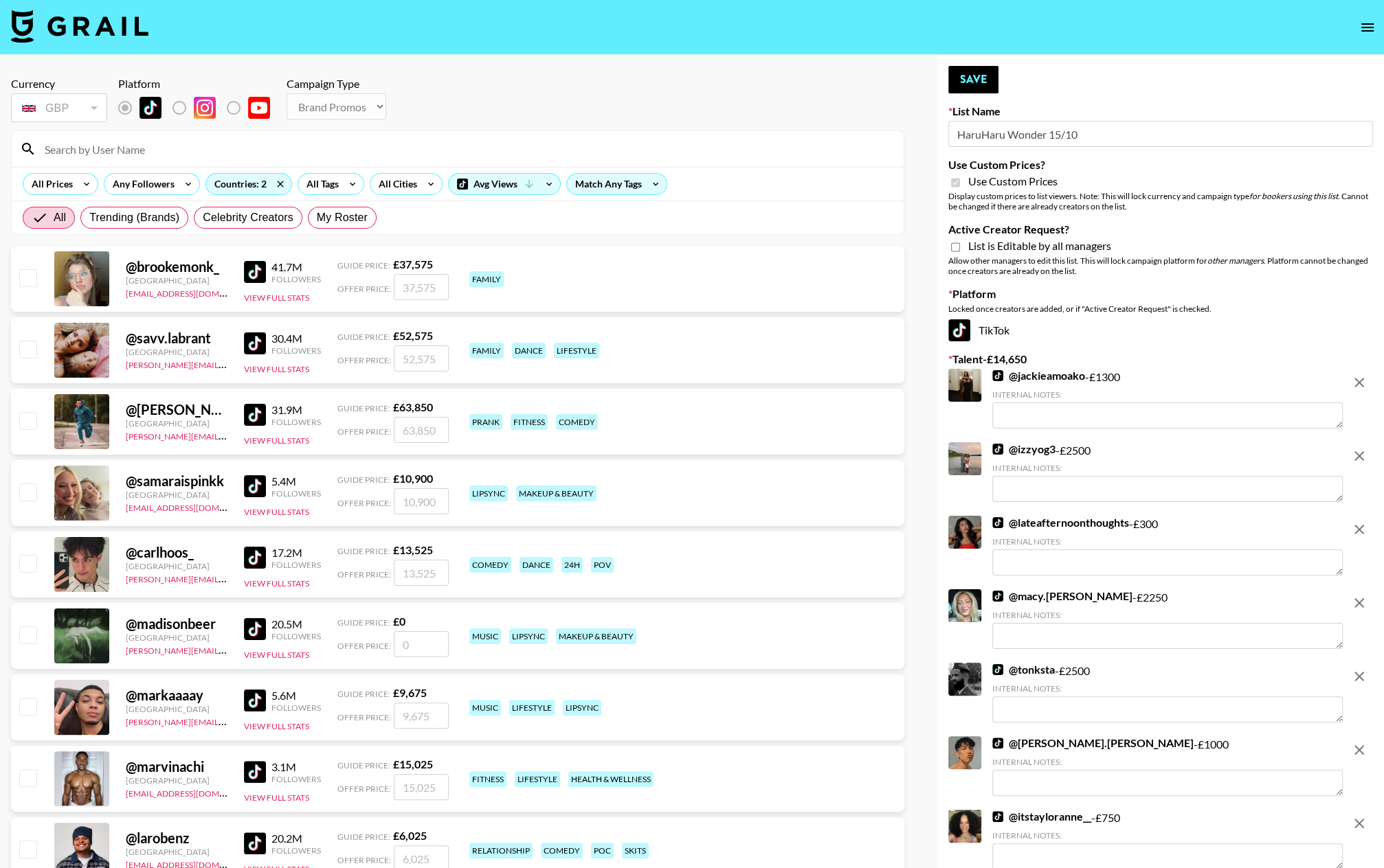
click at [1203, 383] on icon "remove" at bounding box center [1359, 382] width 10 height 10
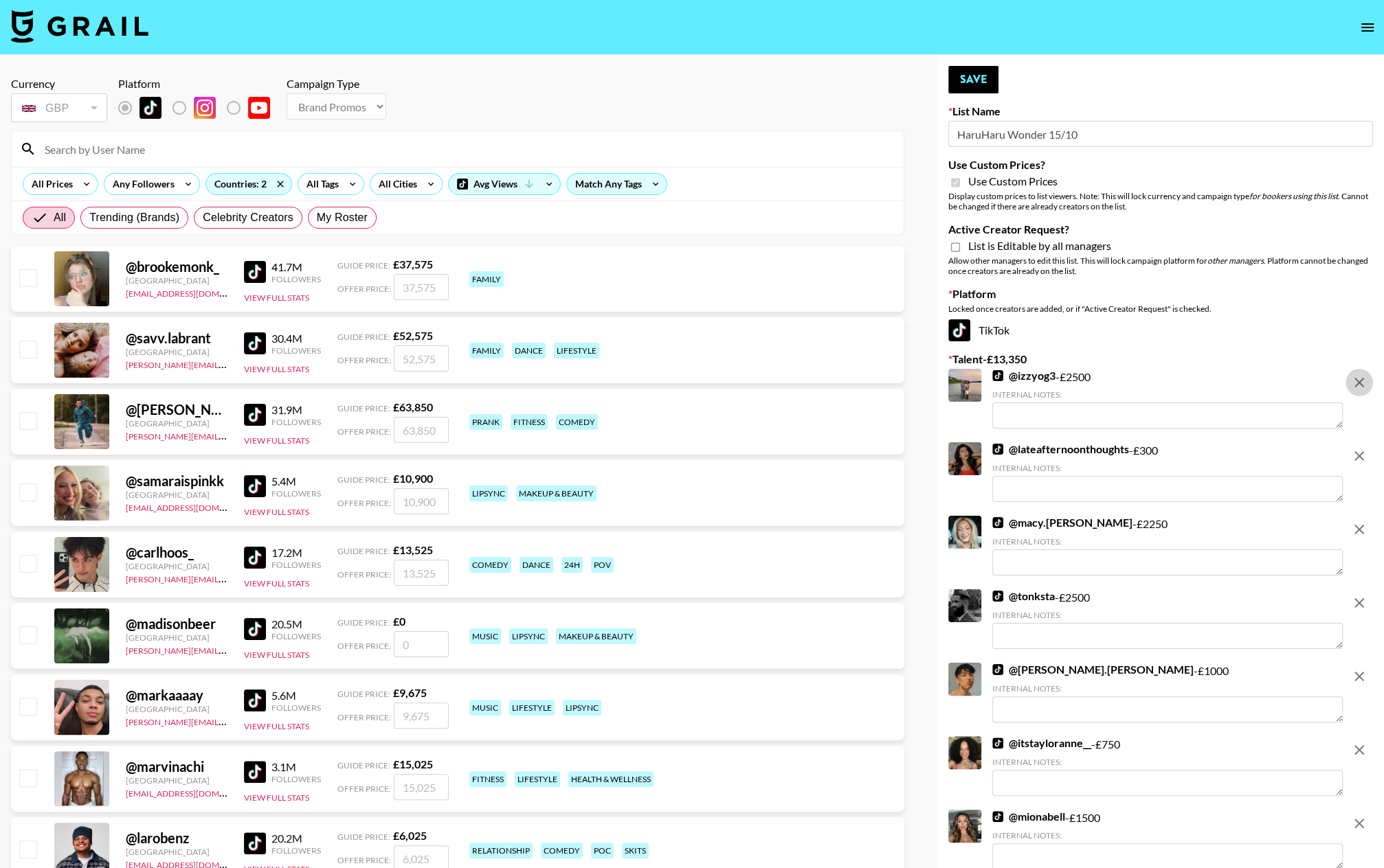
click at [1203, 383] on icon "remove" at bounding box center [1359, 382] width 10 height 10
click at [1203, 451] on icon "remove" at bounding box center [1359, 456] width 10 height 10
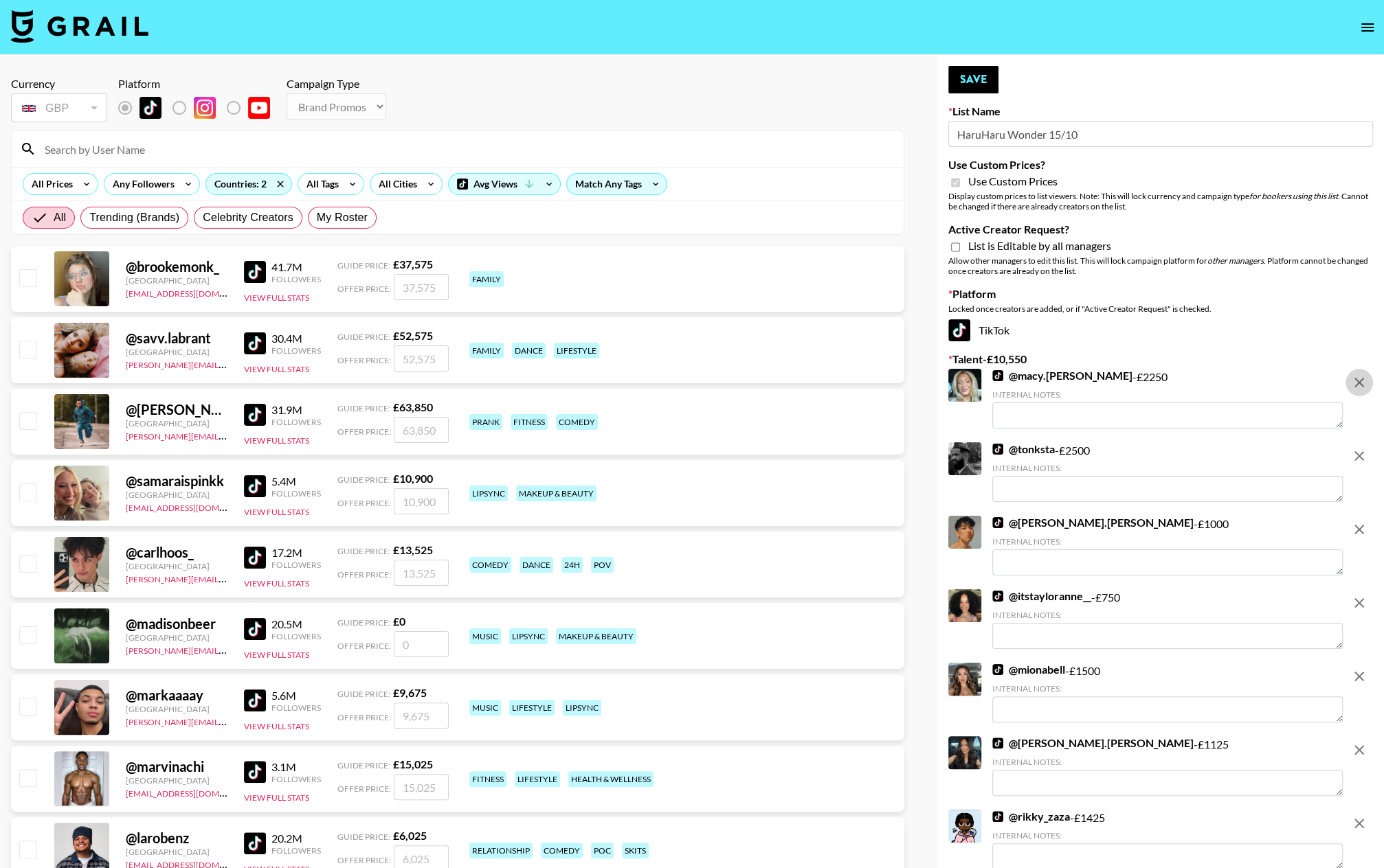
click at [1203, 383] on icon "remove" at bounding box center [1359, 382] width 10 height 10
click at [1203, 451] on icon "remove" at bounding box center [1359, 456] width 10 height 10
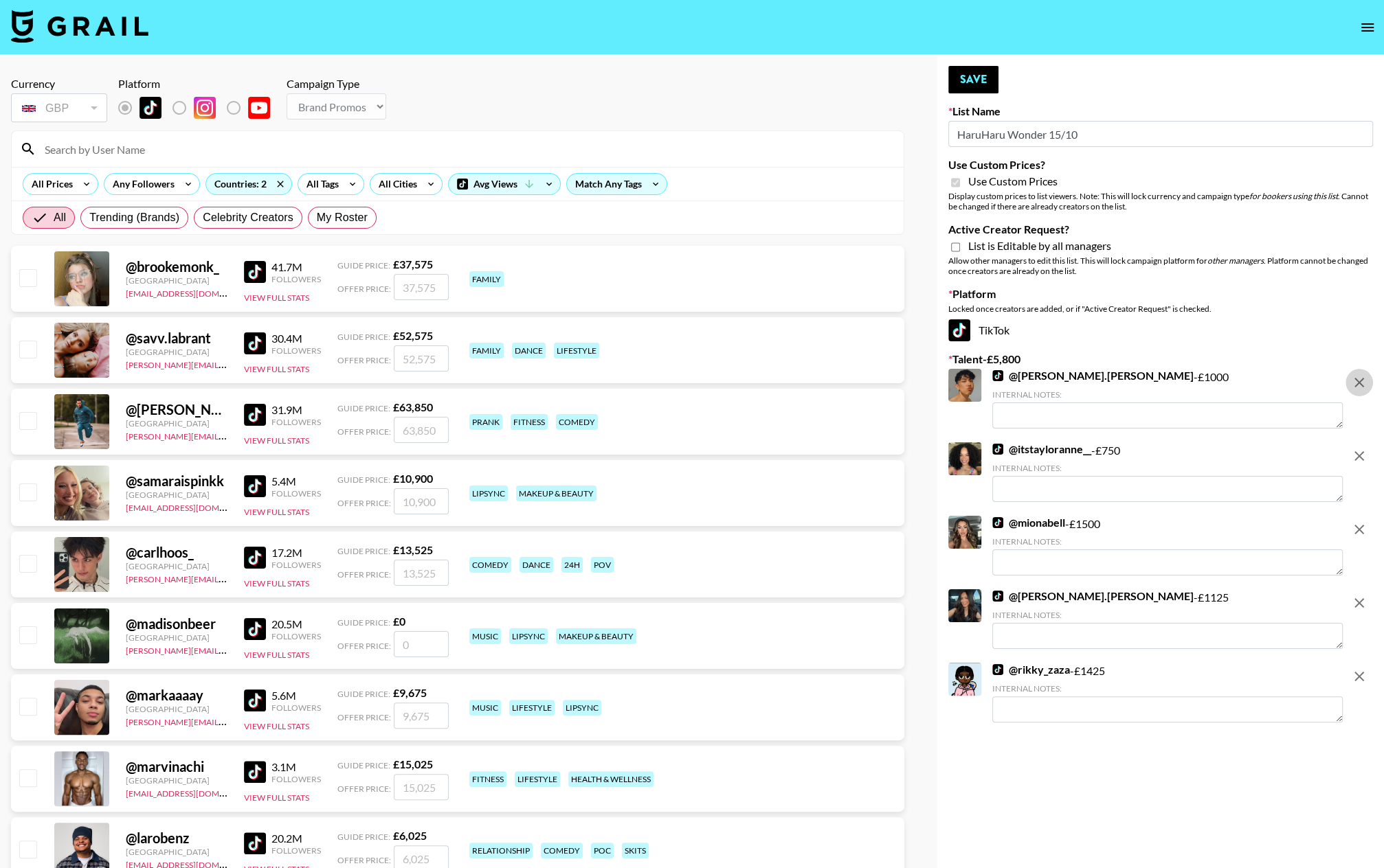
click at [1203, 383] on icon "remove" at bounding box center [1359, 382] width 10 height 10
click at [1203, 451] on icon "remove" at bounding box center [1359, 456] width 10 height 10
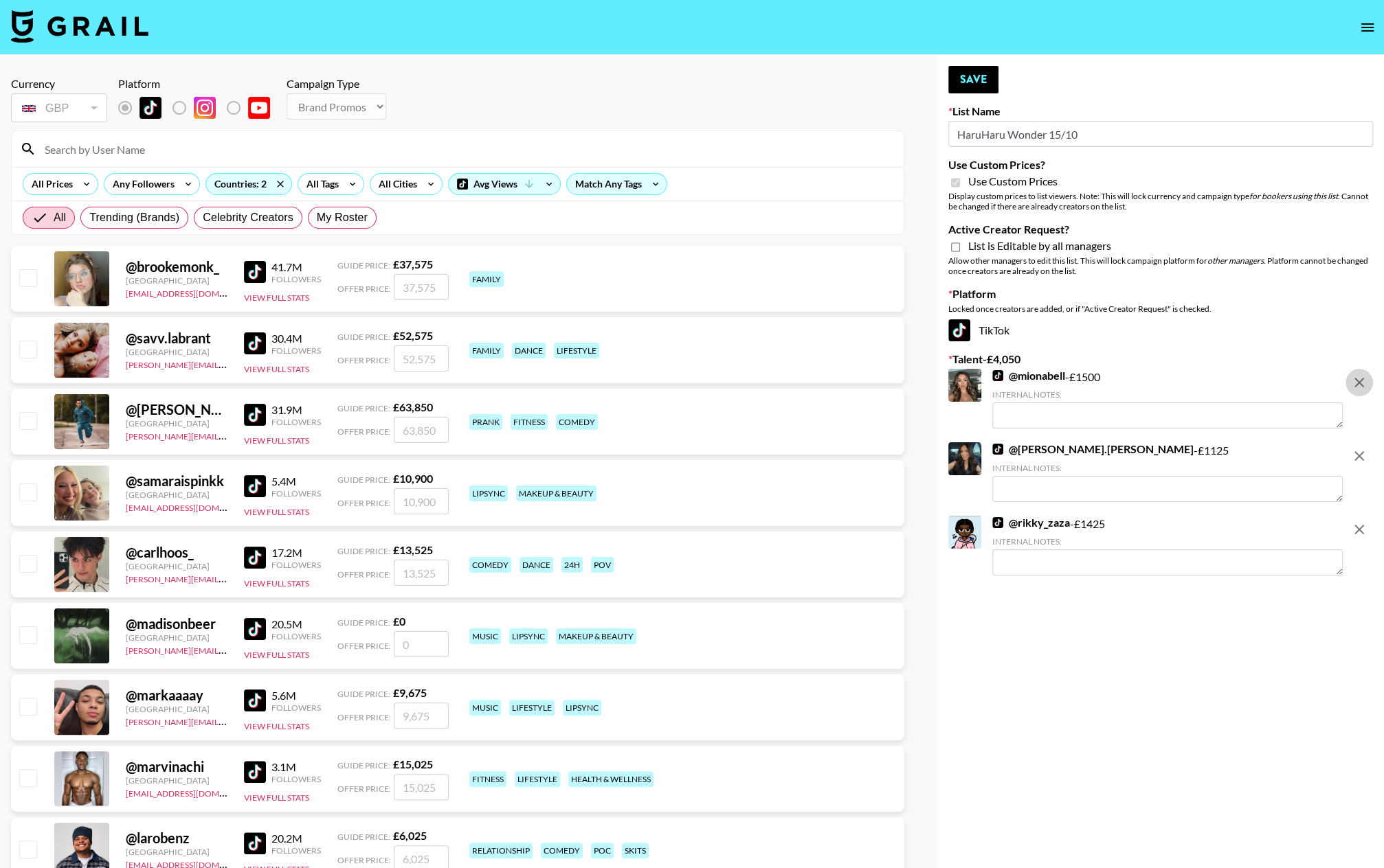
click at [1203, 383] on icon "remove" at bounding box center [1359, 382] width 10 height 10
click at [1203, 451] on icon "remove" at bounding box center [1359, 456] width 10 height 10
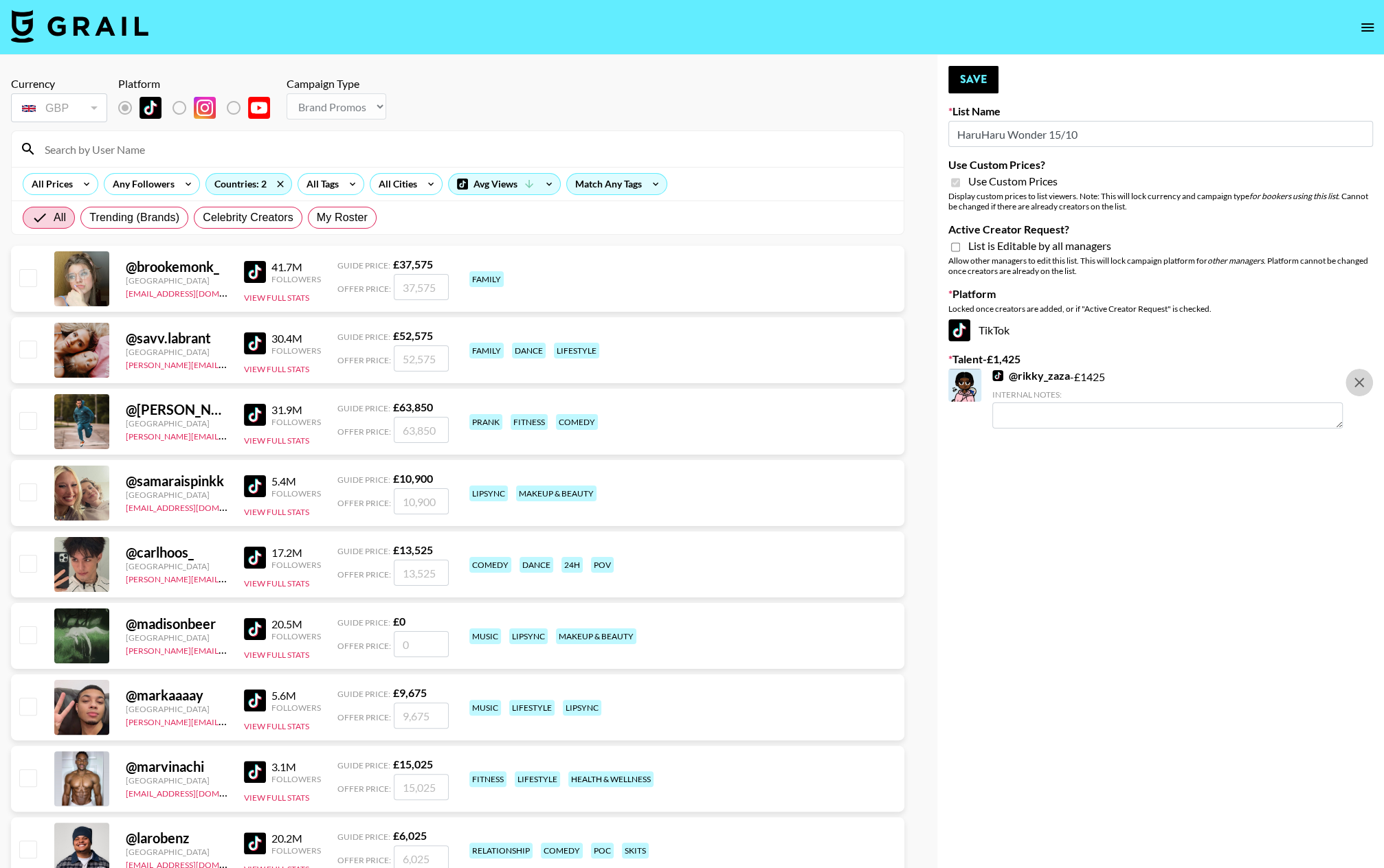
click at [1203, 383] on icon "remove" at bounding box center [1359, 382] width 10 height 10
click at [956, 248] on input "Active Creator Request?" at bounding box center [955, 247] width 9 height 12
checkbox input "true"
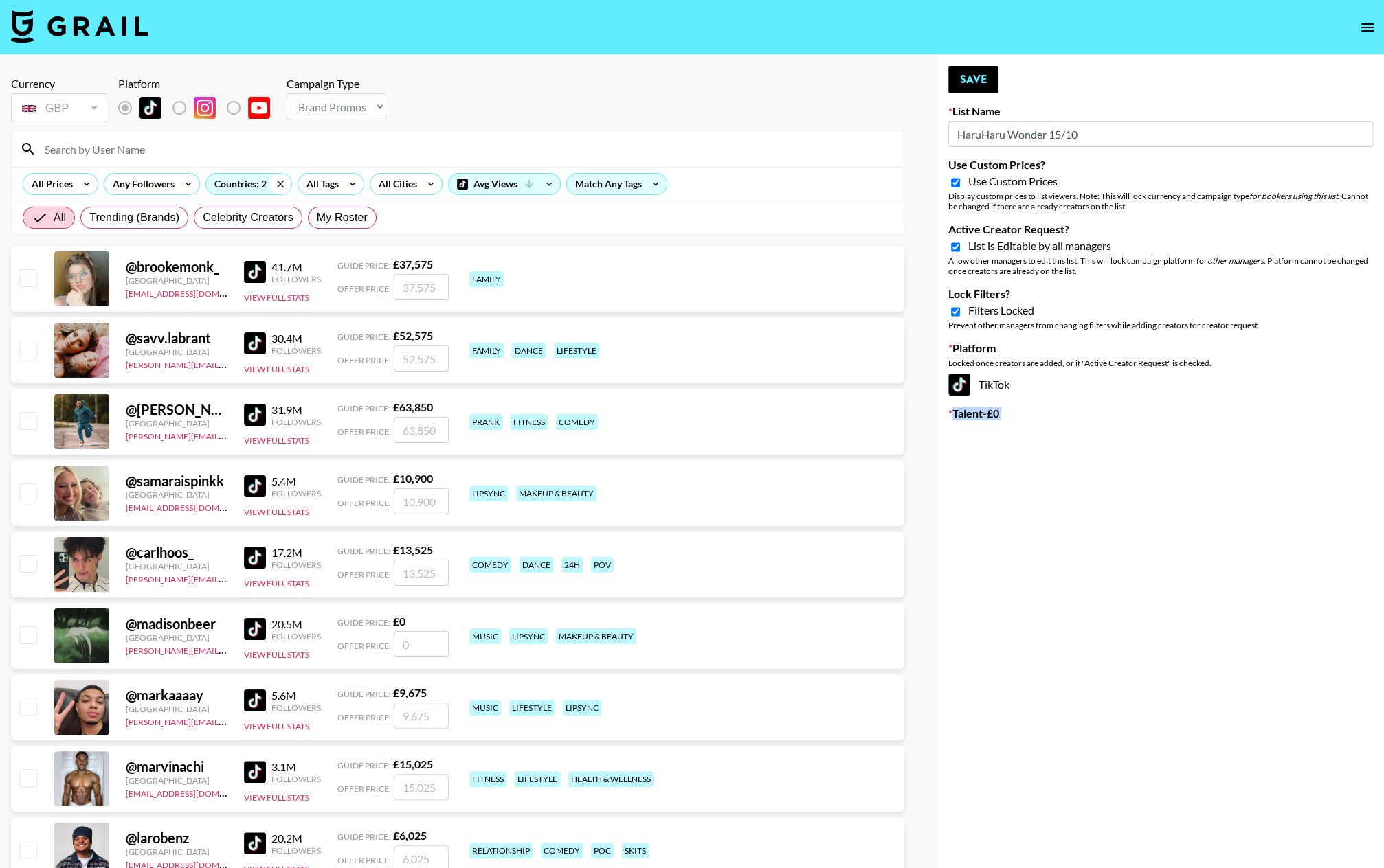
click at [275, 182] on icon at bounding box center [280, 183] width 22 height 21
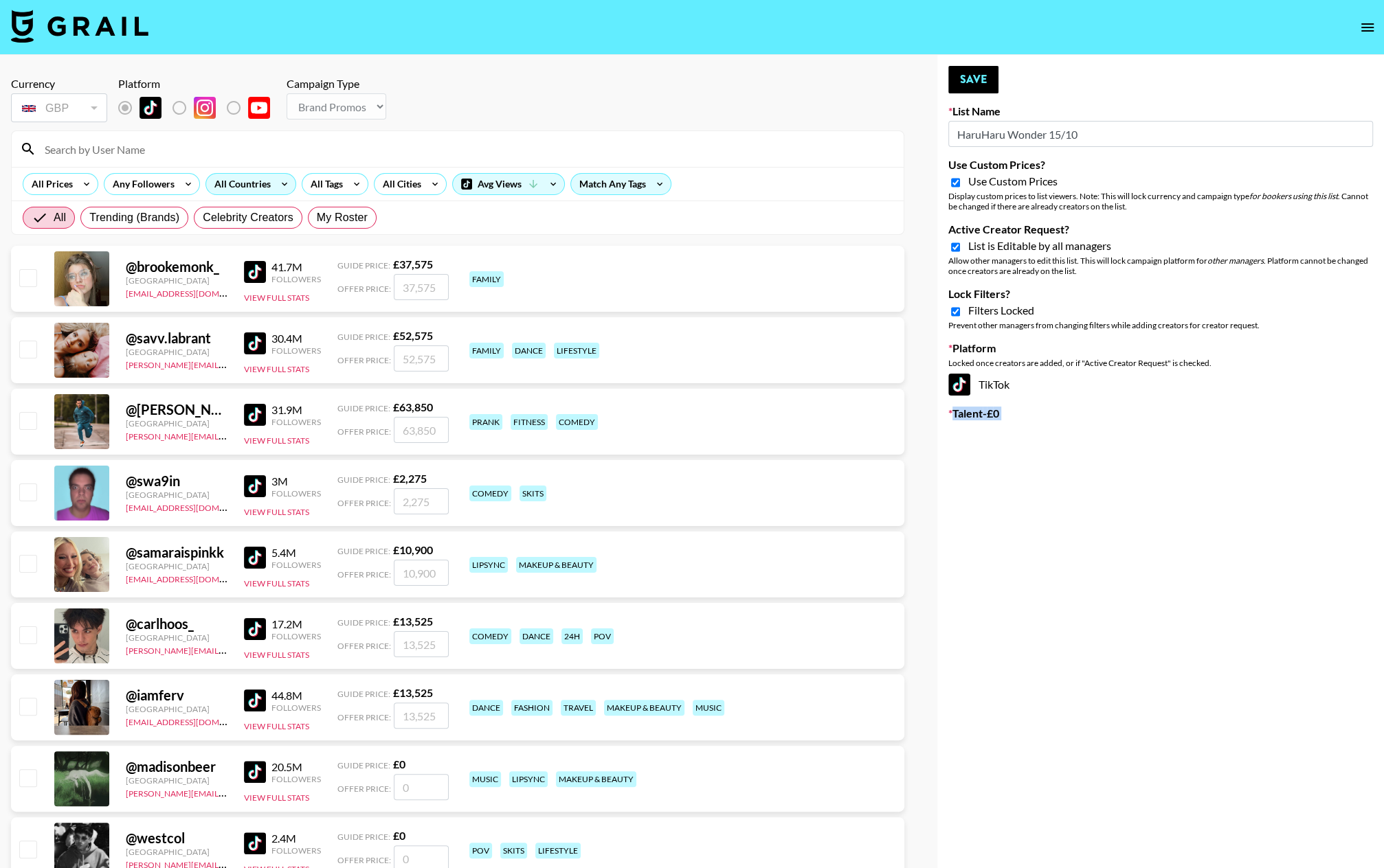
click at [956, 312] on input "Lock Filters?" at bounding box center [955, 311] width 9 height 12
checkbox input "false"
drag, startPoint x: 962, startPoint y: 85, endPoint x: 721, endPoint y: 60, distance: 242.3
click at [962, 85] on button "Save" at bounding box center [973, 79] width 50 height 27
type input "Craftd"
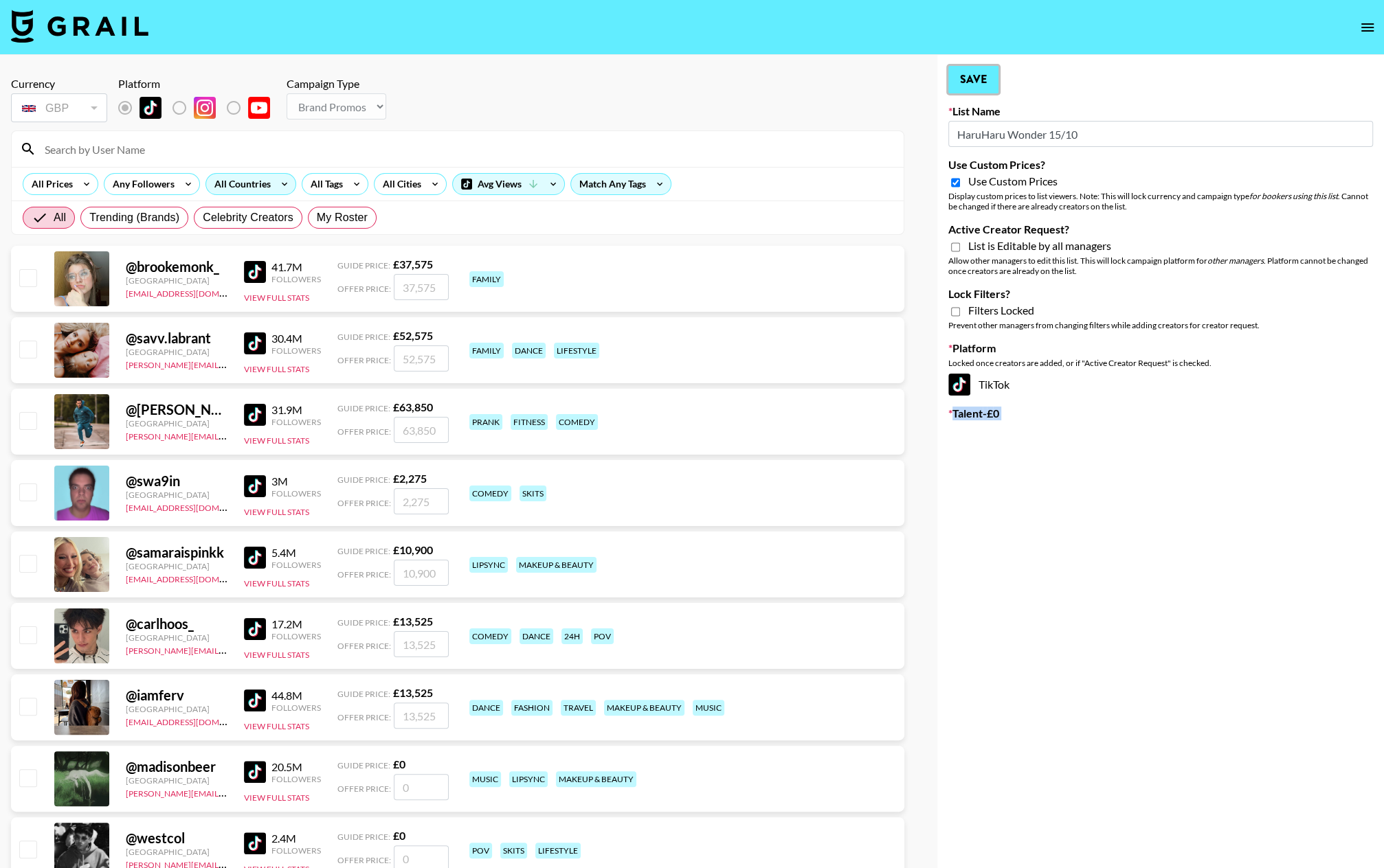
checkbox input "false"
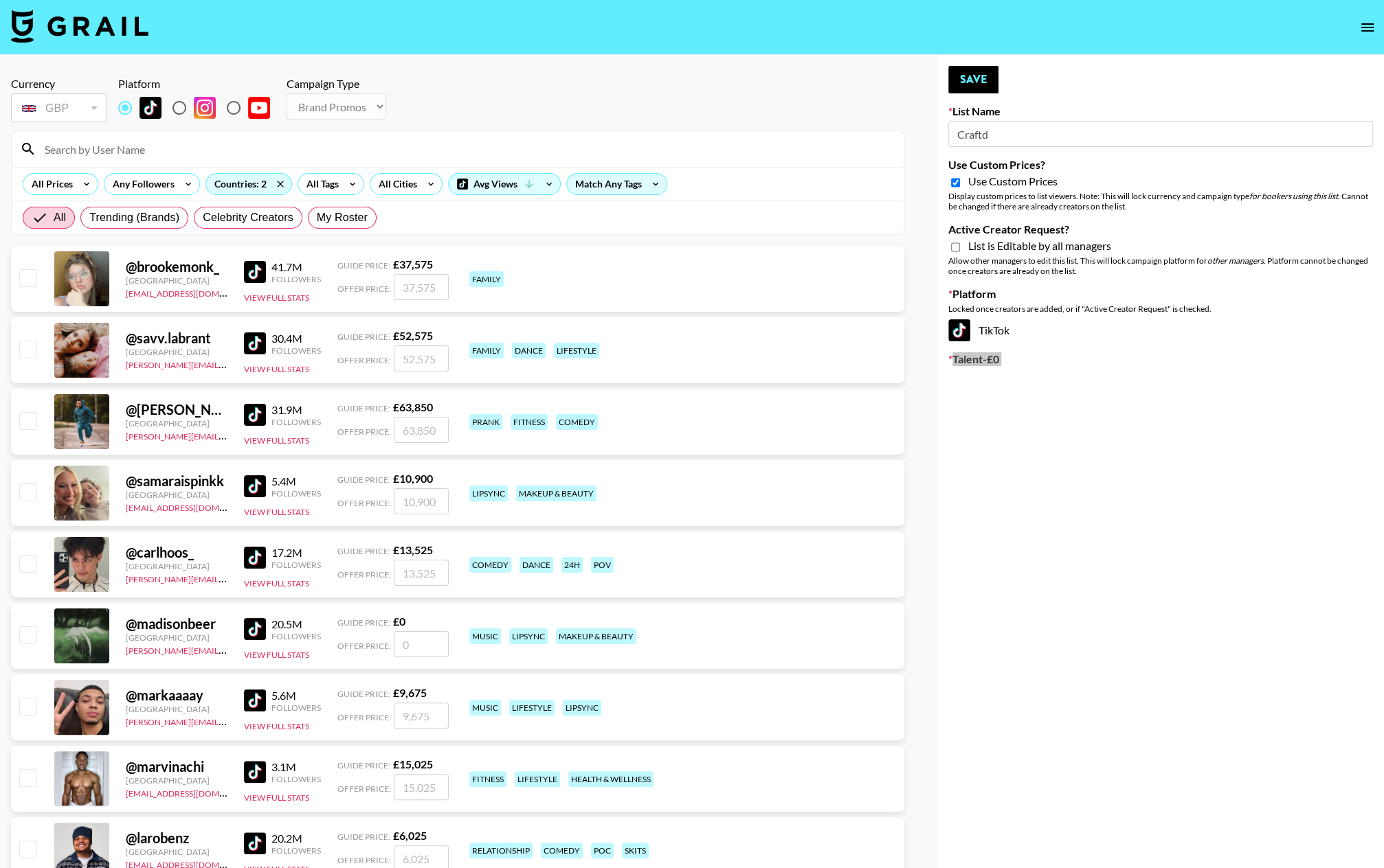
type input "HaruHaru Wonder 15/10"
checkbox input "true"
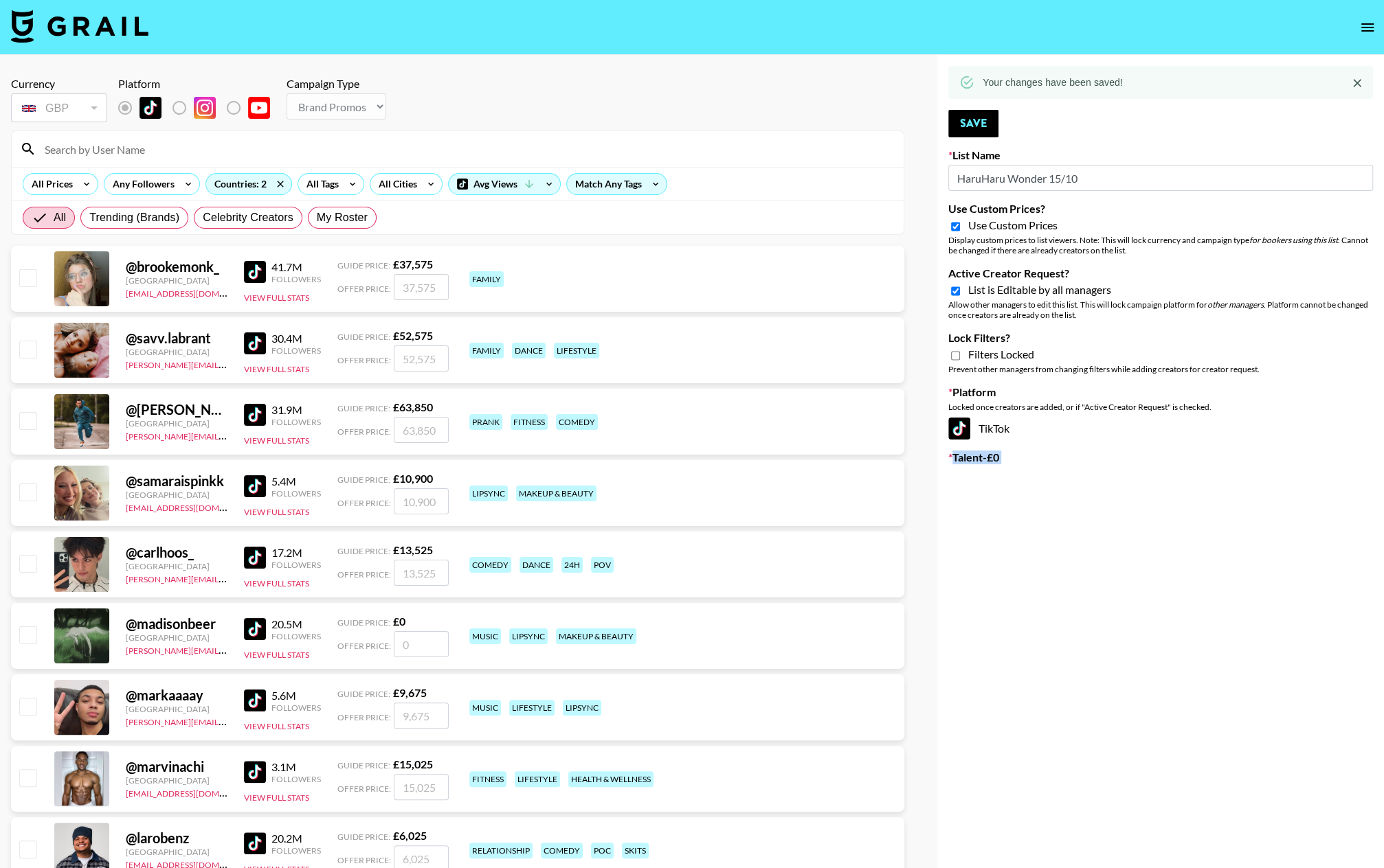
click at [1203, 33] on icon "open drawer" at bounding box center [1367, 27] width 17 height 17
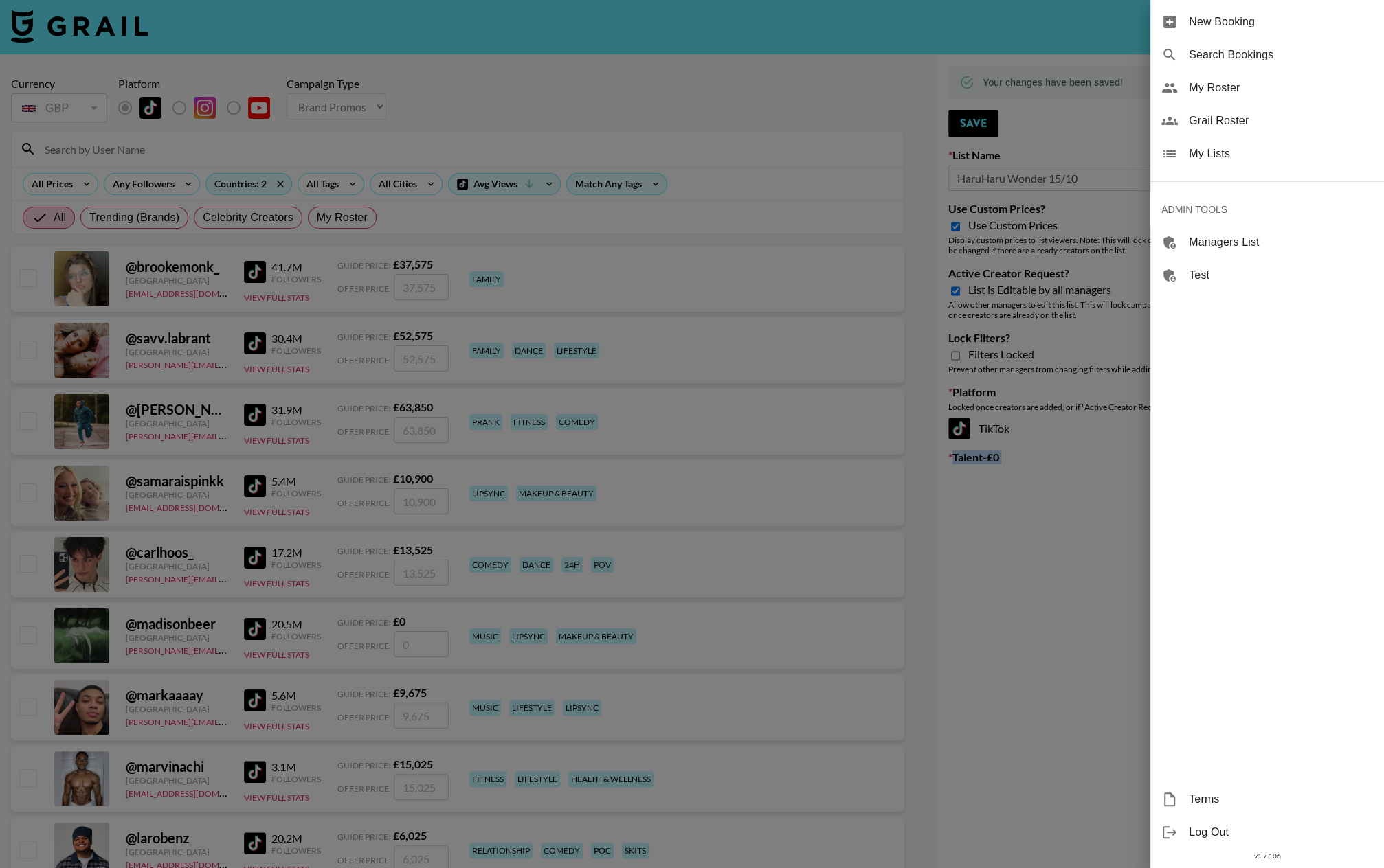
click at [1203, 159] on span "My Lists" at bounding box center [1281, 154] width 184 height 17
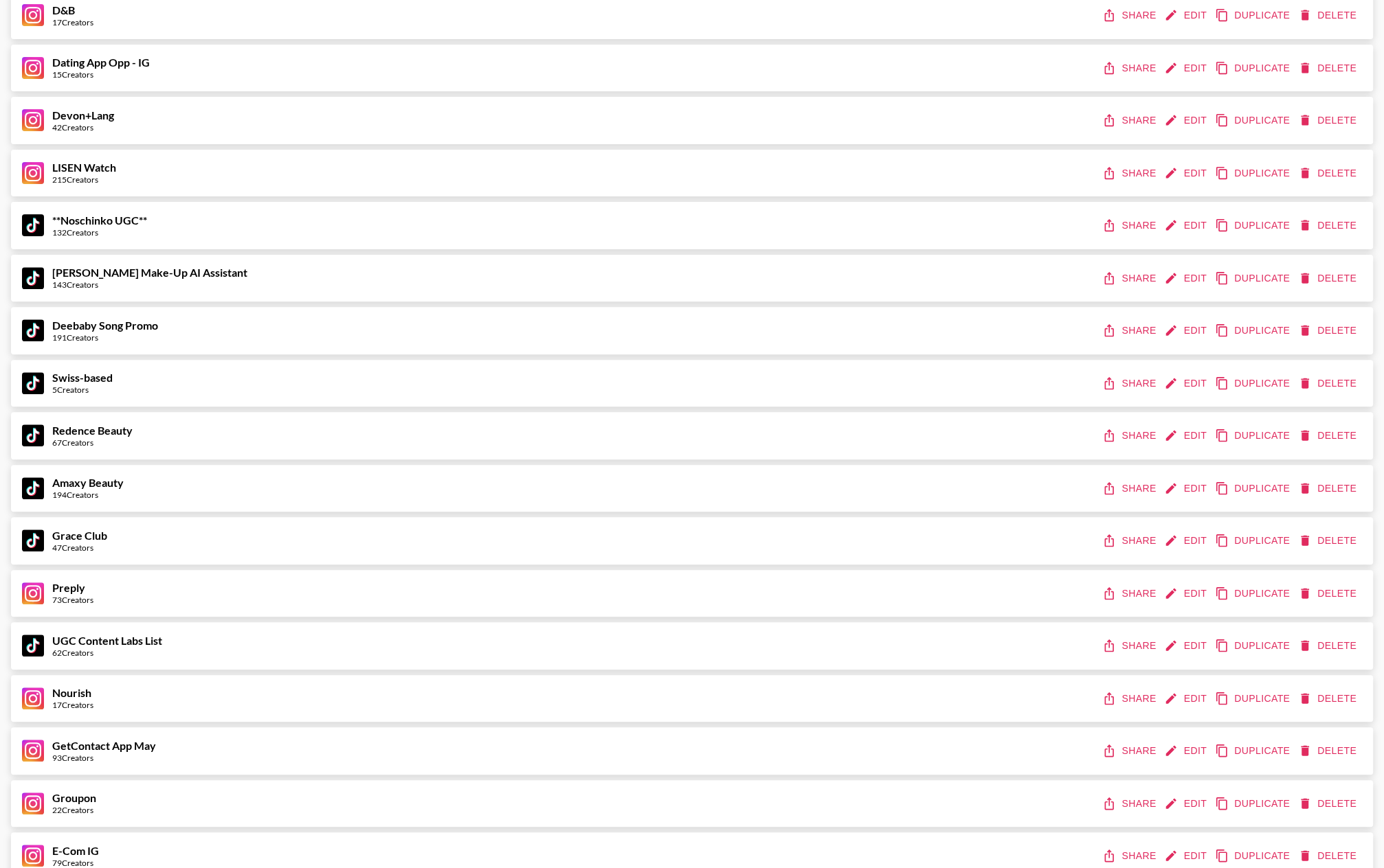
scroll to position [434, 0]
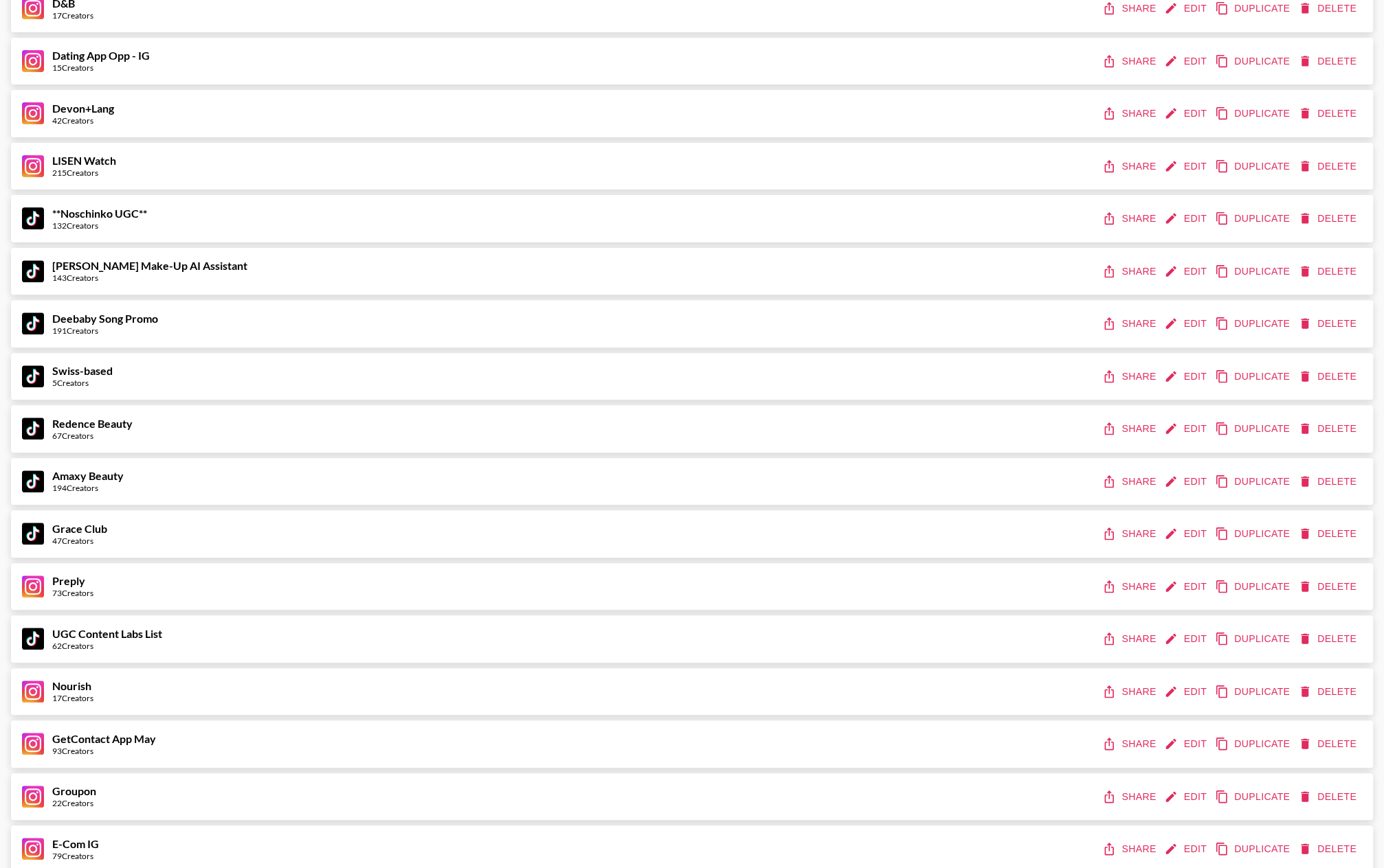
click at [1191, 531] on button "Edit" at bounding box center [1187, 534] width 51 height 26
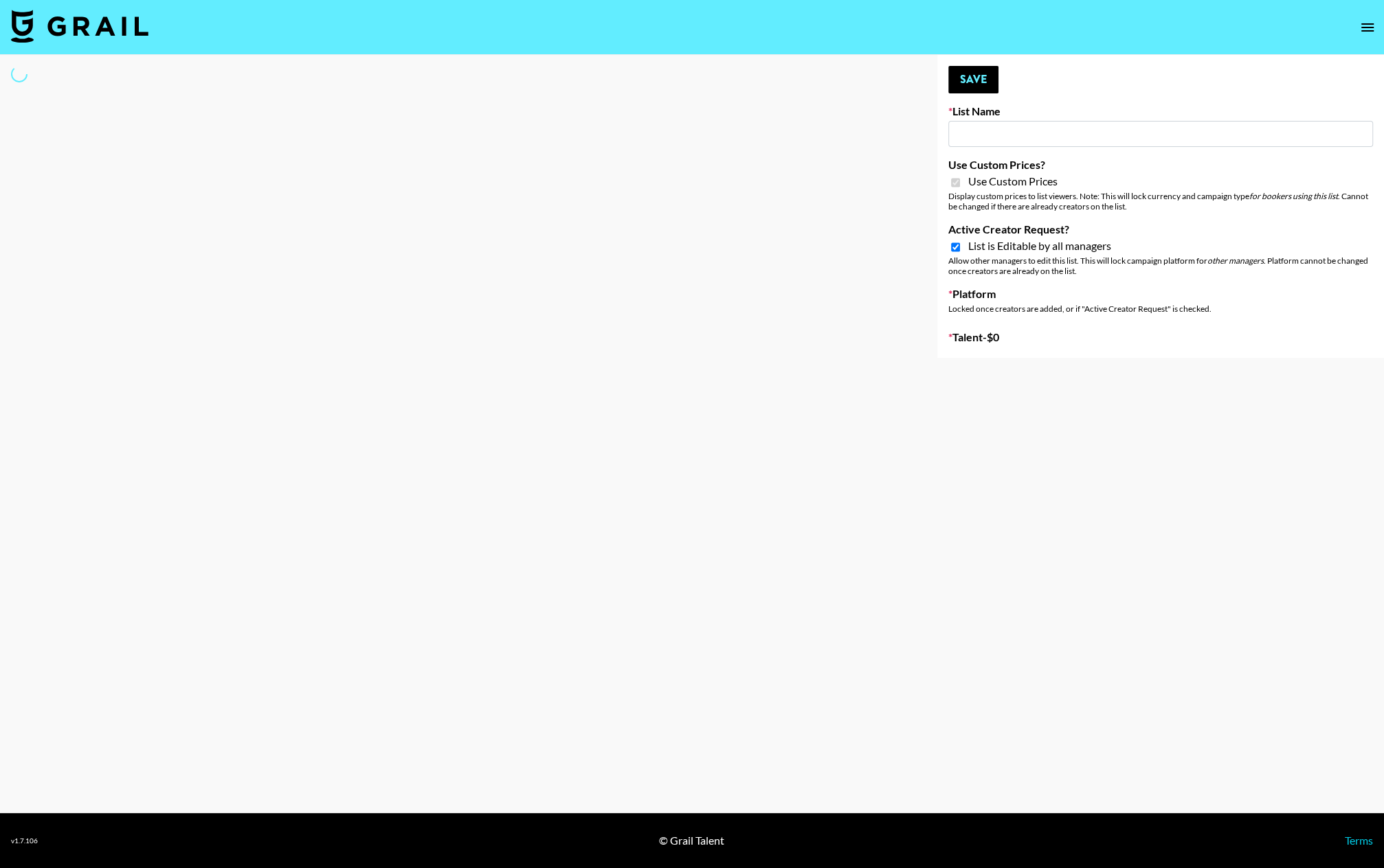
type input "Grace Club"
checkbox input "true"
select select "Brand"
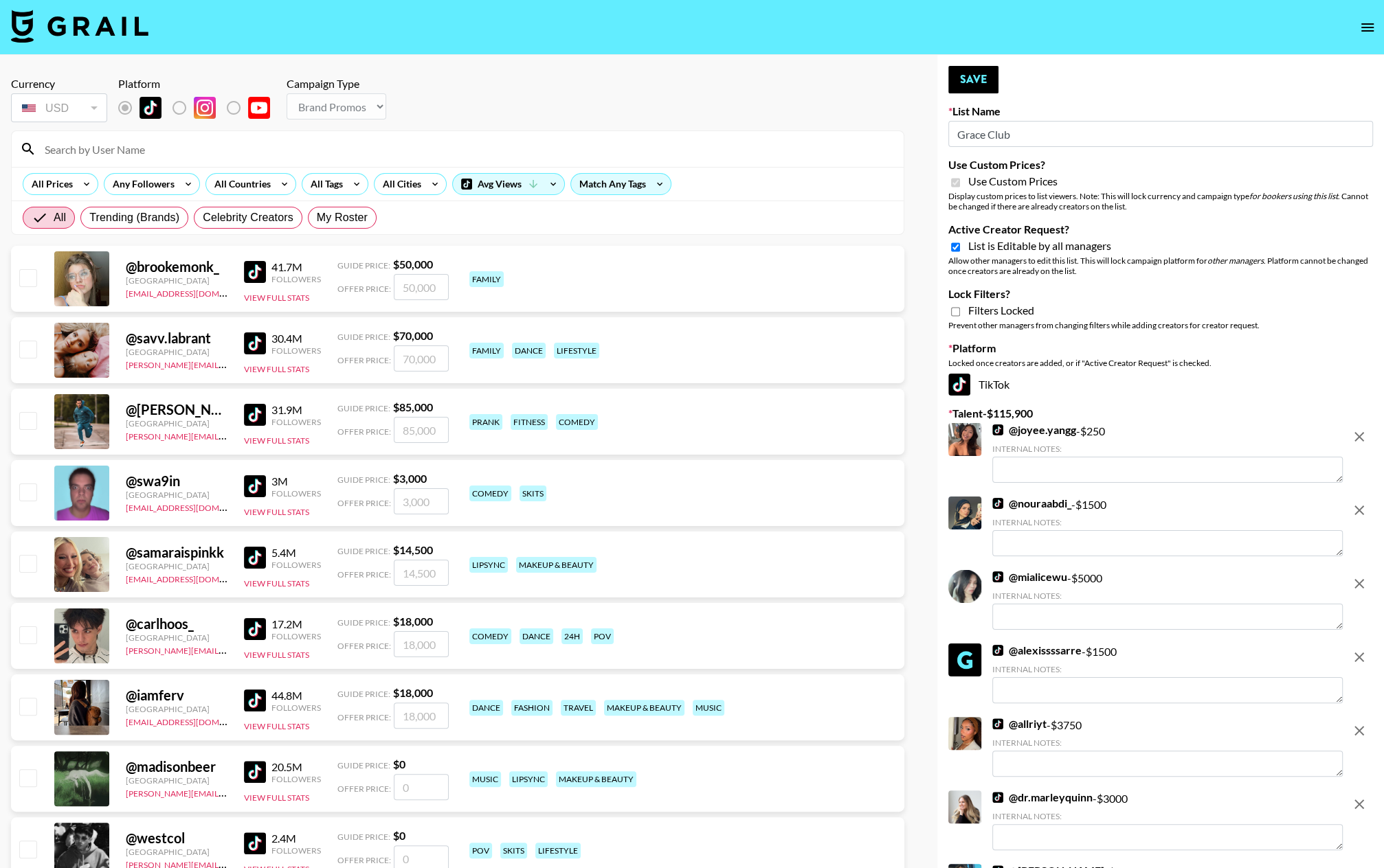
click at [996, 140] on input "Grace Club" at bounding box center [1161, 134] width 425 height 26
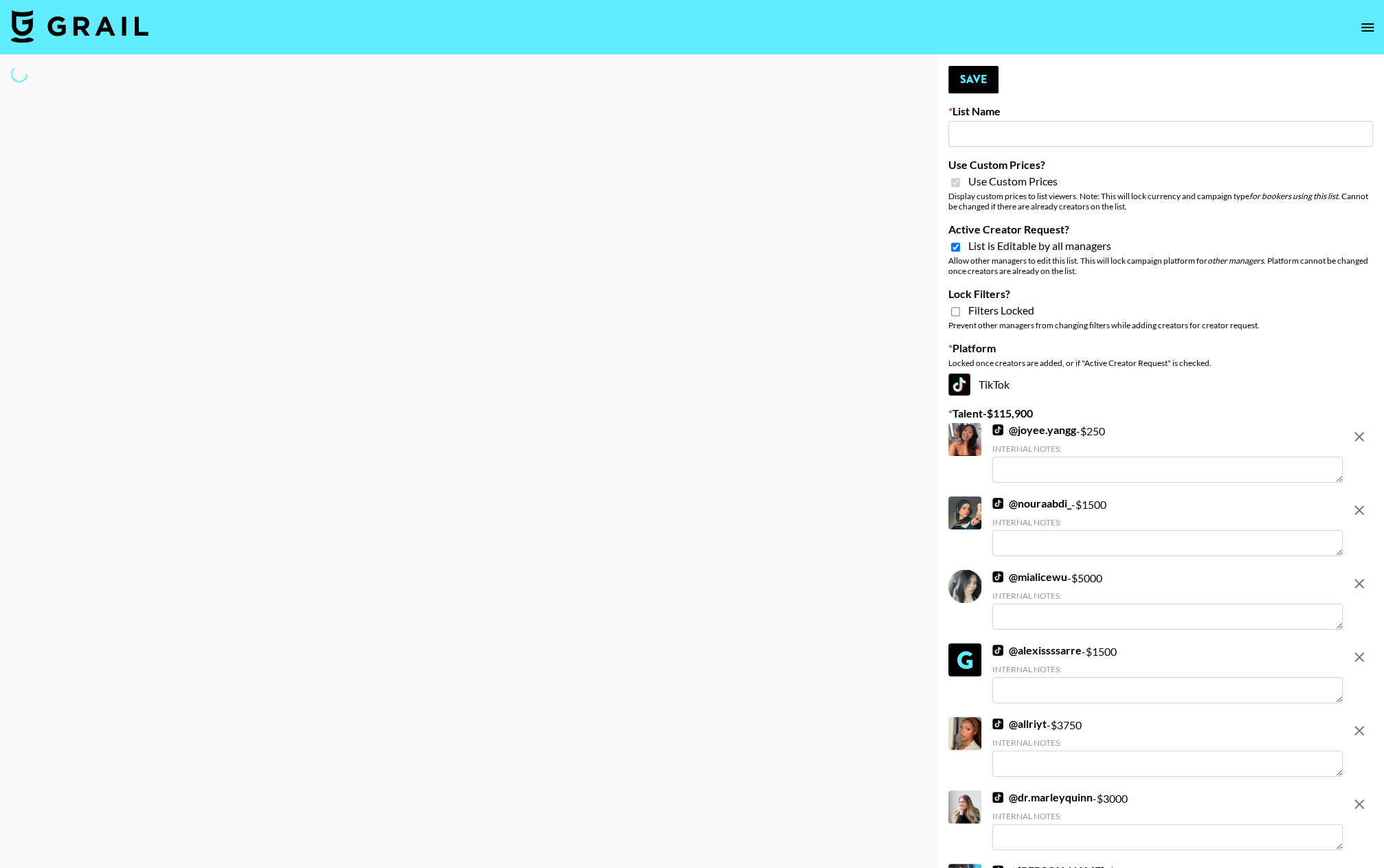
type input "W"
select select "Brand"
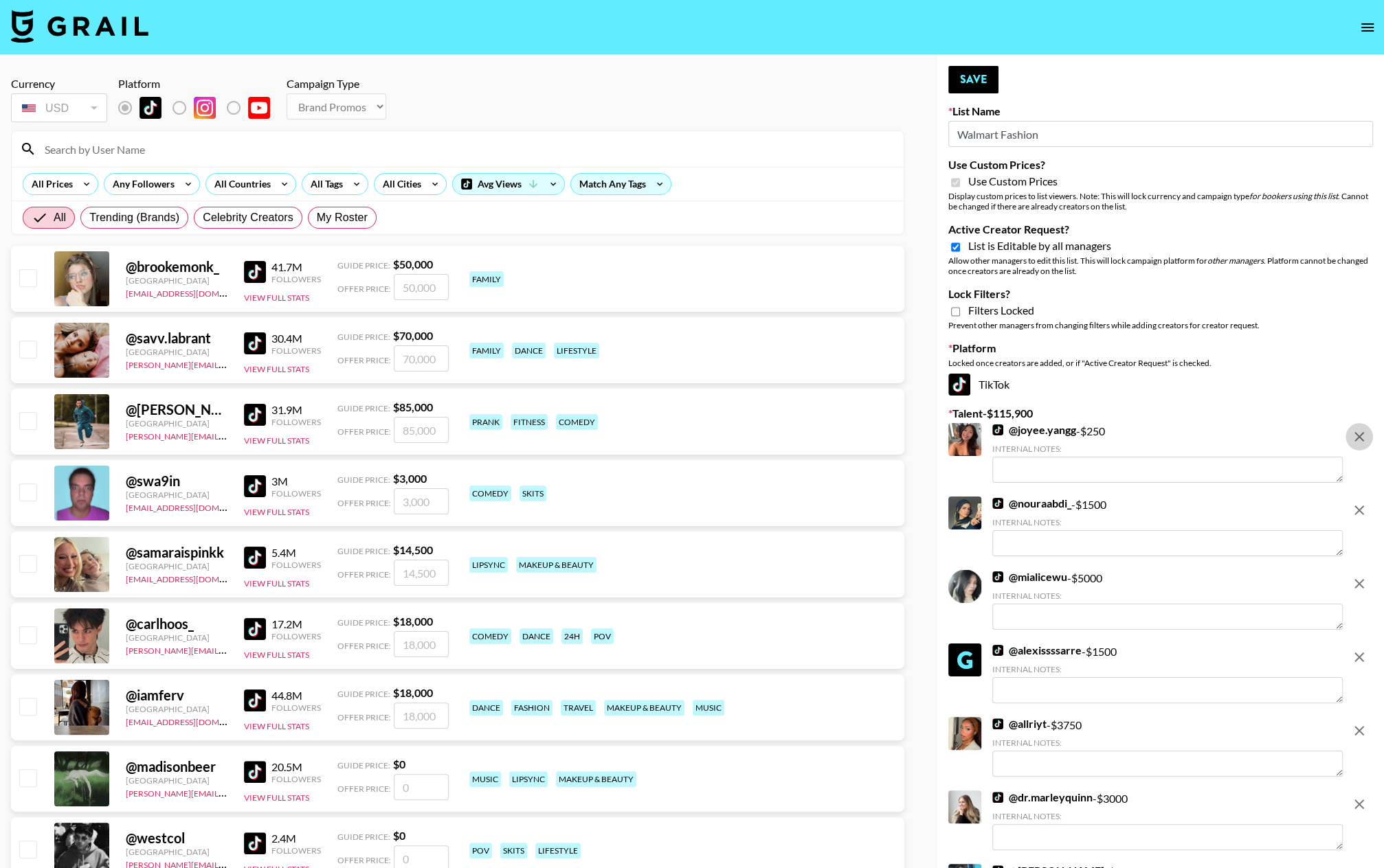
click at [1203, 425] on button "remove" at bounding box center [1359, 436] width 27 height 27
click at [1203, 496] on button "remove" at bounding box center [1359, 510] width 27 height 27
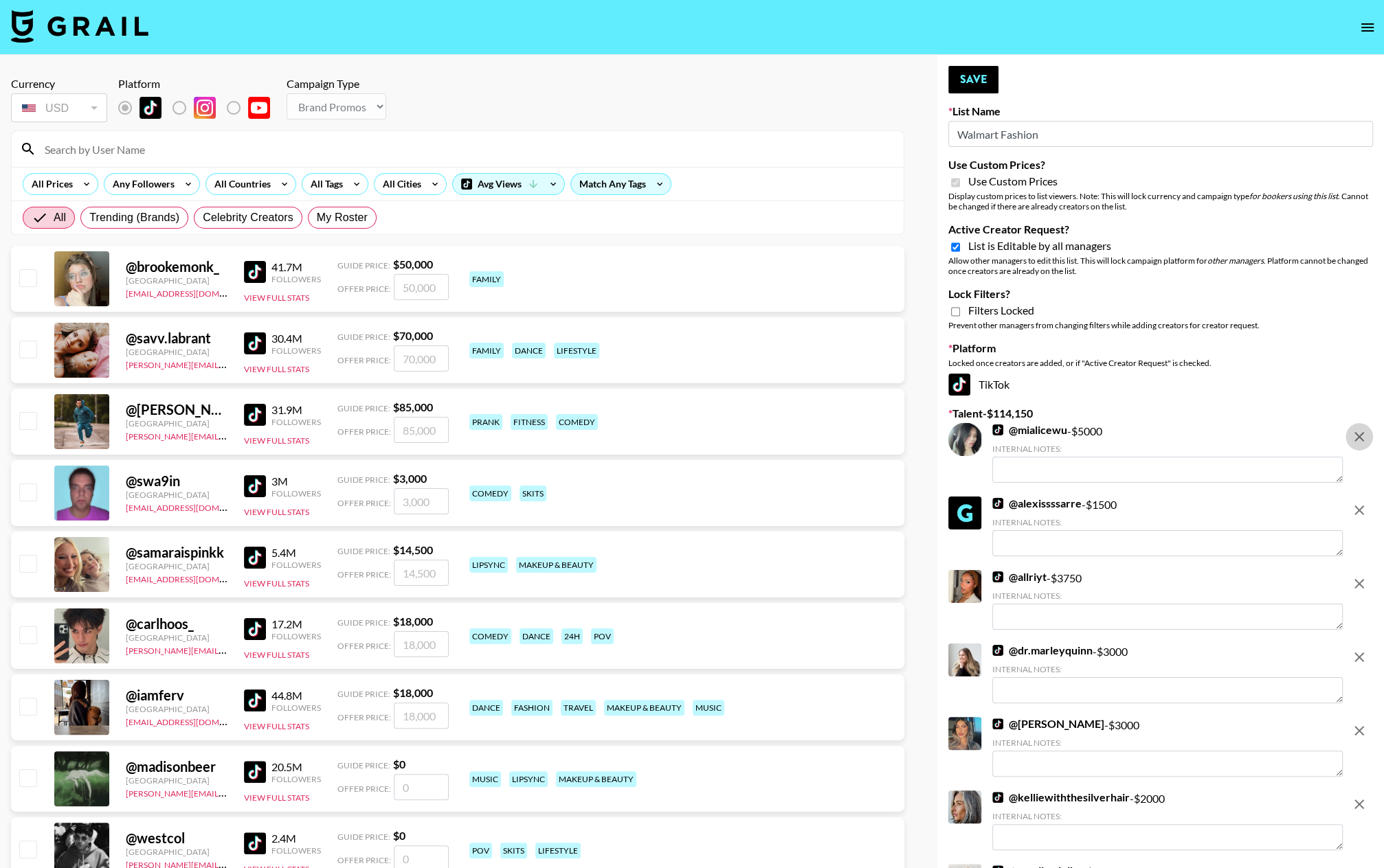
click at [1203, 425] on button "remove" at bounding box center [1359, 436] width 27 height 27
click at [1203, 496] on button "remove" at bounding box center [1359, 510] width 27 height 27
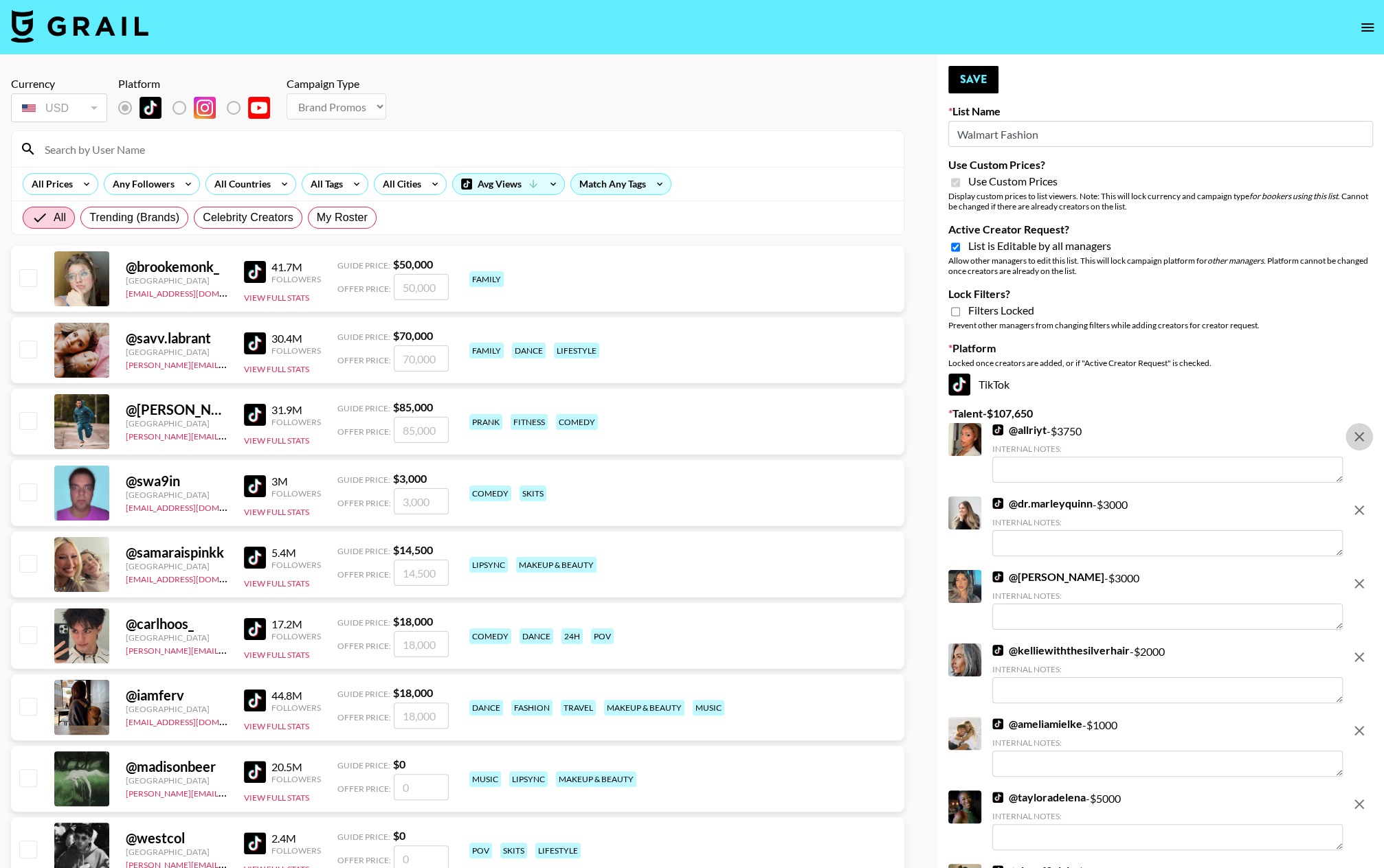
click at [1203, 425] on button "remove" at bounding box center [1359, 436] width 27 height 27
click at [1203, 496] on button "remove" at bounding box center [1359, 510] width 27 height 27
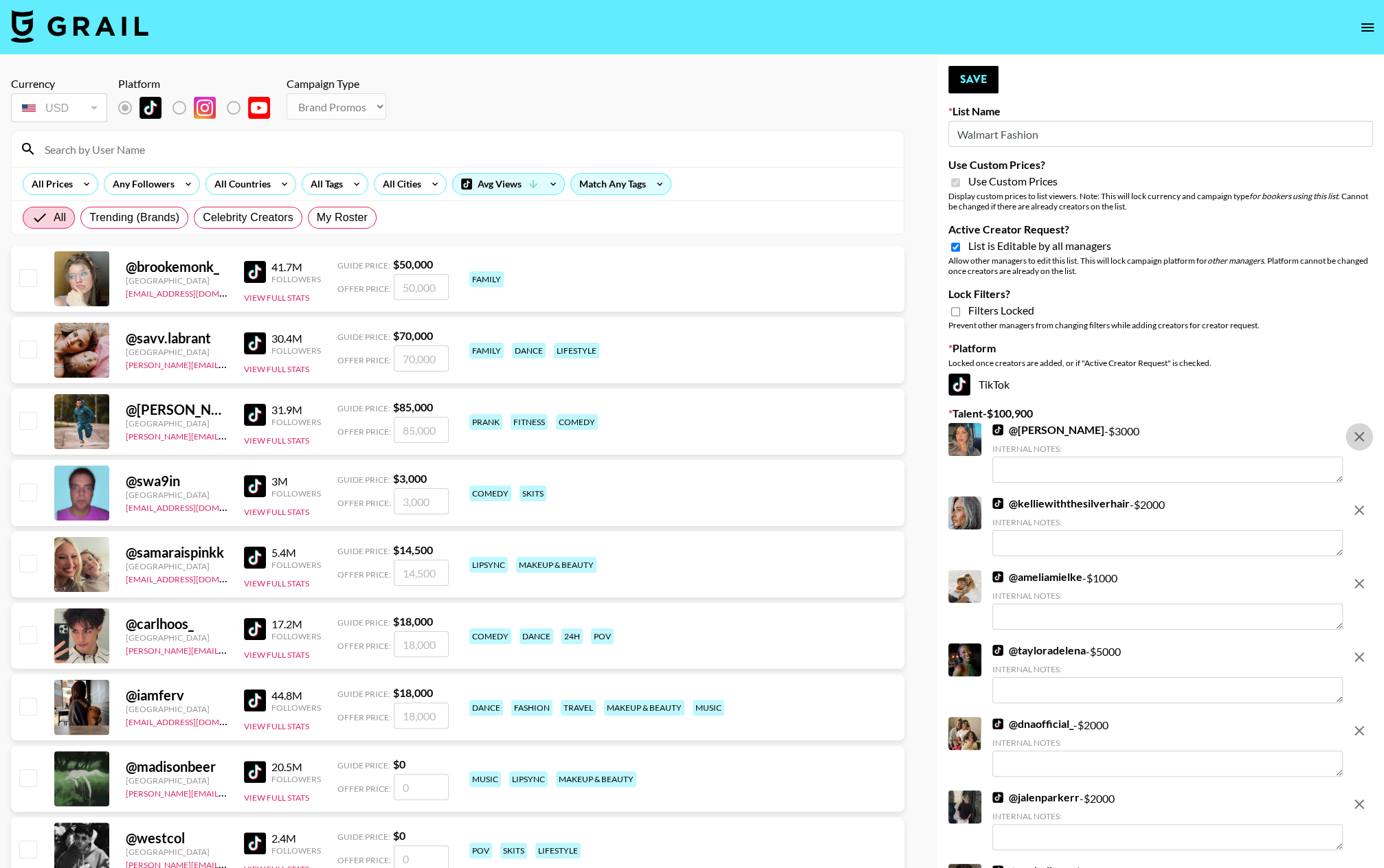
click at [1203, 431] on icon "remove" at bounding box center [1359, 437] width 17 height 17
click at [1203, 502] on icon "remove" at bounding box center [1359, 510] width 17 height 17
click at [1203, 431] on icon "remove" at bounding box center [1359, 437] width 17 height 17
click at [1203, 502] on icon "remove" at bounding box center [1359, 510] width 17 height 17
click at [1203, 431] on icon "remove" at bounding box center [1359, 437] width 17 height 17
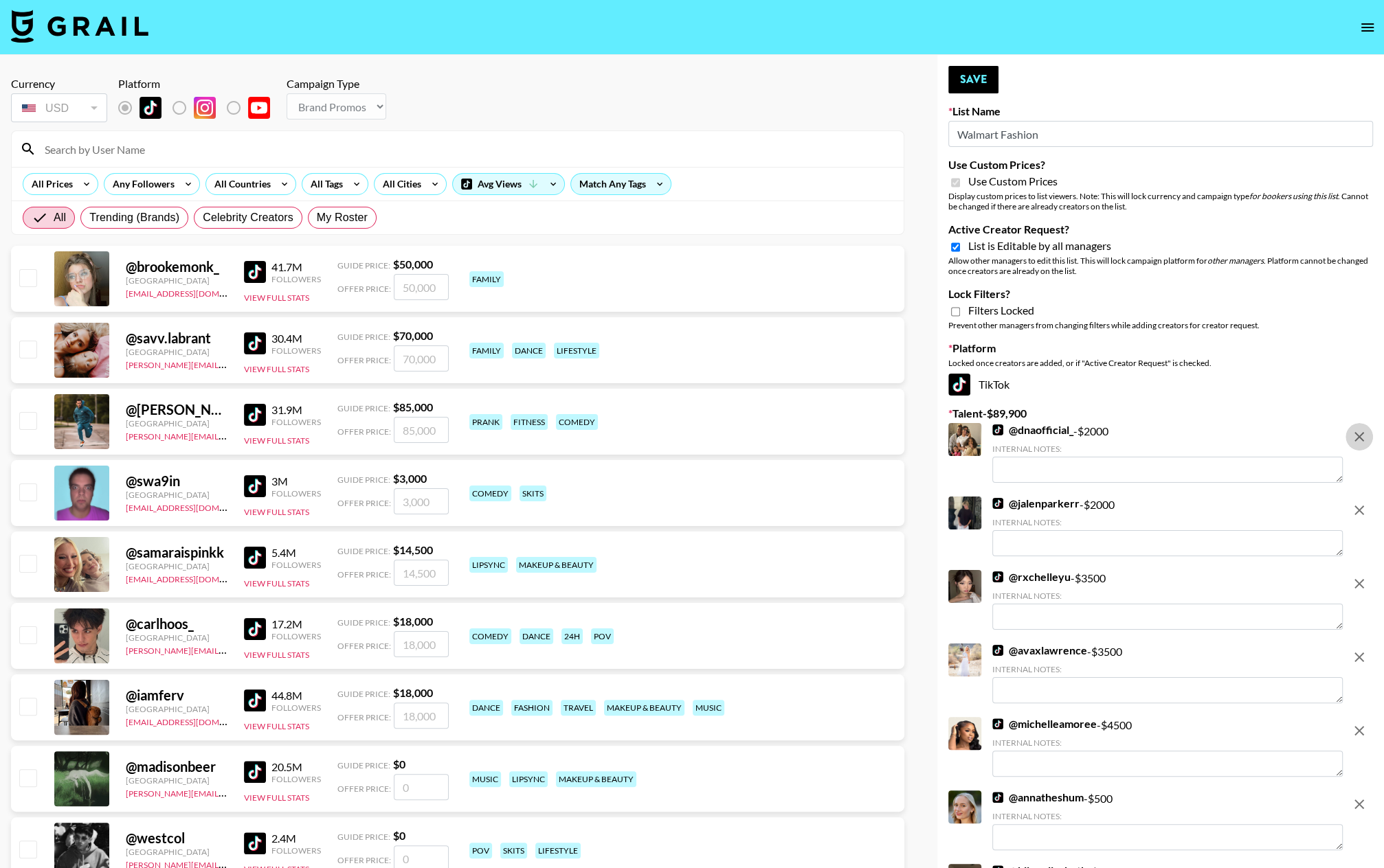
click at [1203, 505] on icon "remove" at bounding box center [1359, 510] width 10 height 10
click at [1203, 439] on icon "remove" at bounding box center [1359, 437] width 17 height 17
click at [1203, 502] on icon "remove" at bounding box center [1359, 510] width 17 height 17
click at [1203, 439] on icon "remove" at bounding box center [1359, 437] width 17 height 17
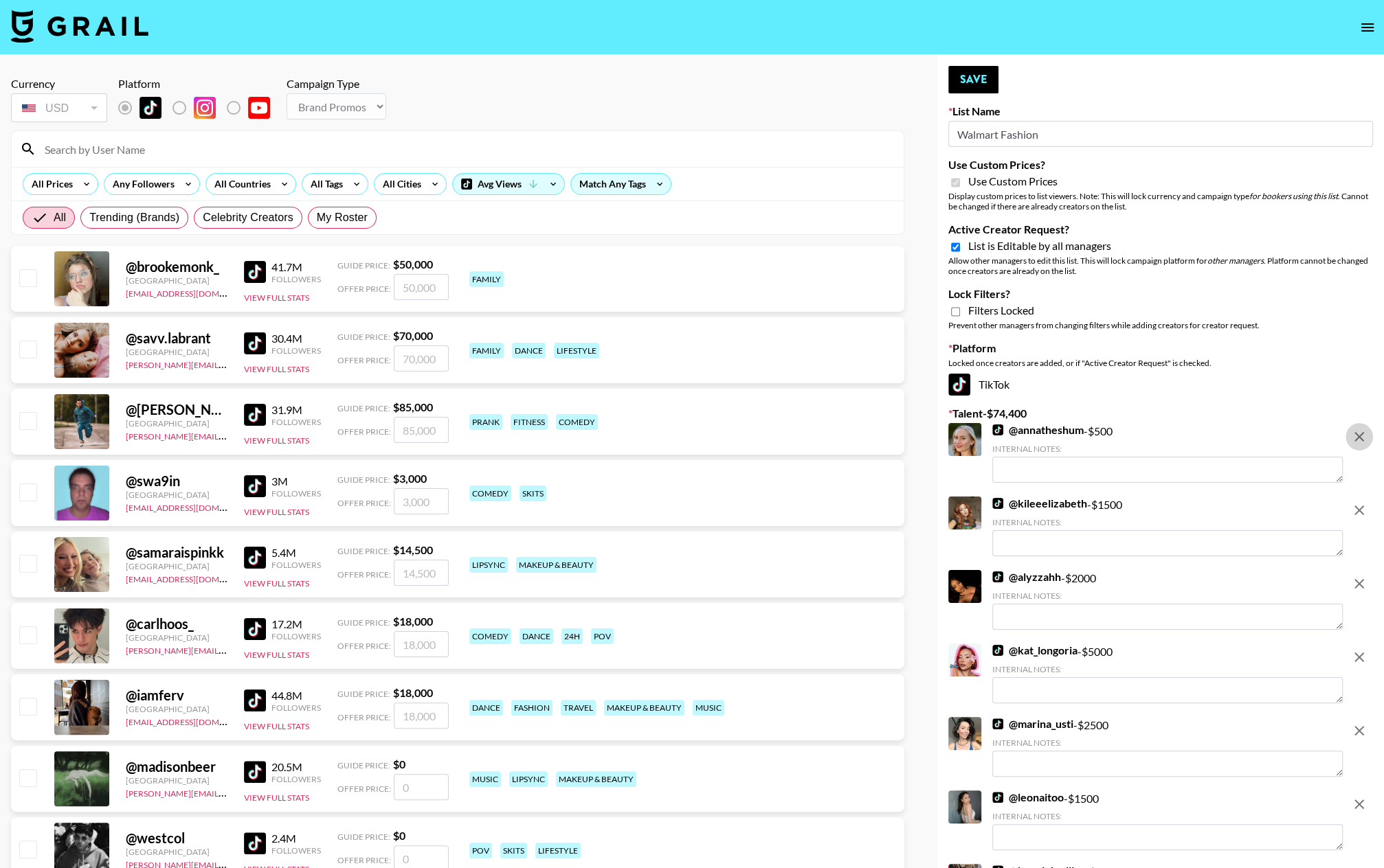
click at [1203, 502] on icon "remove" at bounding box center [1359, 510] width 17 height 17
click at [1203, 439] on icon "remove" at bounding box center [1359, 437] width 17 height 17
click at [1203, 502] on icon "remove" at bounding box center [1359, 510] width 17 height 17
click at [1203, 439] on icon "remove" at bounding box center [1359, 437] width 17 height 17
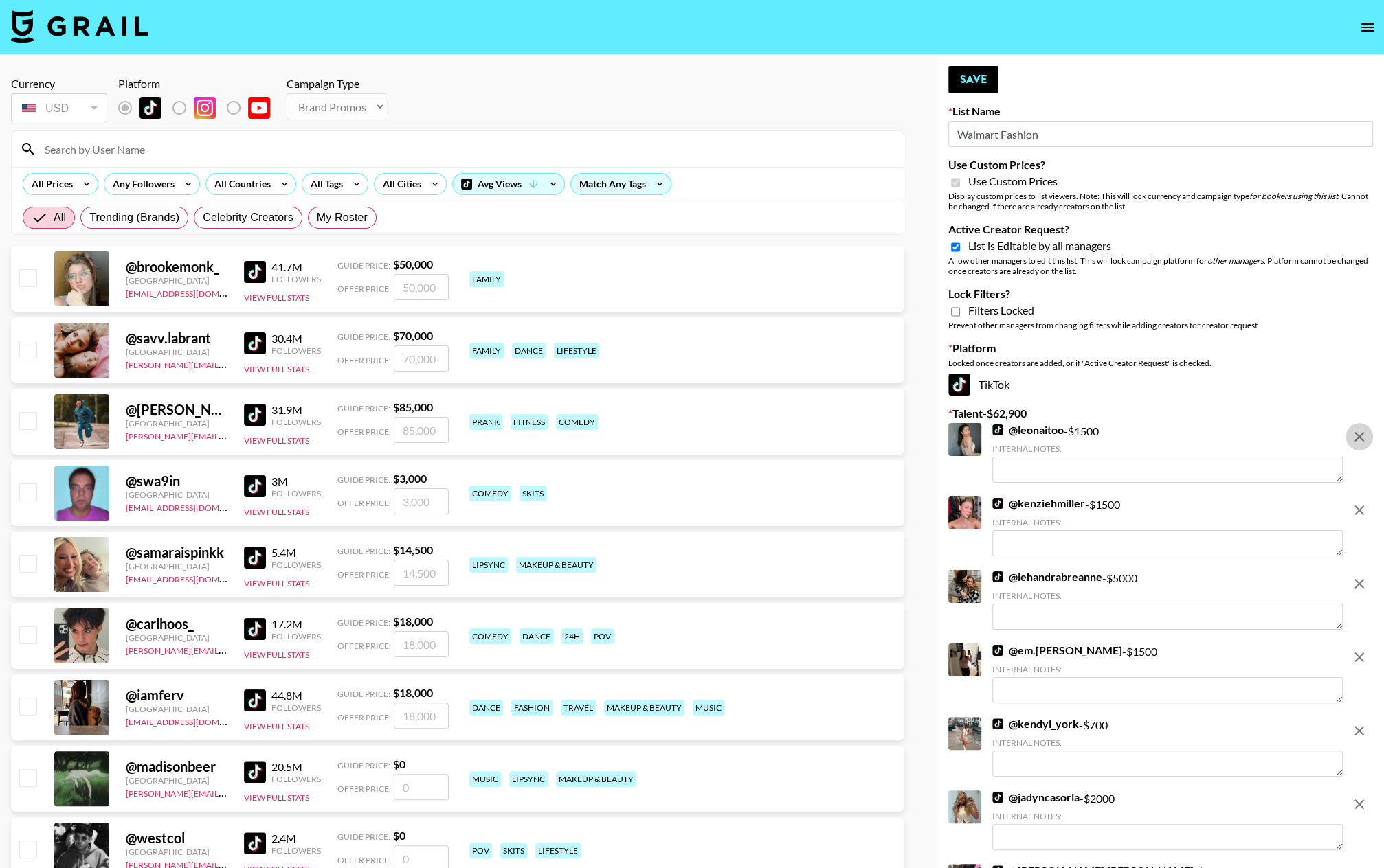
click at [1203, 502] on icon "remove" at bounding box center [1359, 510] width 17 height 17
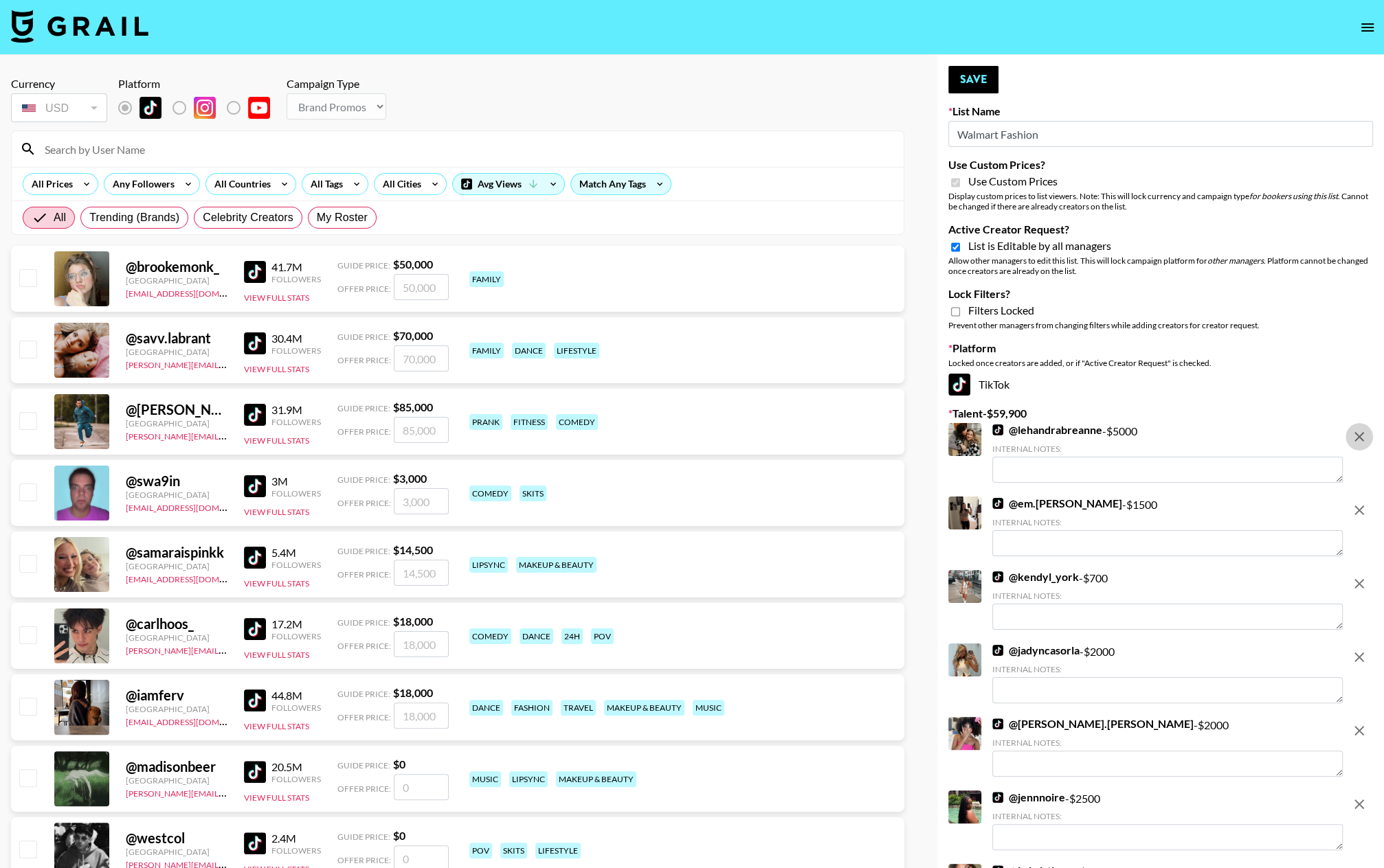
click at [1203, 439] on icon "remove" at bounding box center [1359, 437] width 17 height 17
click at [1203, 502] on icon "remove" at bounding box center [1359, 510] width 17 height 17
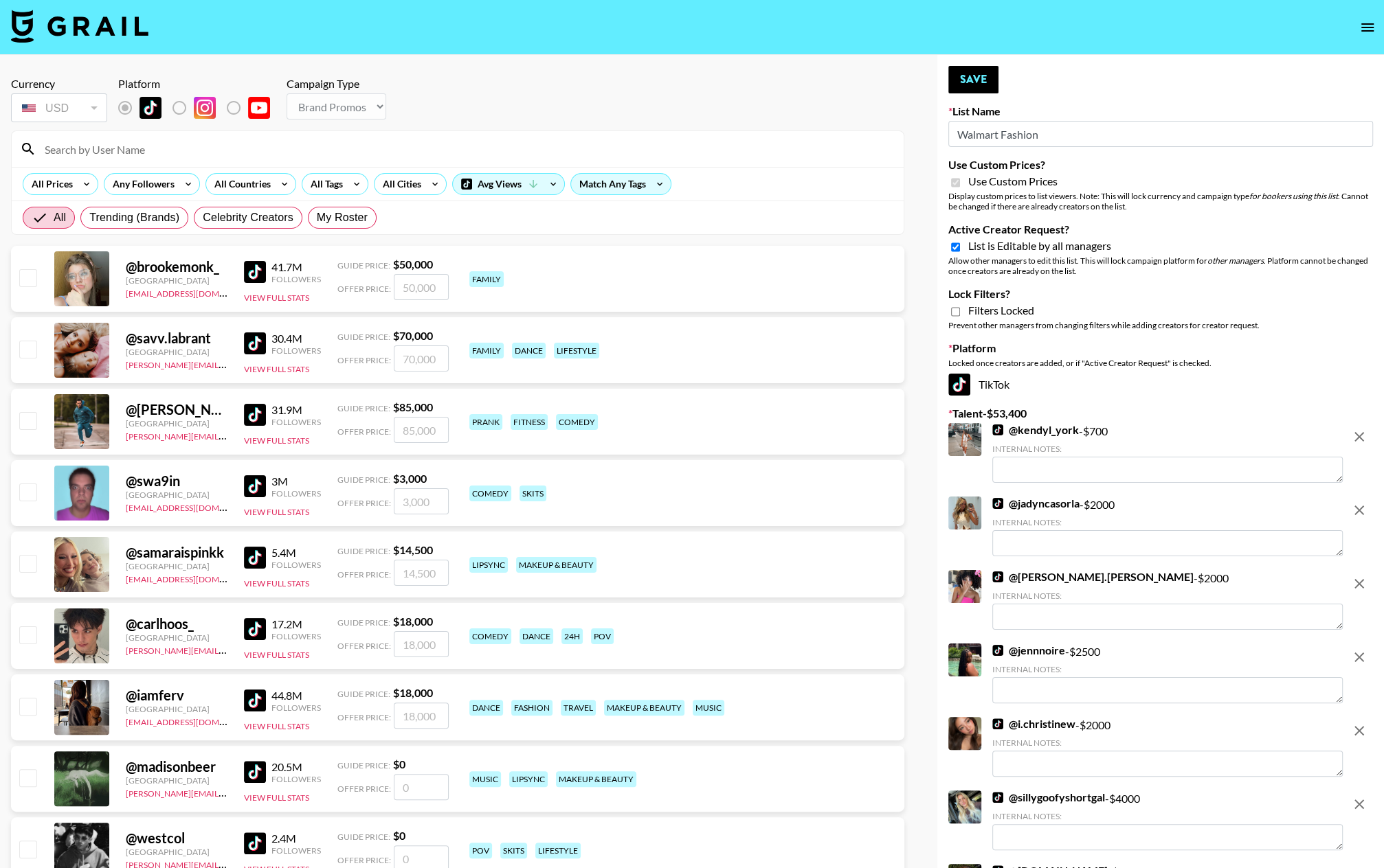
click at [1203, 439] on icon "remove" at bounding box center [1359, 437] width 17 height 17
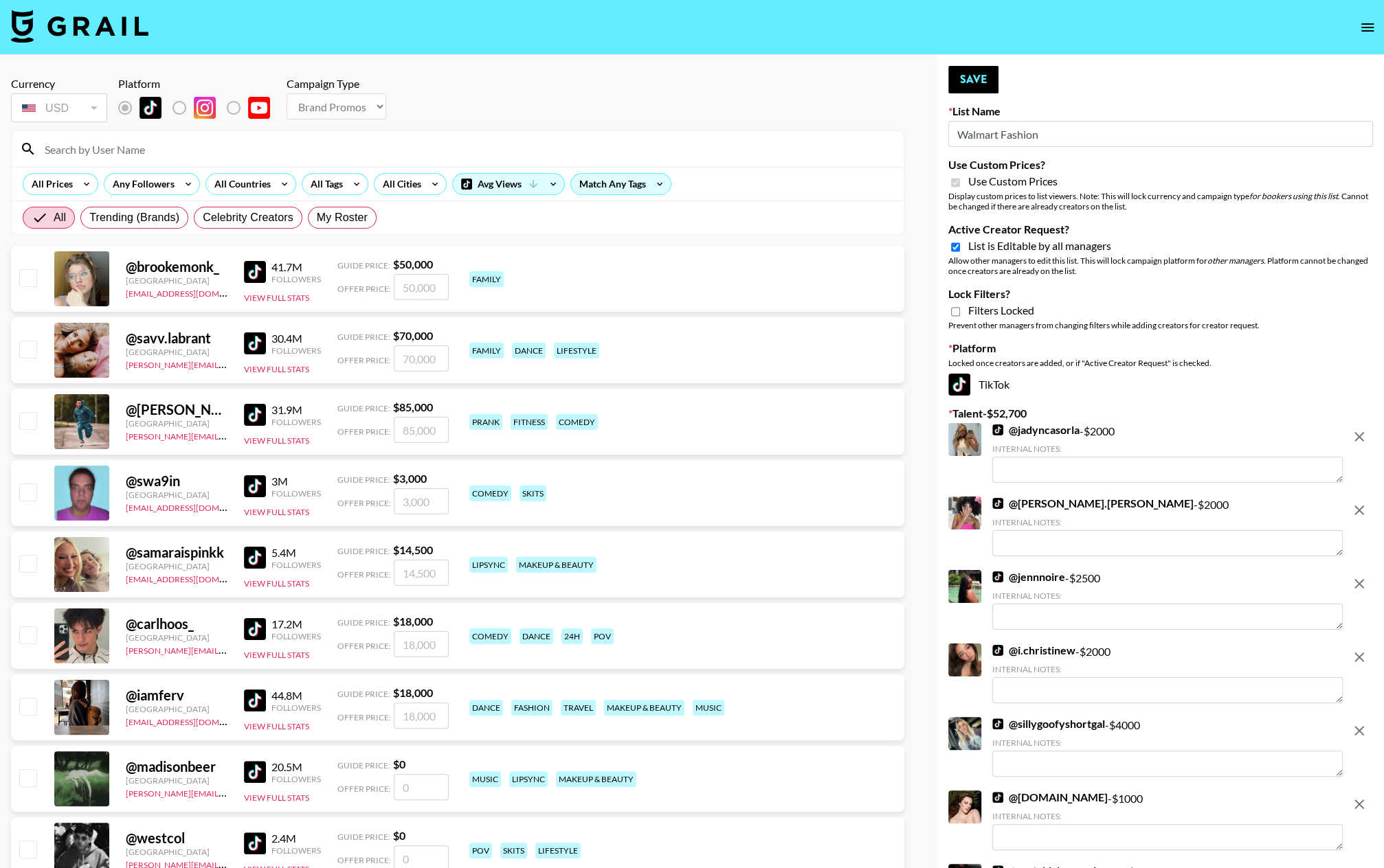
click at [1203, 439] on icon "remove" at bounding box center [1359, 437] width 17 height 17
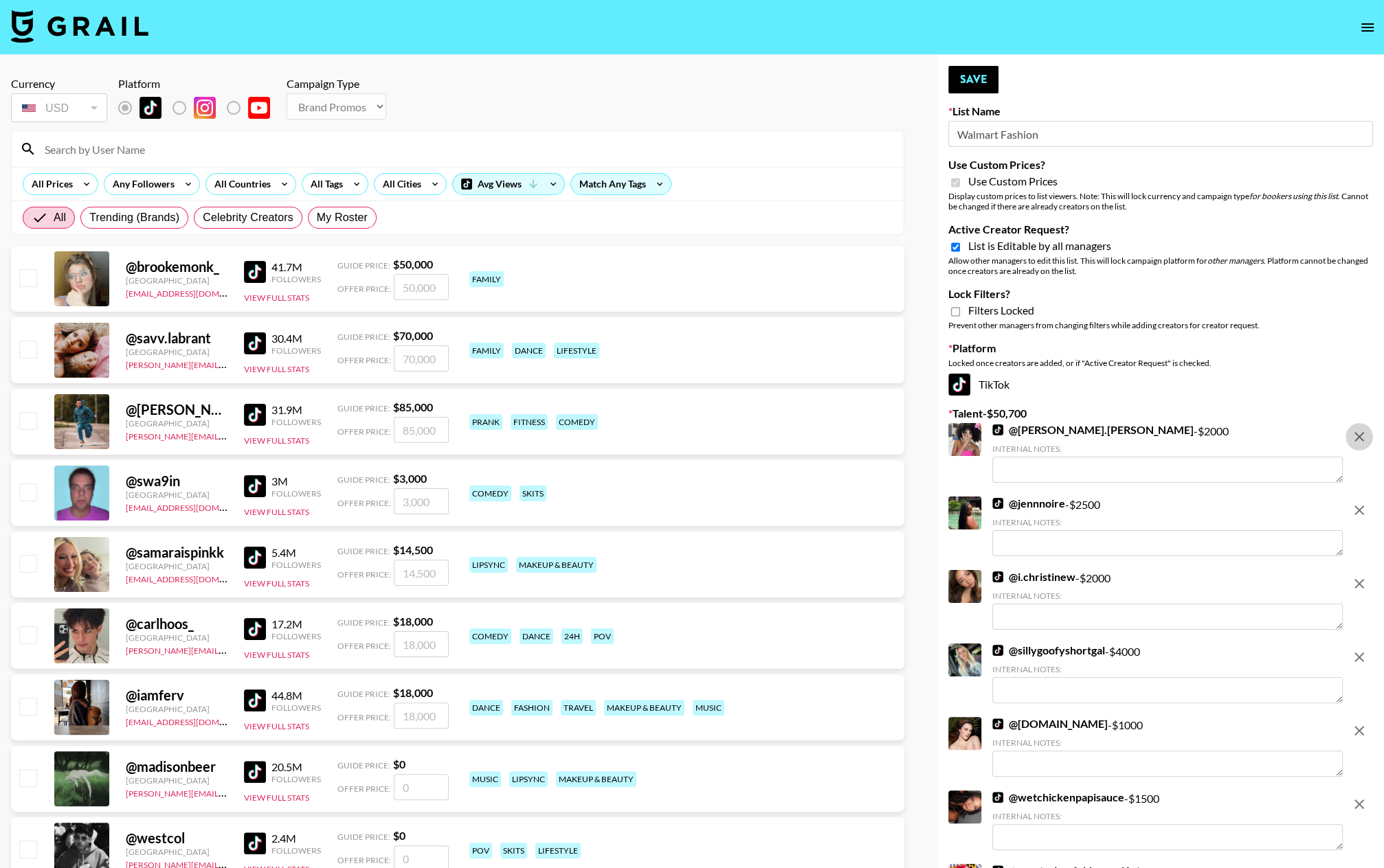
click at [1203, 439] on icon "remove" at bounding box center [1359, 437] width 17 height 17
click at [1203, 502] on icon "remove" at bounding box center [1359, 510] width 17 height 17
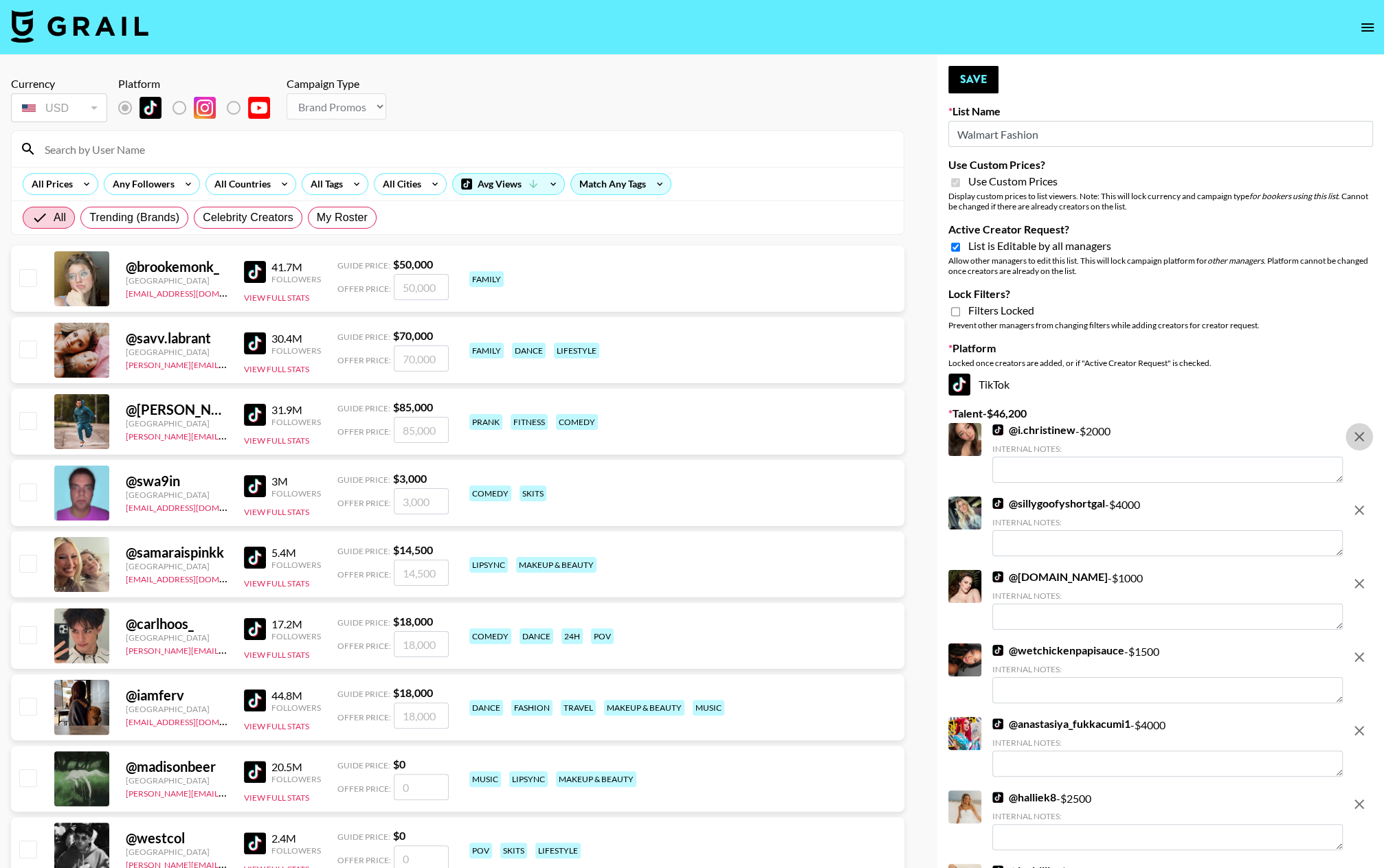
click at [1203, 439] on icon "remove" at bounding box center [1359, 437] width 17 height 17
click at [1203, 502] on icon "remove" at bounding box center [1359, 510] width 17 height 17
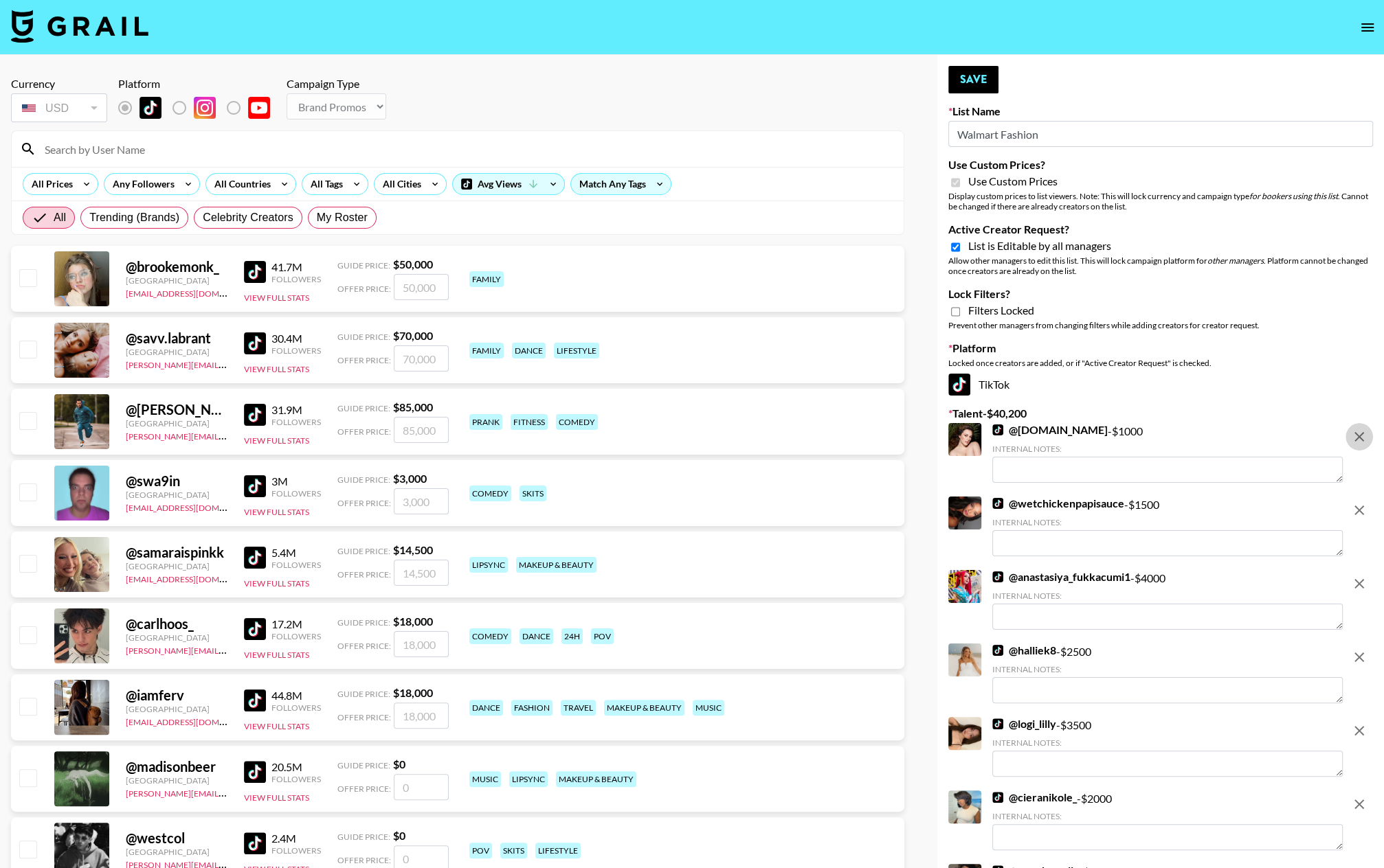
click at [1203, 439] on icon "remove" at bounding box center [1359, 437] width 17 height 17
click at [1203, 502] on icon "remove" at bounding box center [1359, 510] width 17 height 17
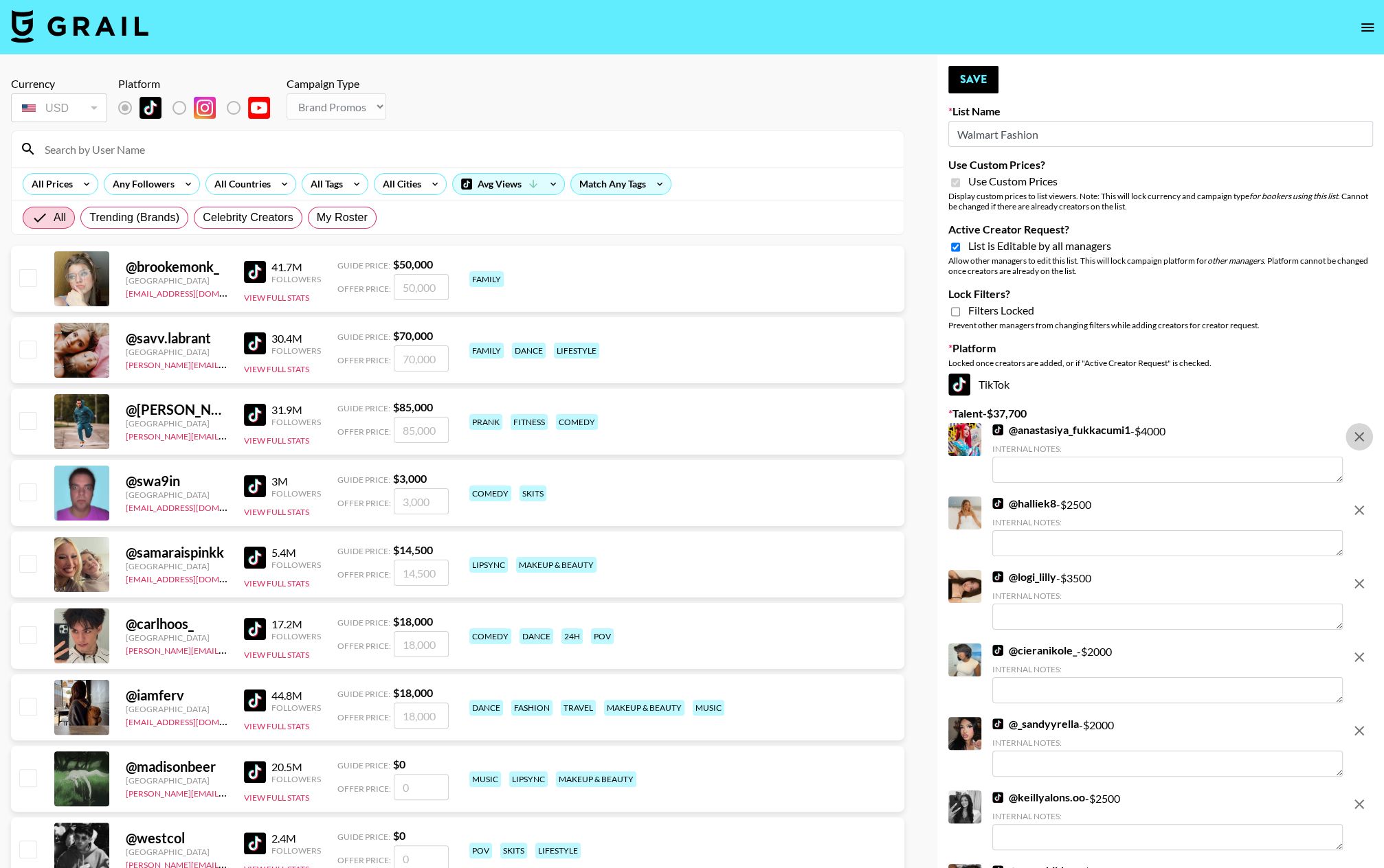
click at [1203, 439] on icon "remove" at bounding box center [1359, 437] width 17 height 17
click at [1203, 502] on icon "remove" at bounding box center [1359, 510] width 17 height 17
click at [1203, 439] on icon "remove" at bounding box center [1359, 437] width 17 height 17
click at [1203, 502] on icon "remove" at bounding box center [1359, 510] width 17 height 17
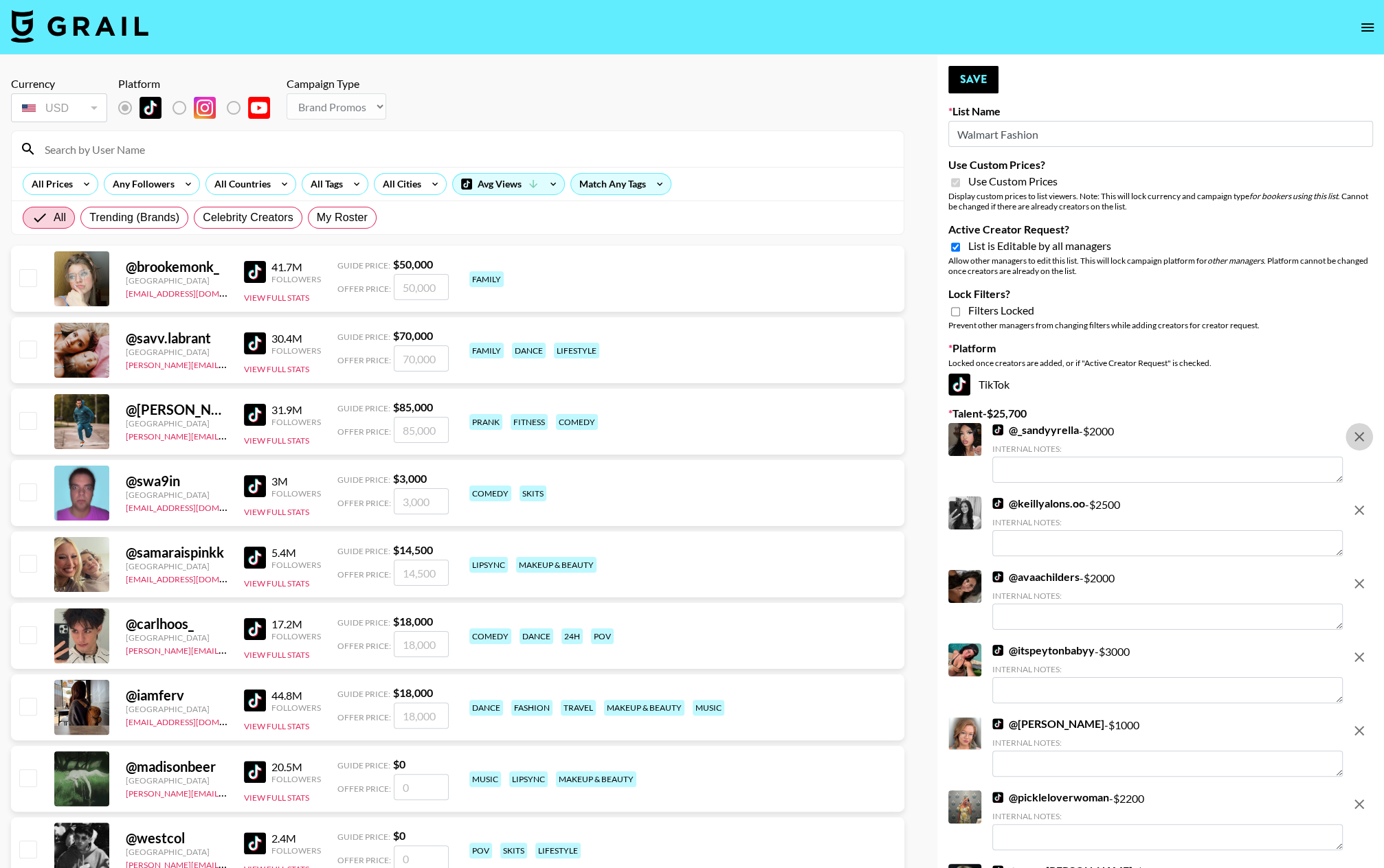
click at [1203, 439] on icon "remove" at bounding box center [1359, 437] width 17 height 17
click at [1203, 502] on icon "remove" at bounding box center [1359, 510] width 17 height 17
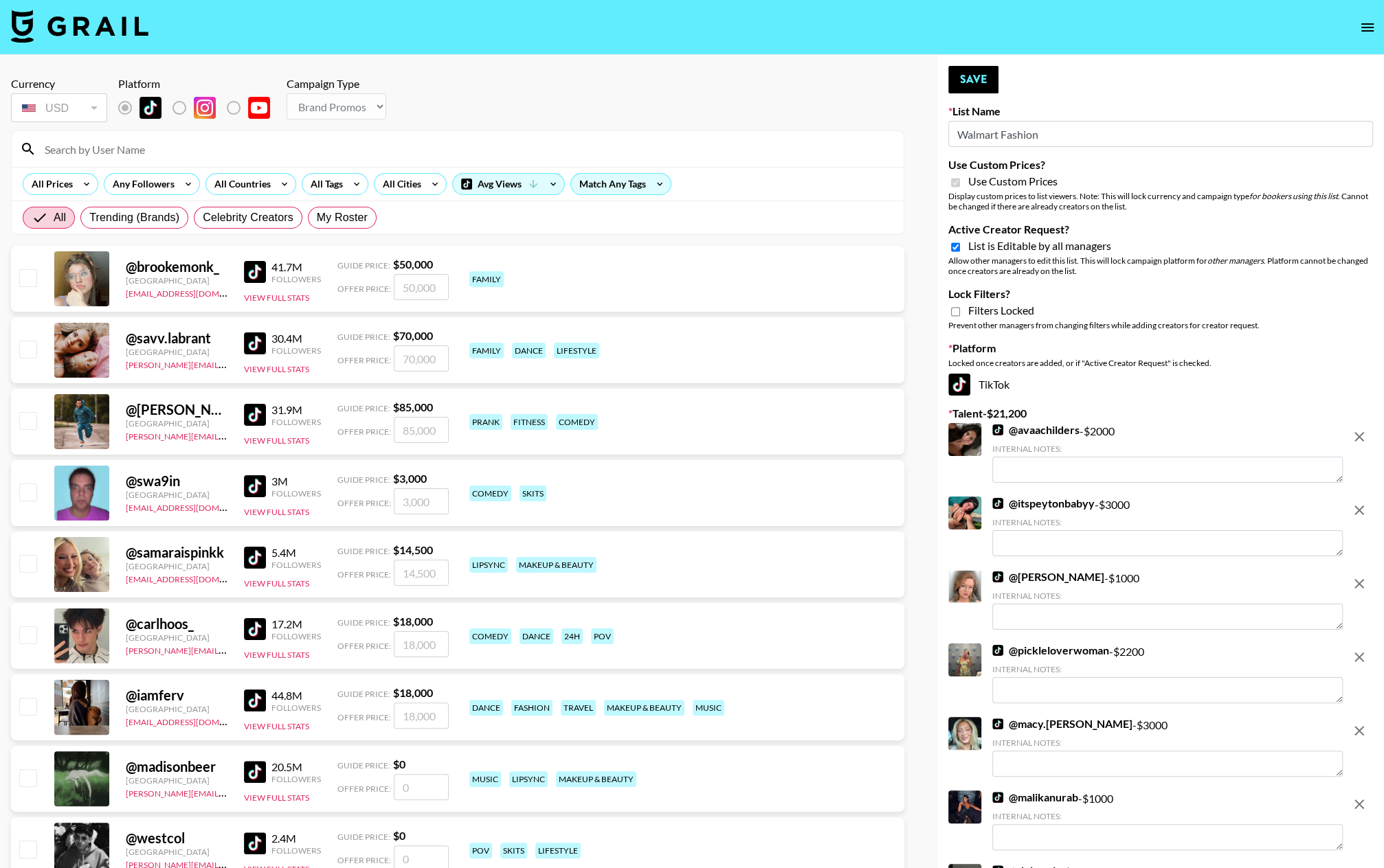
click at [1203, 439] on icon "remove" at bounding box center [1359, 437] width 17 height 17
click at [1203, 502] on icon "remove" at bounding box center [1359, 510] width 17 height 17
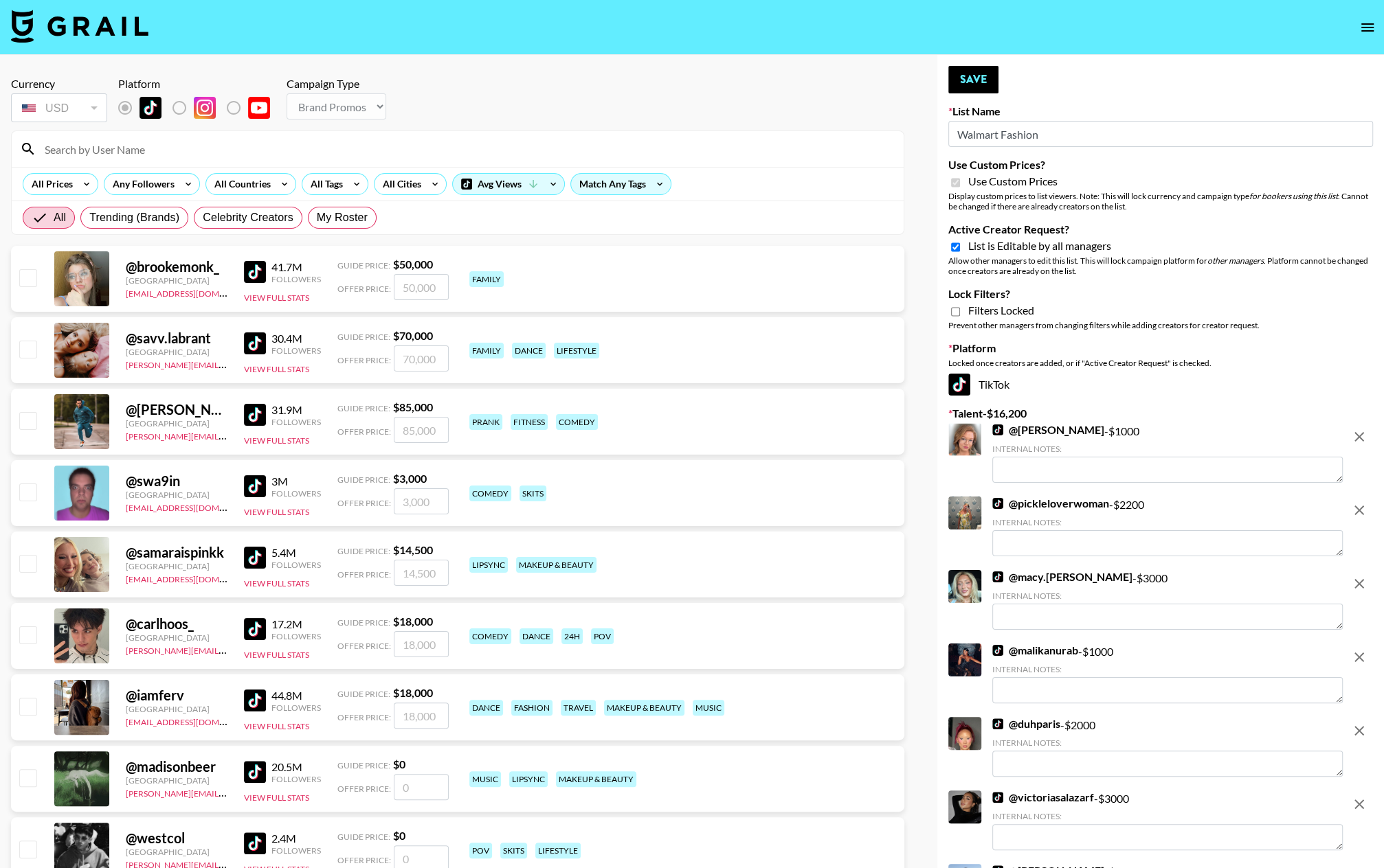
click at [1203, 439] on icon "remove" at bounding box center [1359, 437] width 17 height 17
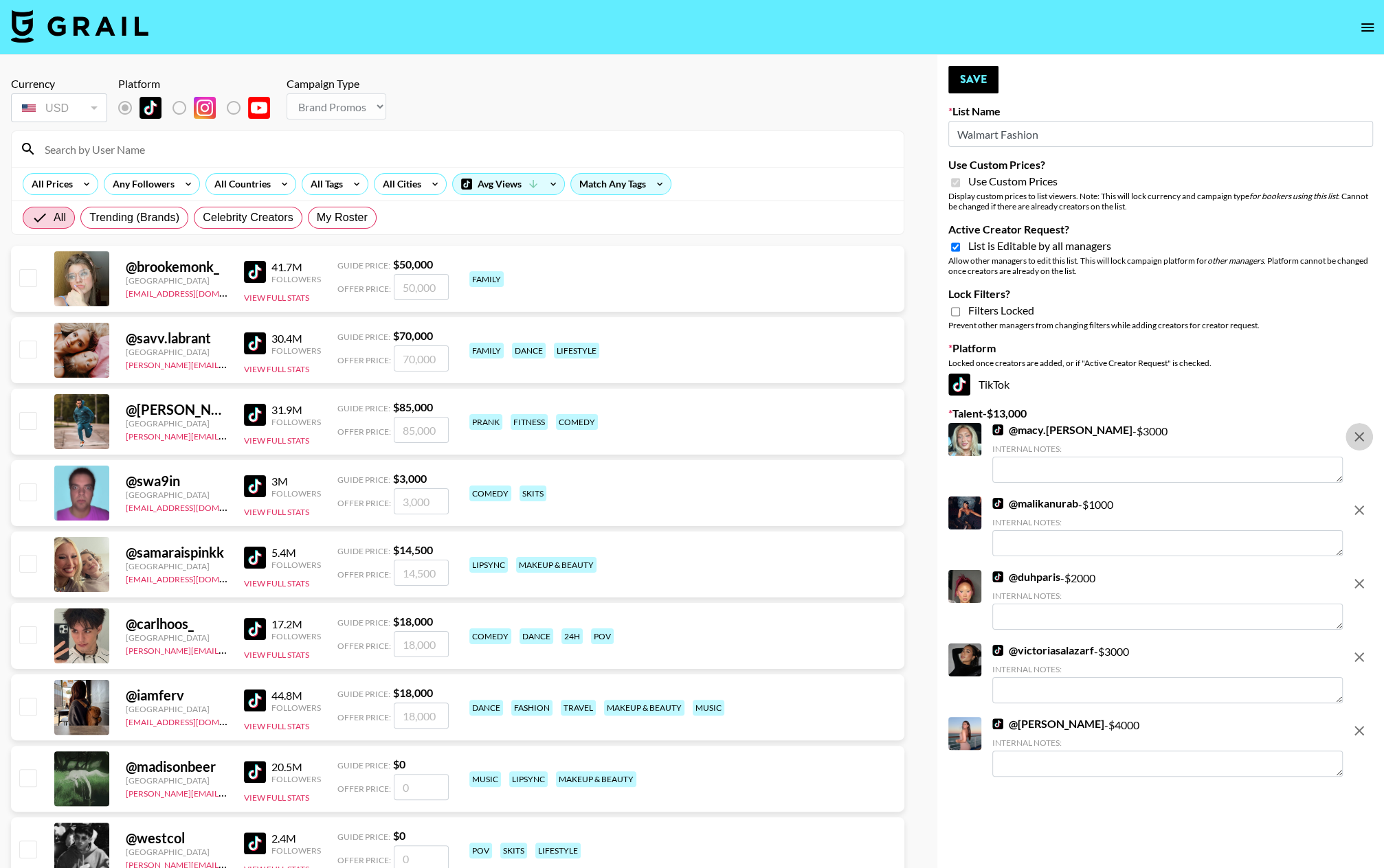
click at [1203, 439] on icon "remove" at bounding box center [1359, 437] width 17 height 17
click at [1203, 502] on icon "remove" at bounding box center [1359, 510] width 17 height 17
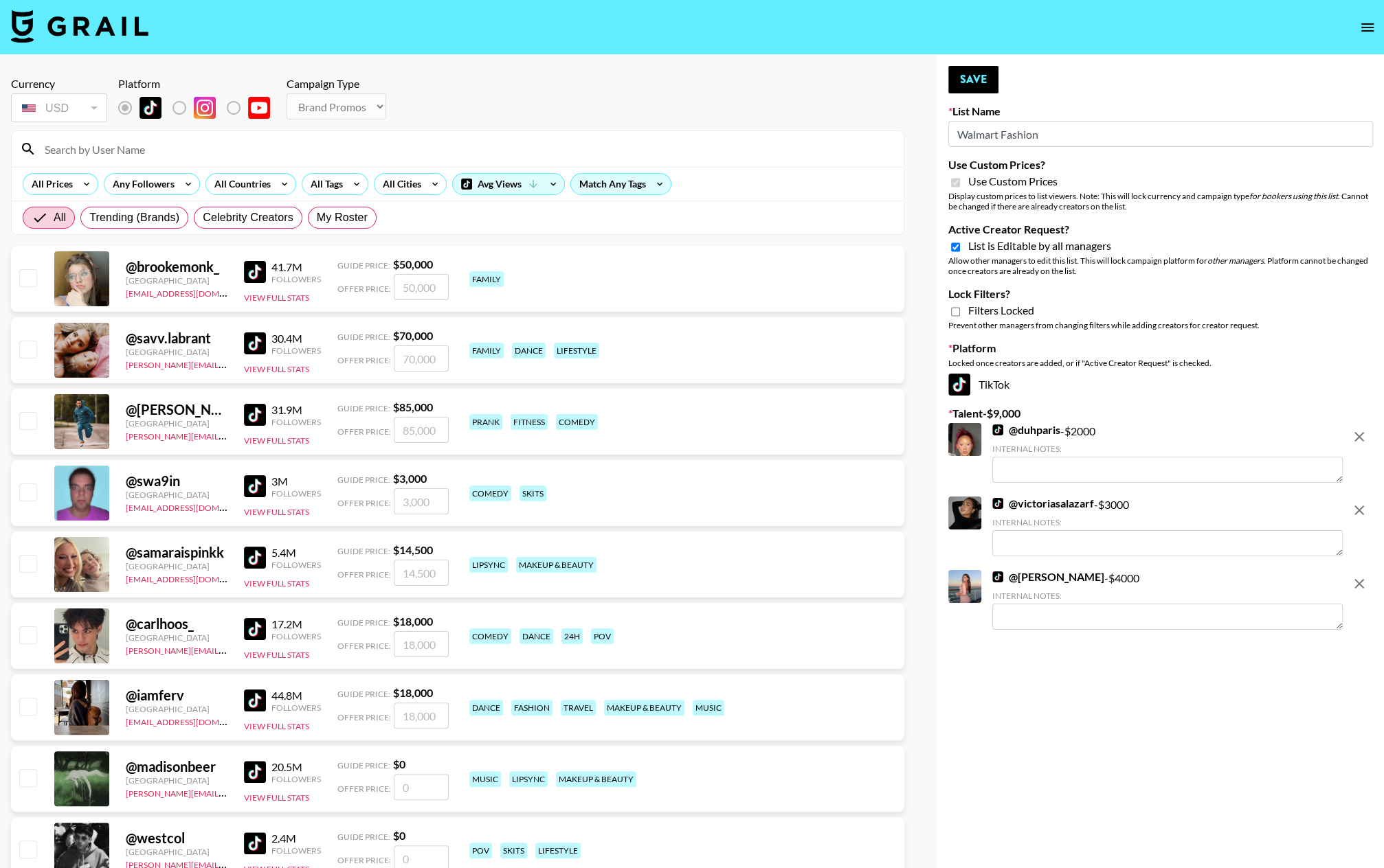
click at [1203, 439] on icon "remove" at bounding box center [1359, 437] width 17 height 17
click at [1203, 502] on icon "remove" at bounding box center [1359, 510] width 17 height 17
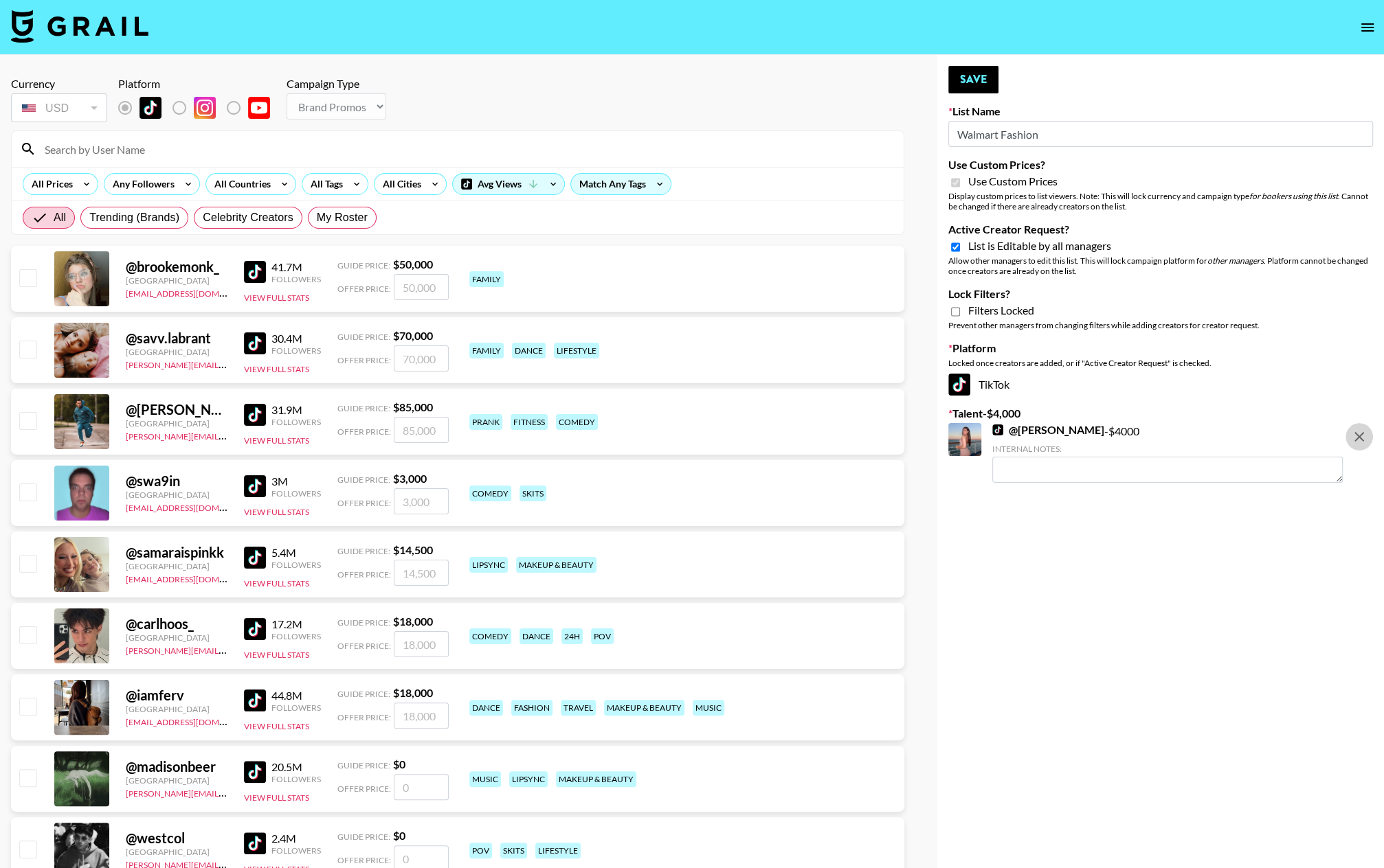
click at [1203, 439] on icon "remove" at bounding box center [1359, 437] width 17 height 17
click at [963, 77] on button "Save" at bounding box center [973, 79] width 50 height 27
type input "Walmart Fashion"
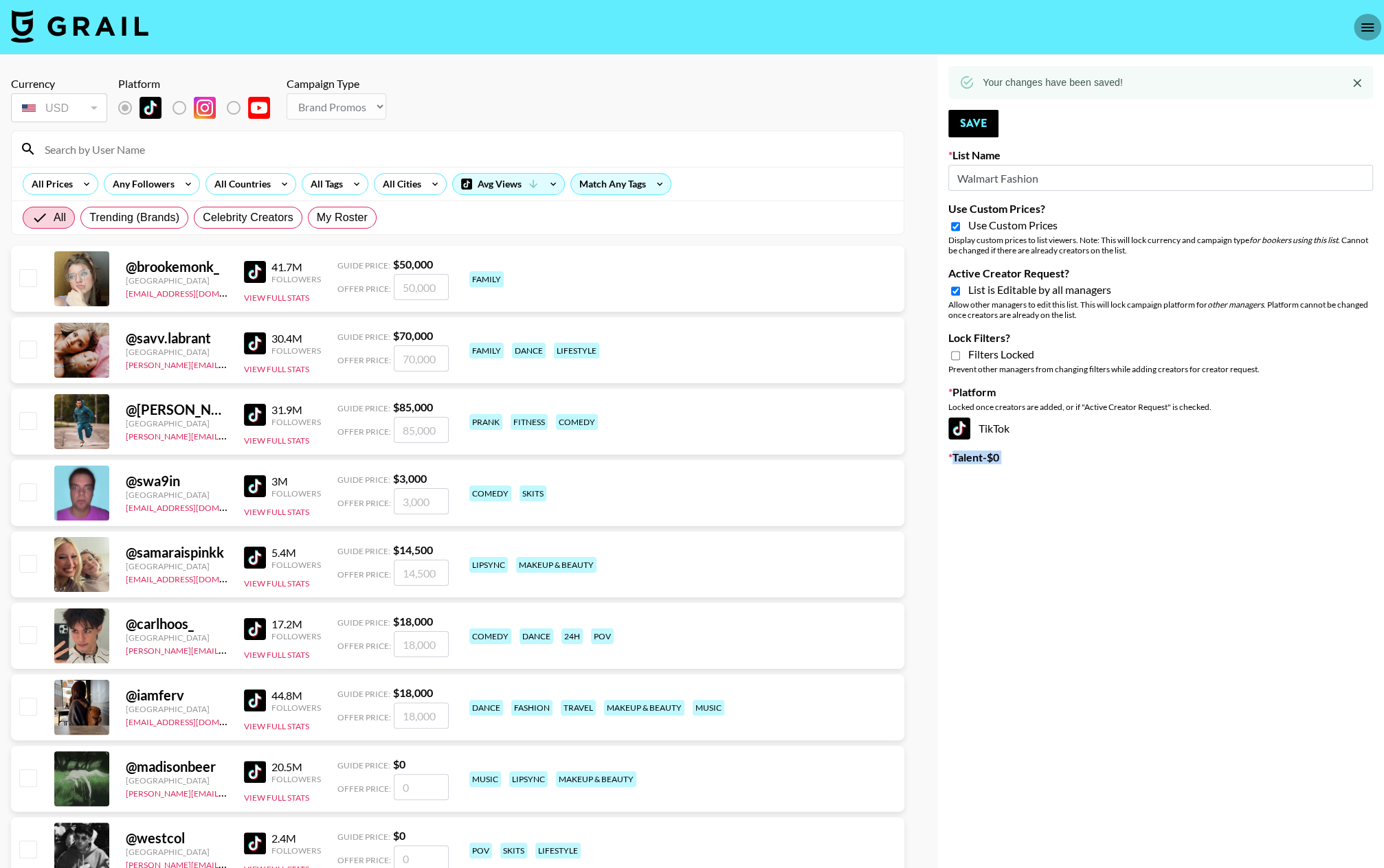
click at [1203, 33] on icon "open drawer" at bounding box center [1367, 27] width 17 height 17
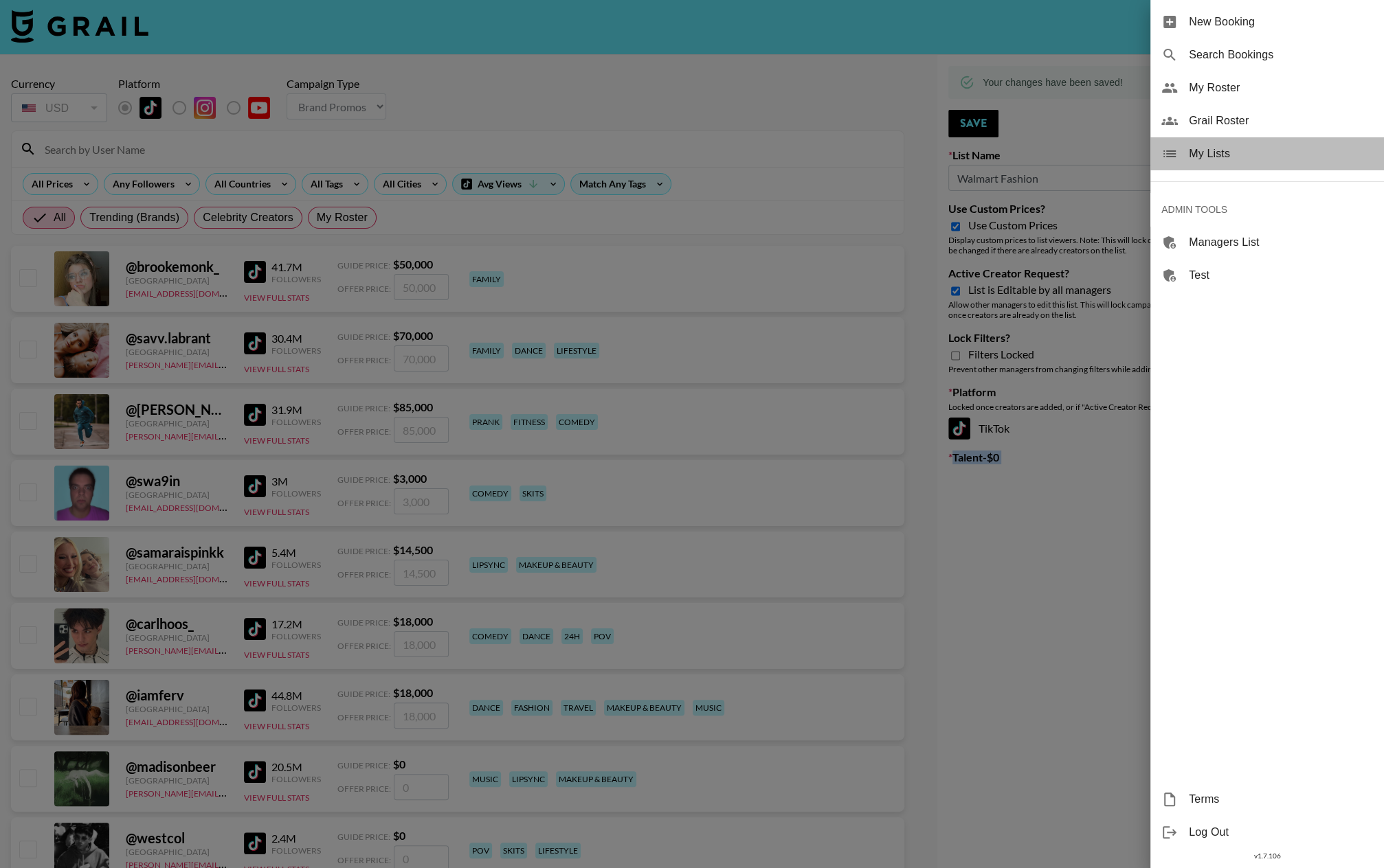
click at [1203, 157] on span "My Lists" at bounding box center [1281, 154] width 184 height 17
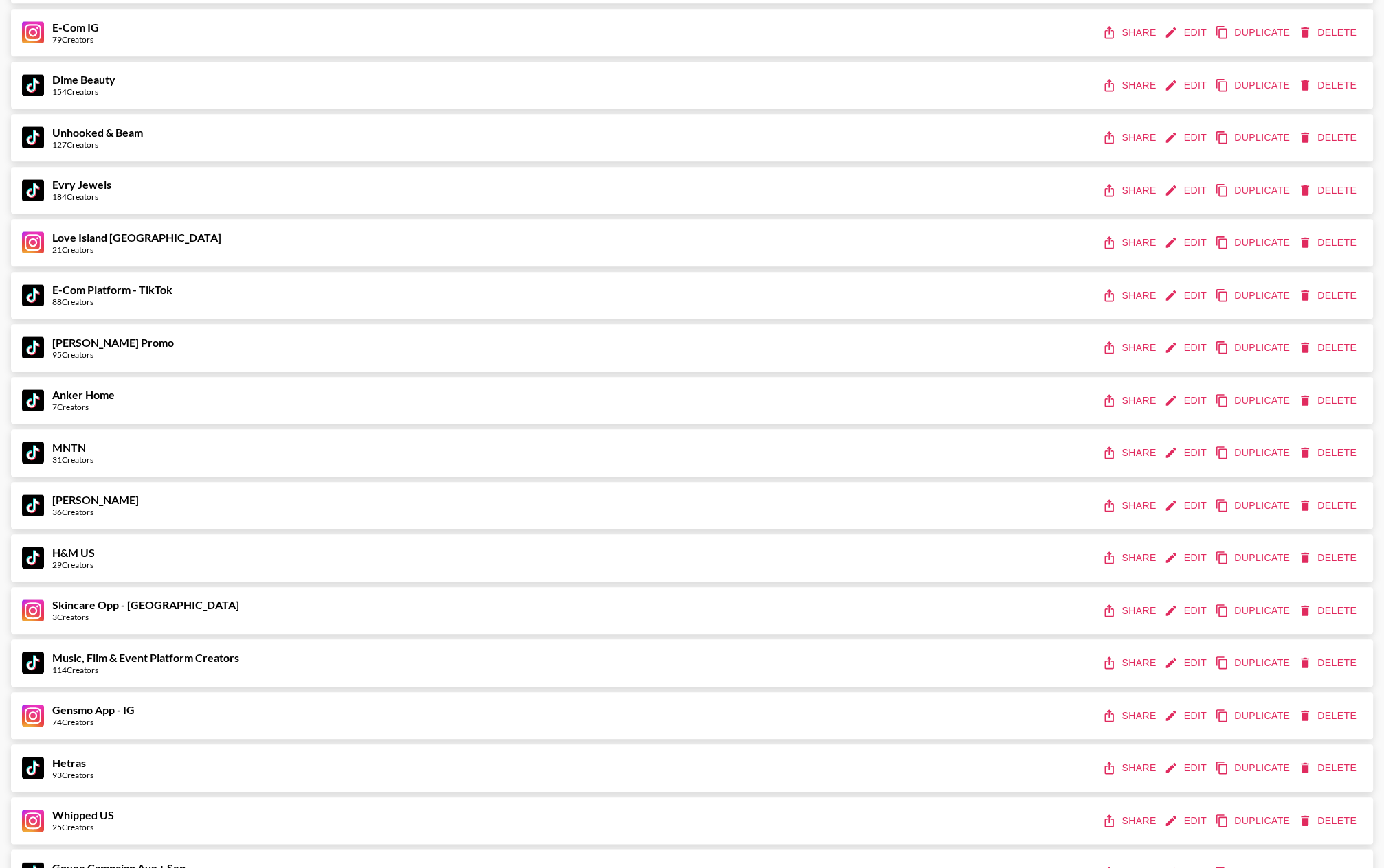
scroll to position [1257, 0]
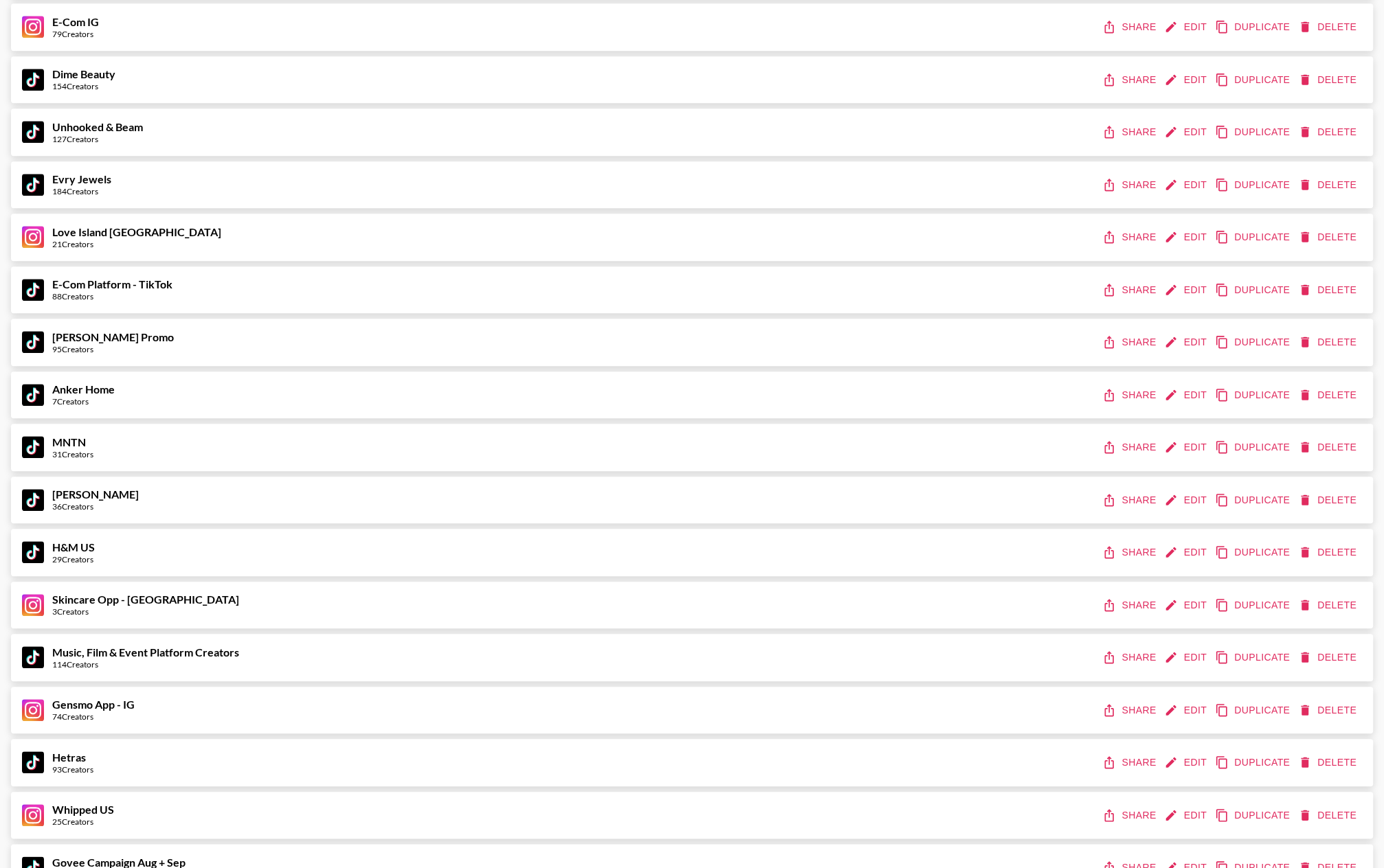
click at [1184, 391] on button "Edit" at bounding box center [1187, 395] width 51 height 26
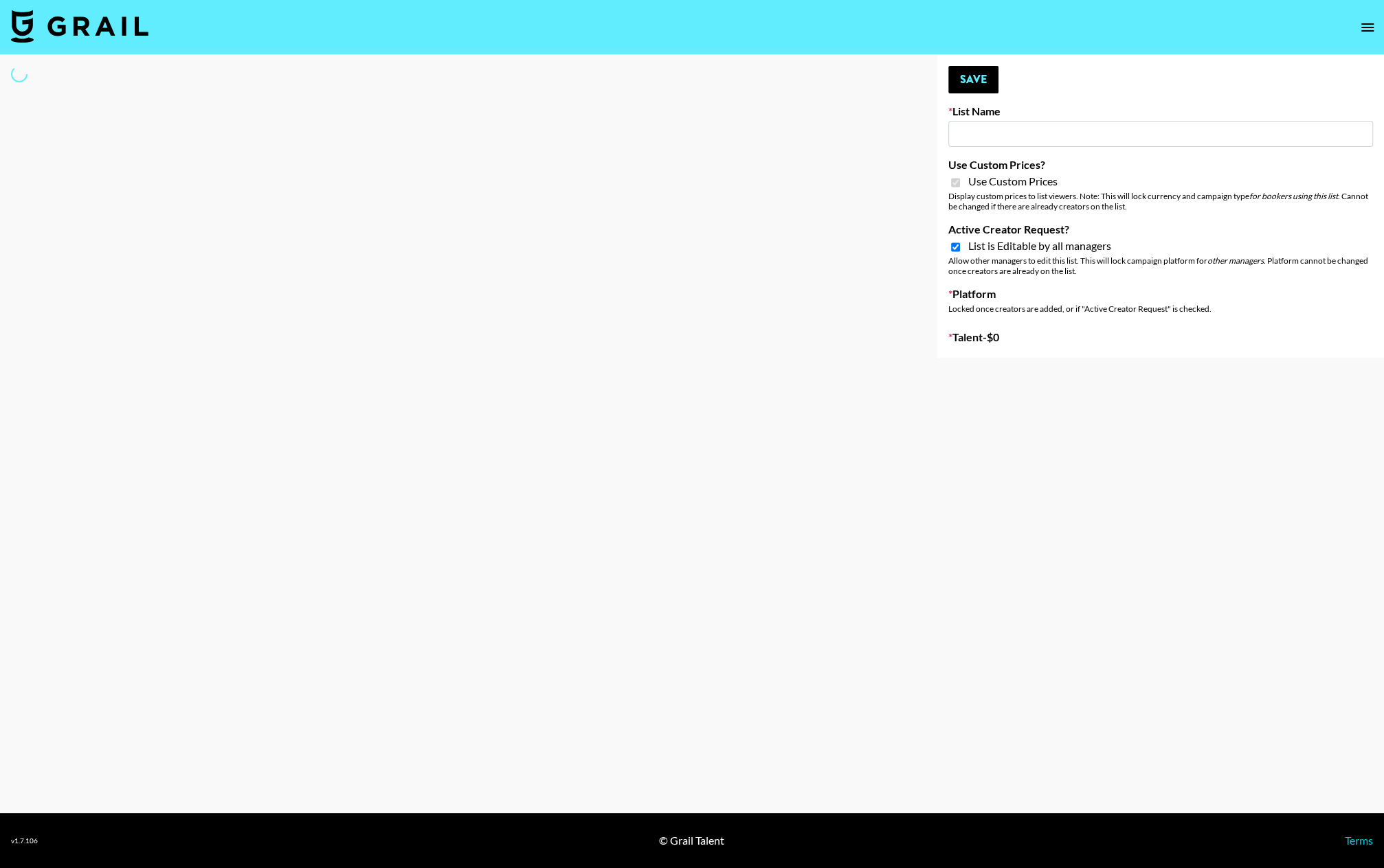
type input "Anker Home"
checkbox input "true"
select select "Brand"
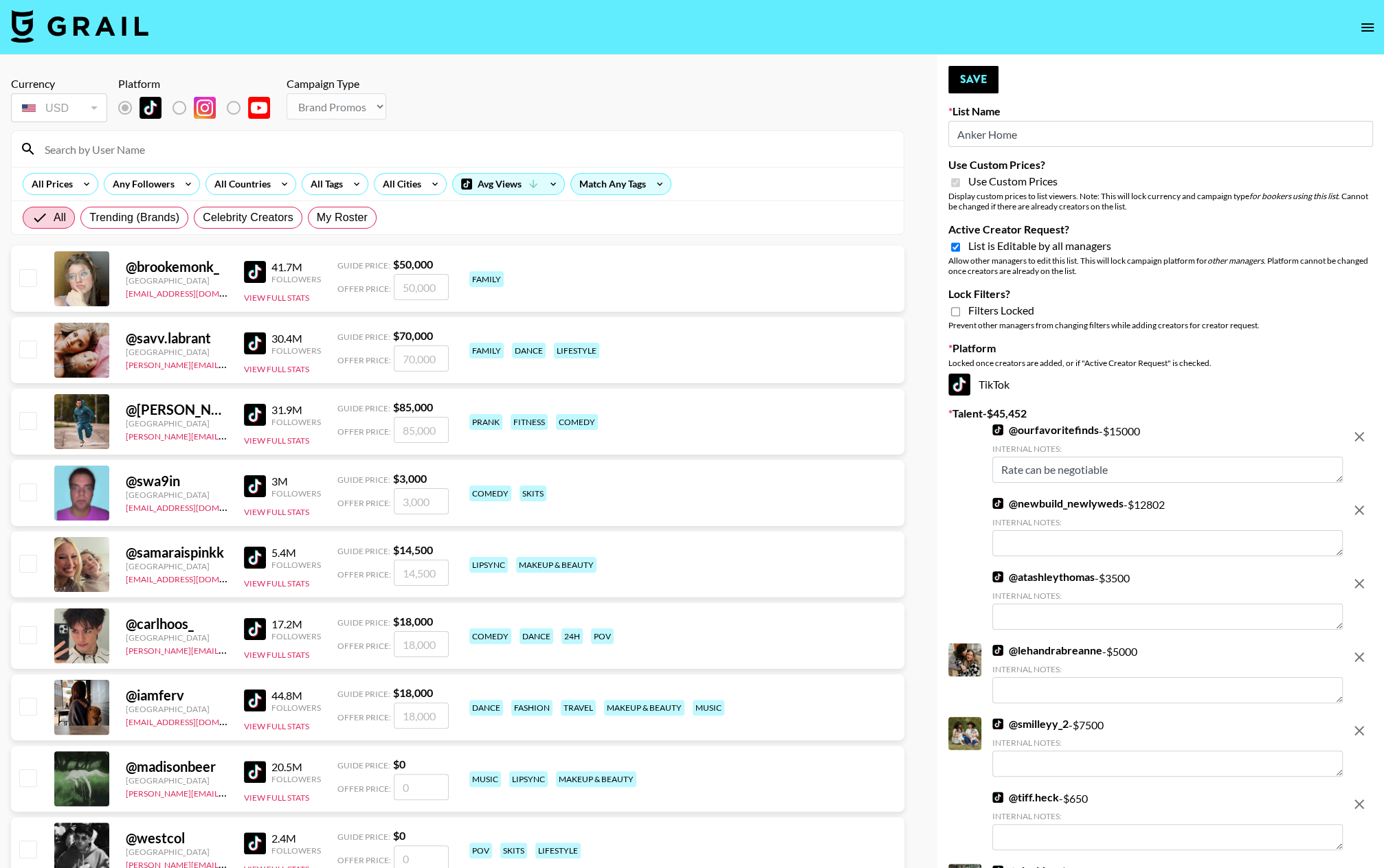
click at [1008, 135] on input "Anker Home" at bounding box center [1161, 134] width 425 height 26
click at [1008, 135] on input "Anker Home" at bounding box center [1161, 134] width 425 height 26
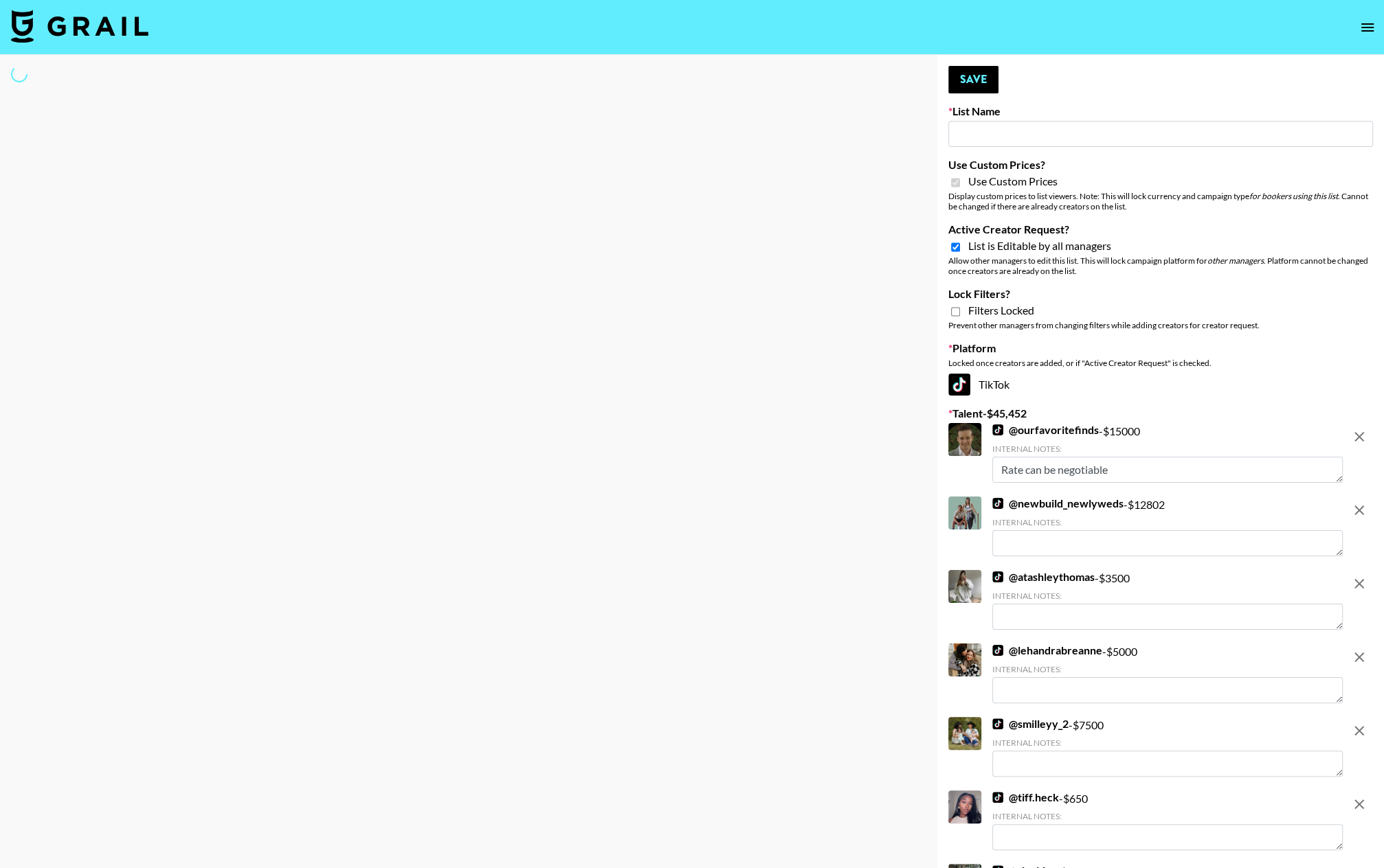
type input "H"
select select "Brand"
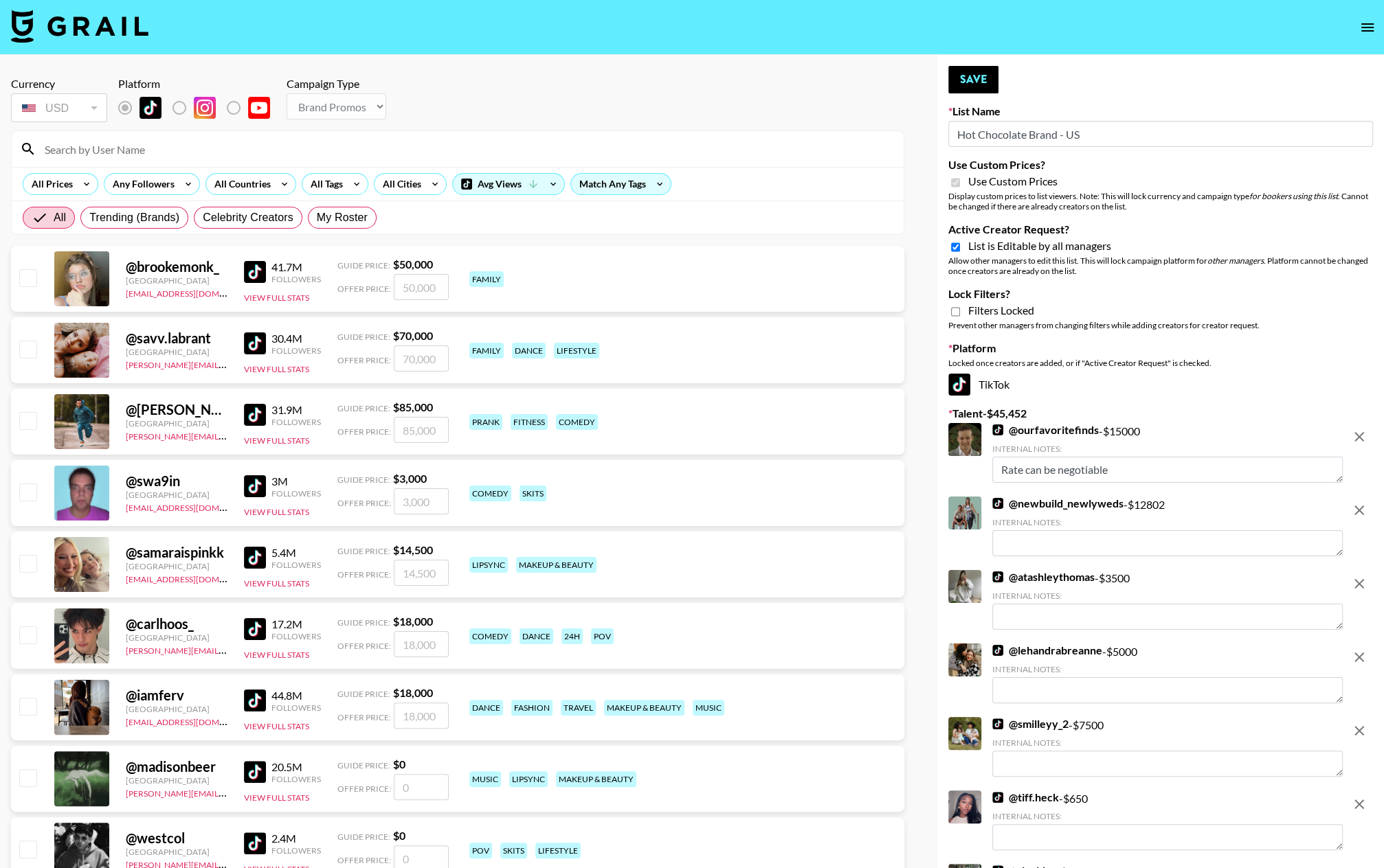
click at [1203, 434] on icon "remove" at bounding box center [1359, 437] width 17 height 17
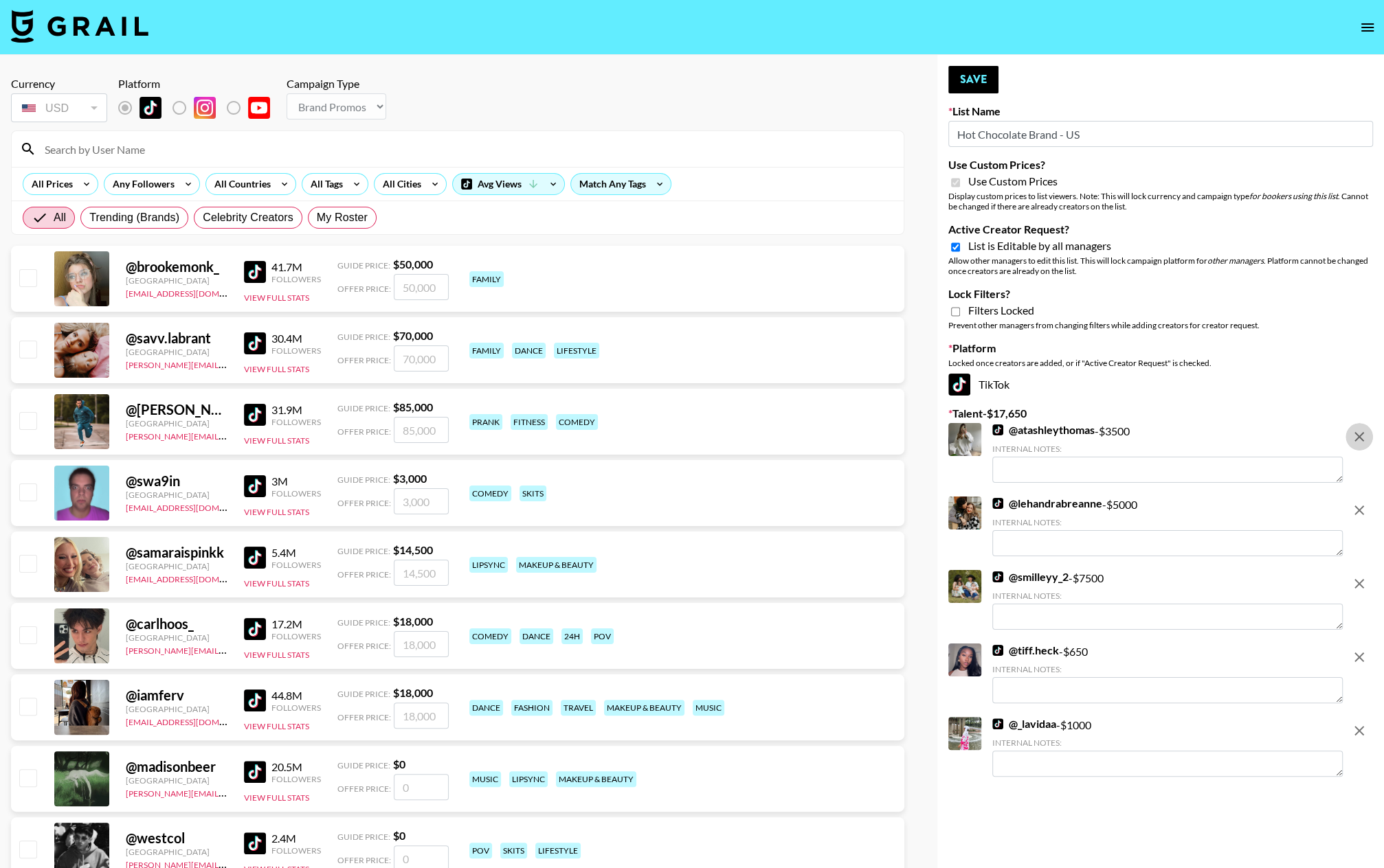
click at [1203, 434] on icon "remove" at bounding box center [1359, 437] width 17 height 17
click at [1203, 502] on icon "remove" at bounding box center [1359, 510] width 17 height 17
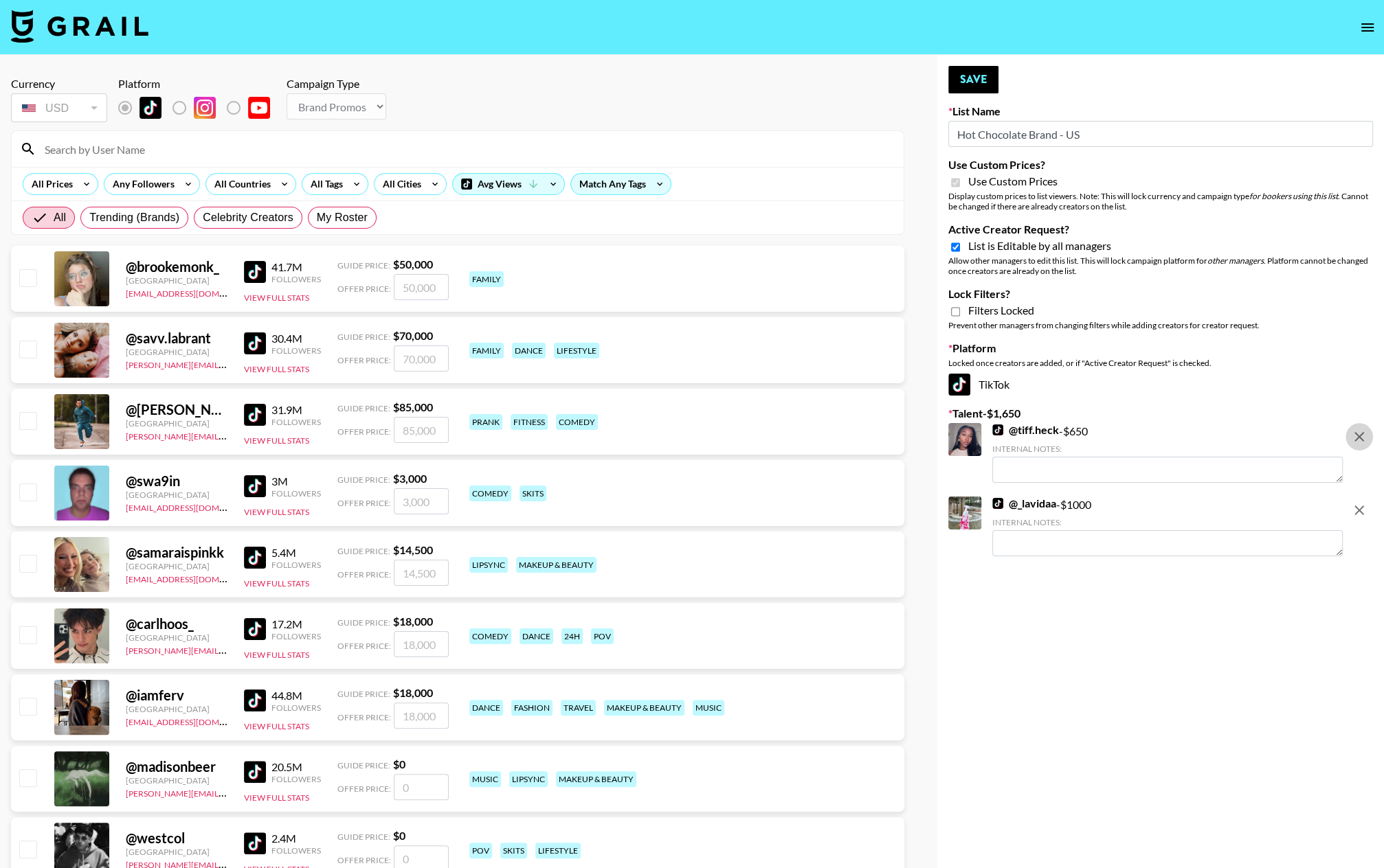
click at [1203, 434] on icon "remove" at bounding box center [1359, 437] width 17 height 17
click at [1203, 502] on icon "remove" at bounding box center [1359, 510] width 17 height 17
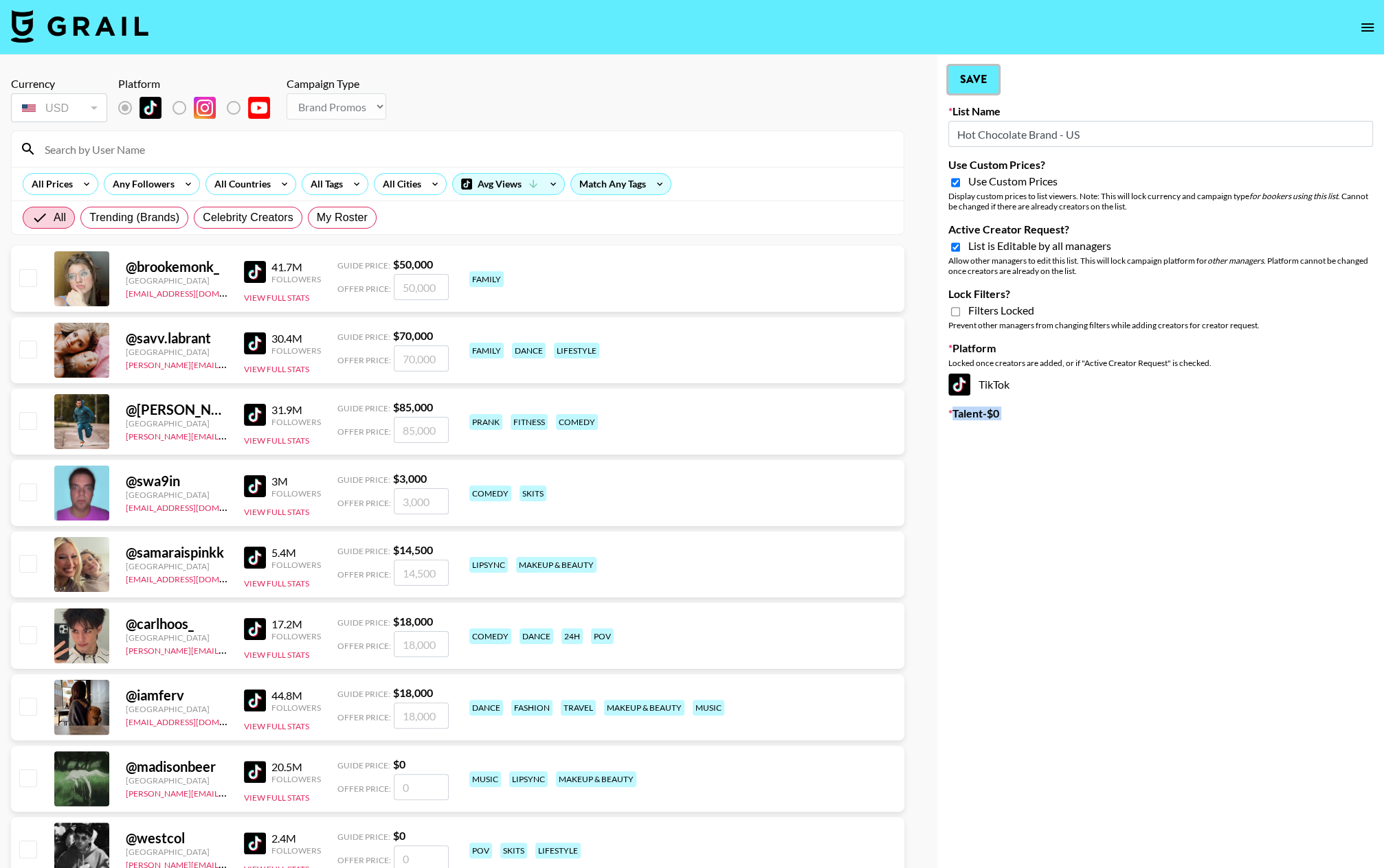
click at [976, 86] on button "Save" at bounding box center [973, 79] width 50 height 27
type input "Hot Chocolate Brand - US"
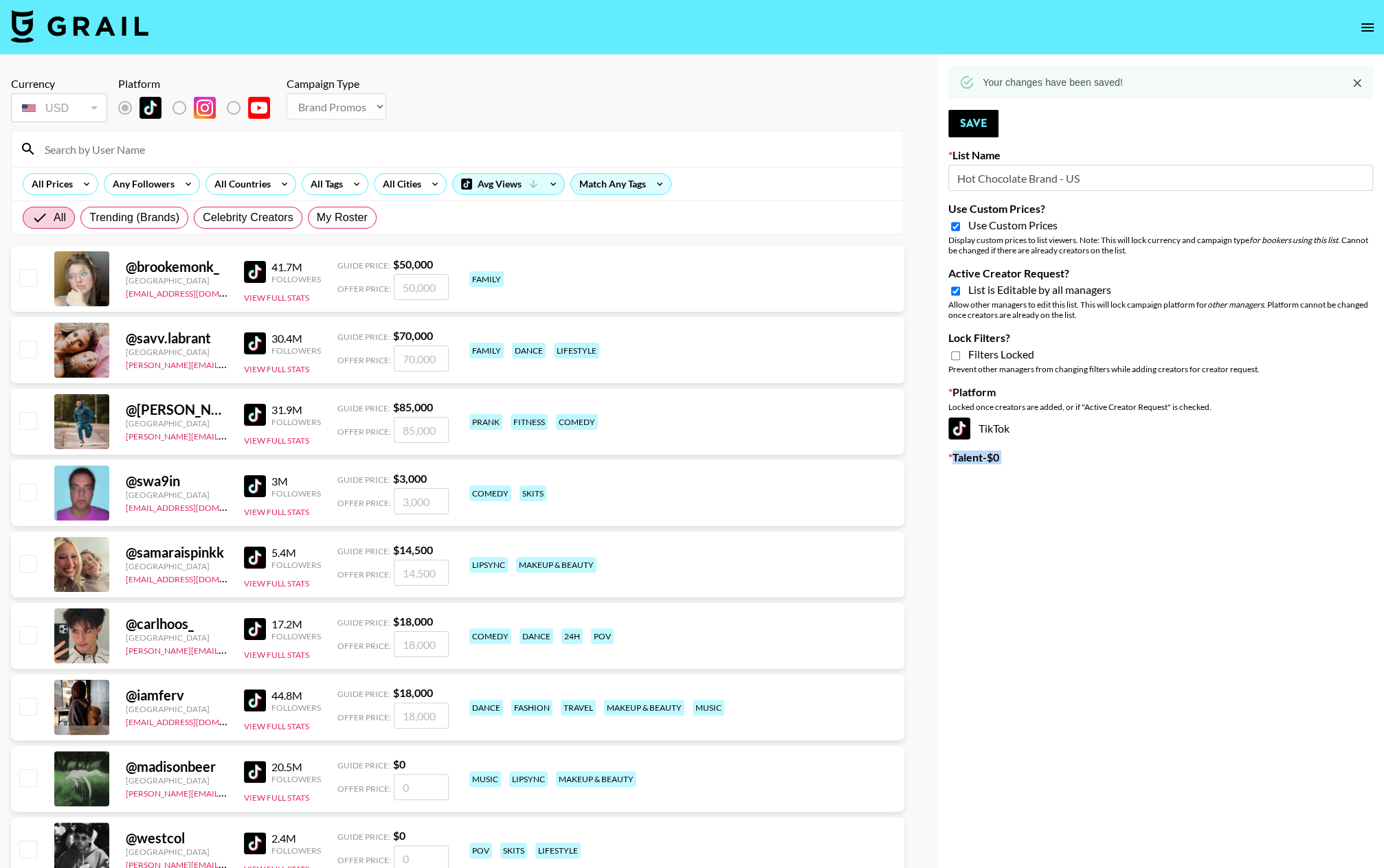
click at [1203, 26] on icon "open drawer" at bounding box center [1367, 27] width 12 height 8
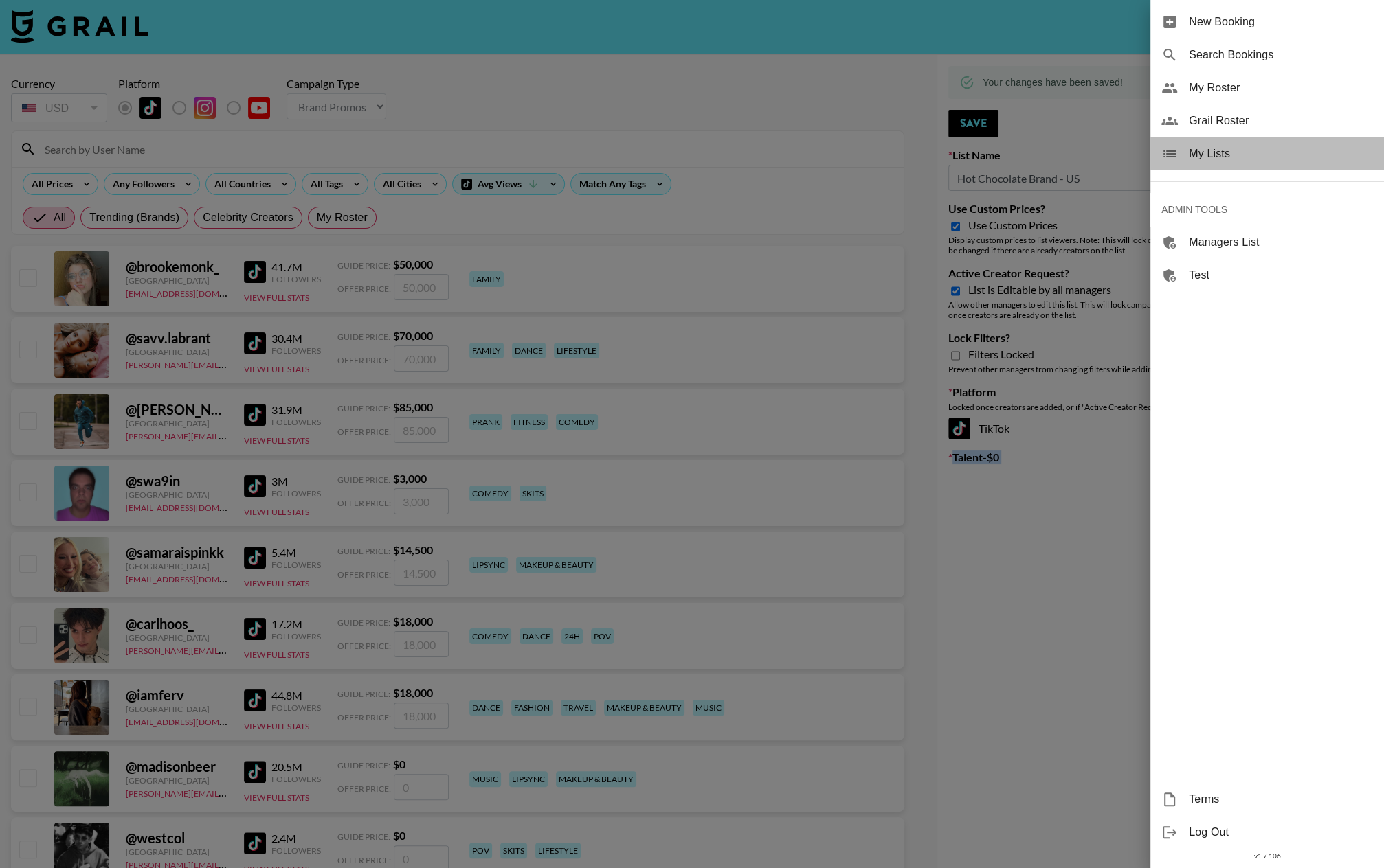
click at [1203, 157] on span "My Lists" at bounding box center [1281, 154] width 184 height 17
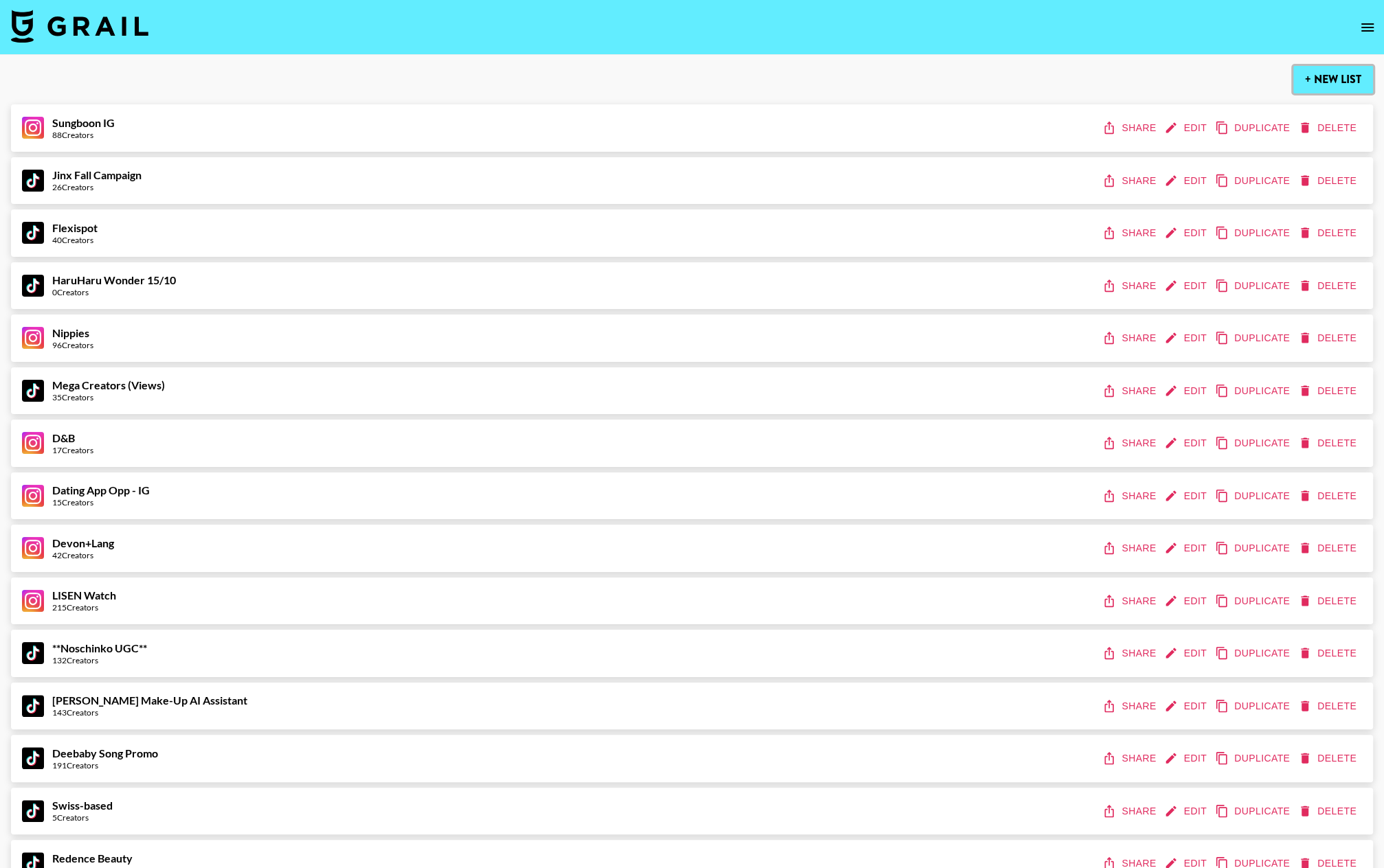
drag, startPoint x: 1342, startPoint y: 75, endPoint x: 1282, endPoint y: 79, distance: 60.1
click at [1203, 75] on button "+ New List" at bounding box center [1333, 79] width 79 height 27
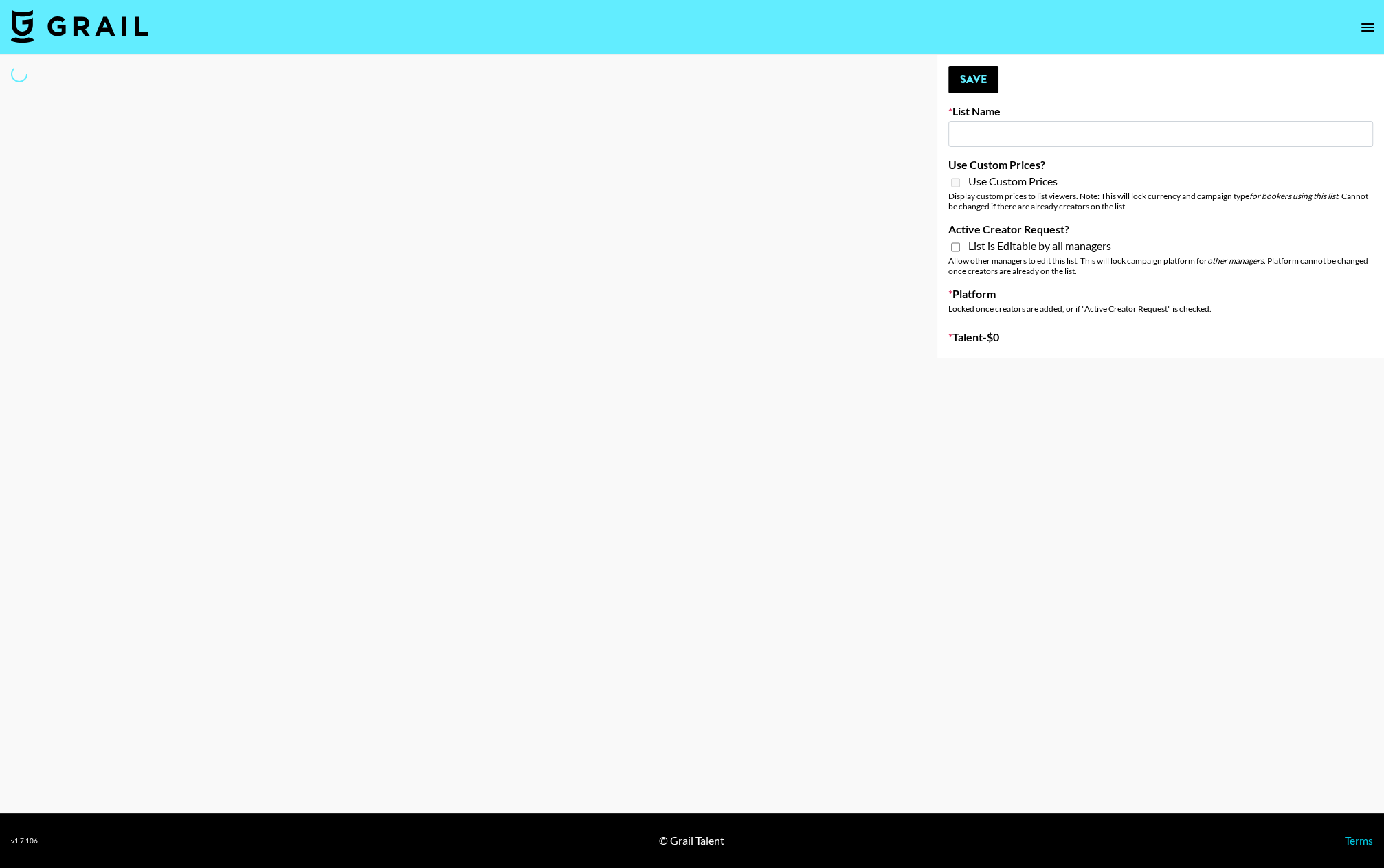
type input "New List"
select select "Song"
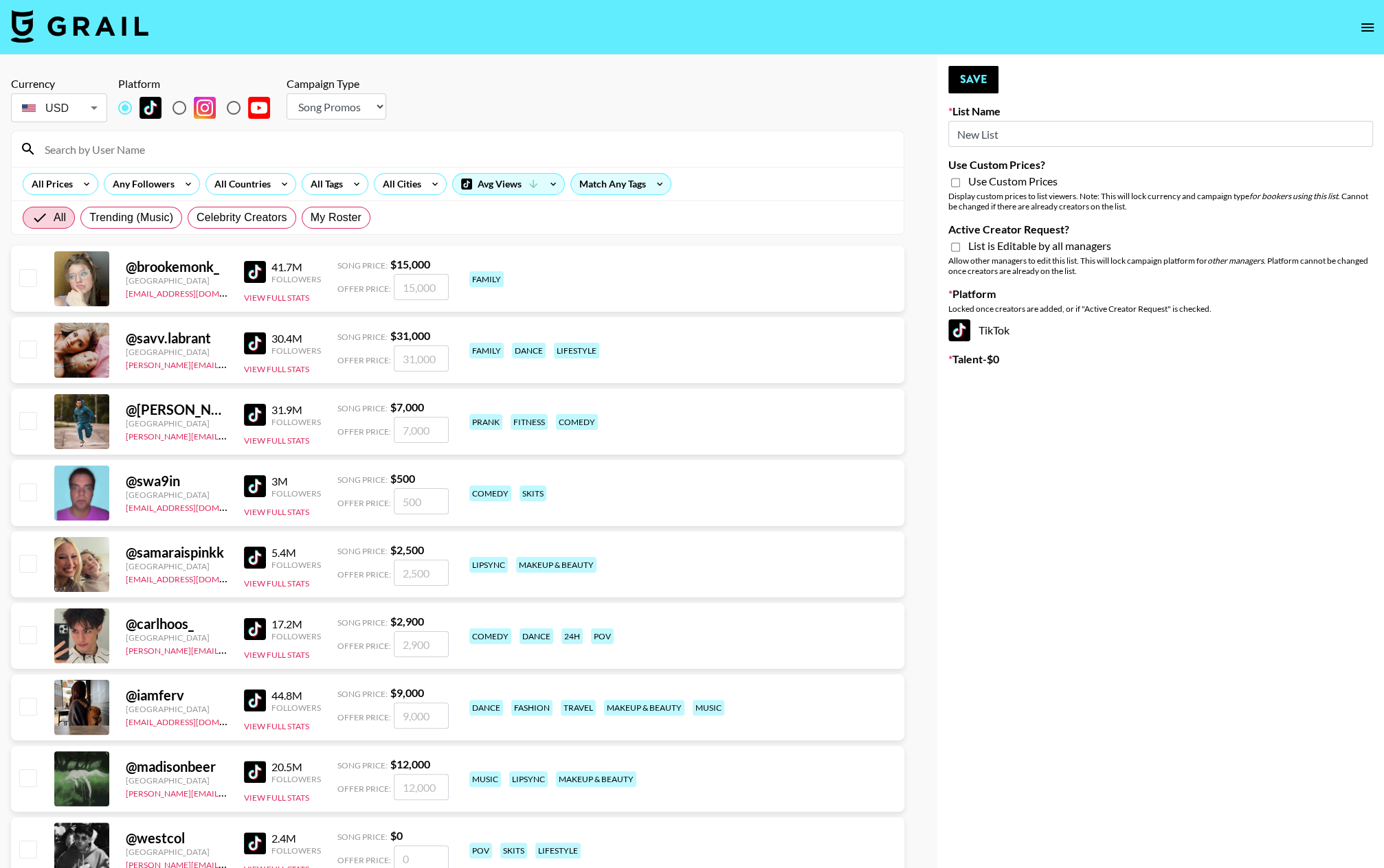
scroll to position [2, 0]
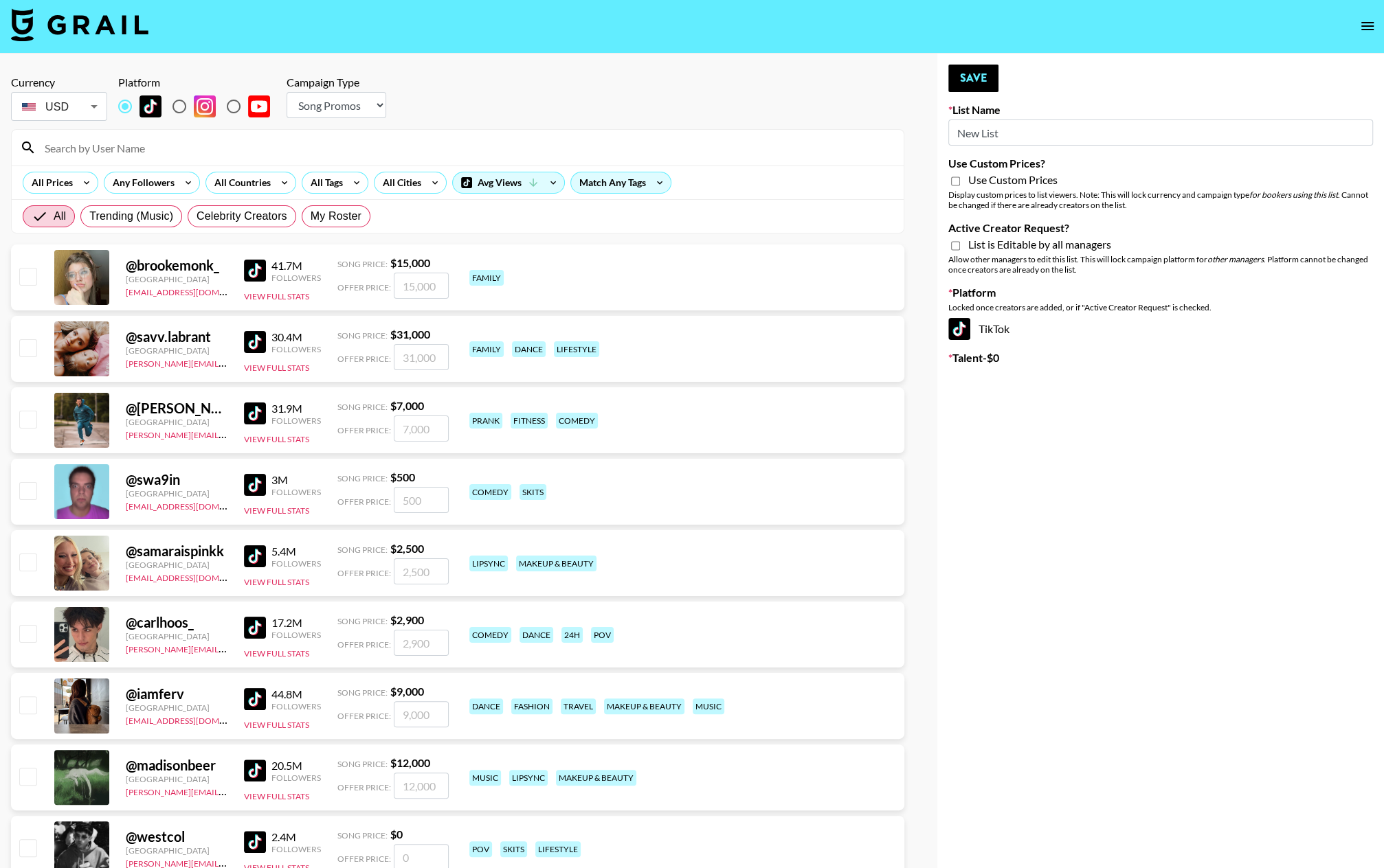
click at [985, 131] on input "New List" at bounding box center [1161, 133] width 425 height 26
click at [985, 131] on input "New List" at bounding box center [1161, 132] width 425 height 26
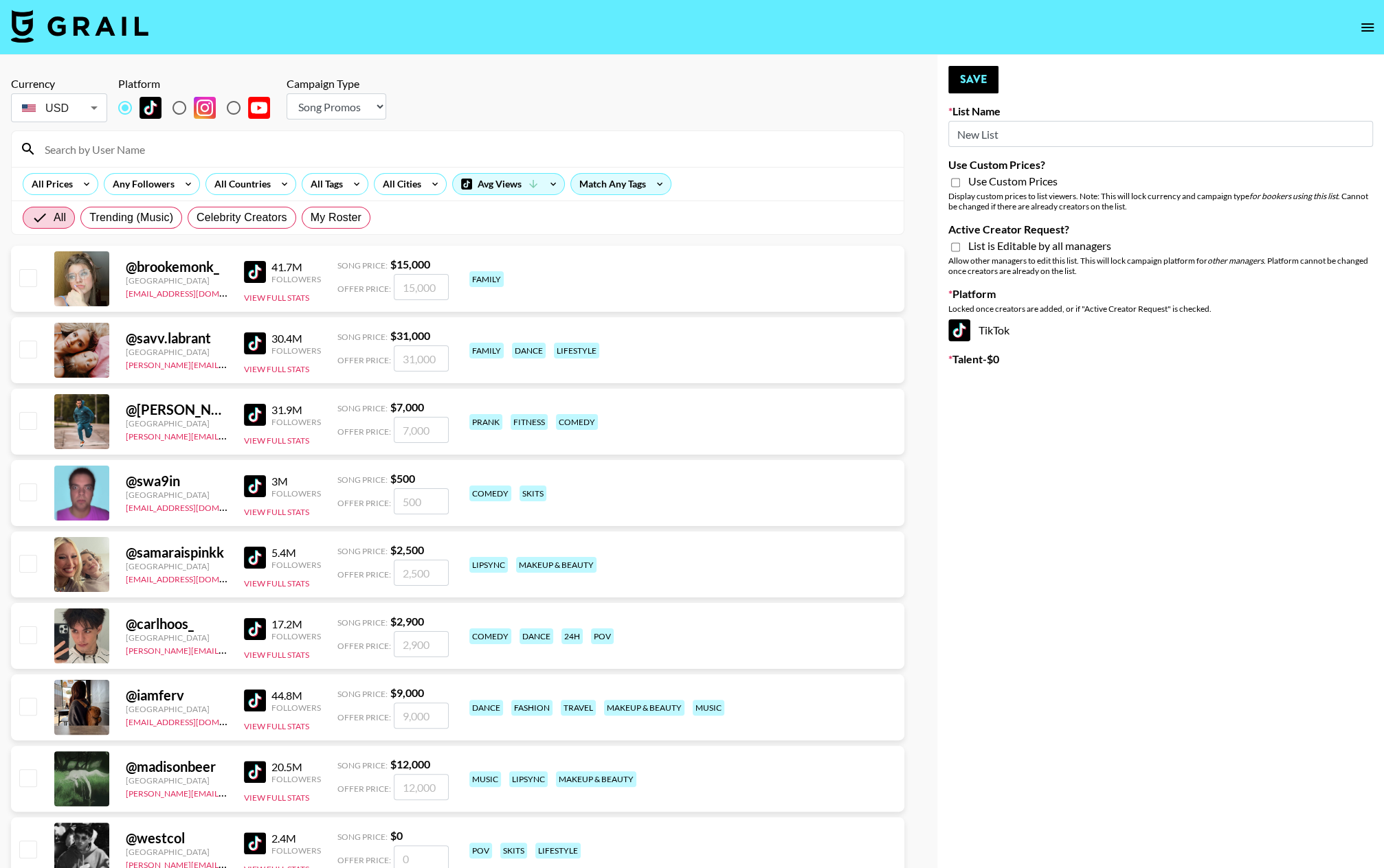
click at [985, 131] on input "New List" at bounding box center [1161, 134] width 425 height 26
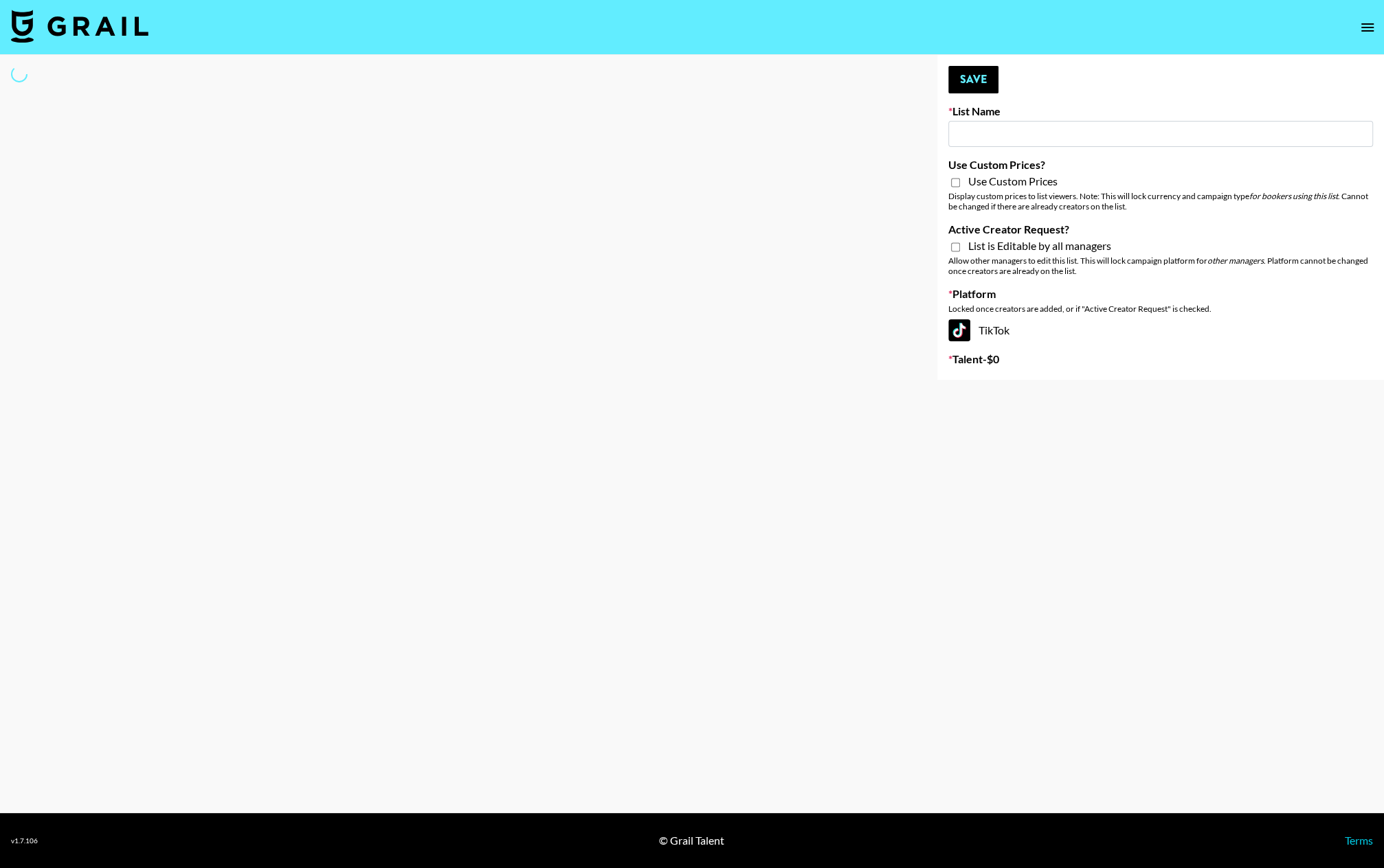
type input "S"
select select "Song"
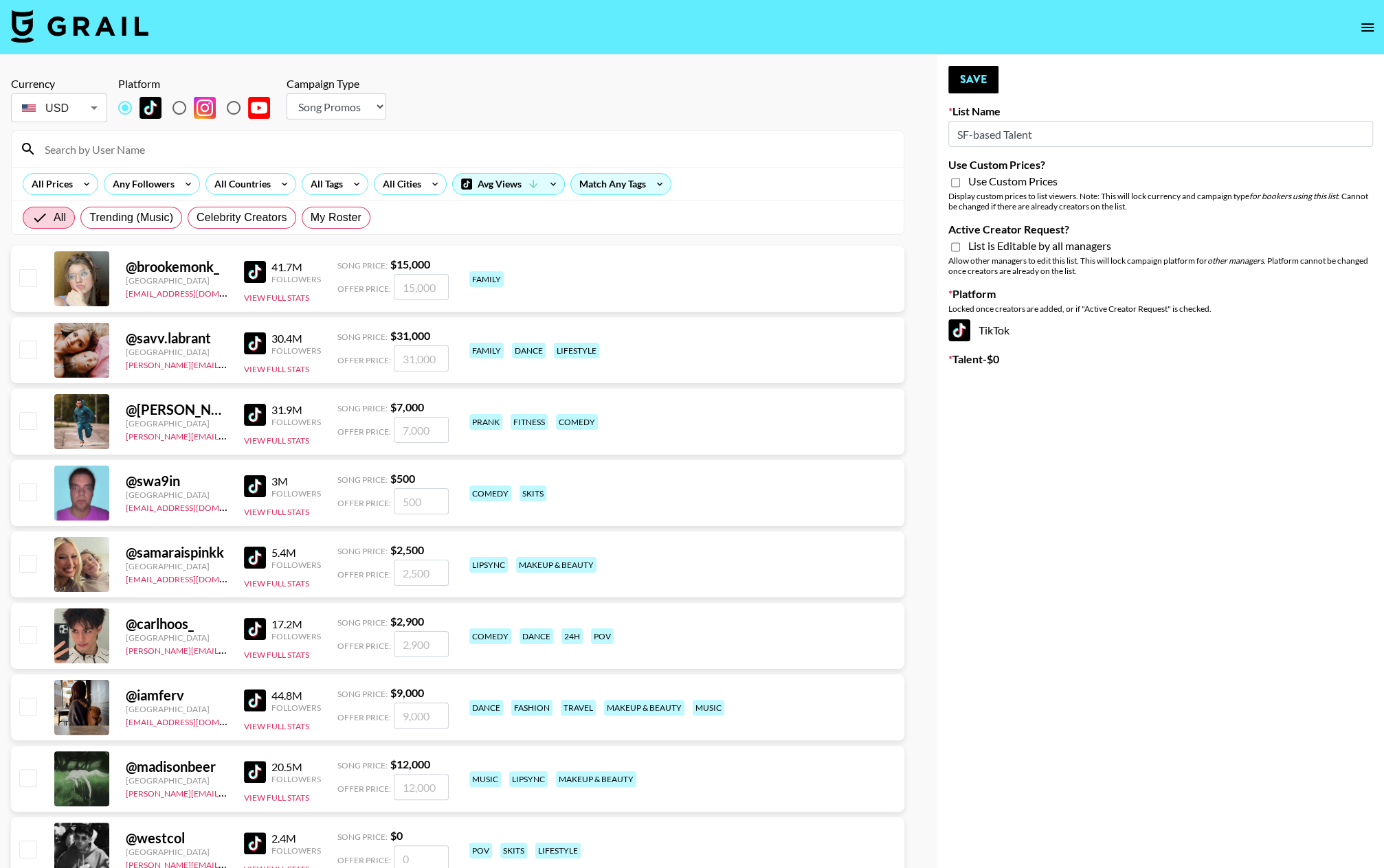
type input "SF-based Talent"
click at [954, 183] on input "Use Custom Prices?" at bounding box center [955, 183] width 9 height 12
checkbox input "true"
click at [954, 247] on input "Active Creator Request?" at bounding box center [955, 247] width 9 height 12
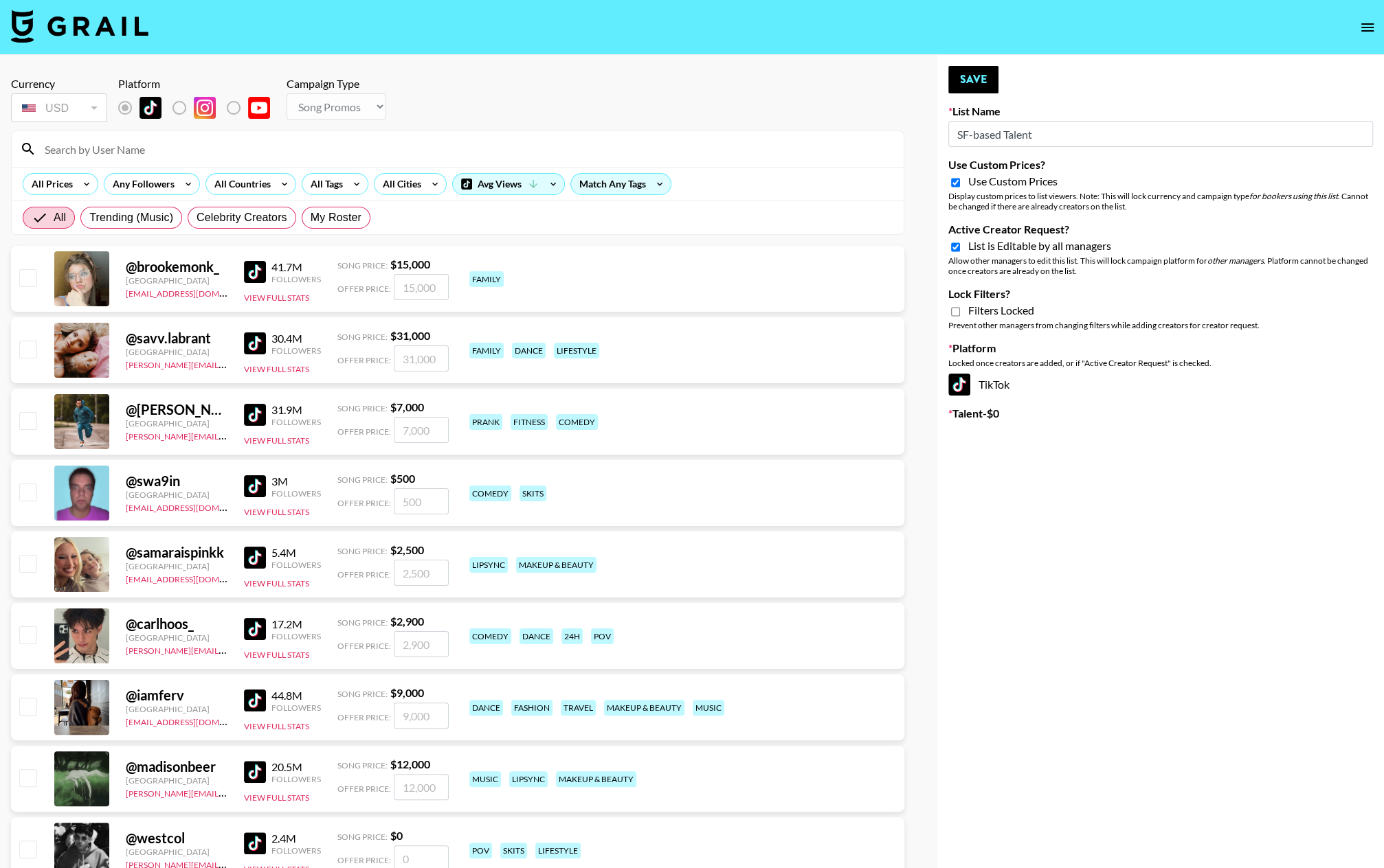
click at [337, 104] on select "Choose Type... Song Promos Brand Promos" at bounding box center [336, 107] width 100 height 26
drag, startPoint x: 958, startPoint y: 247, endPoint x: 958, endPoint y: 200, distance: 47.0
click at [958, 247] on input "Active Creator Request?" at bounding box center [955, 247] width 9 height 12
checkbox input "false"
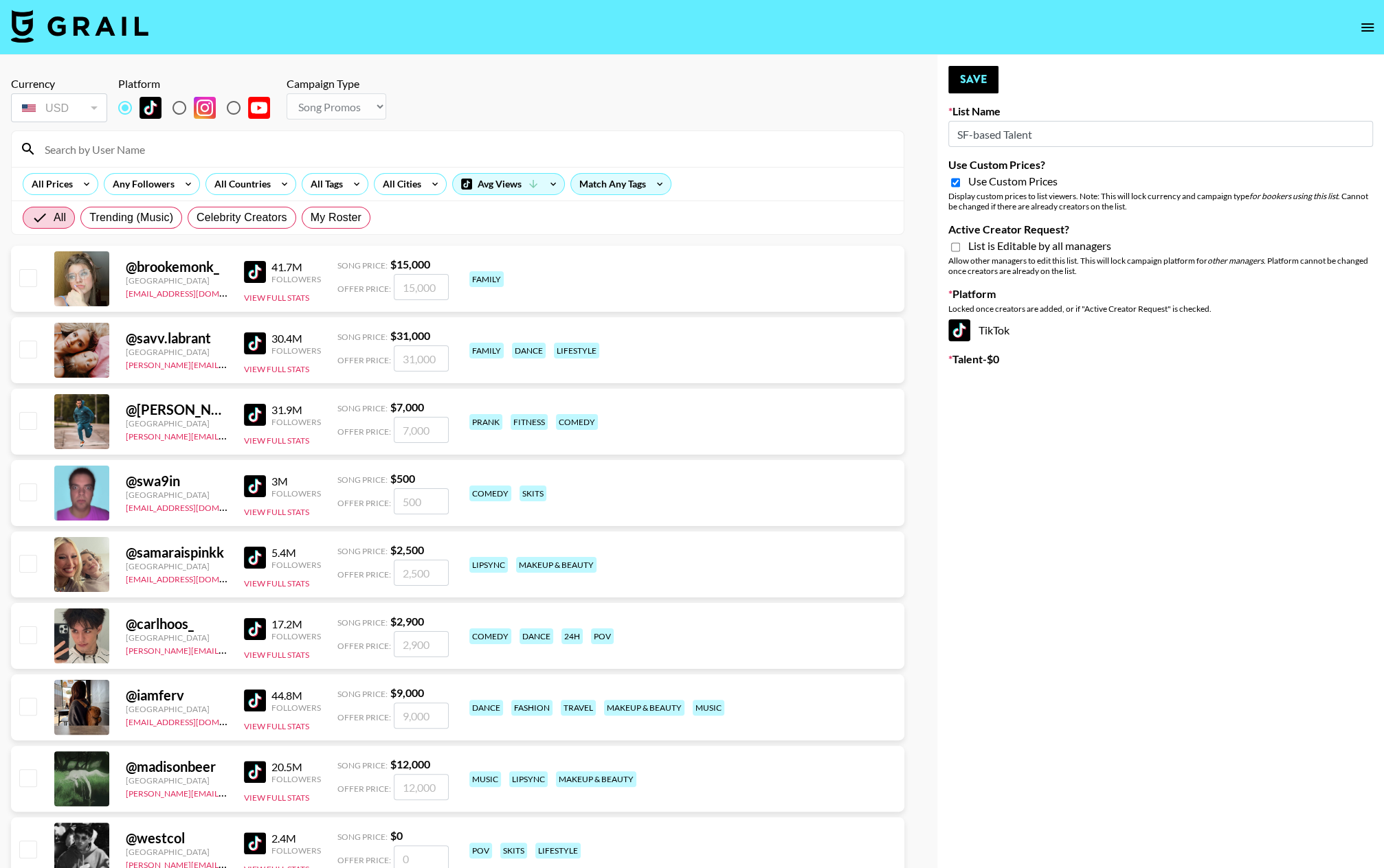
click at [957, 186] on input "Use Custom Prices?" at bounding box center [955, 183] width 9 height 12
checkbox input "false"
click at [312, 104] on select "Choose Type... Song Promos Brand Promos" at bounding box center [336, 107] width 100 height 26
select select "Brand"
drag, startPoint x: 956, startPoint y: 247, endPoint x: 958, endPoint y: 213, distance: 34.1
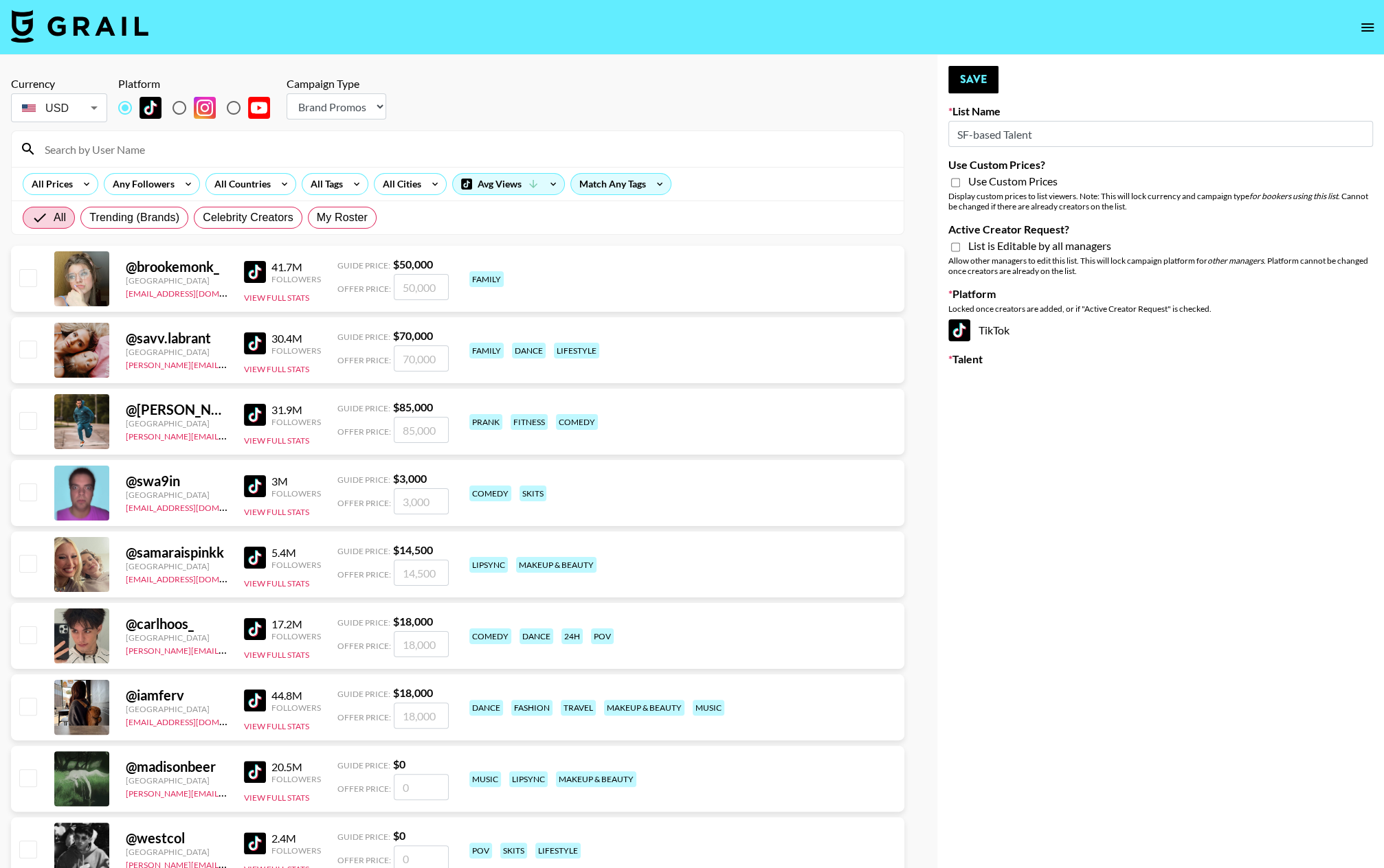
click at [955, 247] on input "Active Creator Request?" at bounding box center [955, 247] width 9 height 12
checkbox input "true"
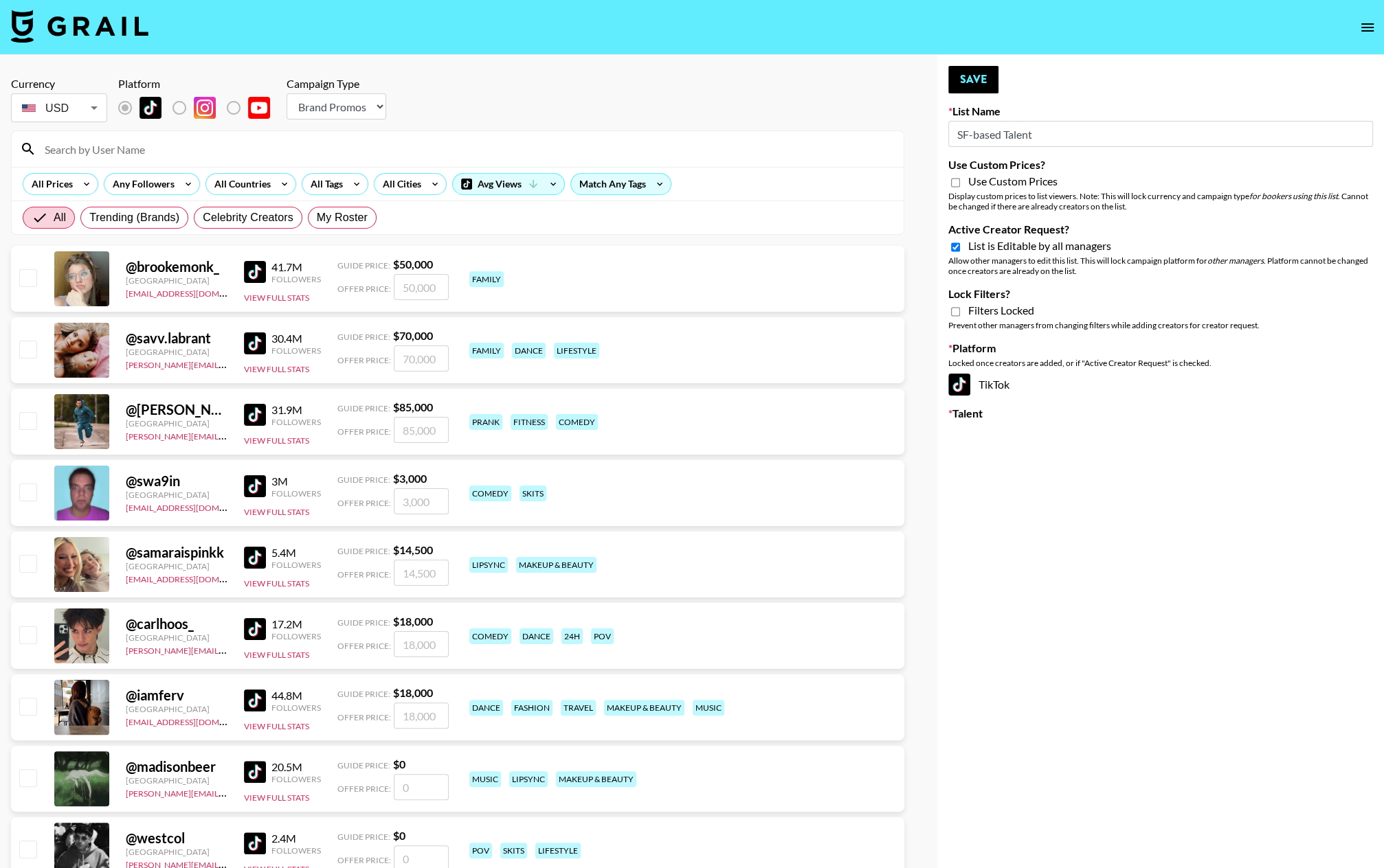
click at [954, 183] on input "Use Custom Prices?" at bounding box center [955, 183] width 9 height 12
checkbox input "true"
click at [977, 82] on button "Save" at bounding box center [973, 79] width 50 height 27
